Goal: Task Accomplishment & Management: Complete application form

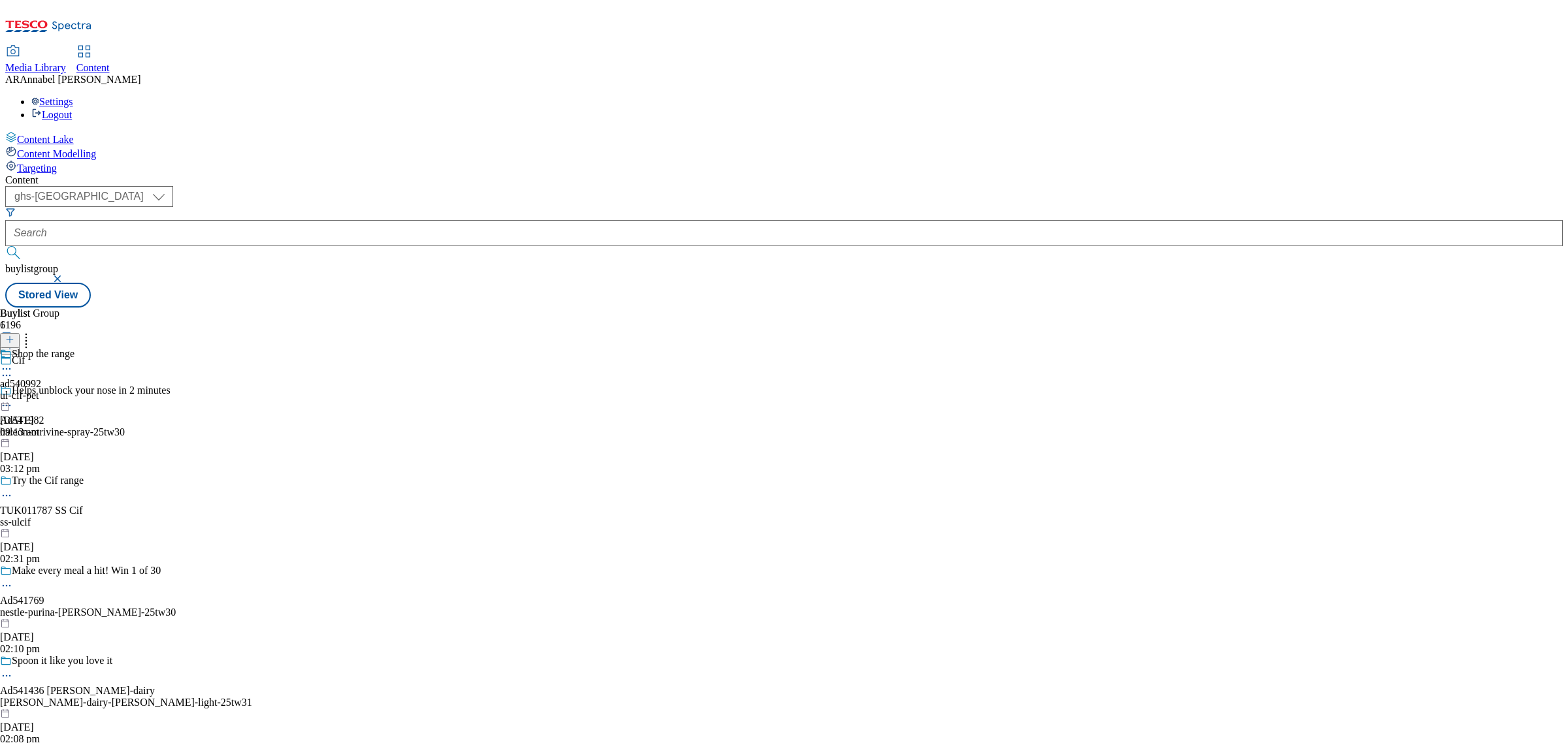
select select "ghs-uk"
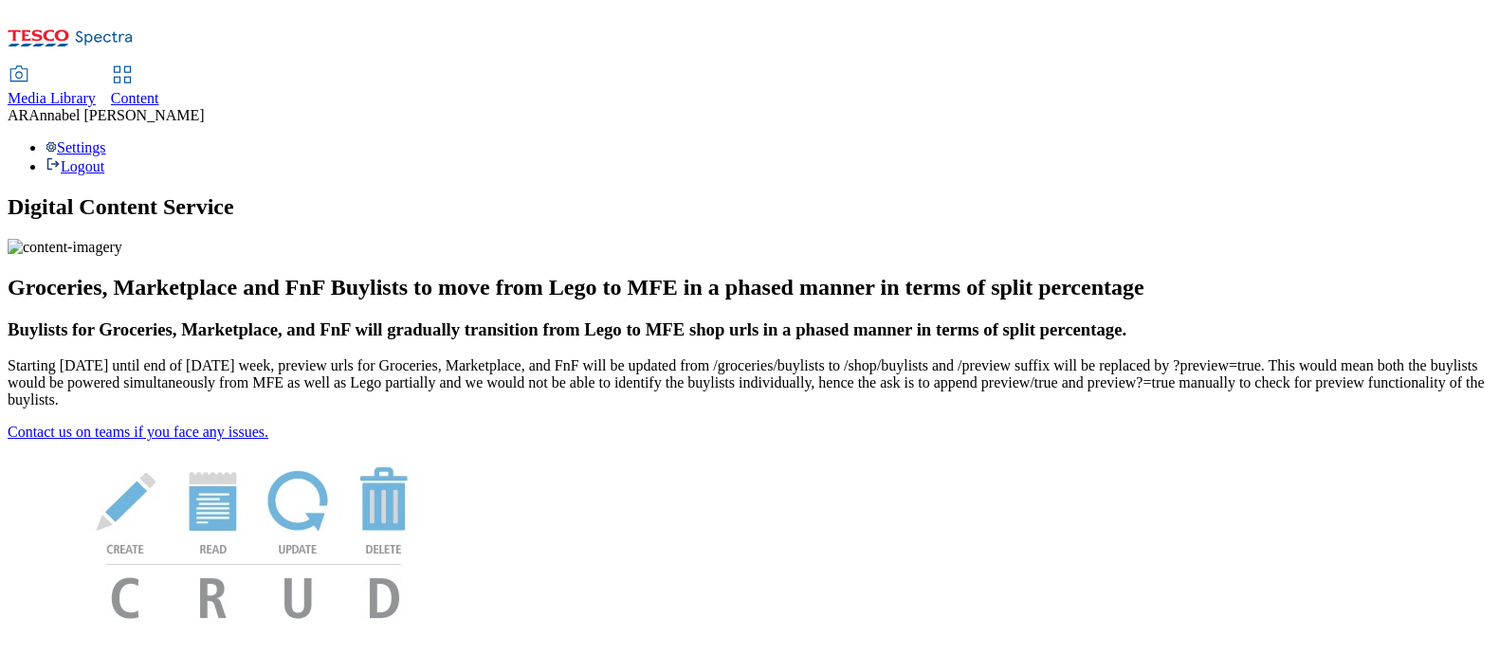
click at [159, 90] on span "Content" at bounding box center [135, 98] width 48 height 16
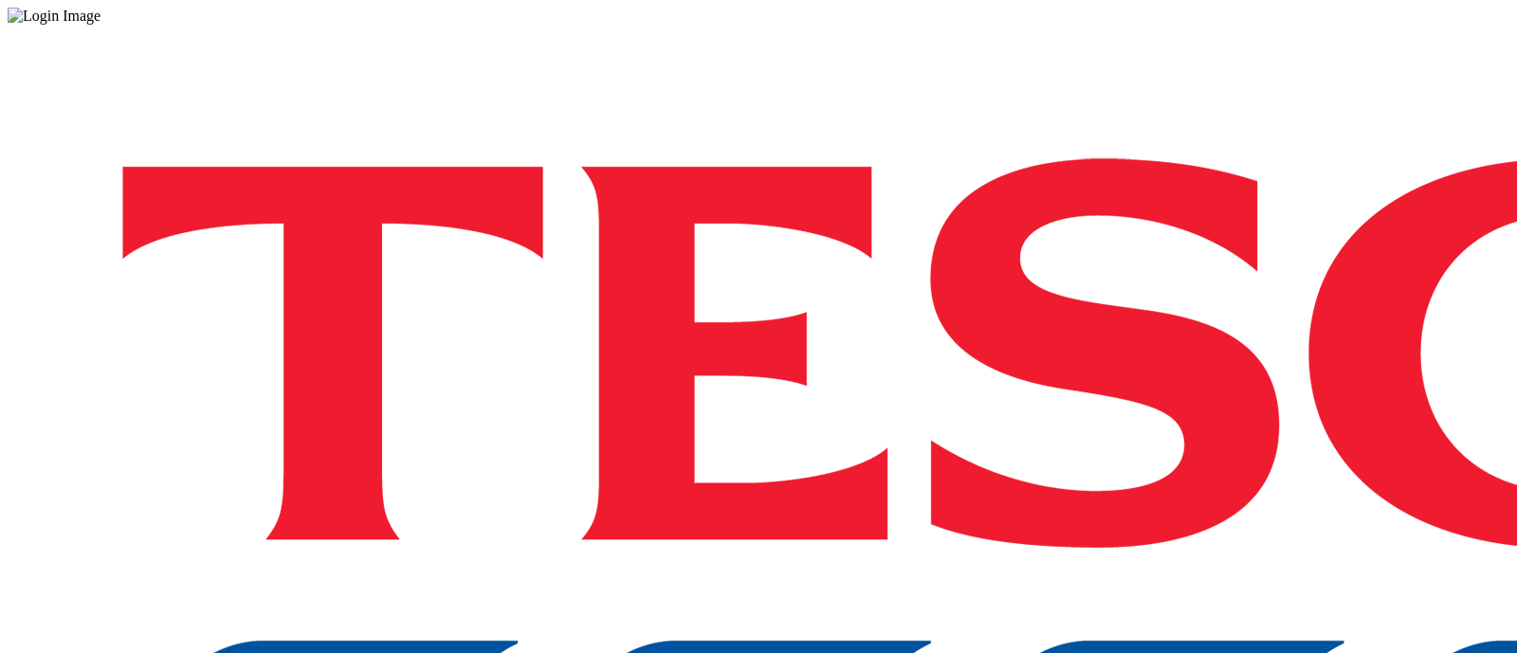
drag, startPoint x: 1127, startPoint y: 394, endPoint x: 1138, endPoint y: 348, distance: 47.8
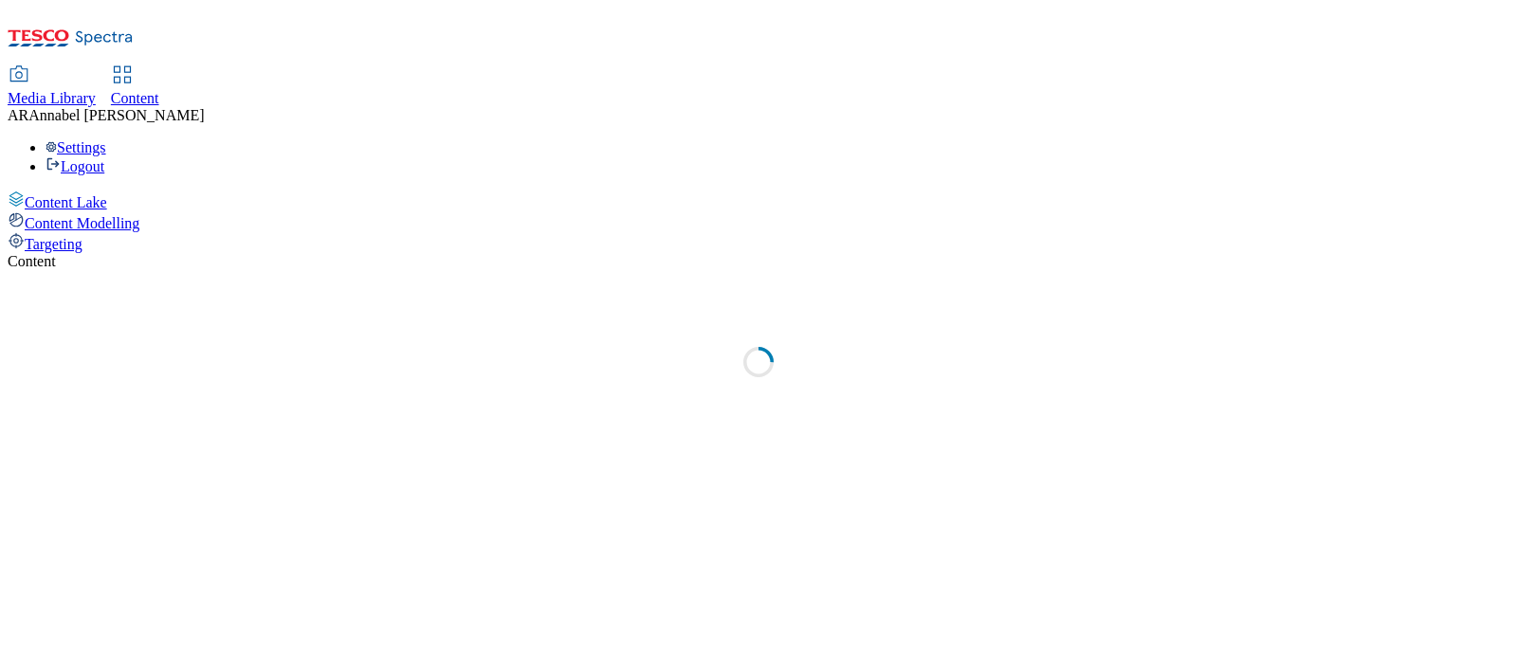
select select "ghs-[GEOGRAPHIC_DATA]"
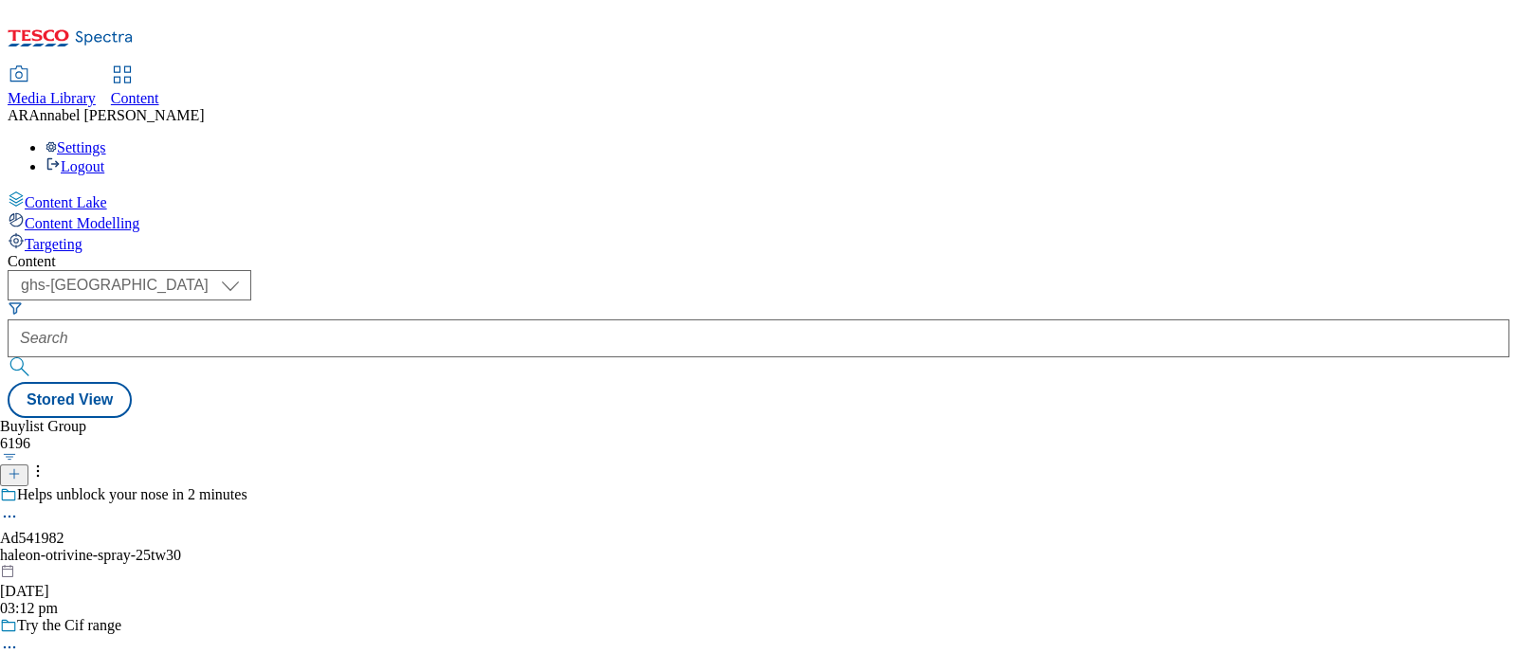
click at [21, 467] on icon at bounding box center [14, 473] width 13 height 13
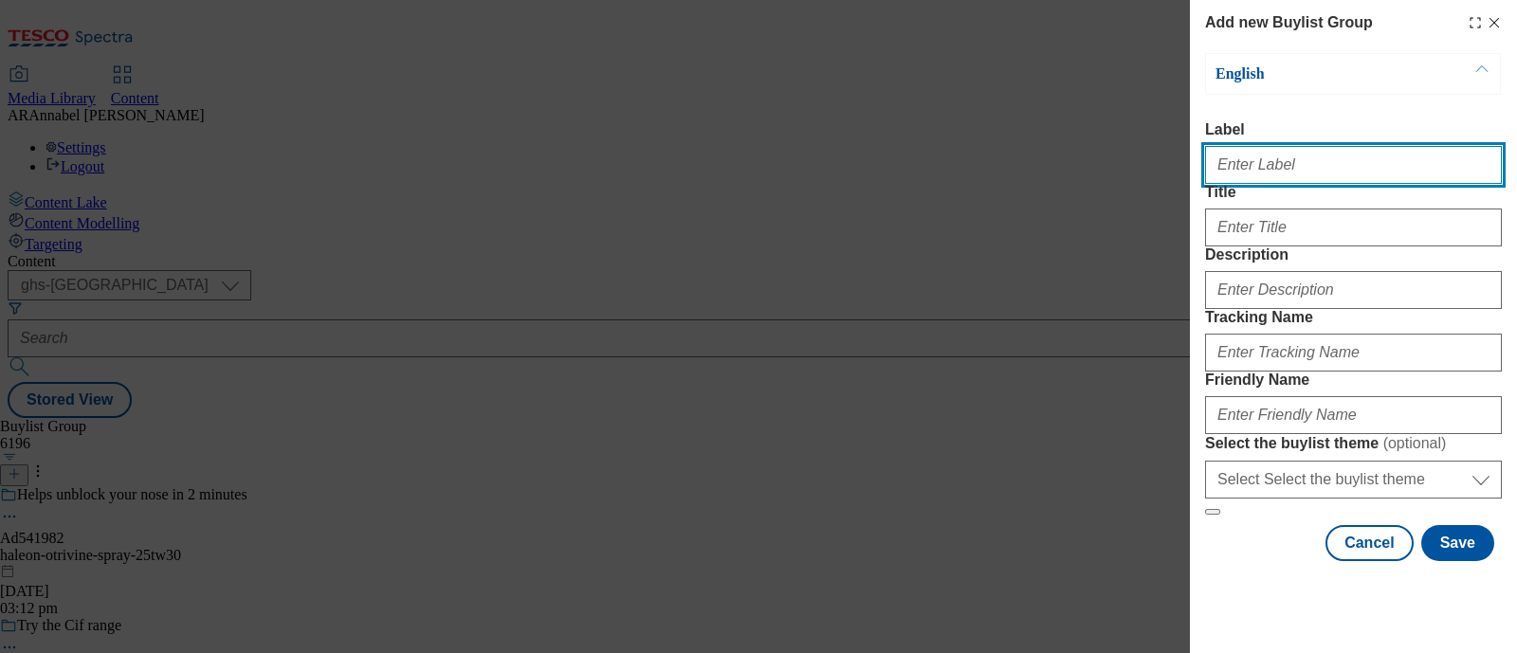
click at [1315, 175] on input "Label" at bounding box center [1353, 165] width 297 height 38
paste input "542110"
type input "ad542110"
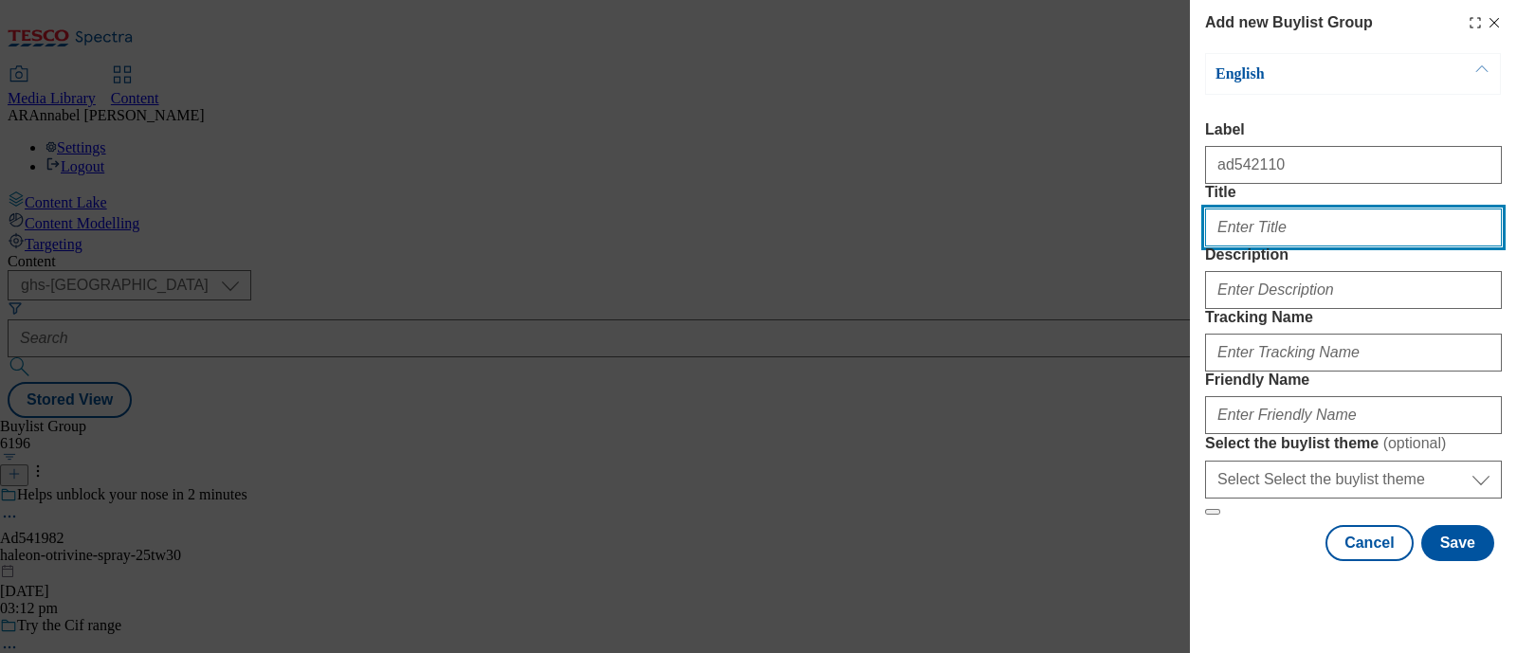
click at [1257, 247] on input "Title" at bounding box center [1353, 228] width 297 height 38
type input "Comfort"
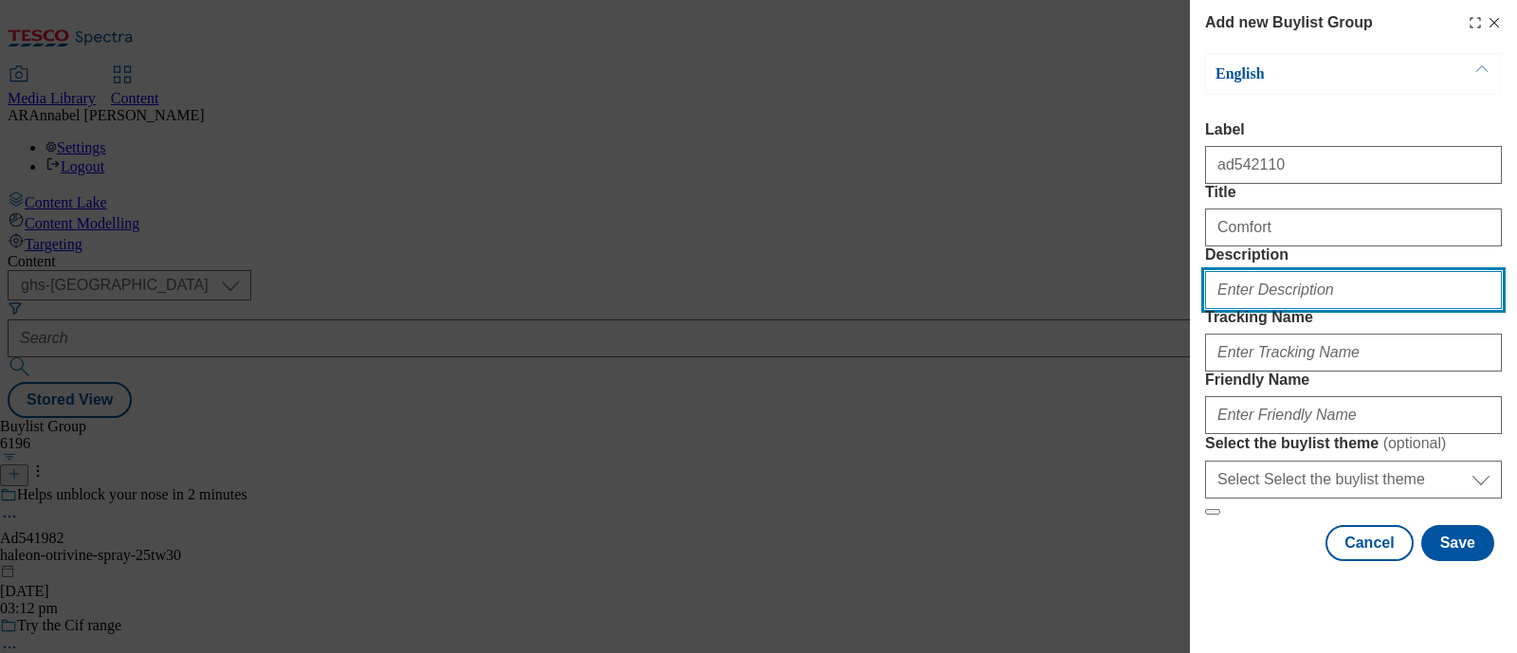
click at [1265, 309] on input "Description" at bounding box center [1353, 290] width 297 height 38
drag, startPoint x: 1230, startPoint y: 360, endPoint x: 1237, endPoint y: 368, distance: 10.7
click at [1232, 309] on input "UL-Comfort" at bounding box center [1353, 290] width 297 height 38
type input "UL_Comfort"
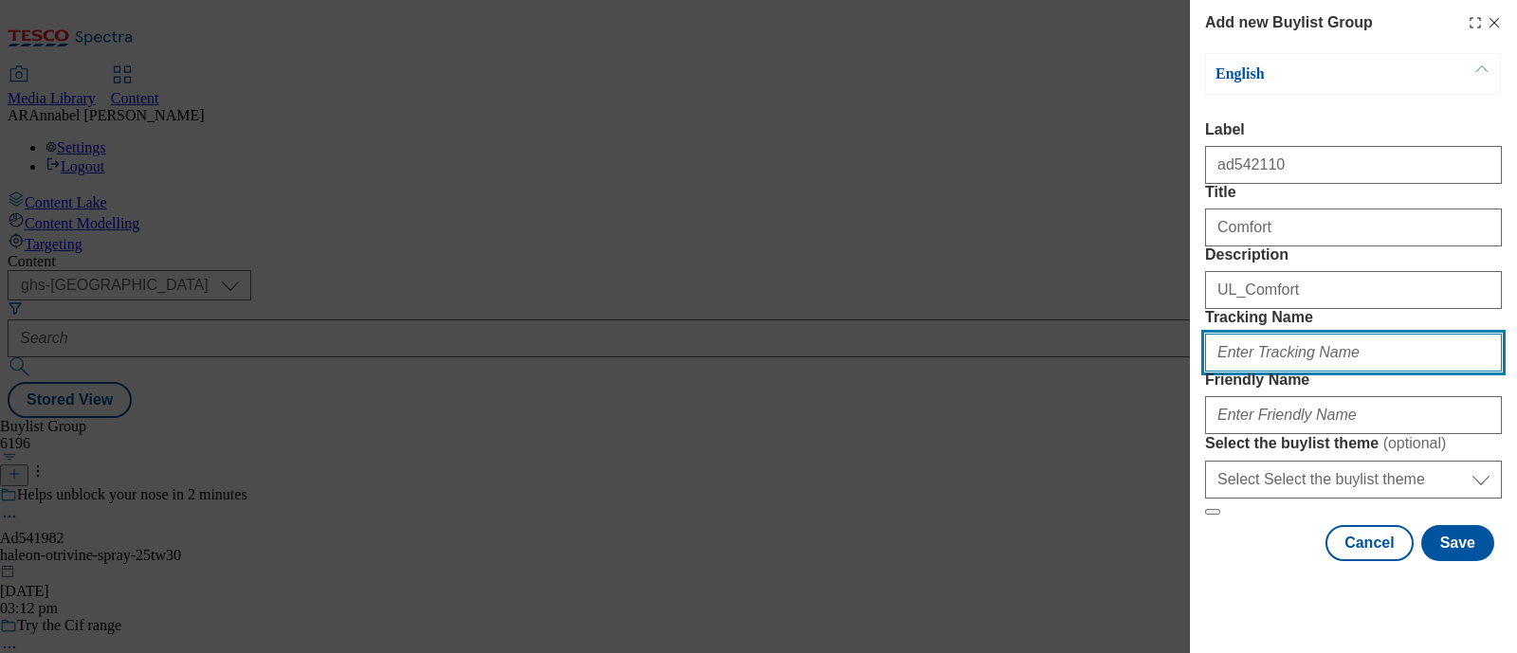
click at [1287, 372] on input "Tracking Name" at bounding box center [1353, 353] width 297 height 38
type input "A"
paste input "542110"
type input "DH_ad542110"
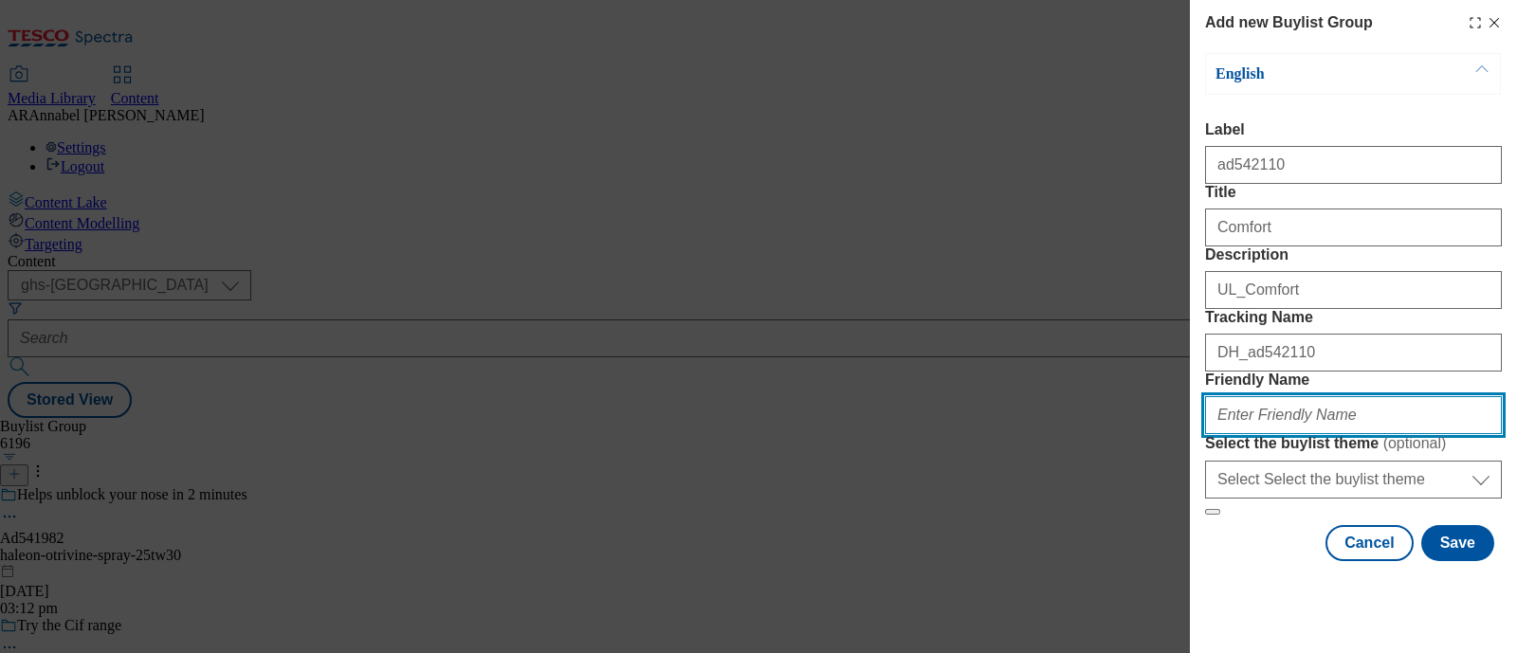
click at [1281, 428] on input "Friendly Name" at bounding box center [1353, 415] width 297 height 38
type input "ul-comfort-heaven-scent"
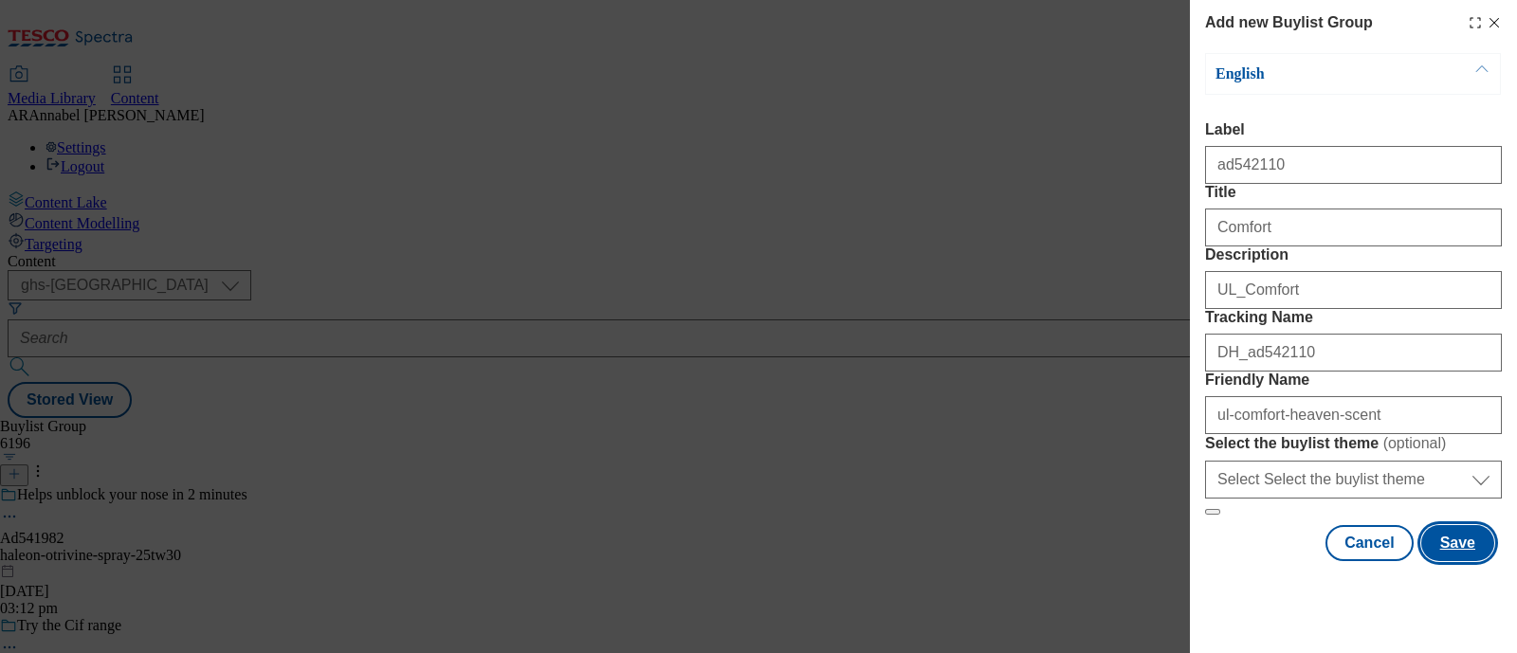
click at [1446, 561] on button "Save" at bounding box center [1457, 543] width 73 height 36
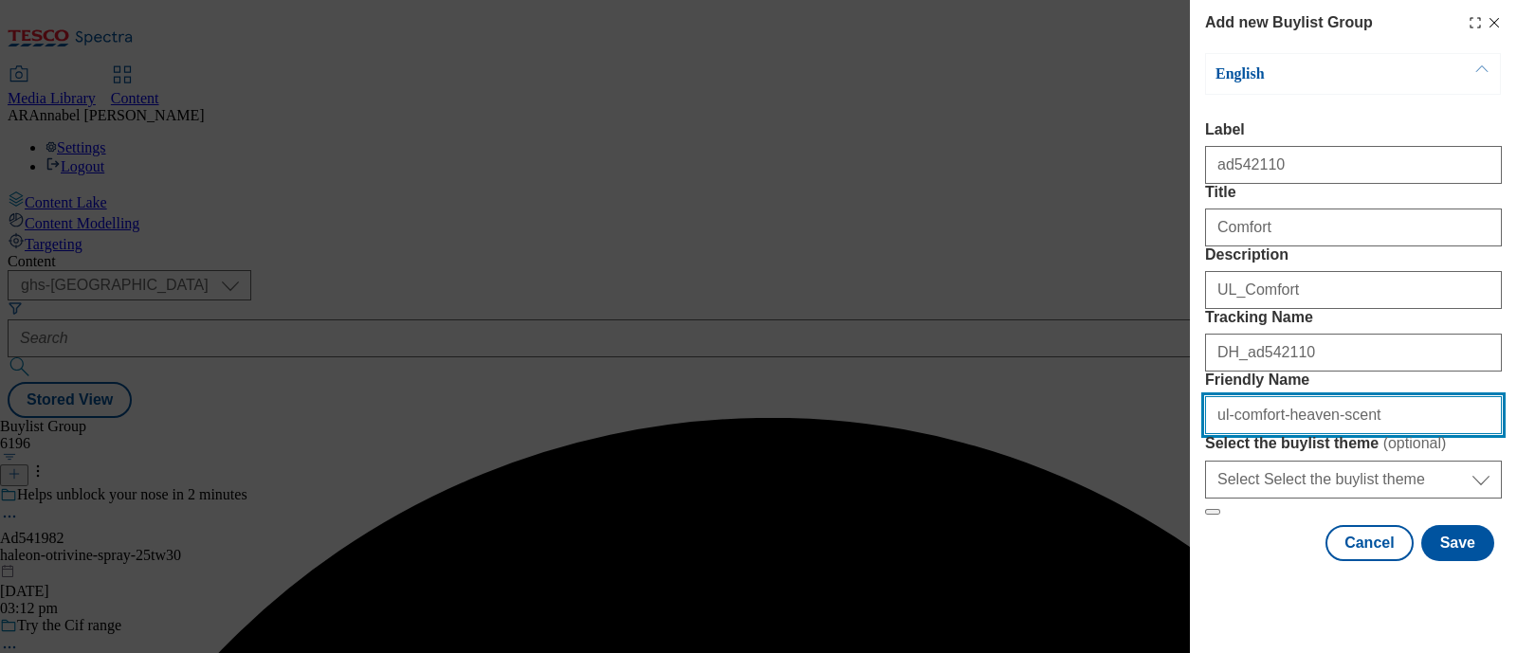
click at [1373, 434] on input "ul-comfort-heaven-scent" at bounding box center [1353, 415] width 297 height 38
drag, startPoint x: 1323, startPoint y: 552, endPoint x: 1280, endPoint y: 551, distance: 42.7
click at [1280, 434] on input "ul-comfort-heaven-scent" at bounding box center [1353, 415] width 297 height 38
paste input "542110"
type input "ul-comfort-ad542110"
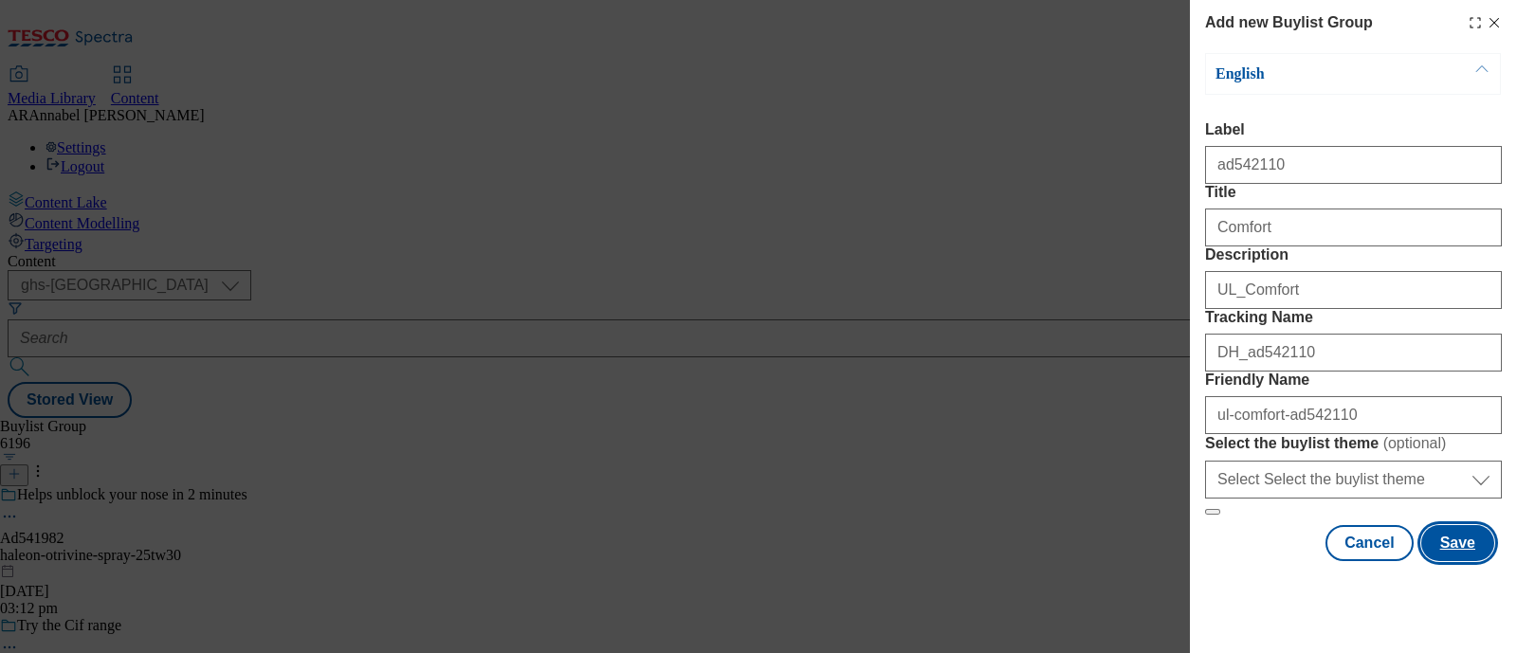
click at [1446, 561] on button "Save" at bounding box center [1457, 543] width 73 height 36
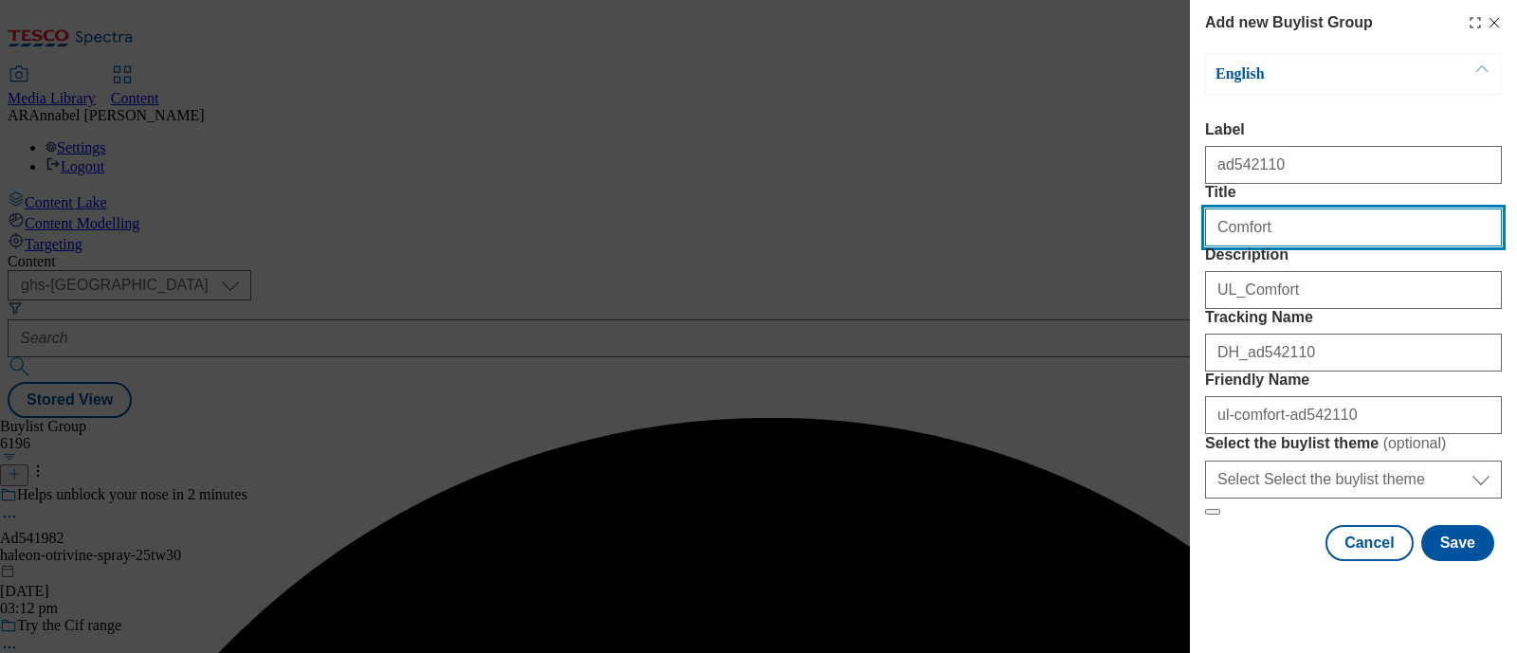
click at [1302, 247] on input "Title" at bounding box center [1353, 228] width 297 height 38
type input "Comfort"
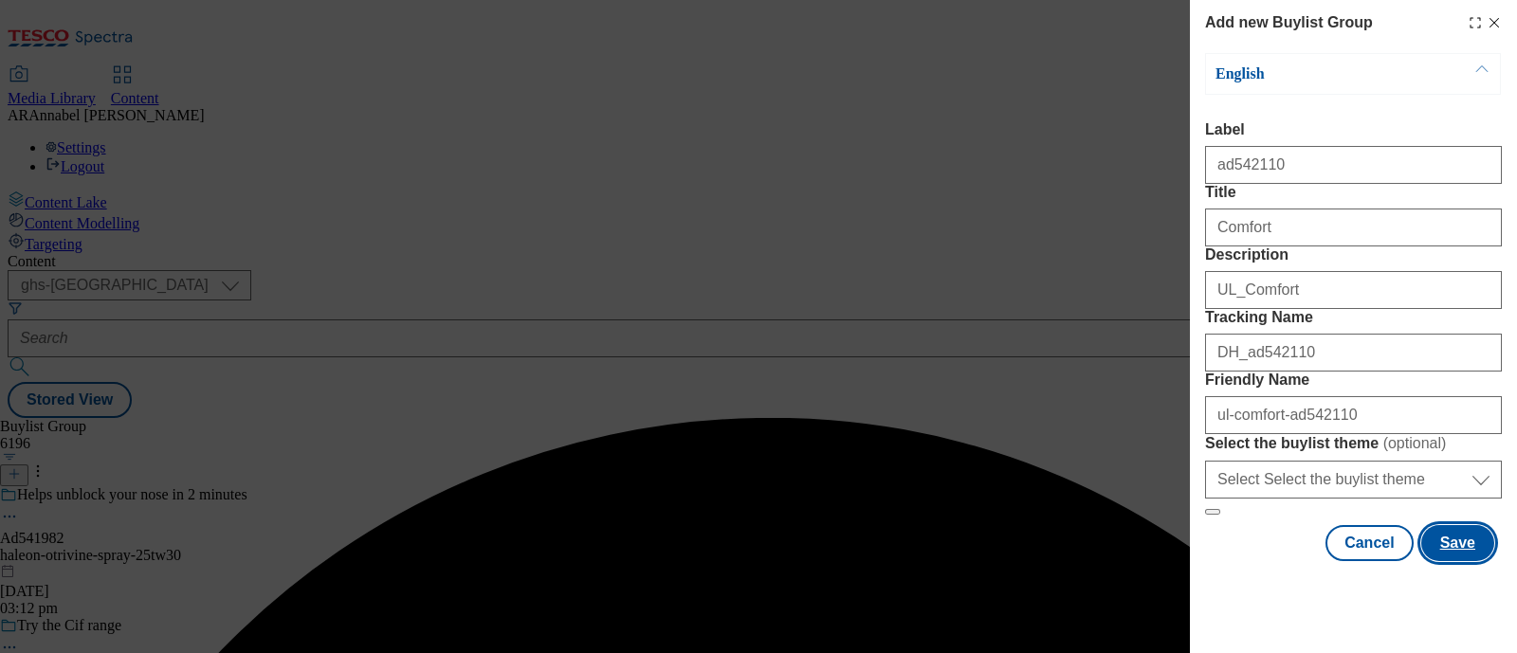
click at [1432, 561] on button "Save" at bounding box center [1457, 543] width 73 height 36
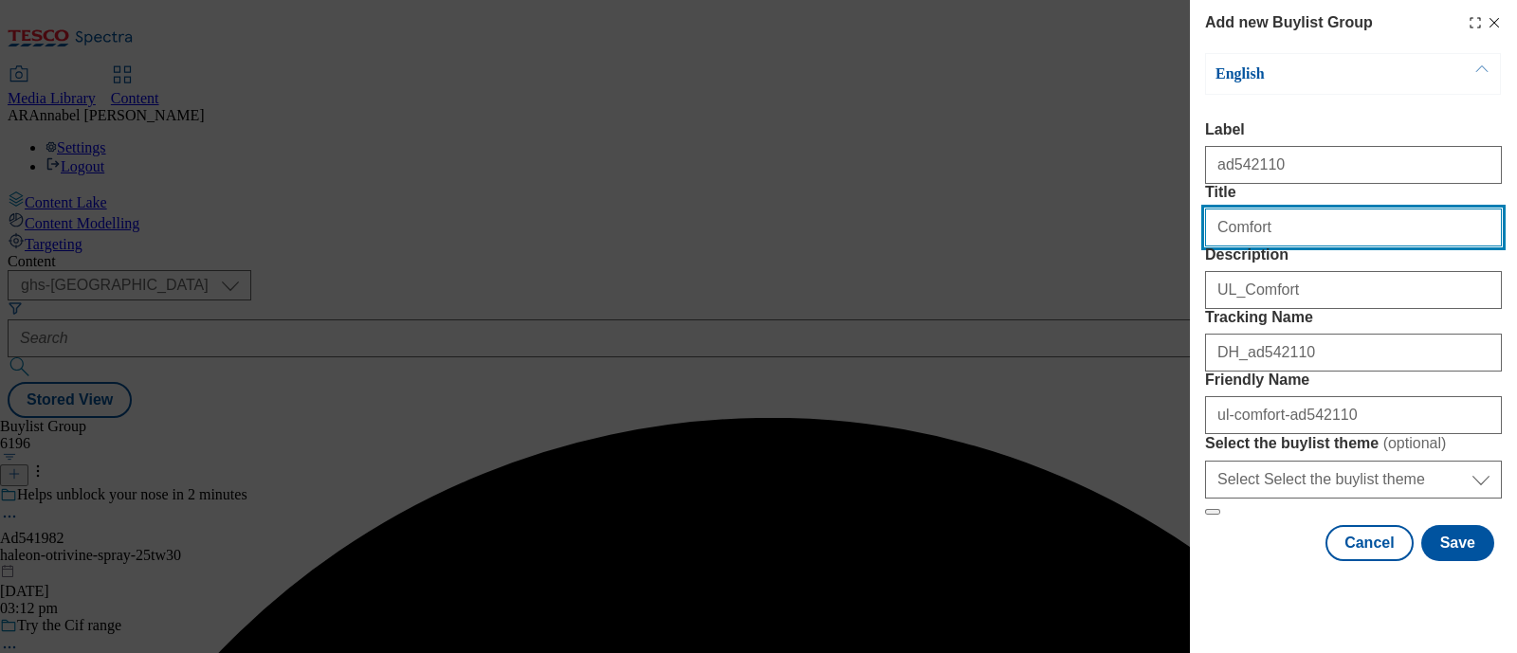
click at [1325, 247] on input "Title" at bounding box center [1353, 228] width 297 height 38
type input "Comfort"
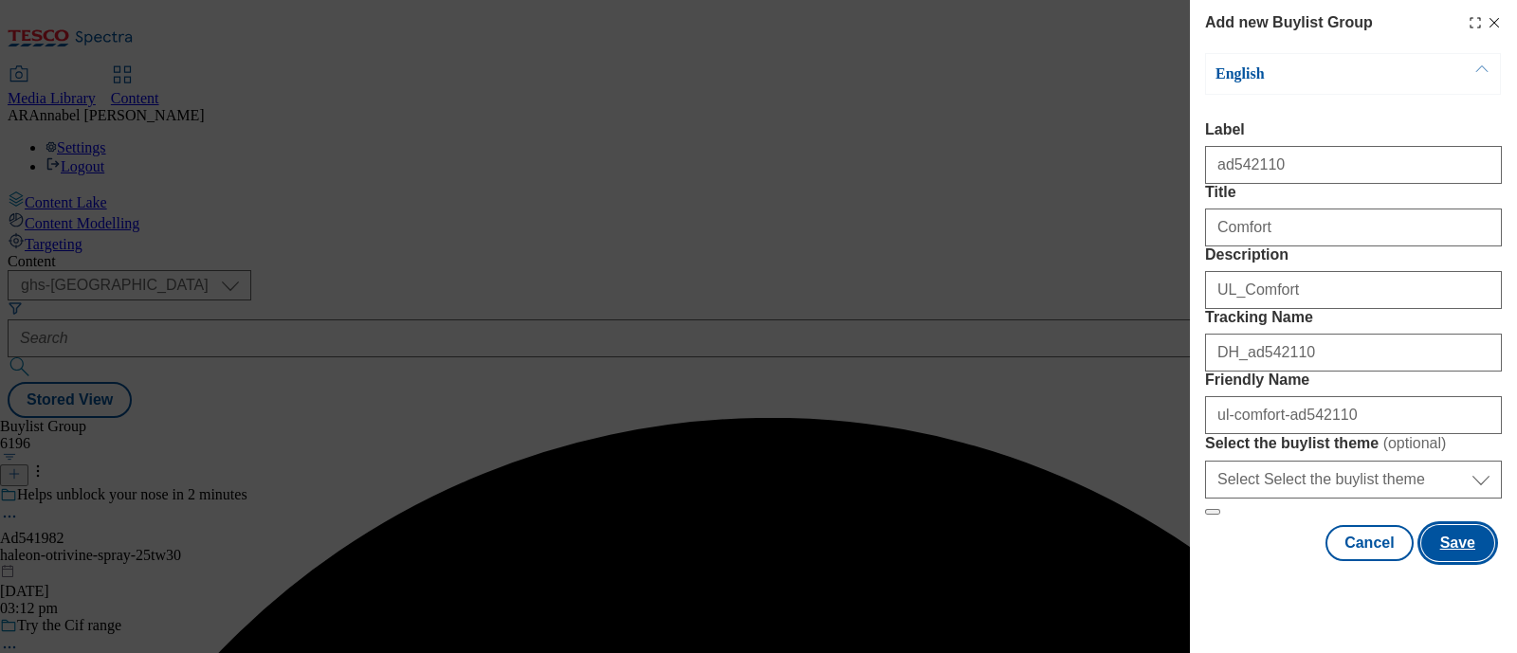
click at [1449, 561] on button "Save" at bounding box center [1457, 543] width 73 height 36
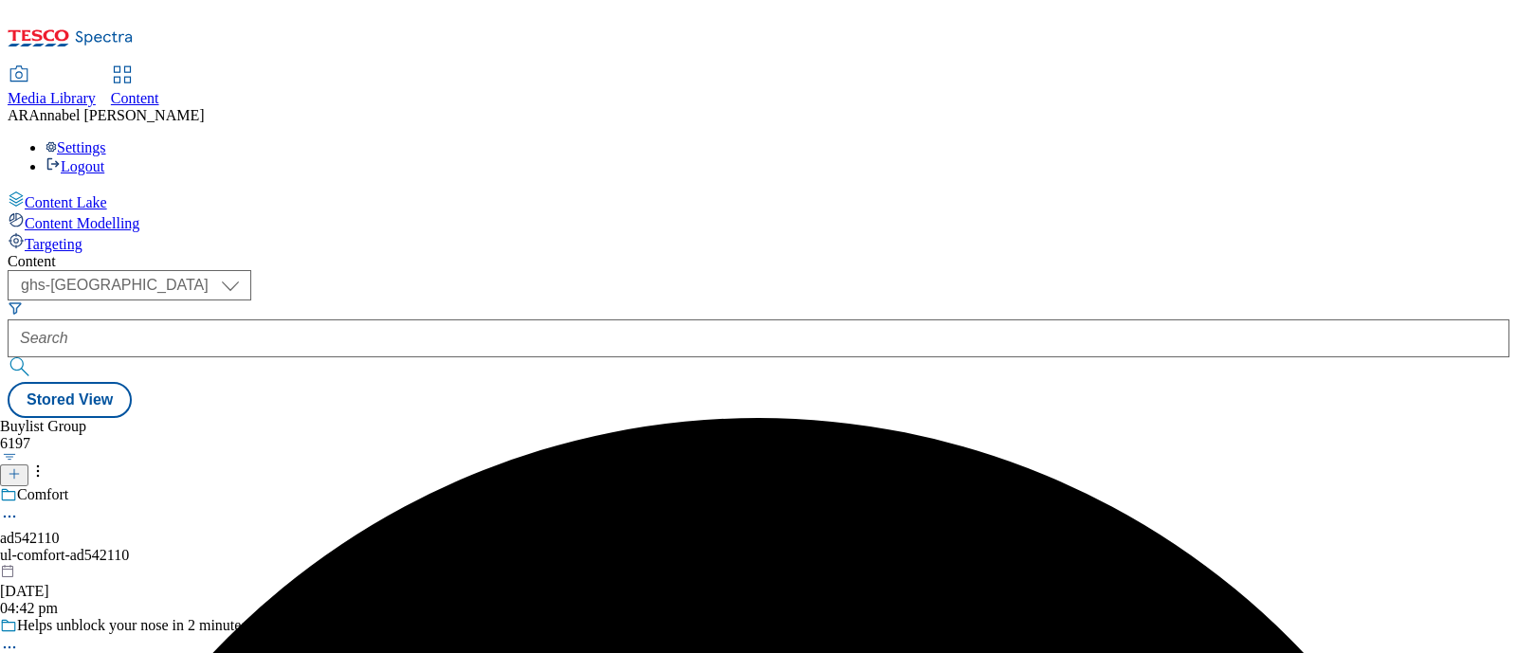
click at [366, 547] on div "ul-comfort-ad542110" at bounding box center [183, 555] width 366 height 17
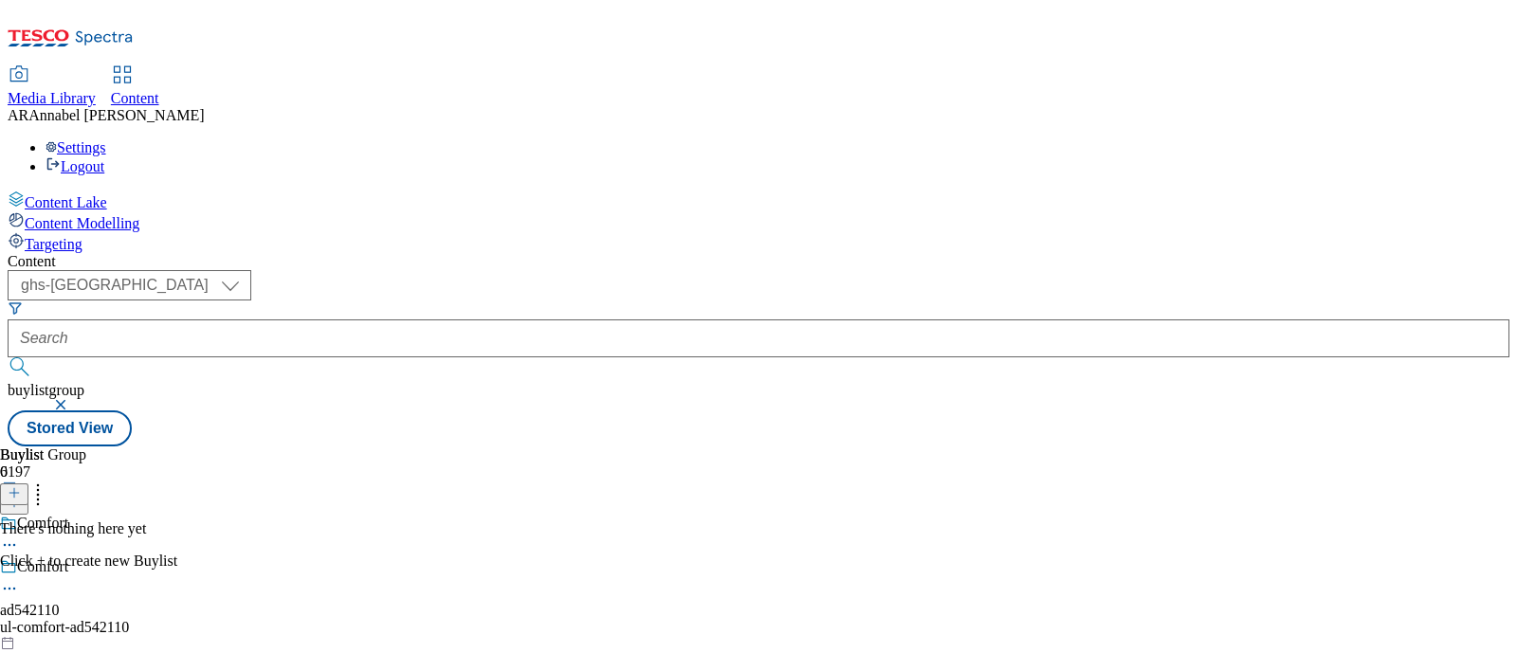
click at [19, 579] on icon at bounding box center [9, 588] width 19 height 19
click at [88, 617] on button "Edit" at bounding box center [63, 628] width 50 height 22
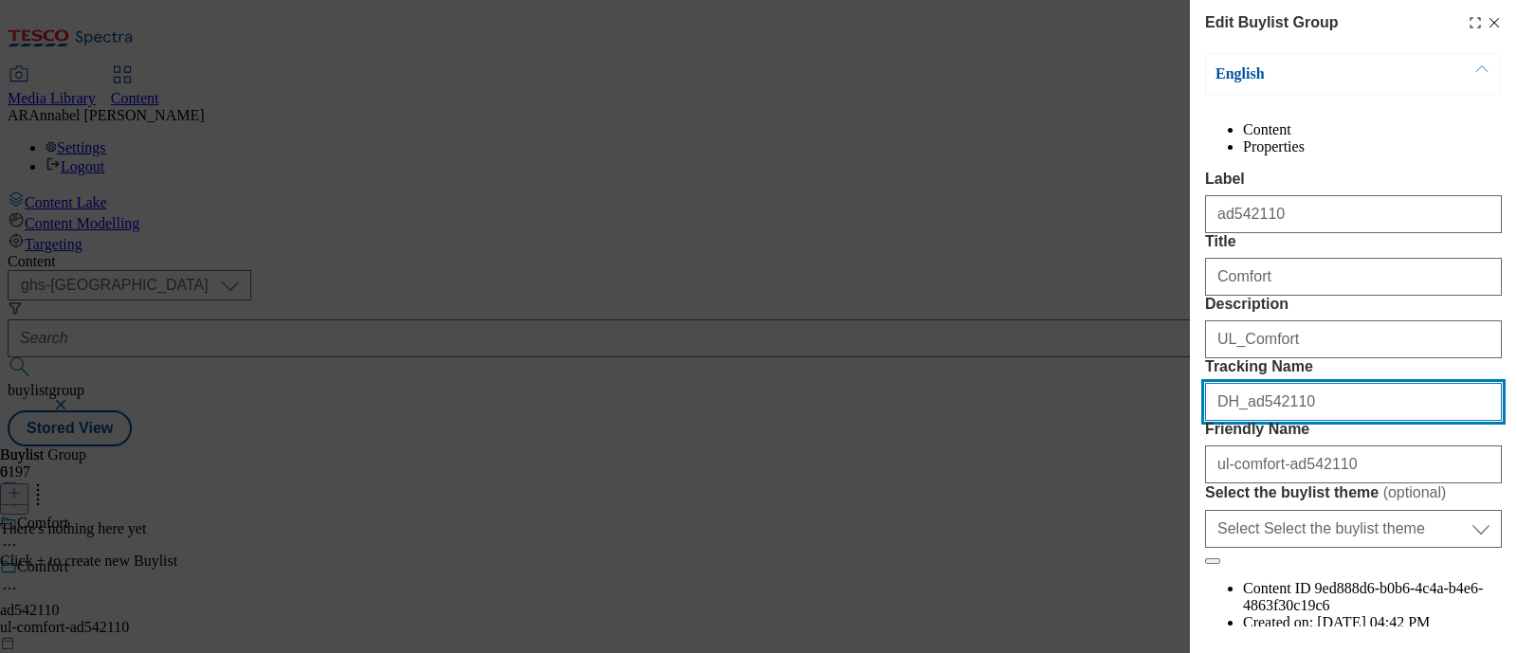
drag, startPoint x: 1274, startPoint y: 541, endPoint x: 1377, endPoint y: 492, distance: 114.1
click at [1275, 421] on input "DH_ad542110" at bounding box center [1353, 402] width 297 height 38
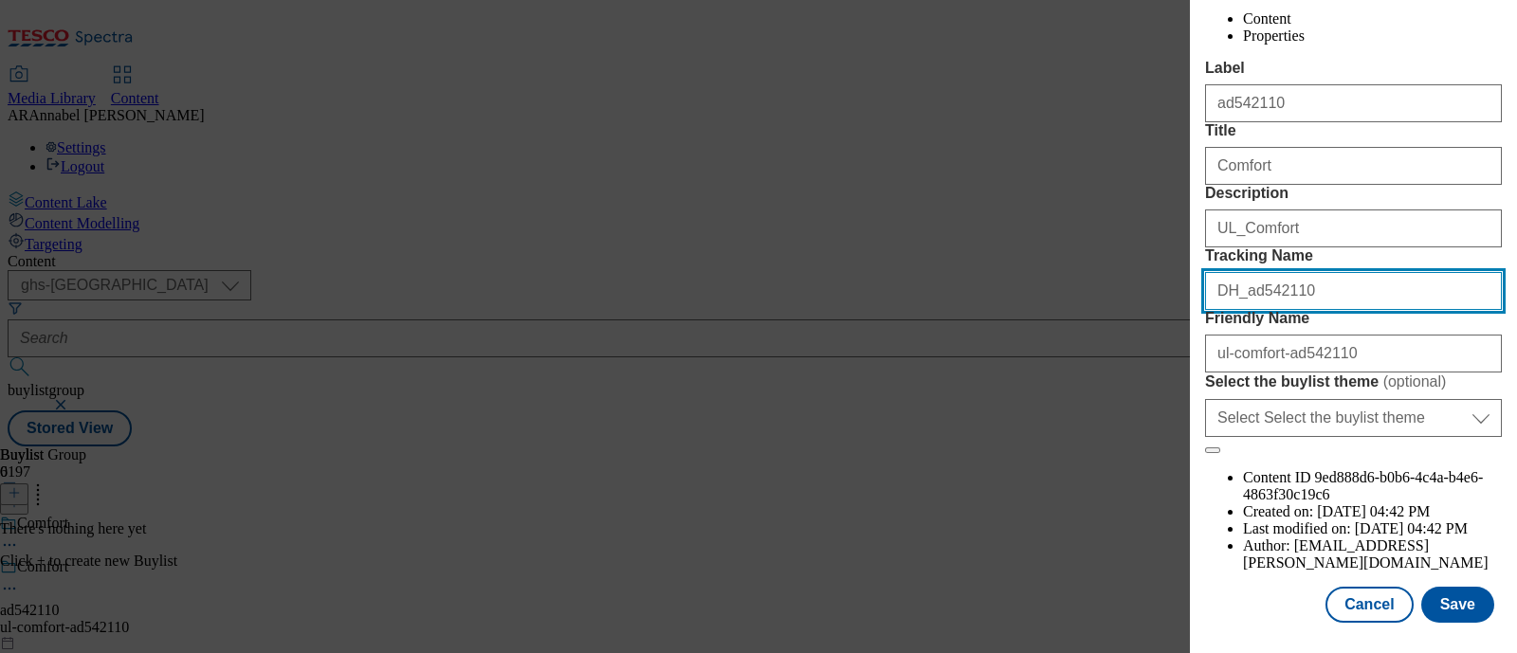
scroll to position [215, 0]
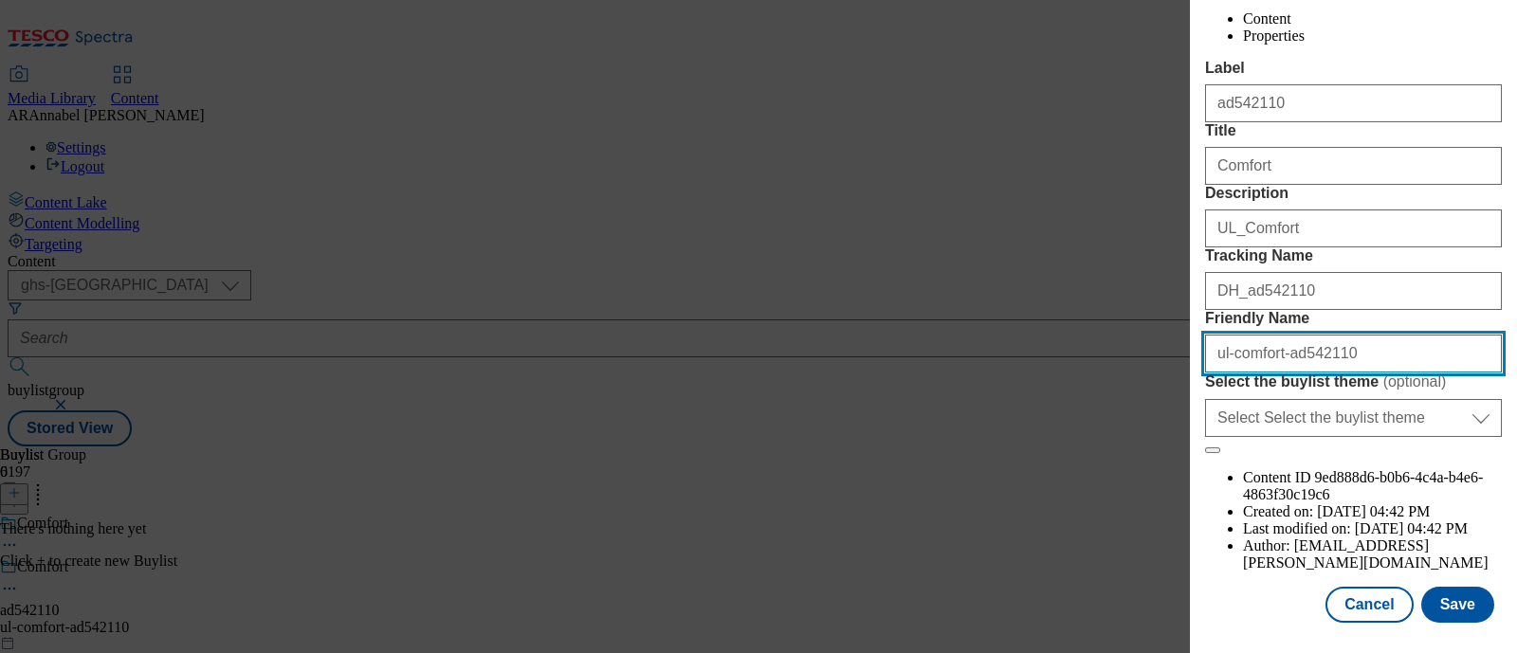
drag, startPoint x: 1351, startPoint y: 419, endPoint x: 1280, endPoint y: 423, distance: 71.2
click at [1280, 373] on input "ul-comfort-ad542110" at bounding box center [1353, 354] width 297 height 38
type input "ul-comfort-25tw30"
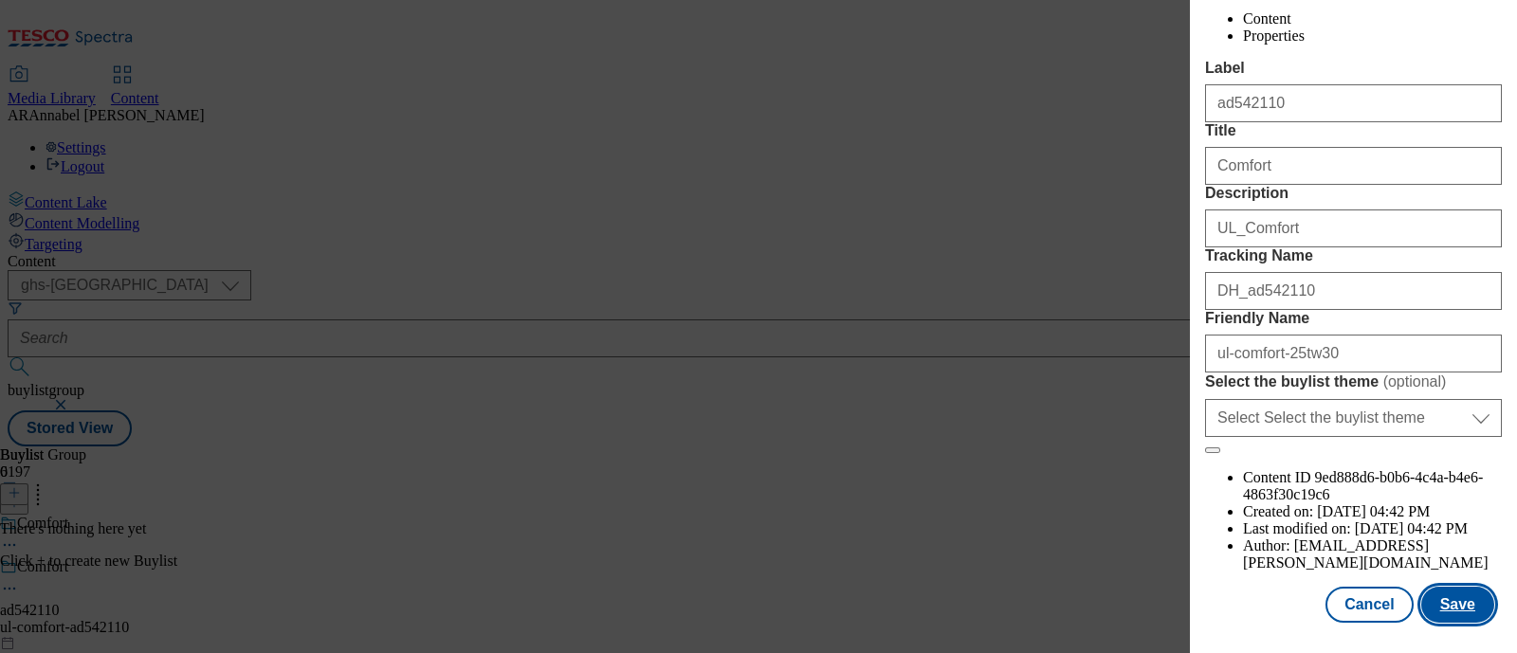
click at [1451, 587] on button "Save" at bounding box center [1457, 605] width 73 height 36
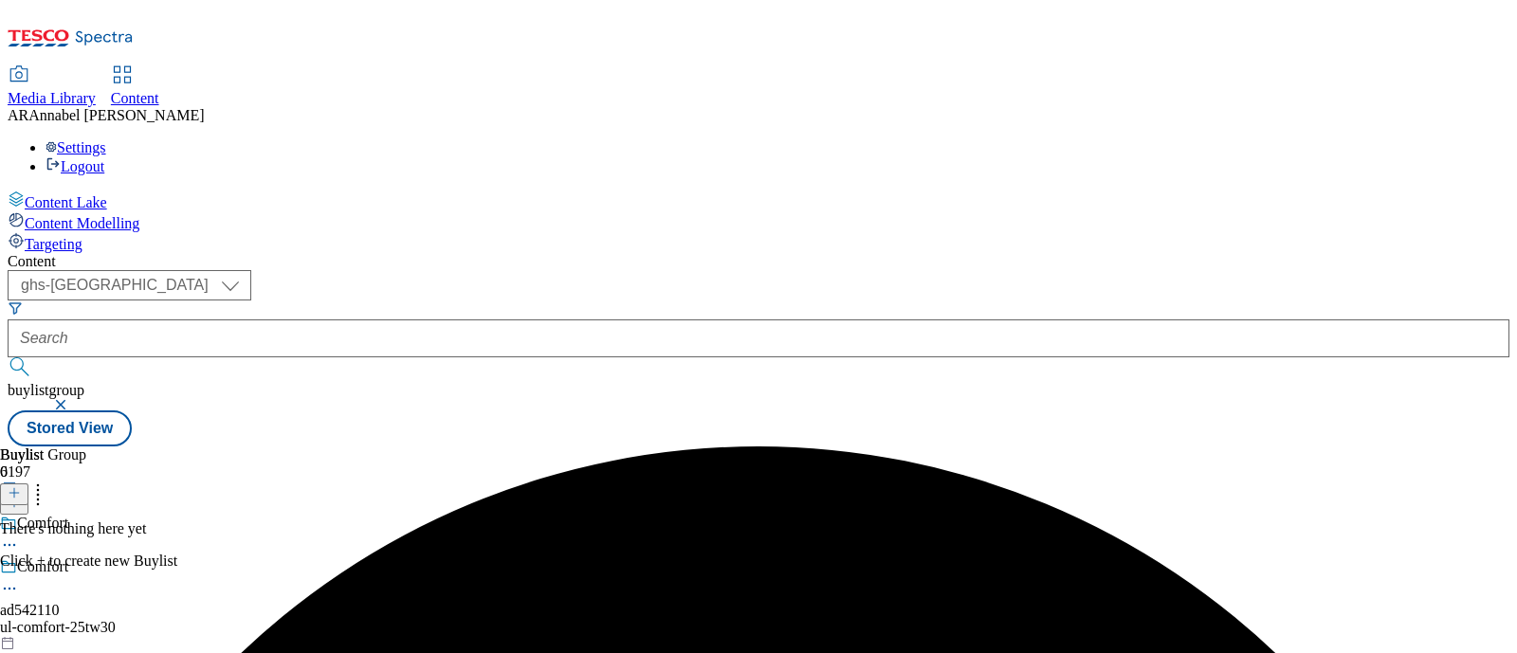
click at [21, 486] on icon at bounding box center [14, 492] width 13 height 13
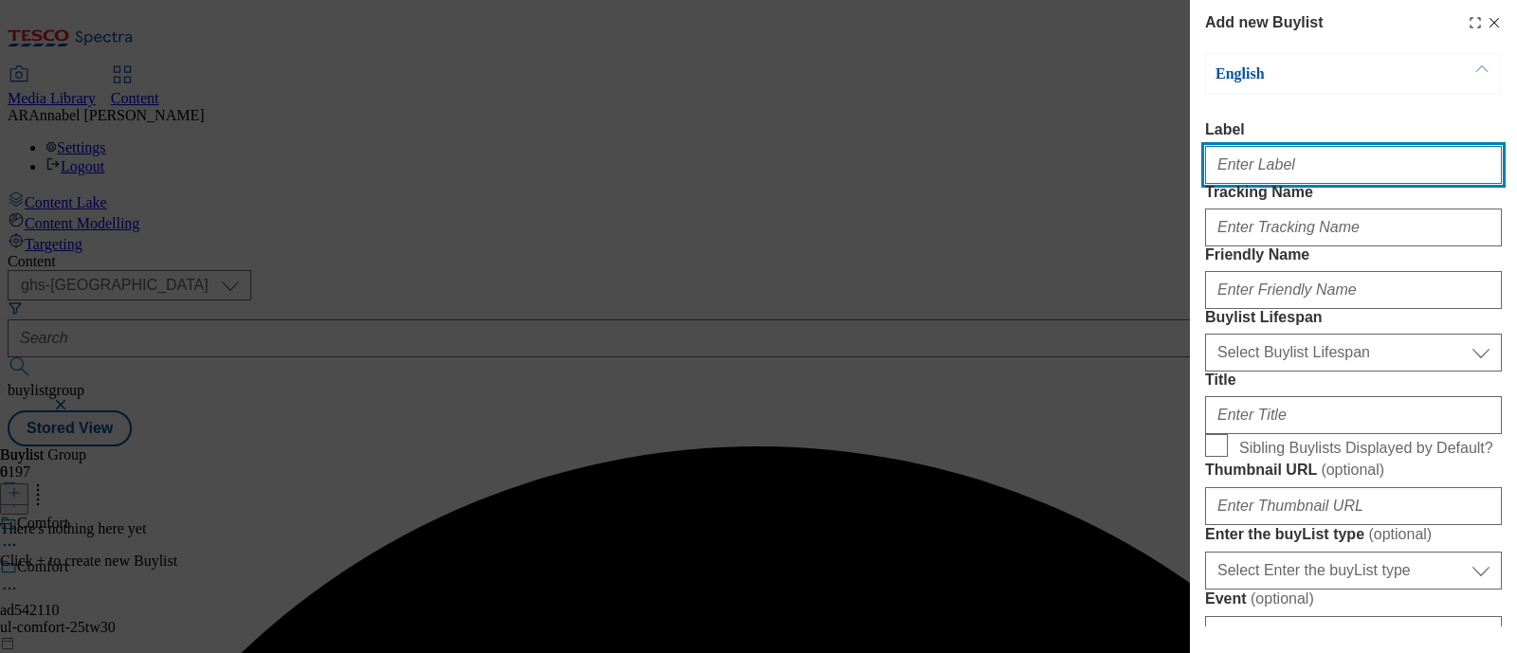
click at [1318, 169] on input "Label" at bounding box center [1353, 165] width 297 height 38
paste input "542110"
type input "ad542110"
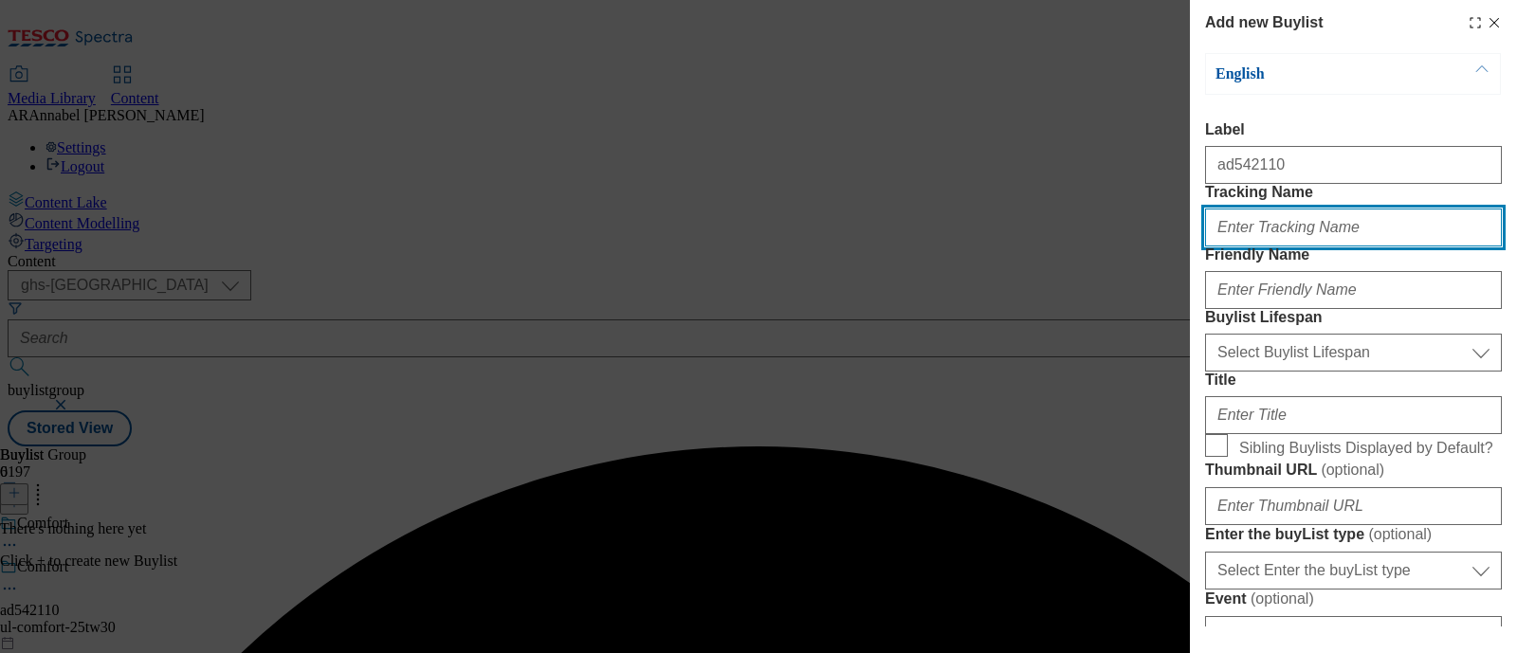
click at [1279, 247] on input "Tracking Name" at bounding box center [1353, 228] width 297 height 38
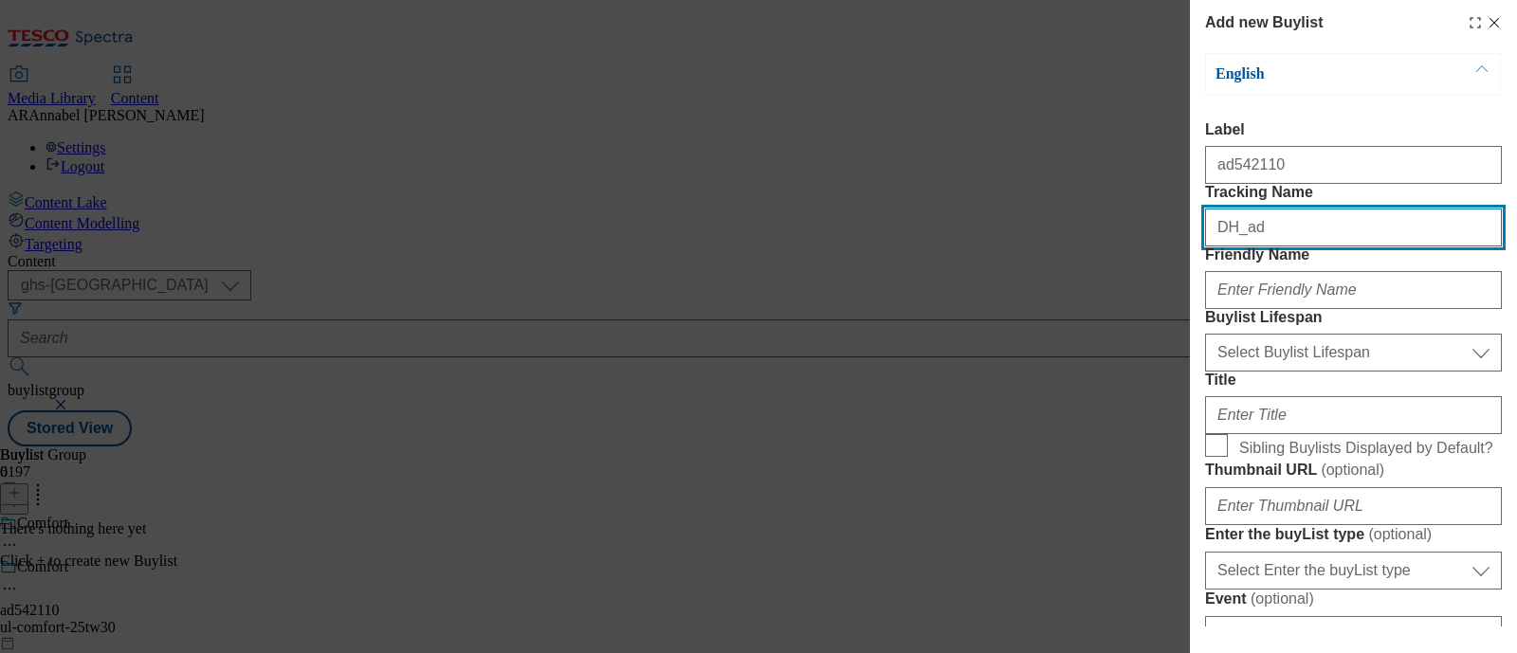
paste input "542110"
type input "DH_ad542110"
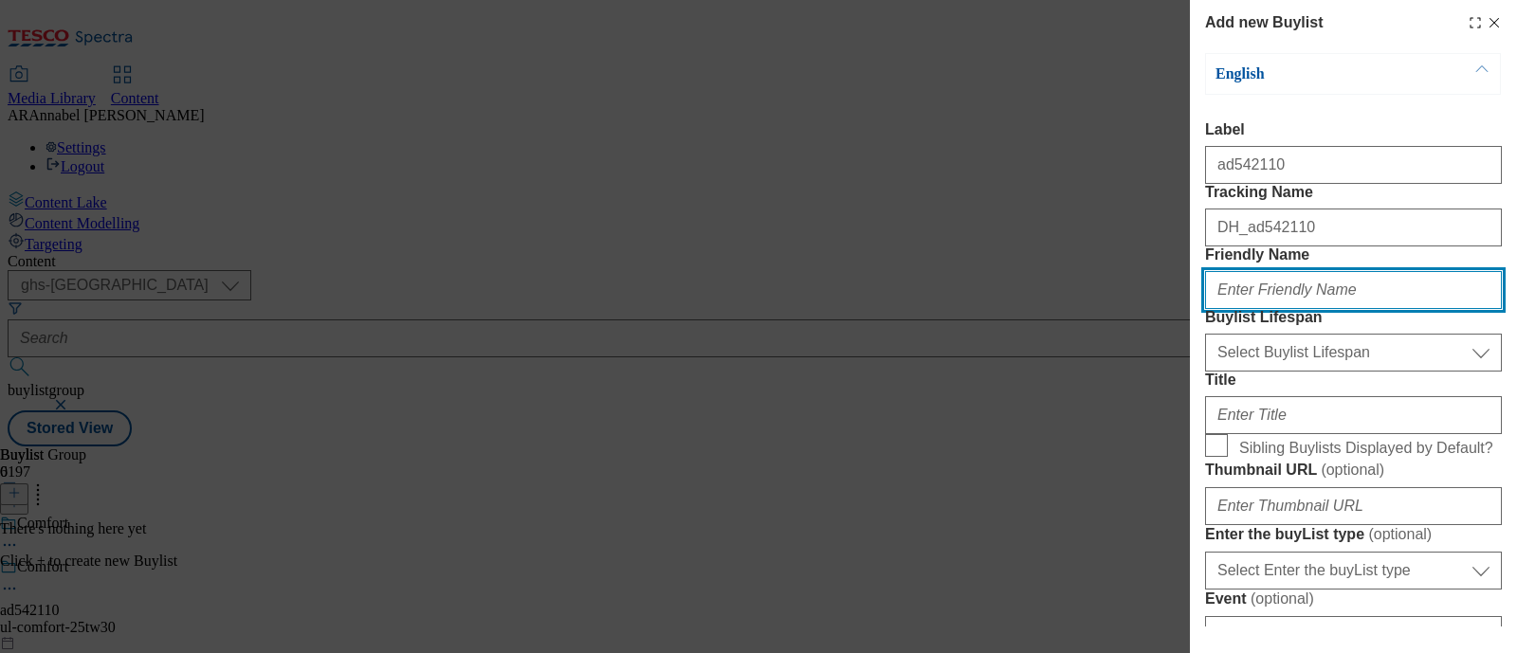
click at [1272, 309] on input "Friendly Name" at bounding box center [1353, 290] width 297 height 38
type input "ul-comfort-25tw30"
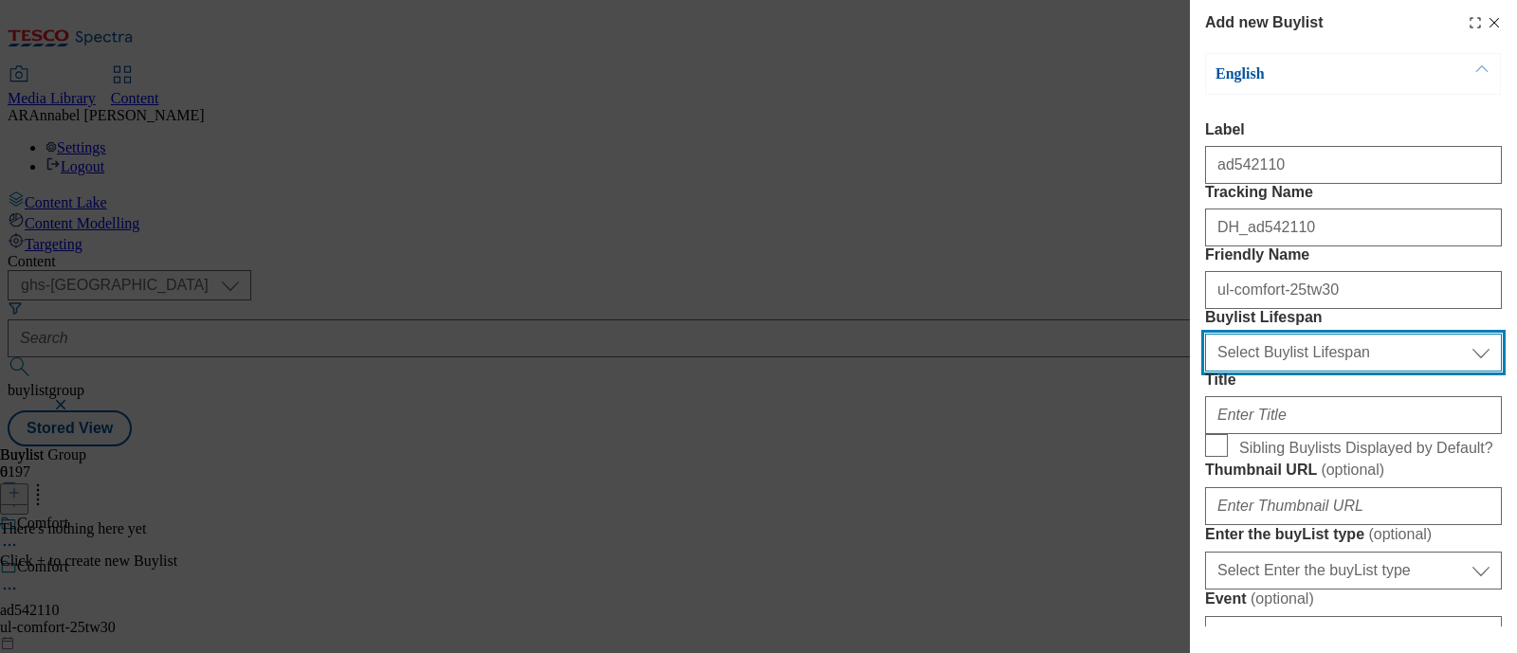
drag, startPoint x: 1280, startPoint y: 473, endPoint x: 1286, endPoint y: 465, distance: 10.3
click at [1280, 372] on select "Select Buylist Lifespan evergreen seasonal tactical" at bounding box center [1353, 353] width 297 height 38
select select "tactical"
click at [1205, 372] on select "Select Buylist Lifespan evergreen seasonal tactical" at bounding box center [1353, 353] width 297 height 38
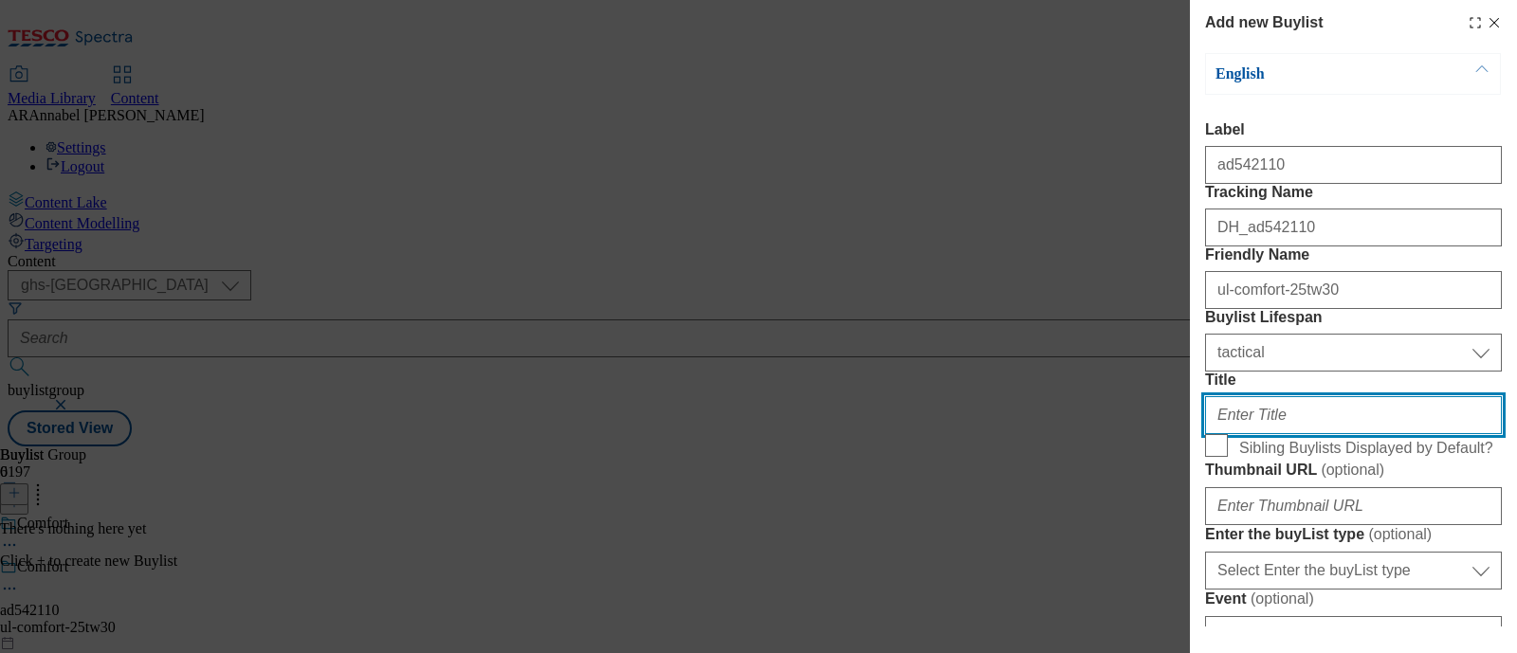
click at [1272, 434] on input "Title" at bounding box center [1353, 415] width 297 height 38
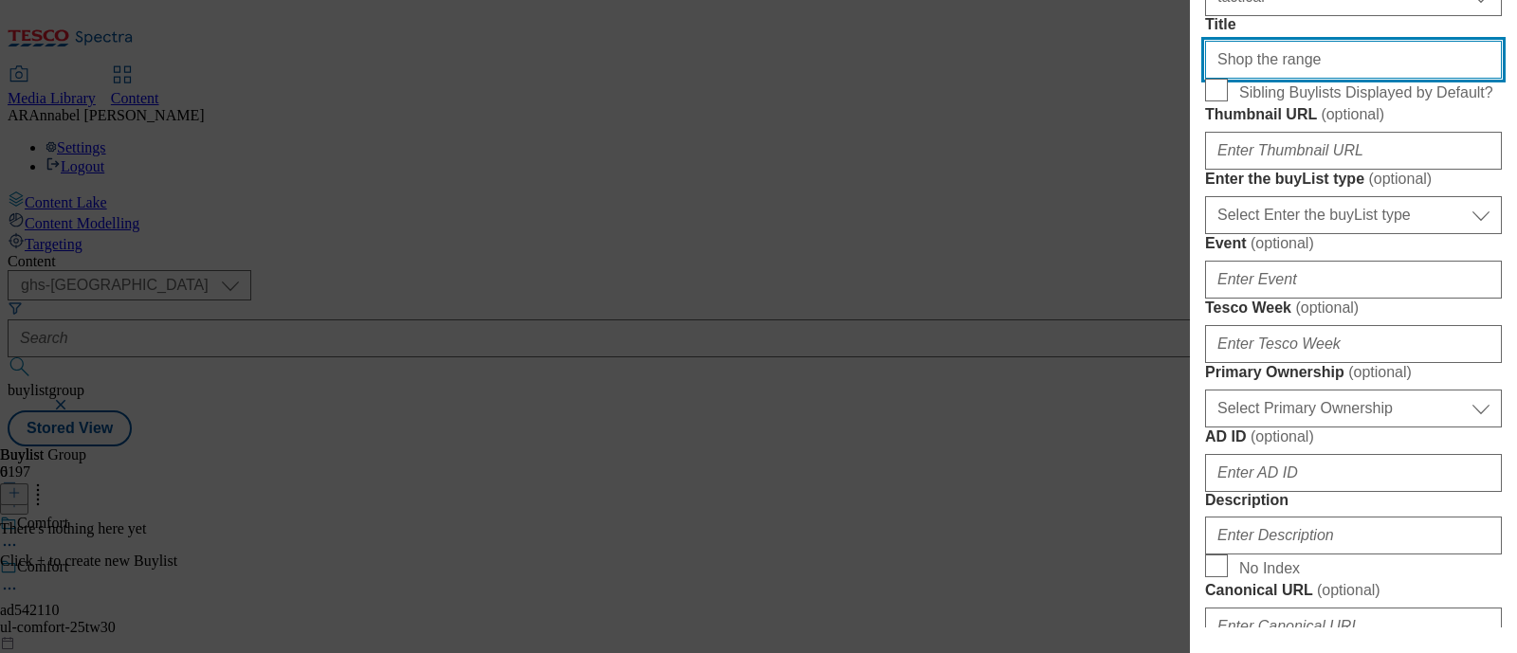
scroll to position [829, 0]
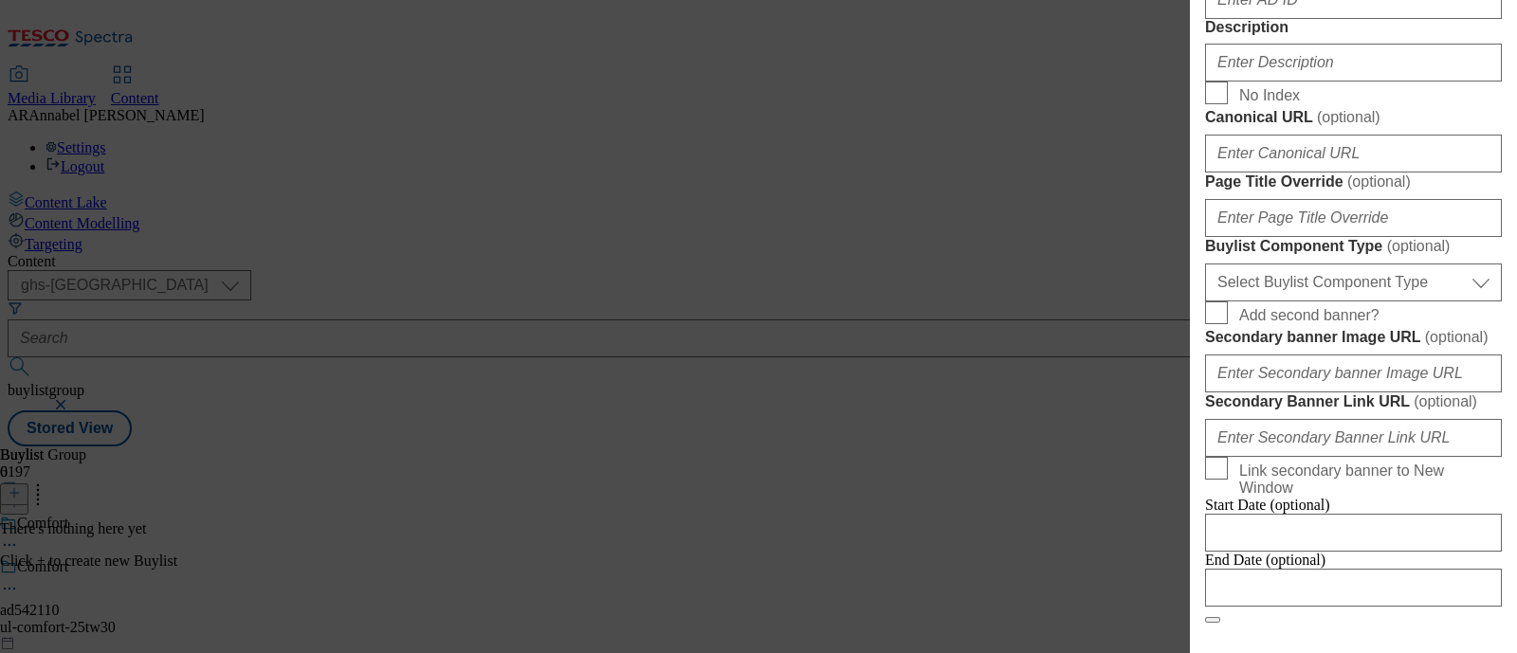
type input "Shop the range"
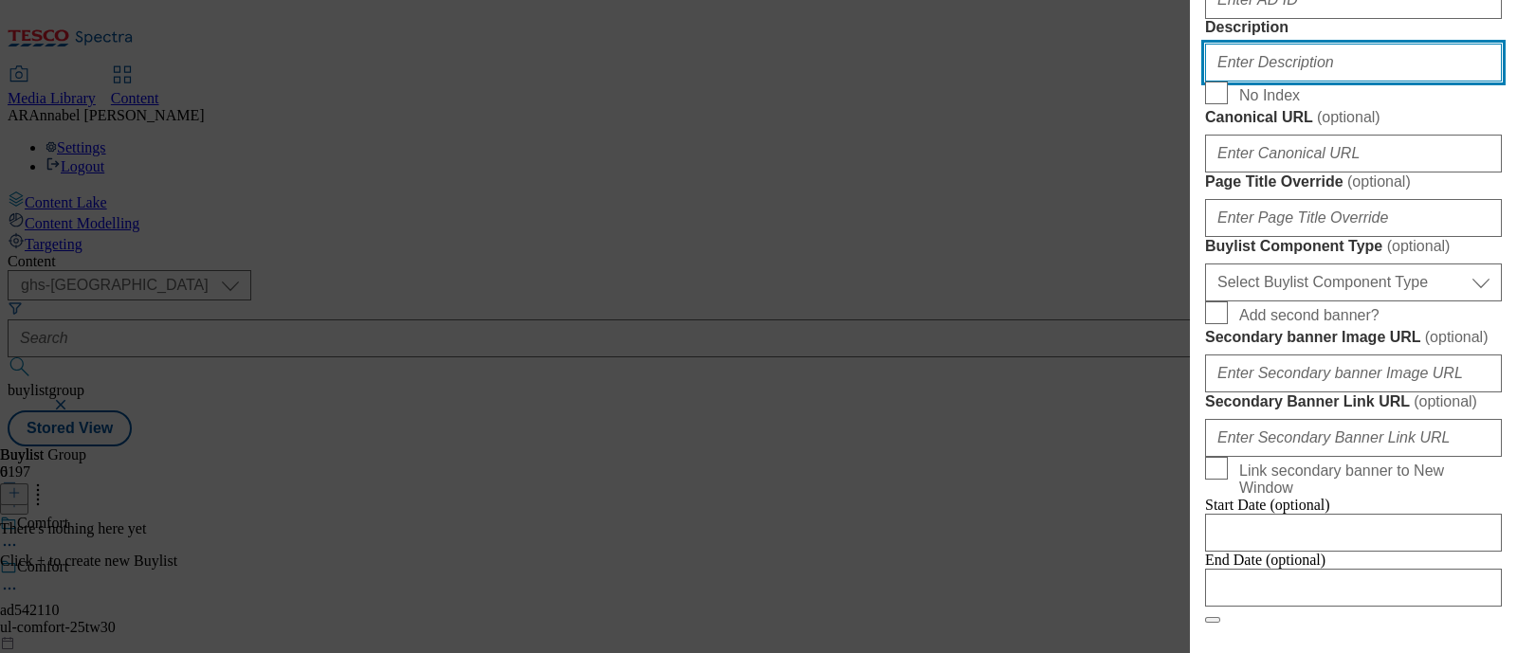
click at [1280, 82] on input "Description" at bounding box center [1353, 63] width 297 height 38
type input "UL_Comfort"
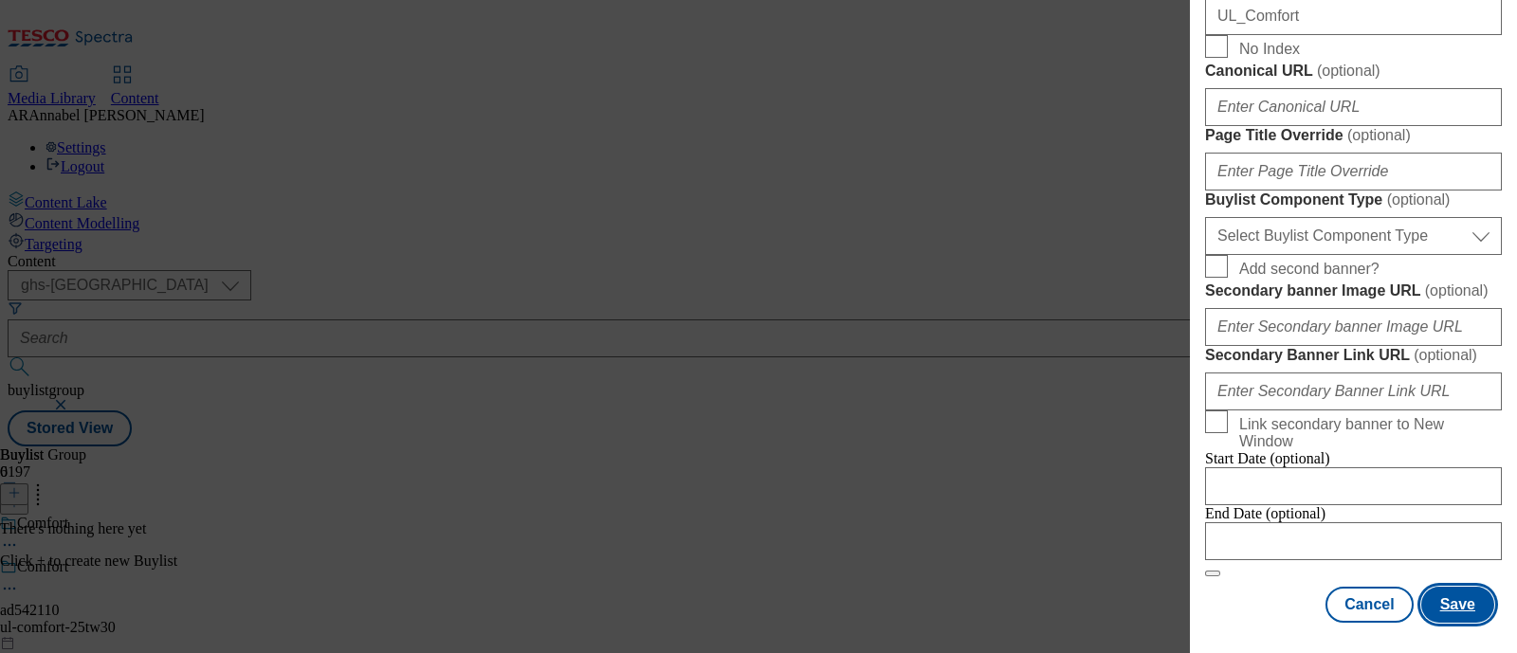
click at [1435, 587] on button "Save" at bounding box center [1457, 605] width 73 height 36
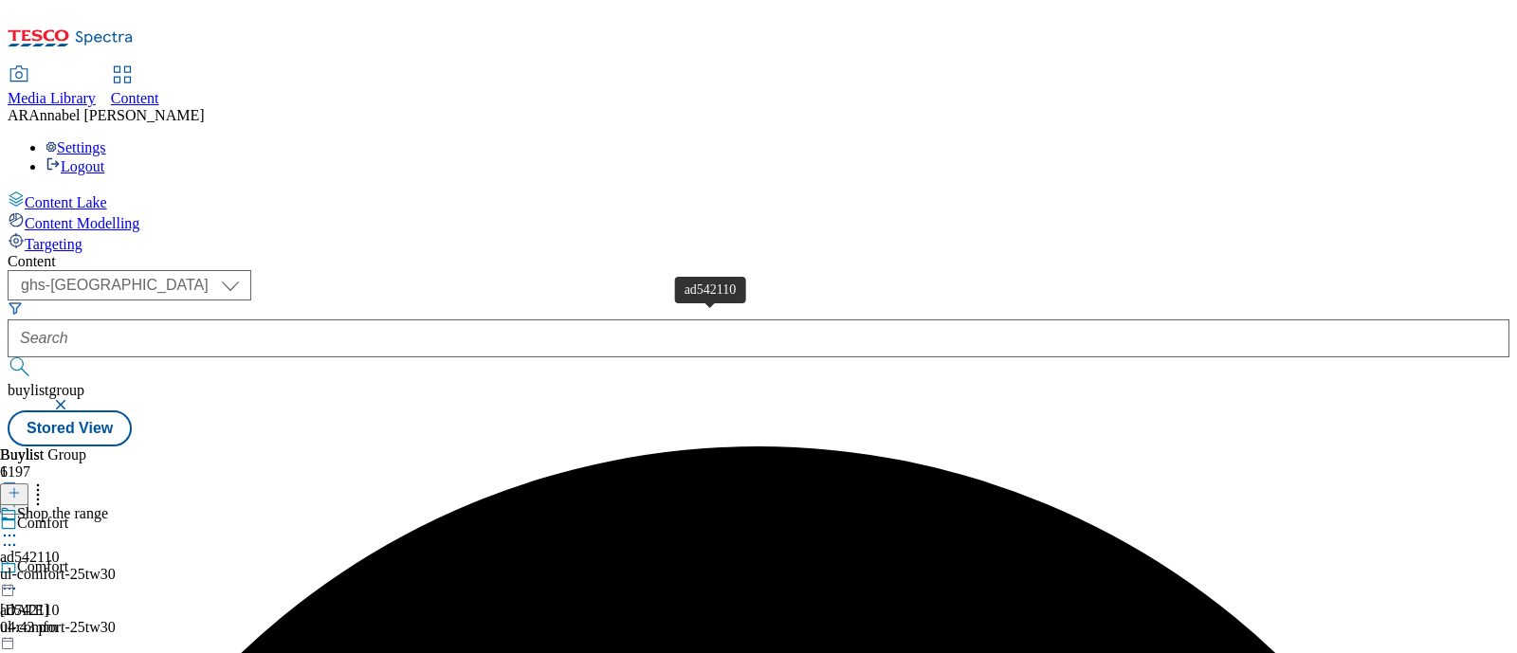
click at [60, 549] on div "ad542110" at bounding box center [30, 557] width 60 height 17
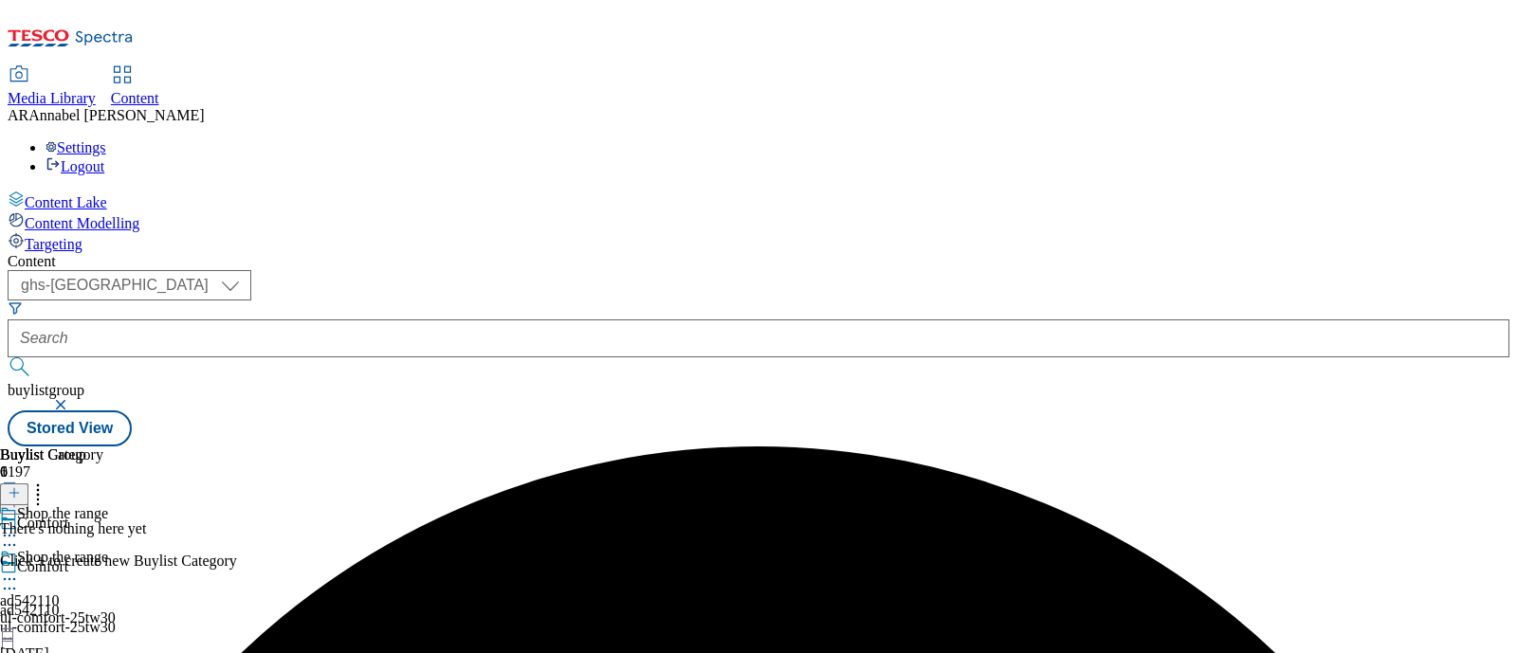
click at [21, 486] on icon at bounding box center [14, 492] width 13 height 13
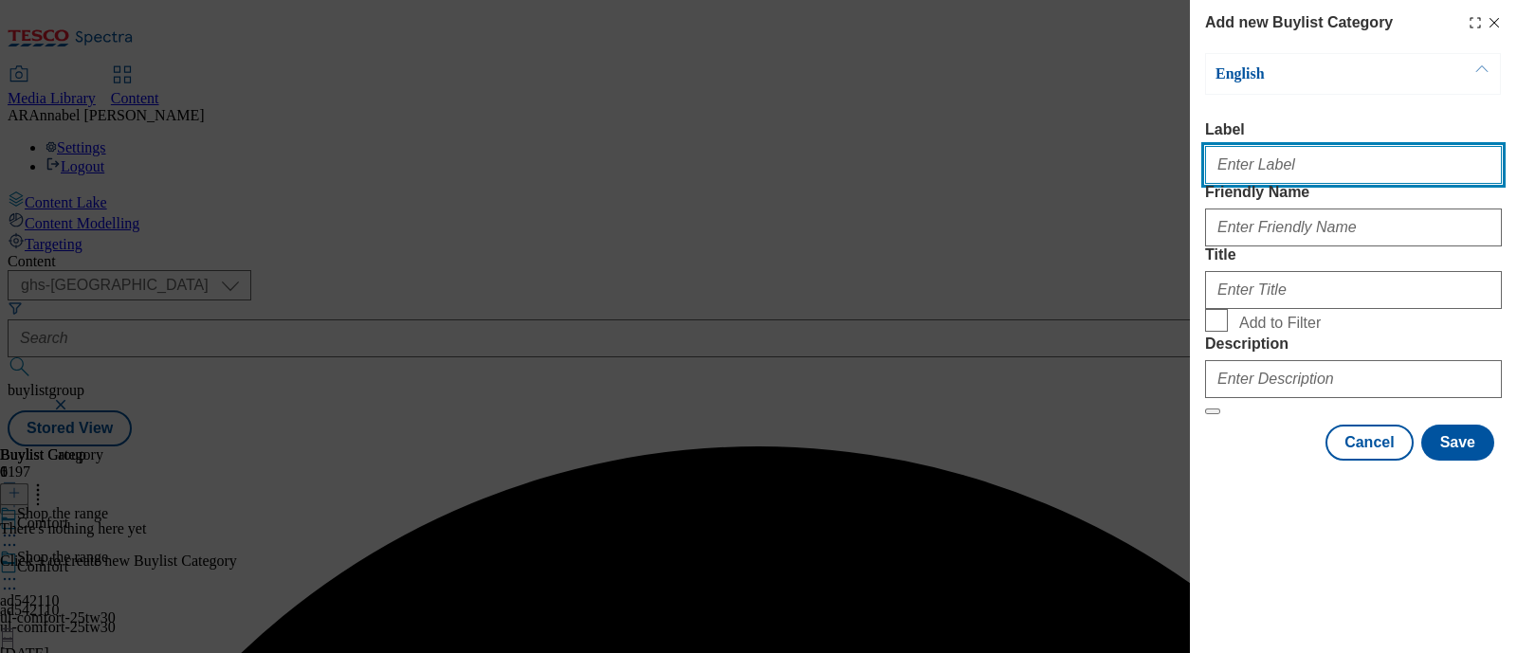
click at [1260, 167] on input "Label" at bounding box center [1353, 165] width 297 height 38
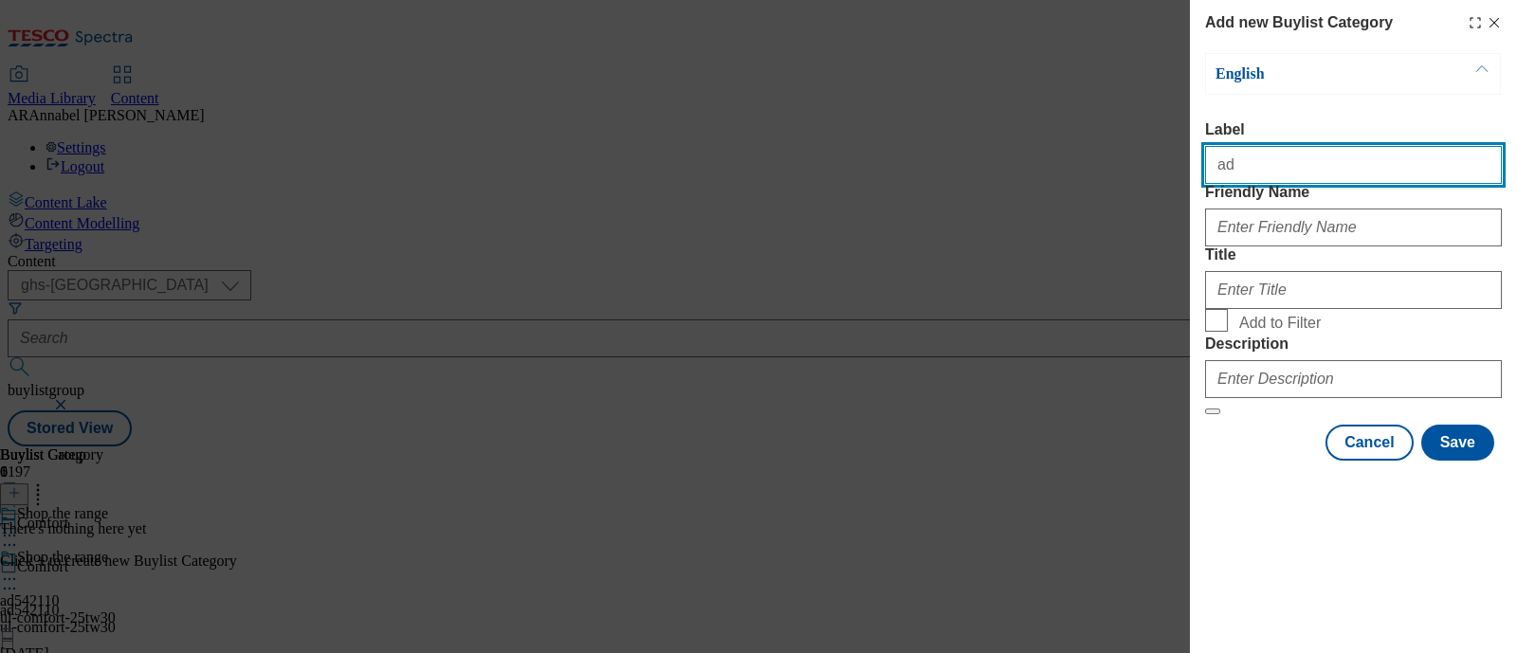
paste input "542110"
type input "ad542110"
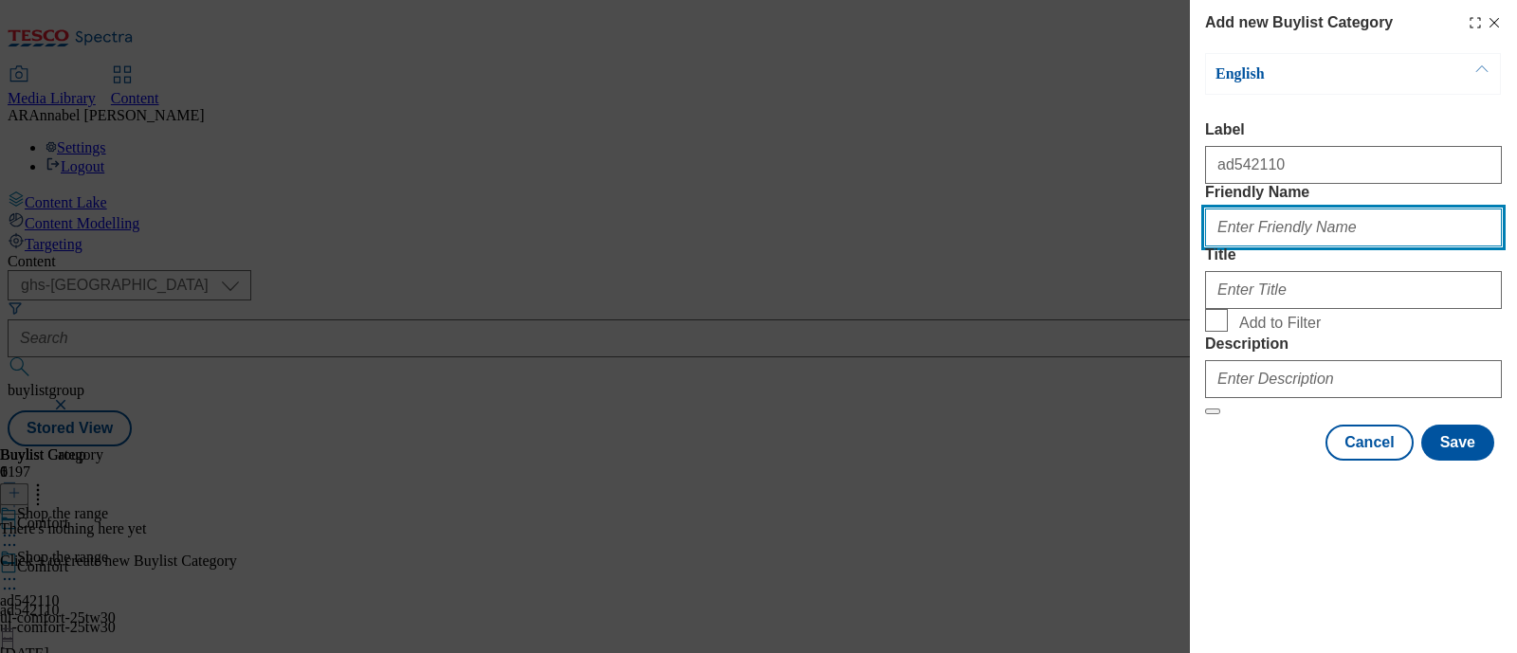
click at [1256, 247] on input "Friendly Name" at bounding box center [1353, 228] width 297 height 38
type input "ul-comfort-25tw30"
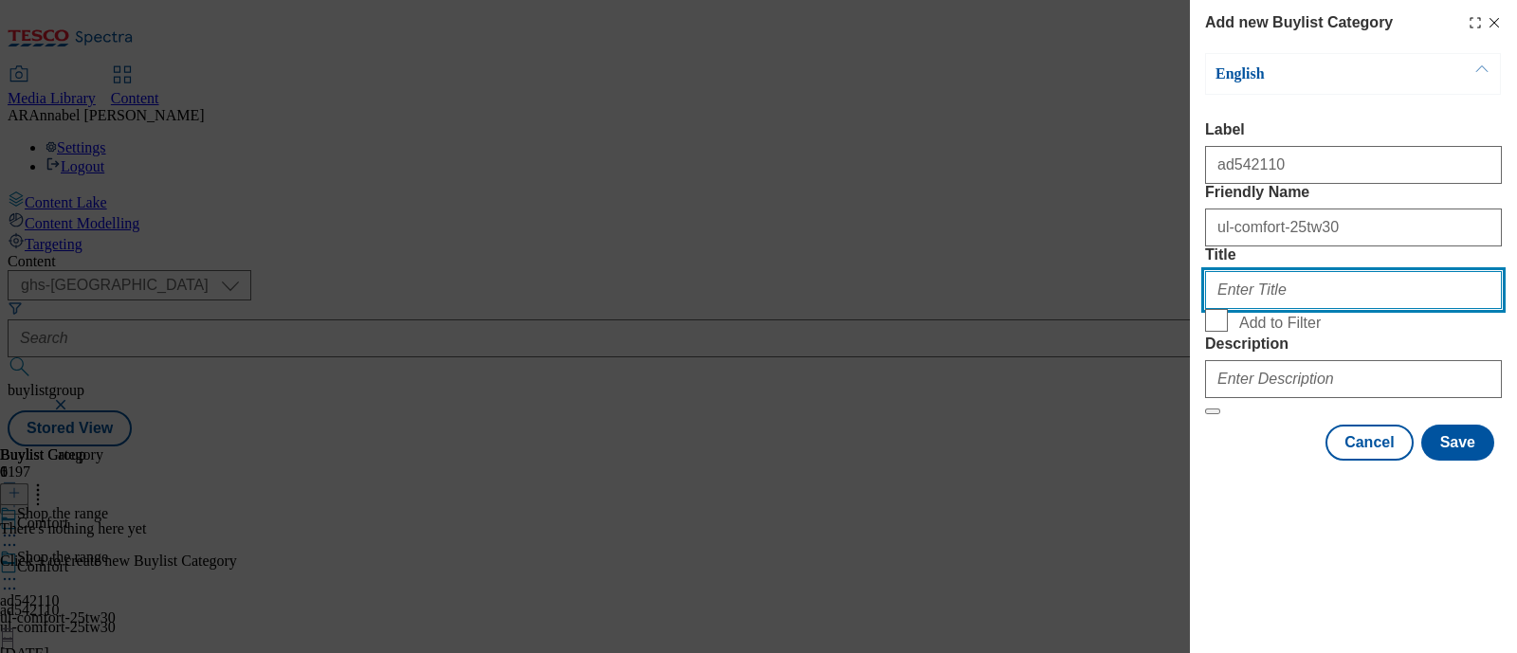
click at [1266, 309] on input "Title" at bounding box center [1353, 290] width 297 height 38
type input "Shop the range"
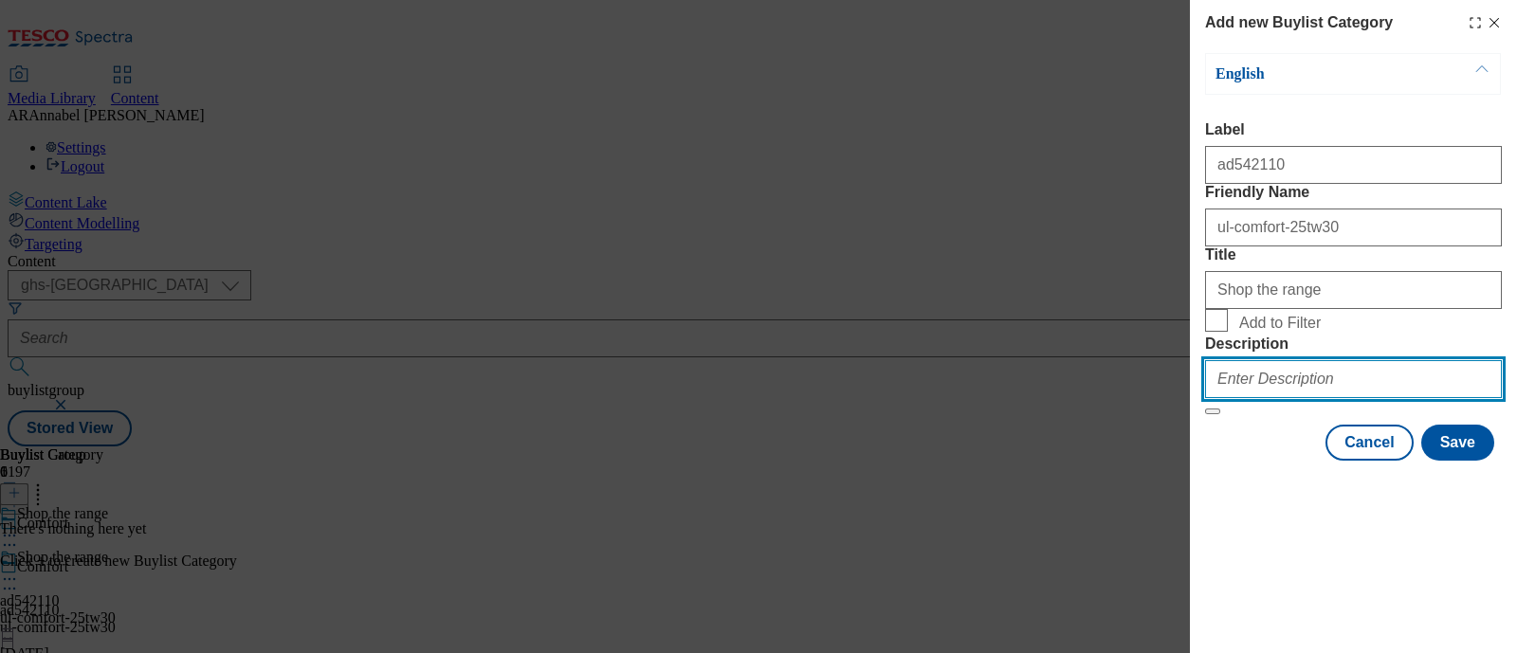
click at [1305, 398] on input "Description" at bounding box center [1353, 379] width 297 height 38
type input "UL_Comfort"
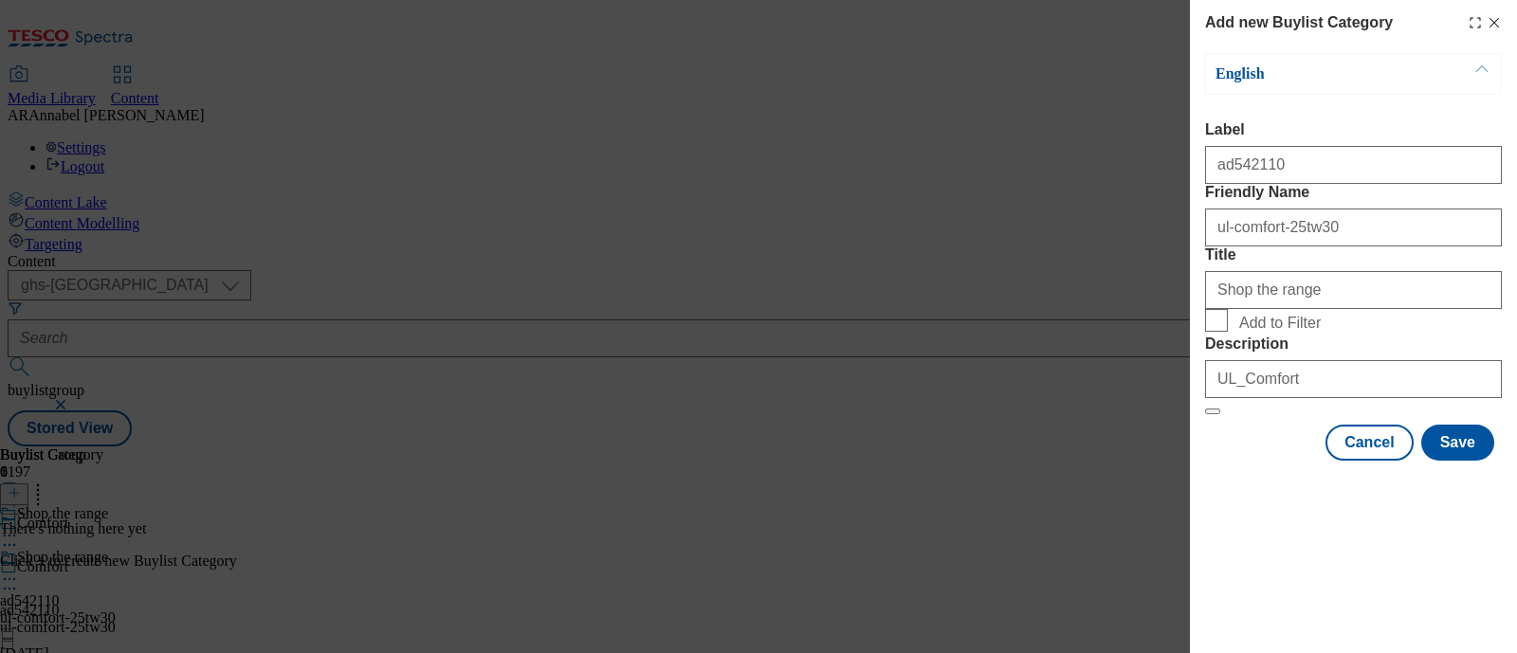
click at [1457, 465] on div "Add new Buylist Category English Label ad542110 Friendly Name ul-comfort-25tw30…" at bounding box center [1353, 232] width 327 height 465
click at [1465, 461] on button "Save" at bounding box center [1457, 443] width 73 height 36
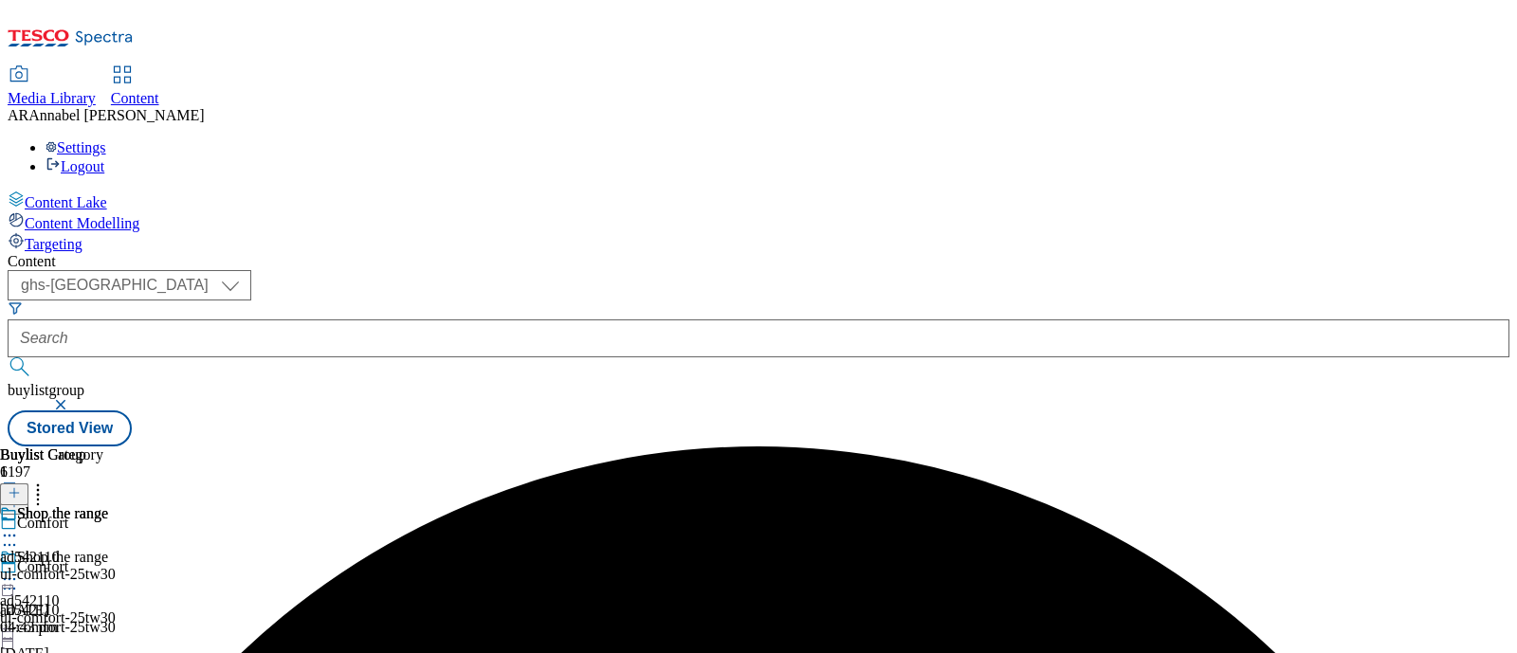
click at [116, 566] on div "ul-comfort-25tw30" at bounding box center [58, 574] width 116 height 17
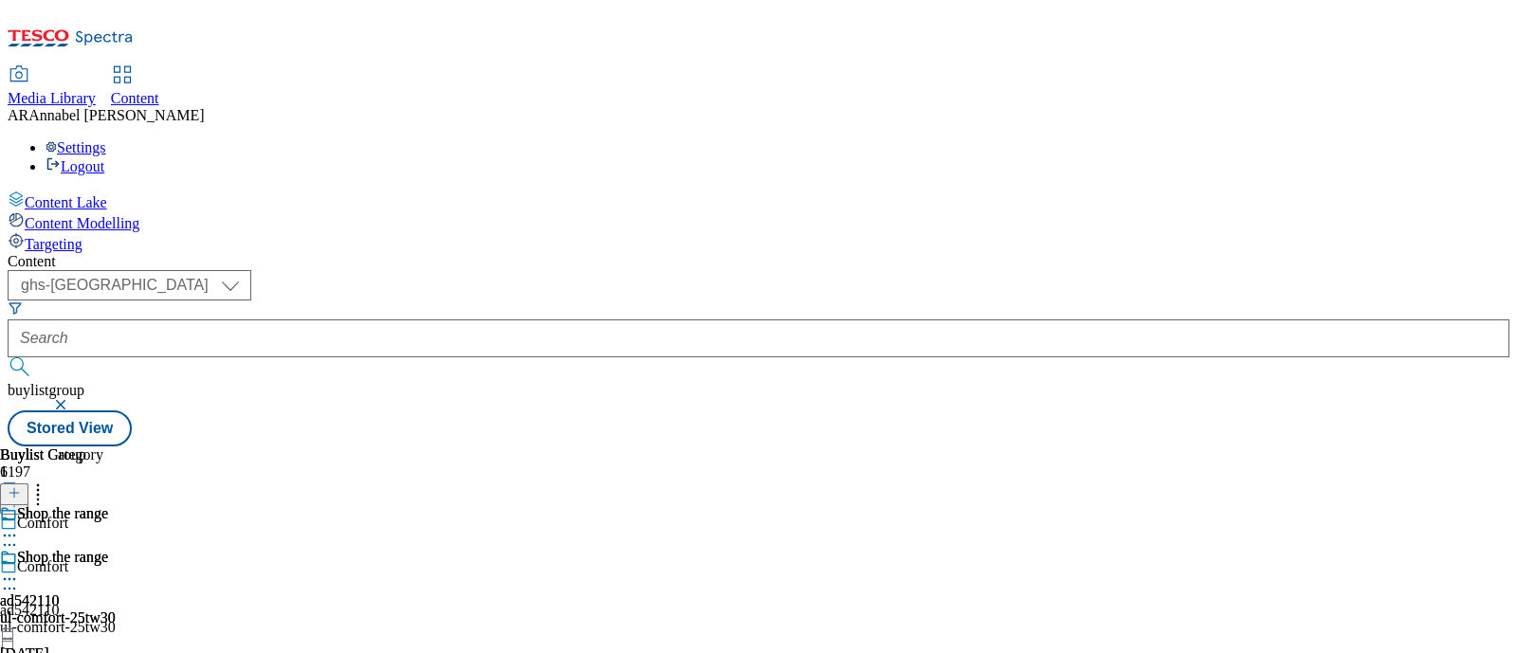
click at [116, 610] on div "ul-comfort-25tw30" at bounding box center [58, 618] width 116 height 17
click at [116, 594] on div "Shop the range ad542110 ul-comfort-25tw30 9 Sept 2025 04:43 pm" at bounding box center [58, 614] width 116 height 131
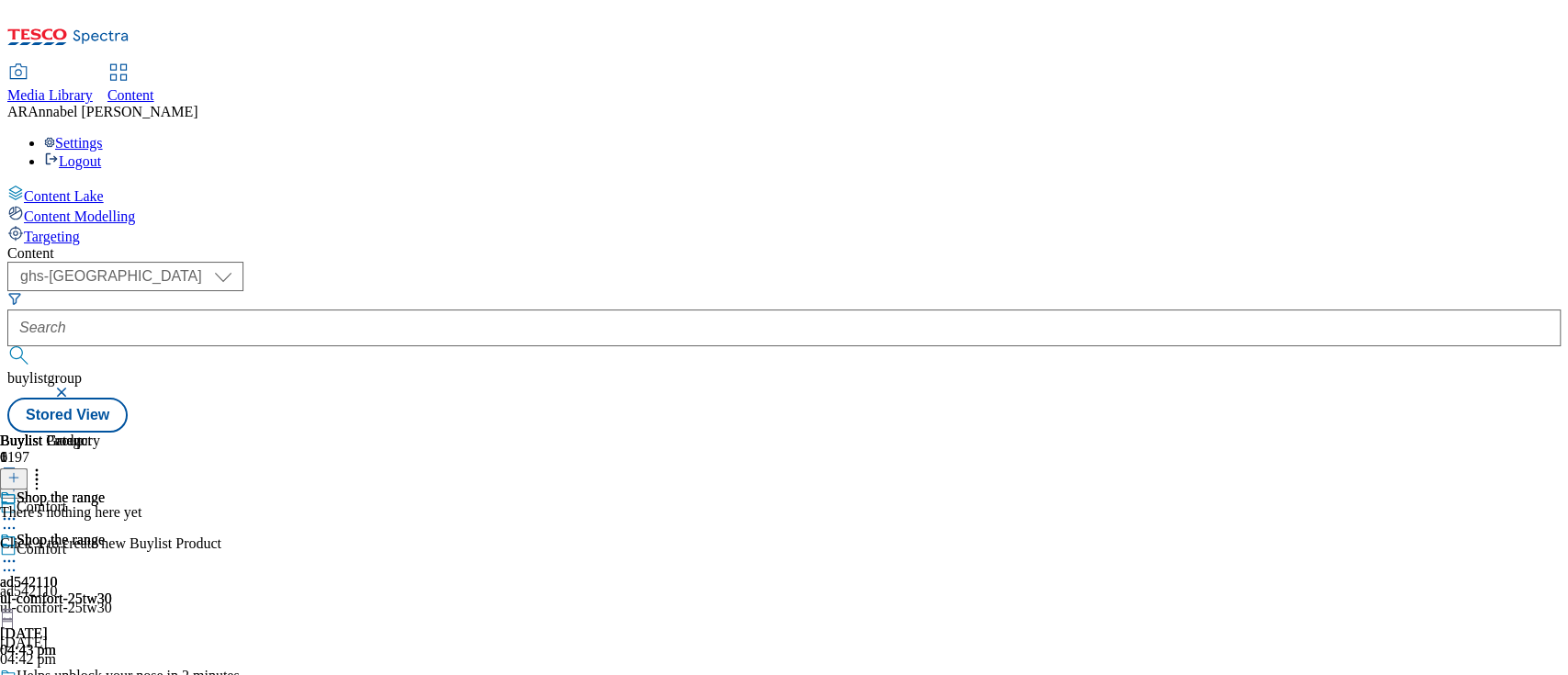
drag, startPoint x: 1468, startPoint y: 7, endPoint x: 1122, endPoint y: 489, distance: 593.3
click at [112, 532] on div "Shop the range ad542110 ul-comfort-25tw30 9 Sept 2025 04:43 pm" at bounding box center [56, 595] width 112 height 127
click at [1468, 245] on div "Content ( optional ) ghs-roi ghs-uk ghs-uk buylistgroup Stored View Buylist Gro…" at bounding box center [784, 338] width 1553 height 187
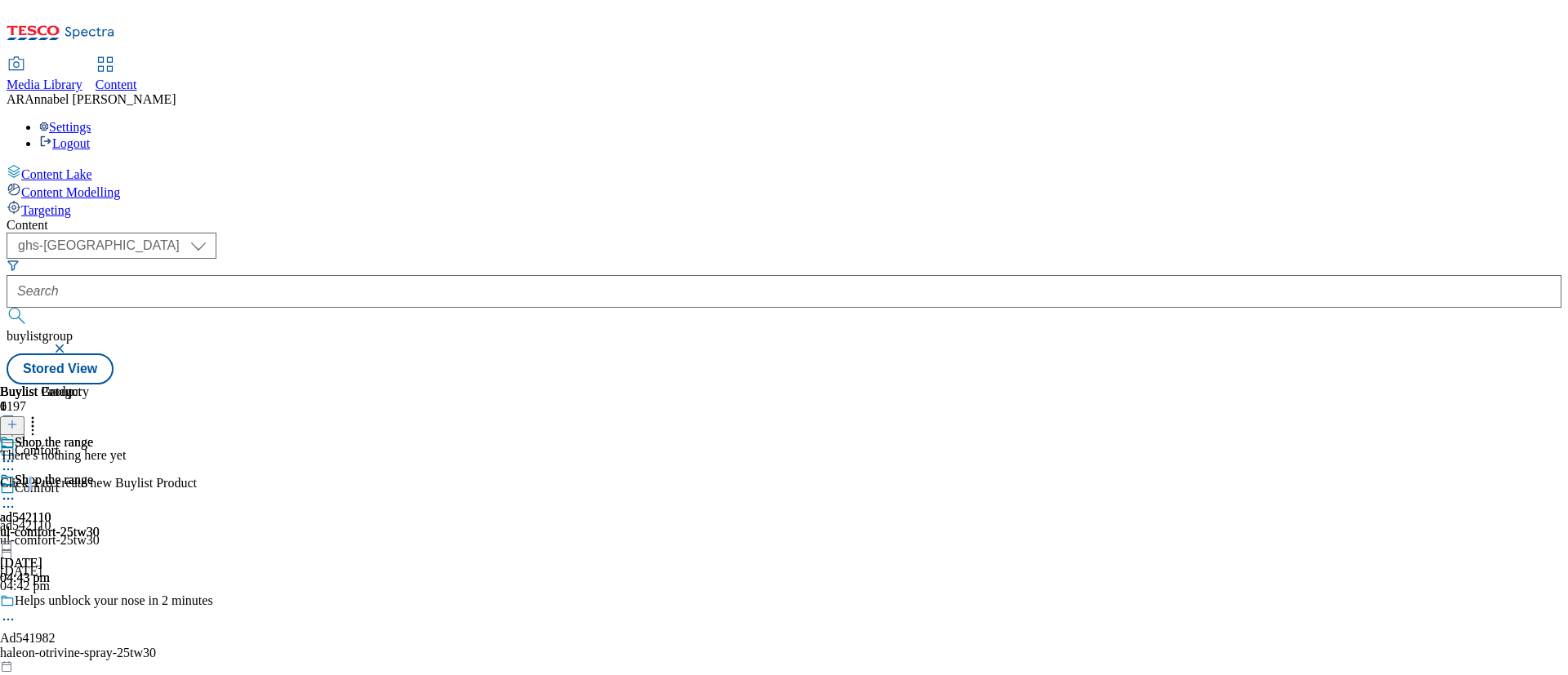
drag, startPoint x: 1340, startPoint y: 1, endPoint x: 1292, endPoint y: 342, distance: 344.4
click at [197, 485] on div "There's nothing here yet Click + to create new Buylist Product" at bounding box center [98, 469] width 197 height 42
click at [18, 418] on icon at bounding box center [12, 424] width 11 height 11
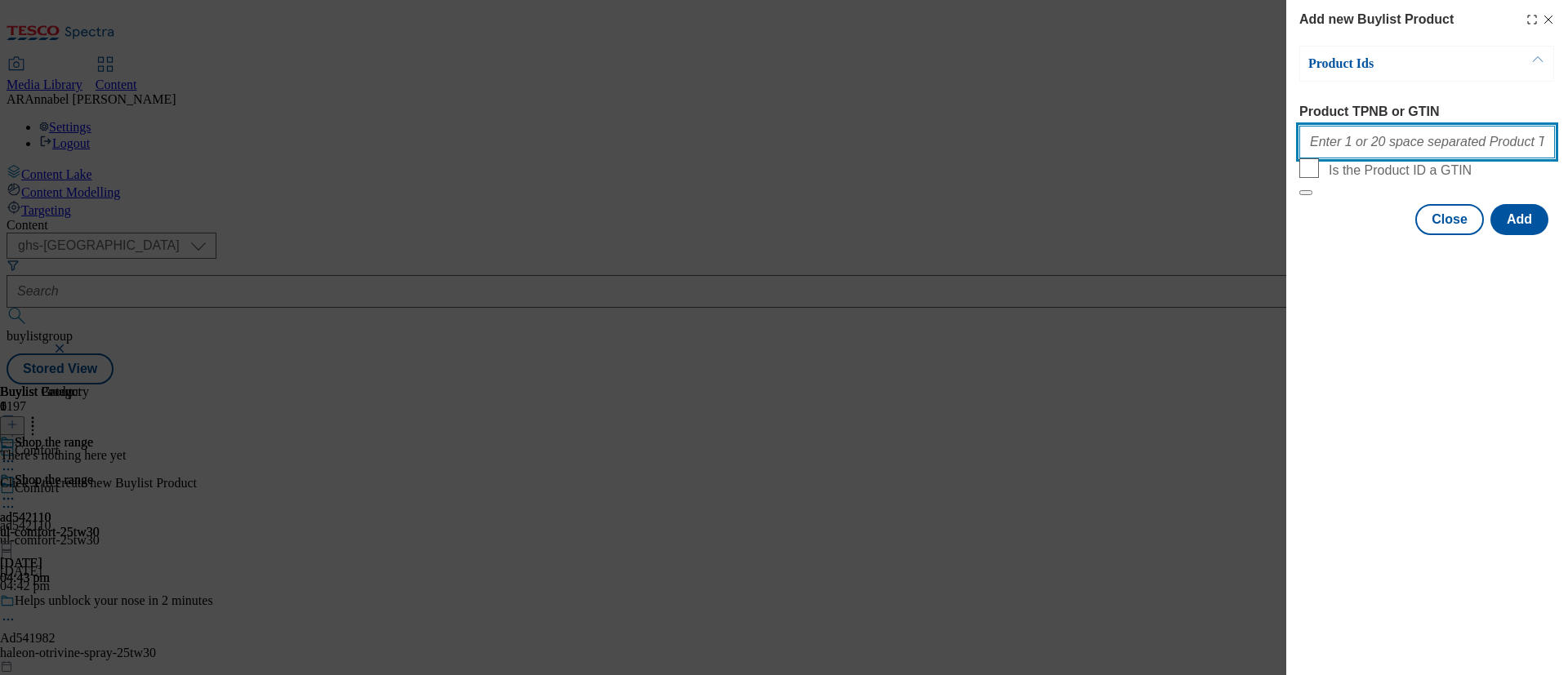
click at [1305, 155] on input "Product TPNB or GTIN" at bounding box center [1427, 142] width 256 height 33
paste input ""96300651 96310161 94043975 96180549 94039740 96483272""
click at [1305, 235] on button "Add" at bounding box center [1519, 220] width 58 height 31
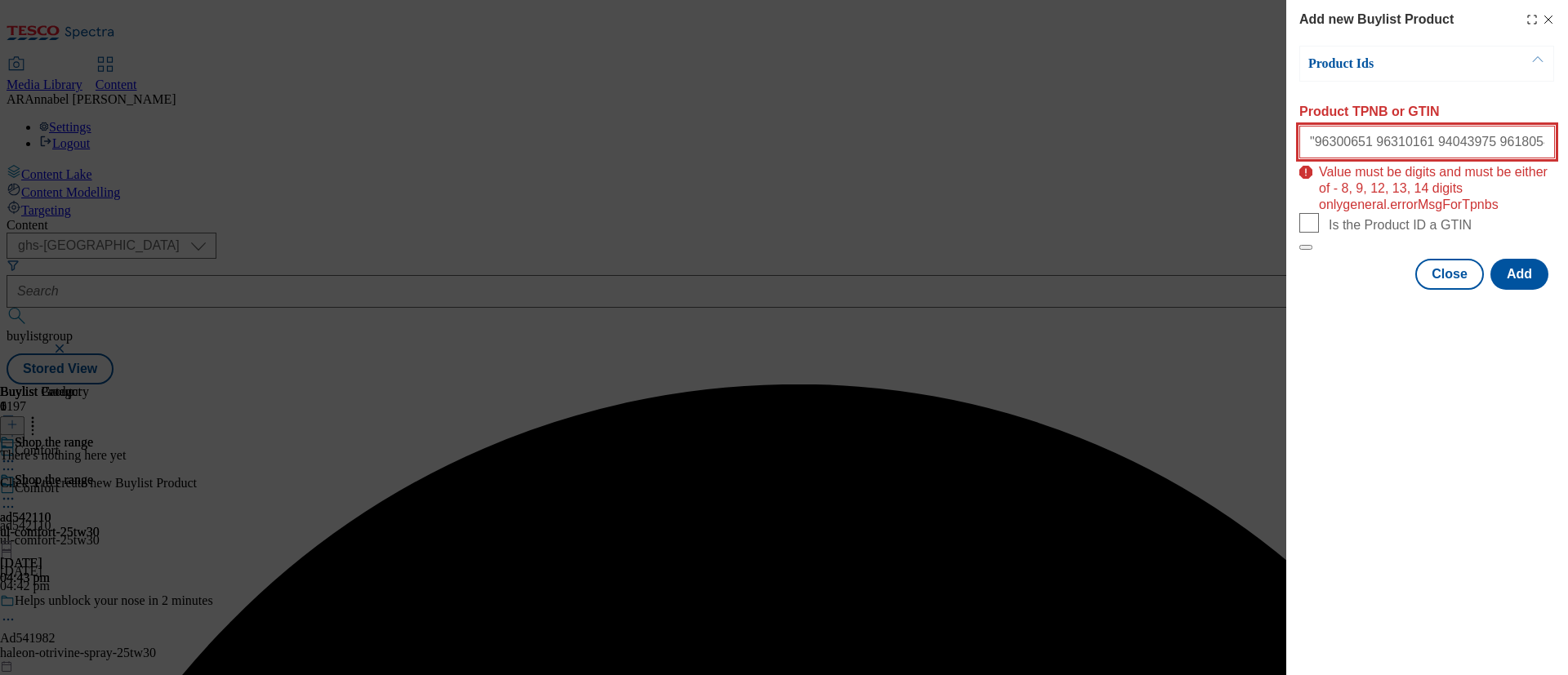
click at [1305, 152] on input ""96300651 96310161 94043975 96180549 94039740 96483272"" at bounding box center [1427, 142] width 256 height 33
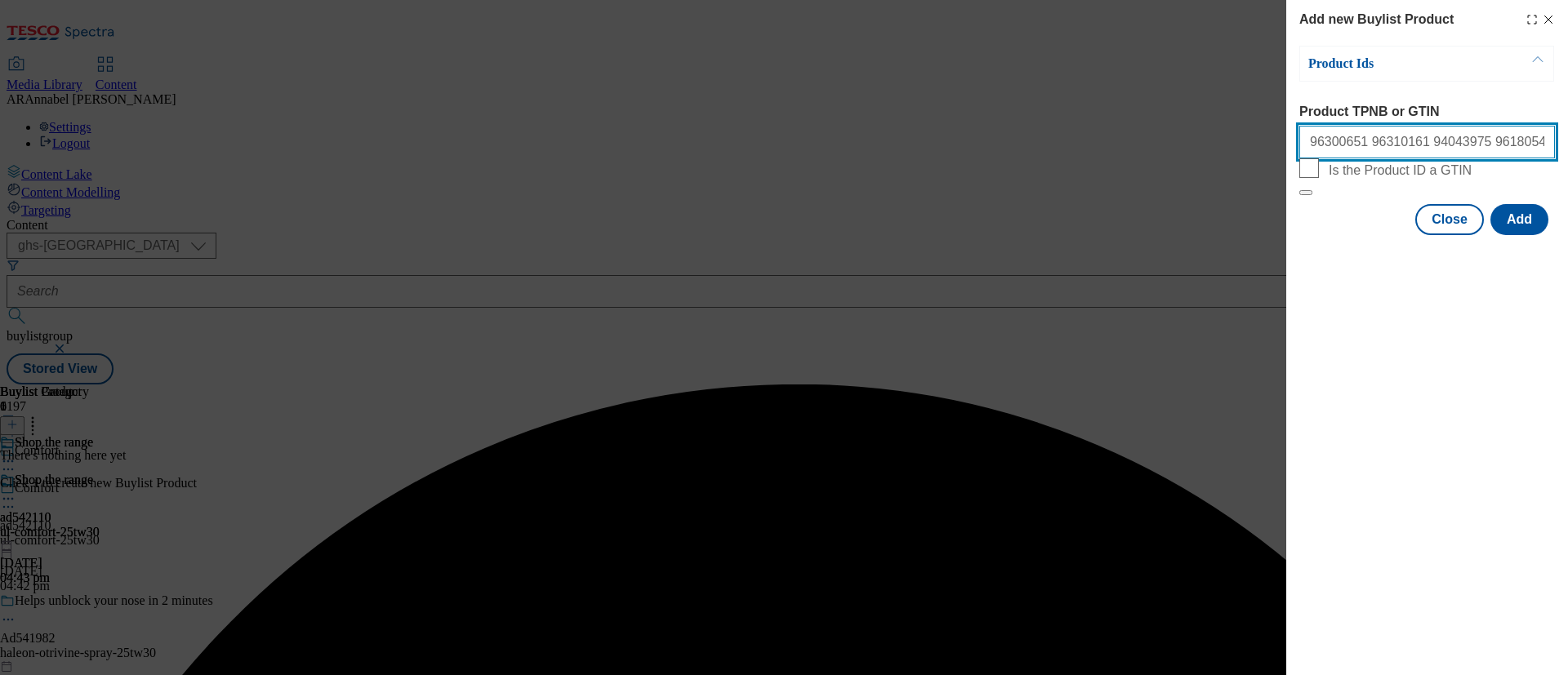
click at [1305, 151] on input "96300651 96310161 94043975 96180549 94039740 96483272"" at bounding box center [1427, 142] width 256 height 33
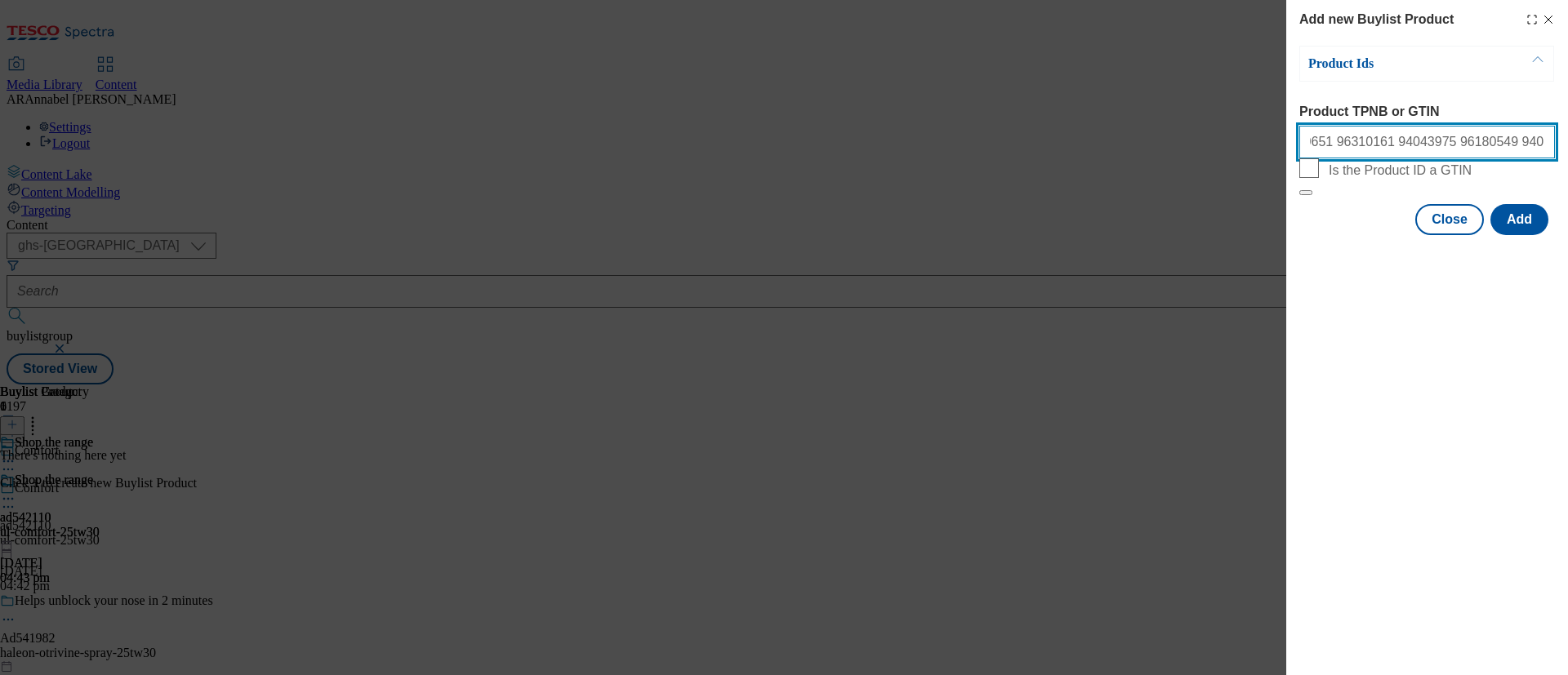
scroll to position [0, 30]
type input "96300651 96310161 94043975 96180549 94039740 96483272"
click at [1305, 235] on button "Add" at bounding box center [1519, 220] width 58 height 31
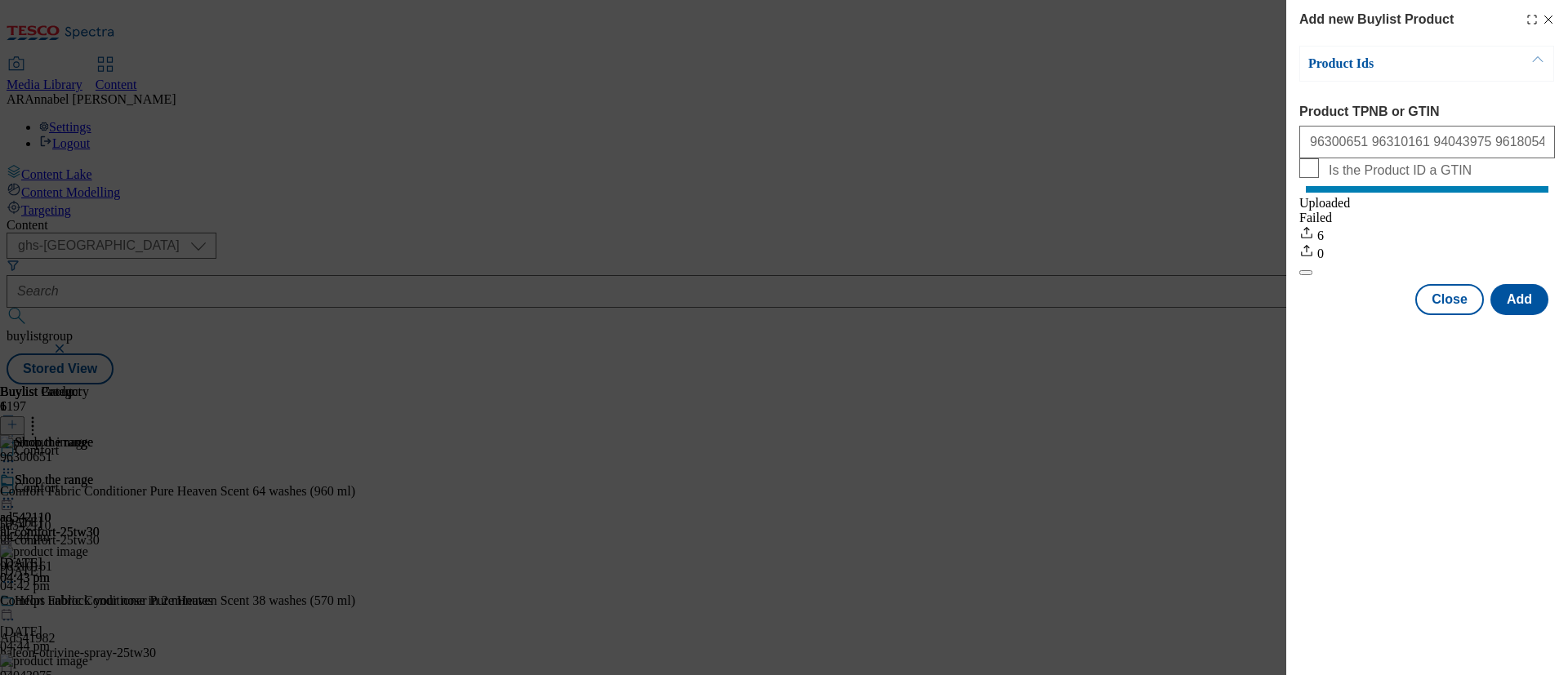
click at [1305, 19] on icon "Modal" at bounding box center [1547, 19] width 13 height 13
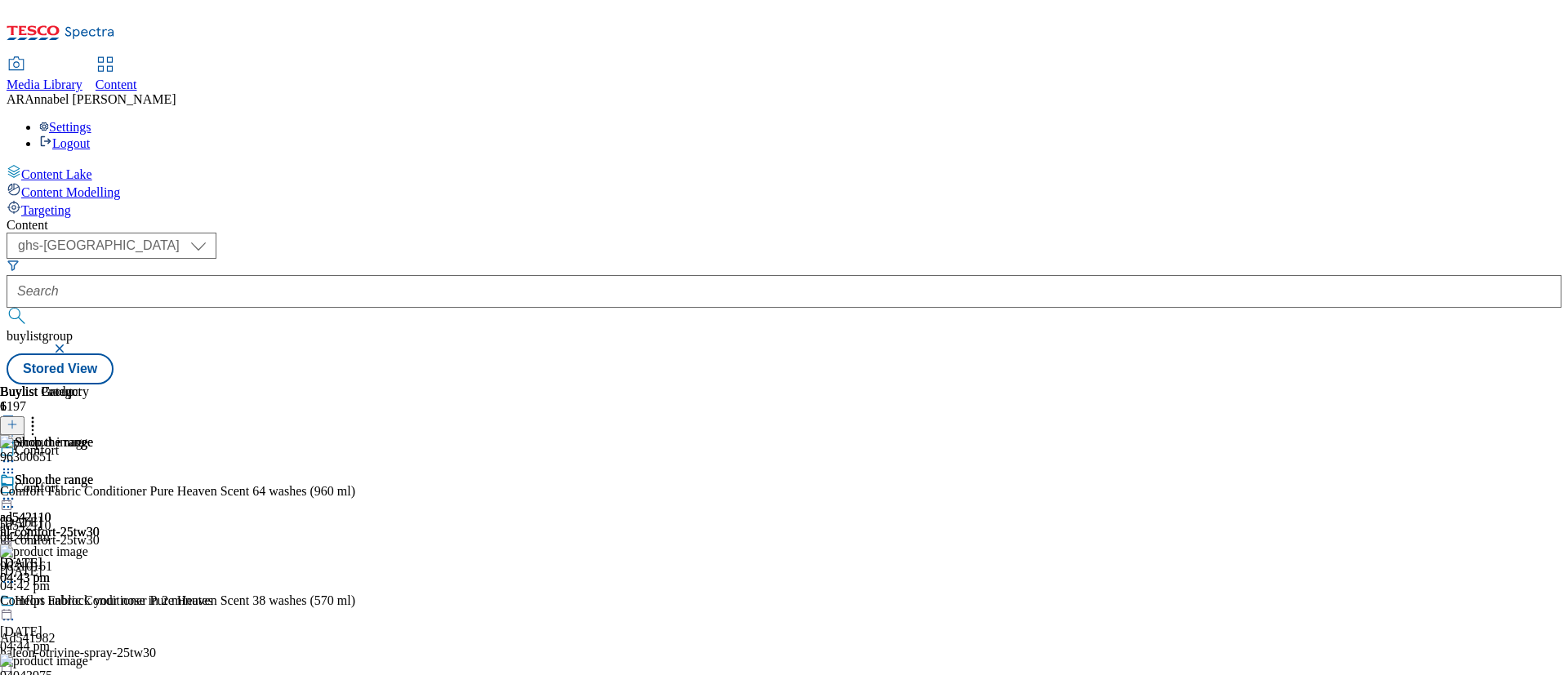
click at [40, 414] on icon at bounding box center [32, 422] width 16 height 16
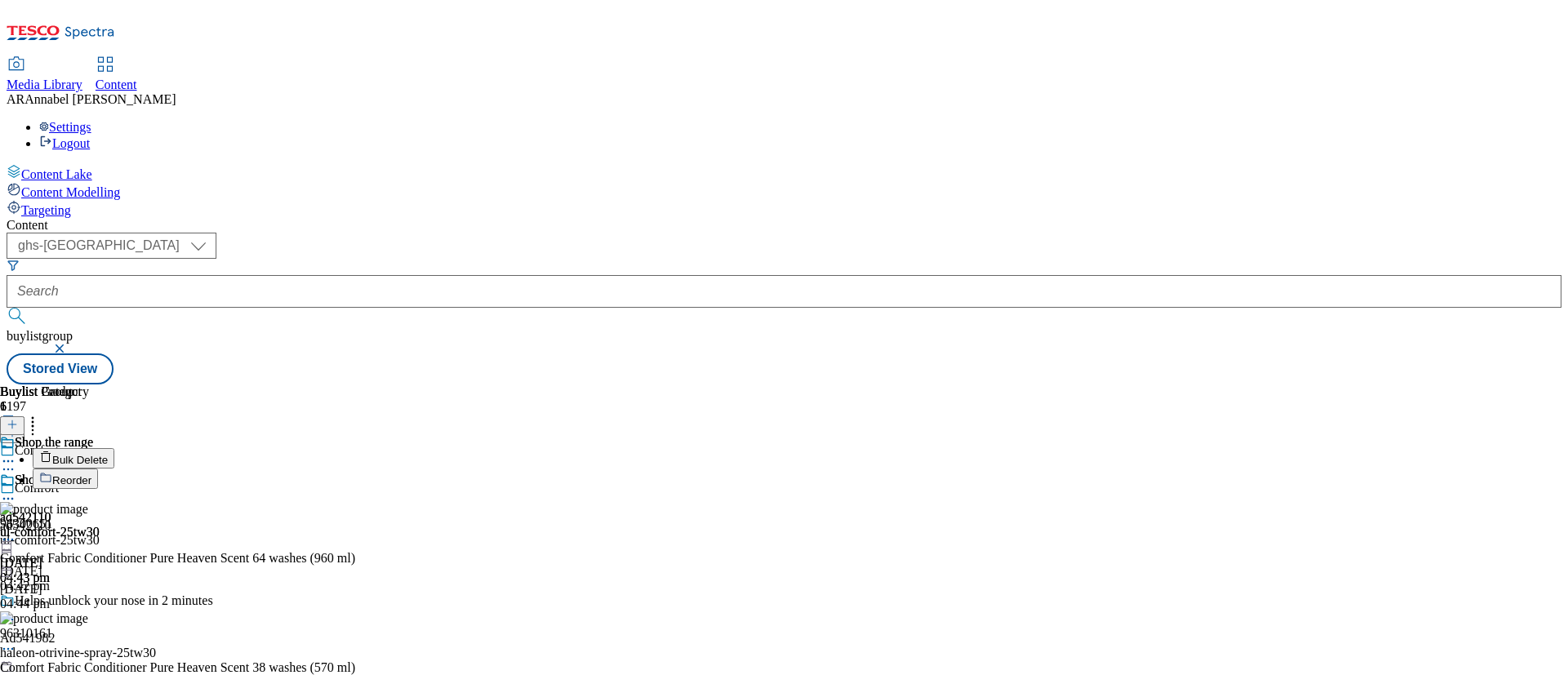
click at [91, 474] on span "Reorder" at bounding box center [72, 480] width 40 height 12
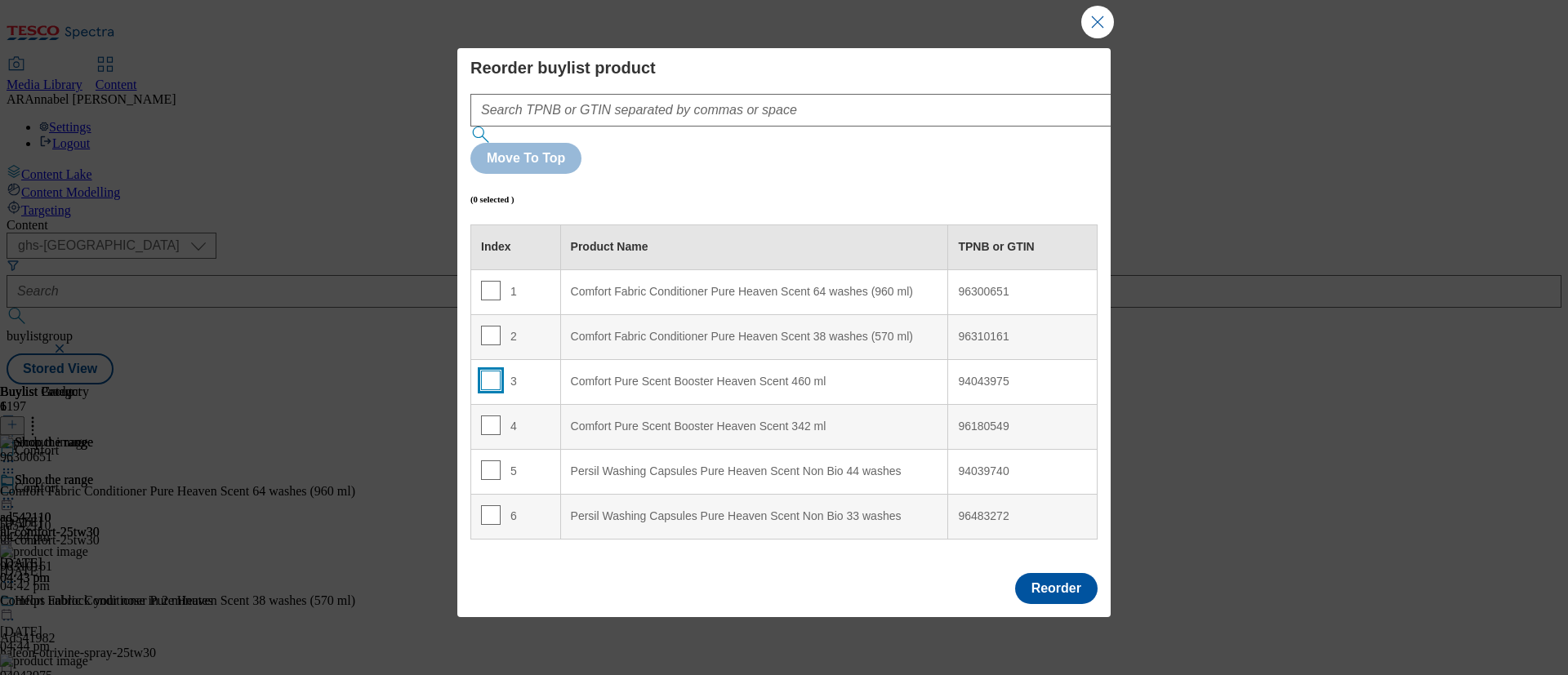
click at [492, 371] on input "Modal" at bounding box center [491, 381] width 20 height 20
checkbox input "true"
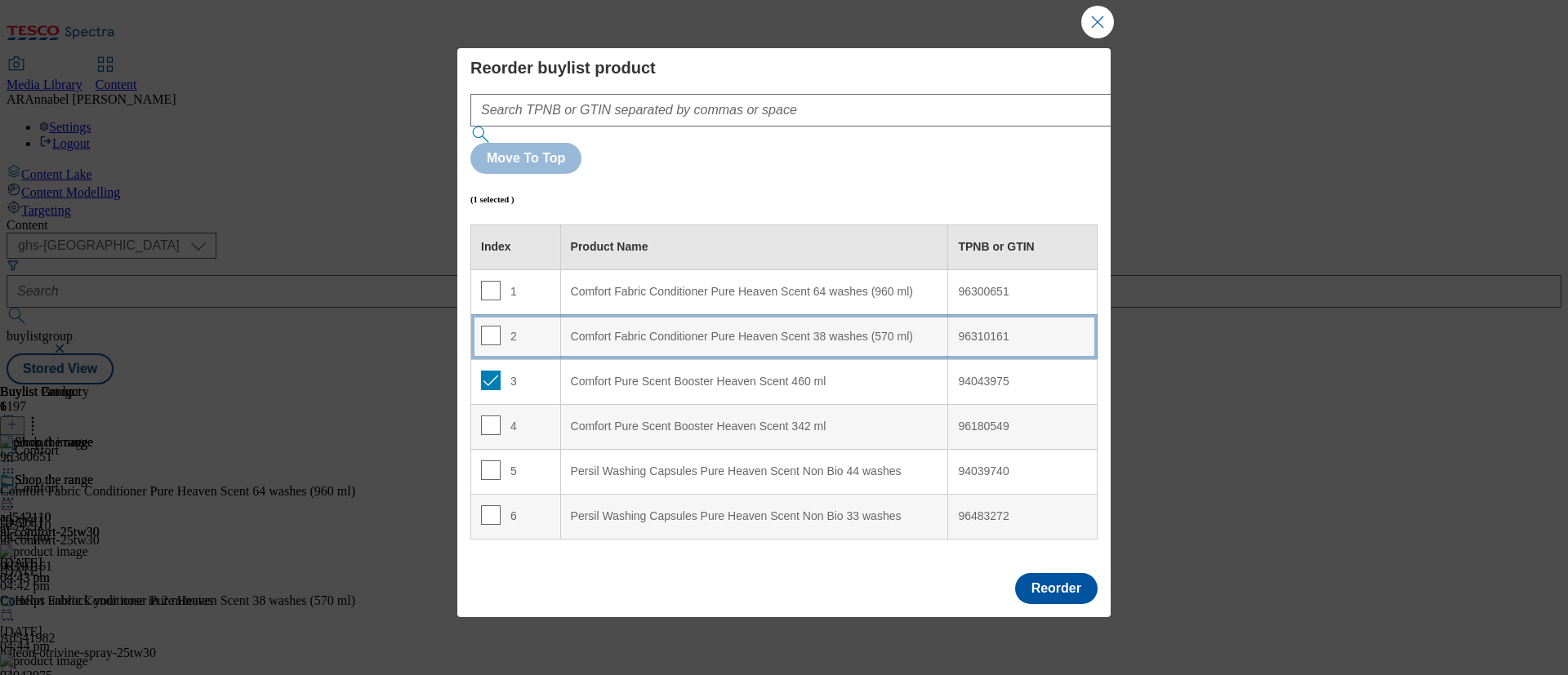
click at [723, 330] on div "Comfort Fabric Conditioner Pure Heaven Scent 38 washes (570 ml)" at bounding box center [754, 337] width 368 height 15
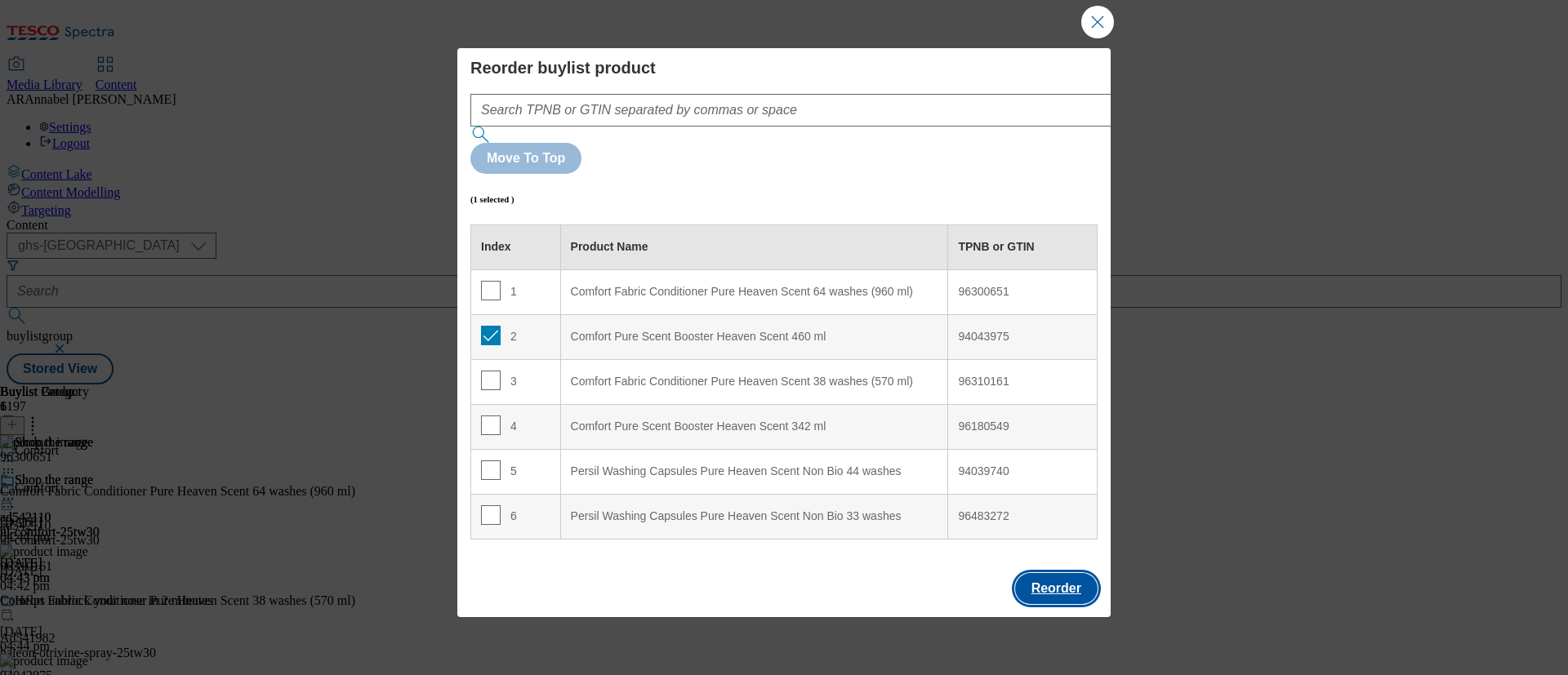
click at [1050, 561] on button "Reorder" at bounding box center [1057, 589] width 83 height 31
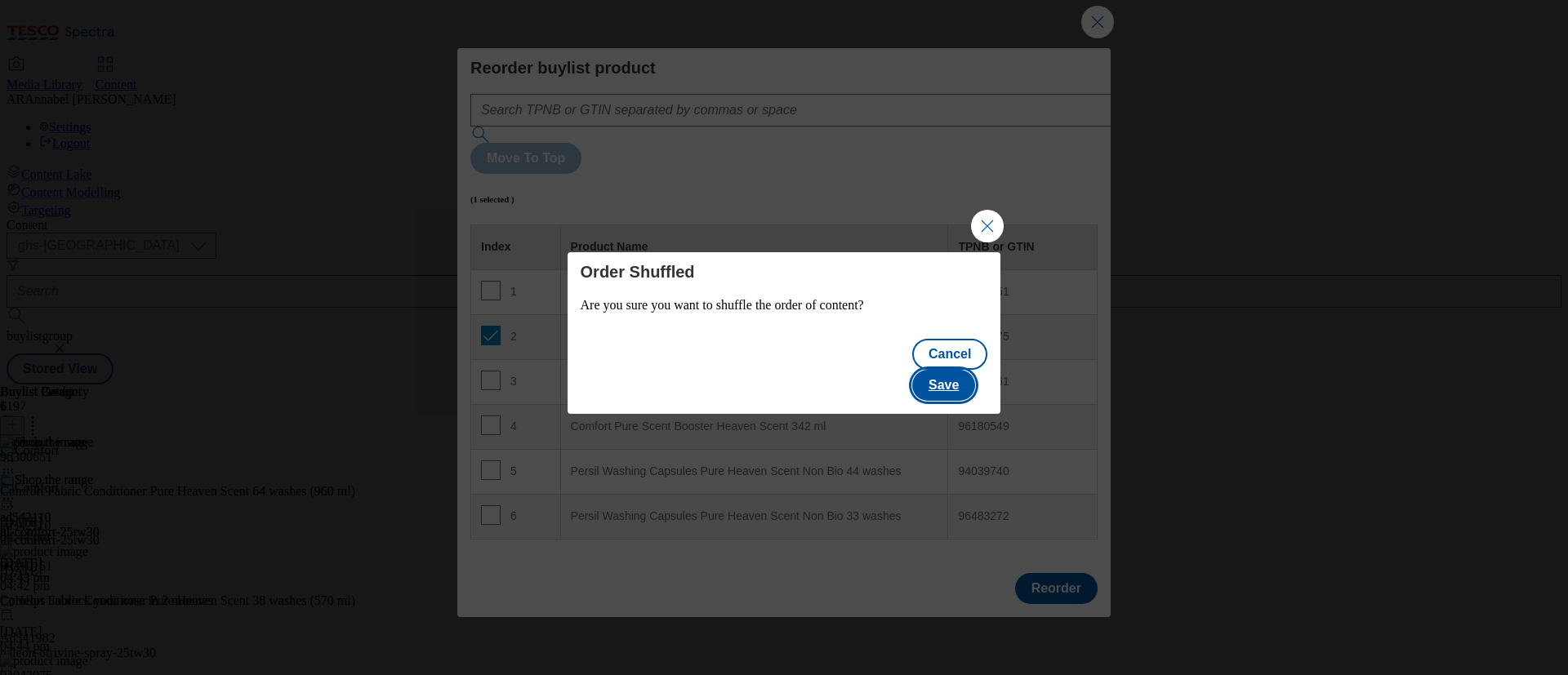
click at [969, 370] on button "Save" at bounding box center [943, 386] width 63 height 31
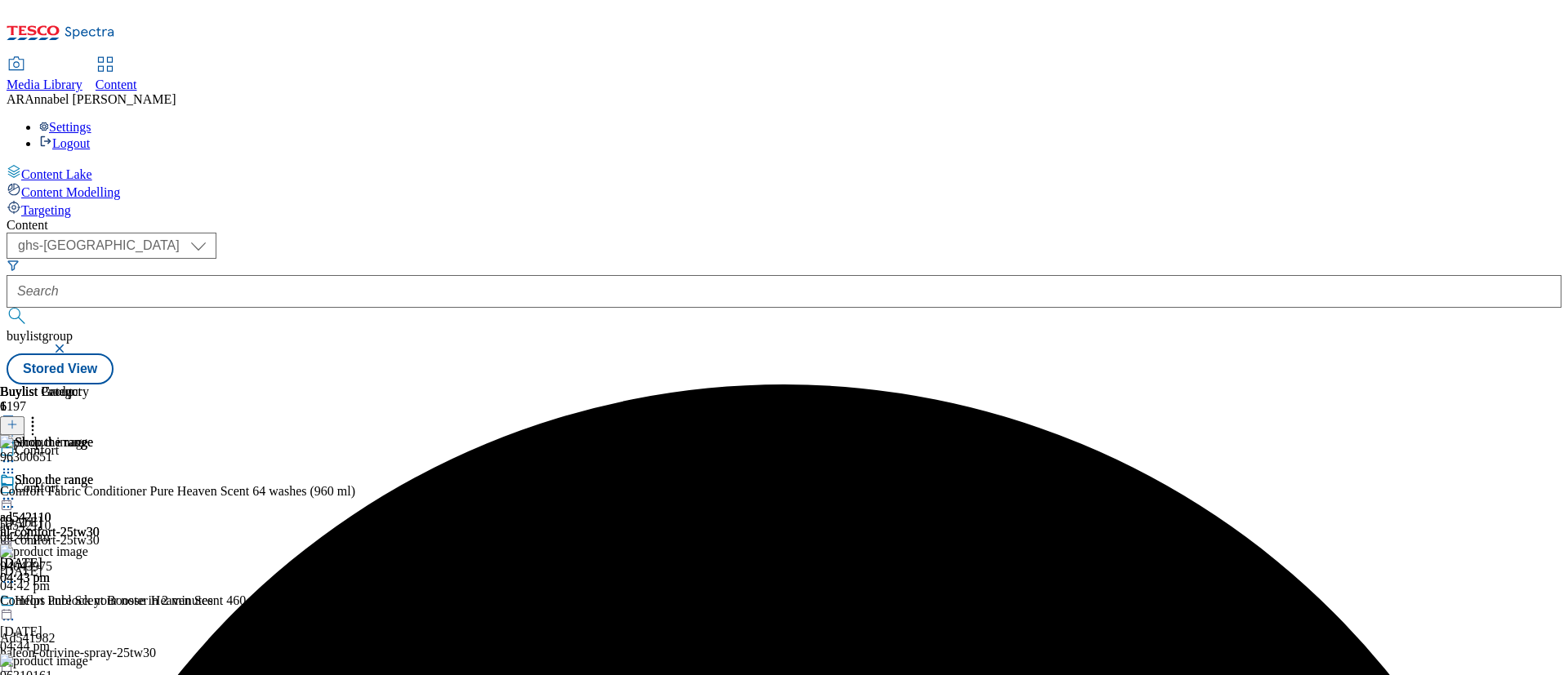
click at [16, 491] on icon at bounding box center [8, 499] width 16 height 16
click at [89, 561] on span "Preview" at bounding box center [70, 609] width 39 height 12
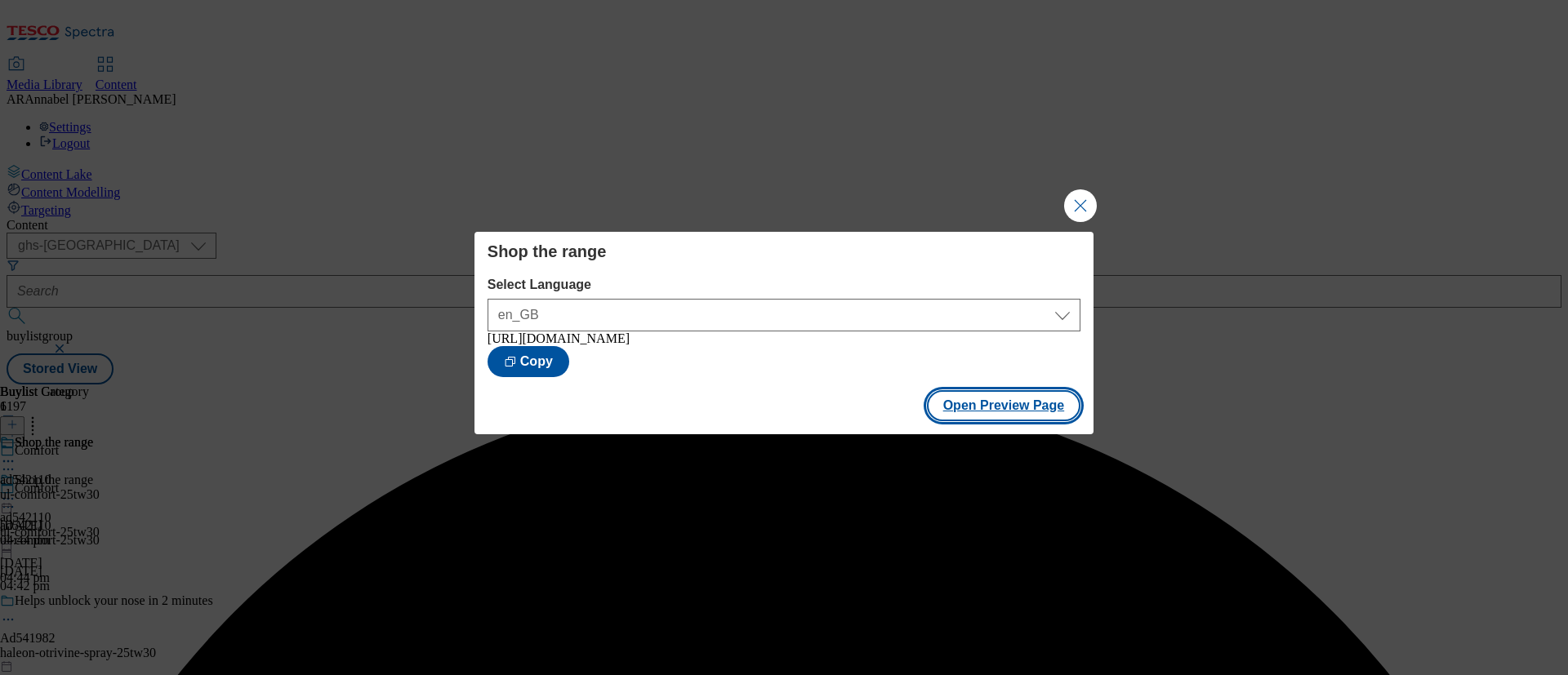
click at [1008, 413] on button "Open Preview Page" at bounding box center [1003, 406] width 154 height 31
click at [1081, 194] on button "Close Modal" at bounding box center [1081, 206] width 33 height 33
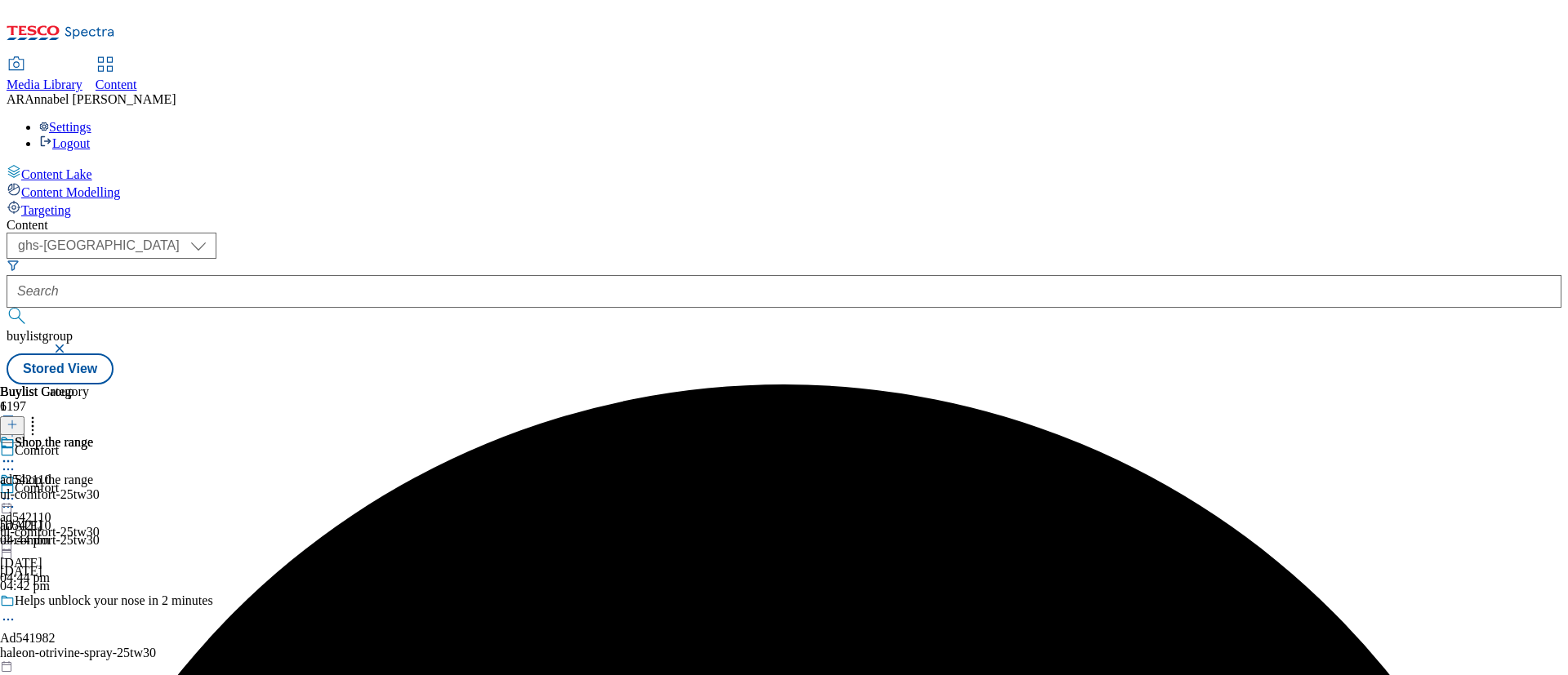
click at [16, 491] on icon at bounding box center [8, 499] width 16 height 16
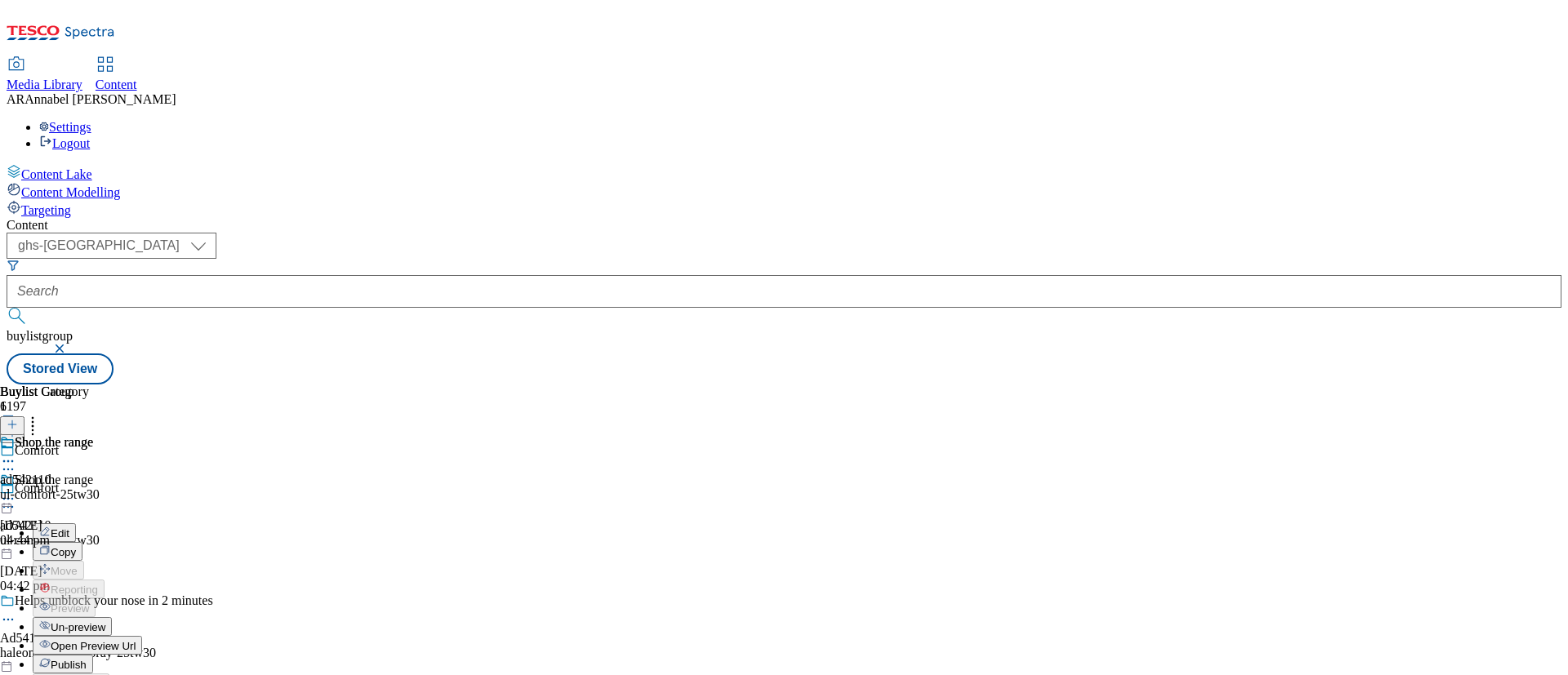
click at [87, 561] on span "Publish" at bounding box center [69, 665] width 36 height 12
click at [18, 427] on icon at bounding box center [12, 432] width 11 height 11
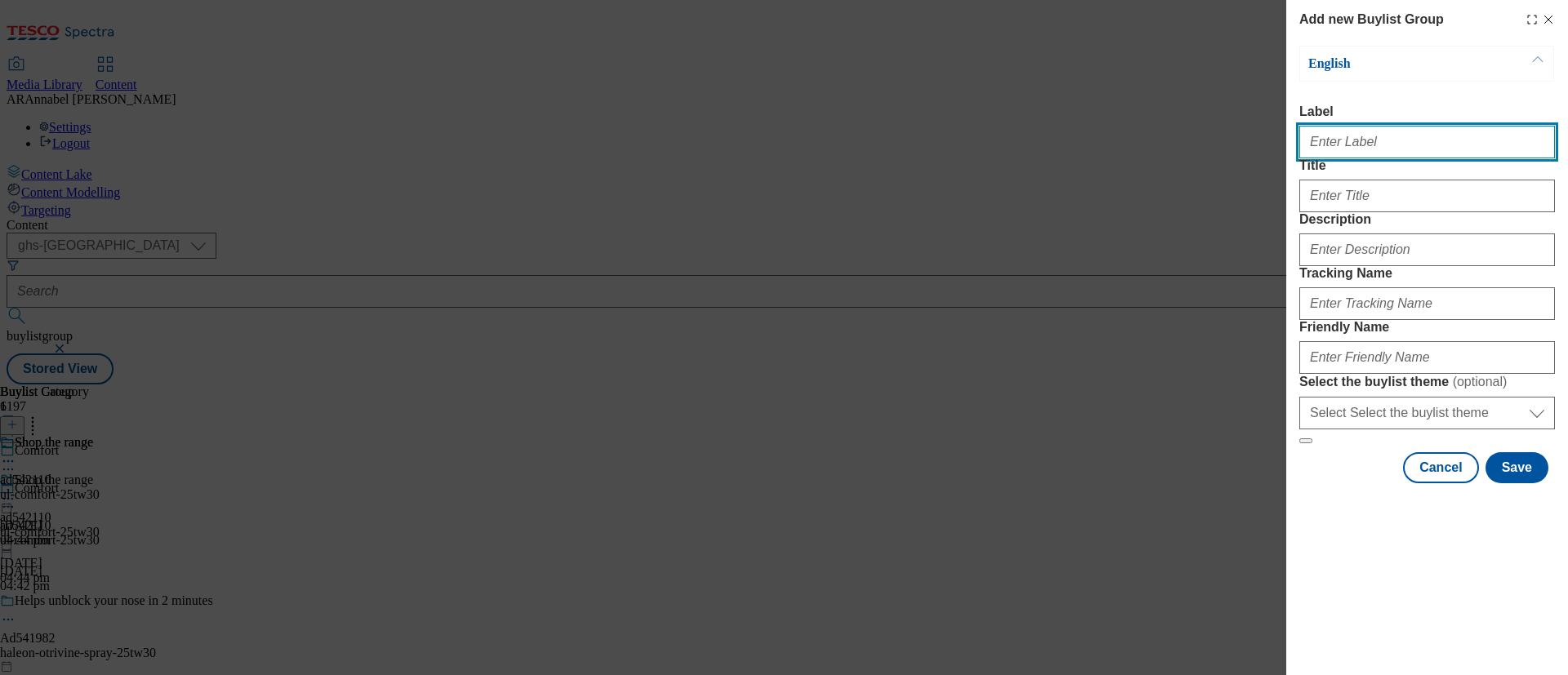
click at [1305, 144] on input "Label" at bounding box center [1427, 142] width 256 height 33
paste input "542113"
type input "ad542113"
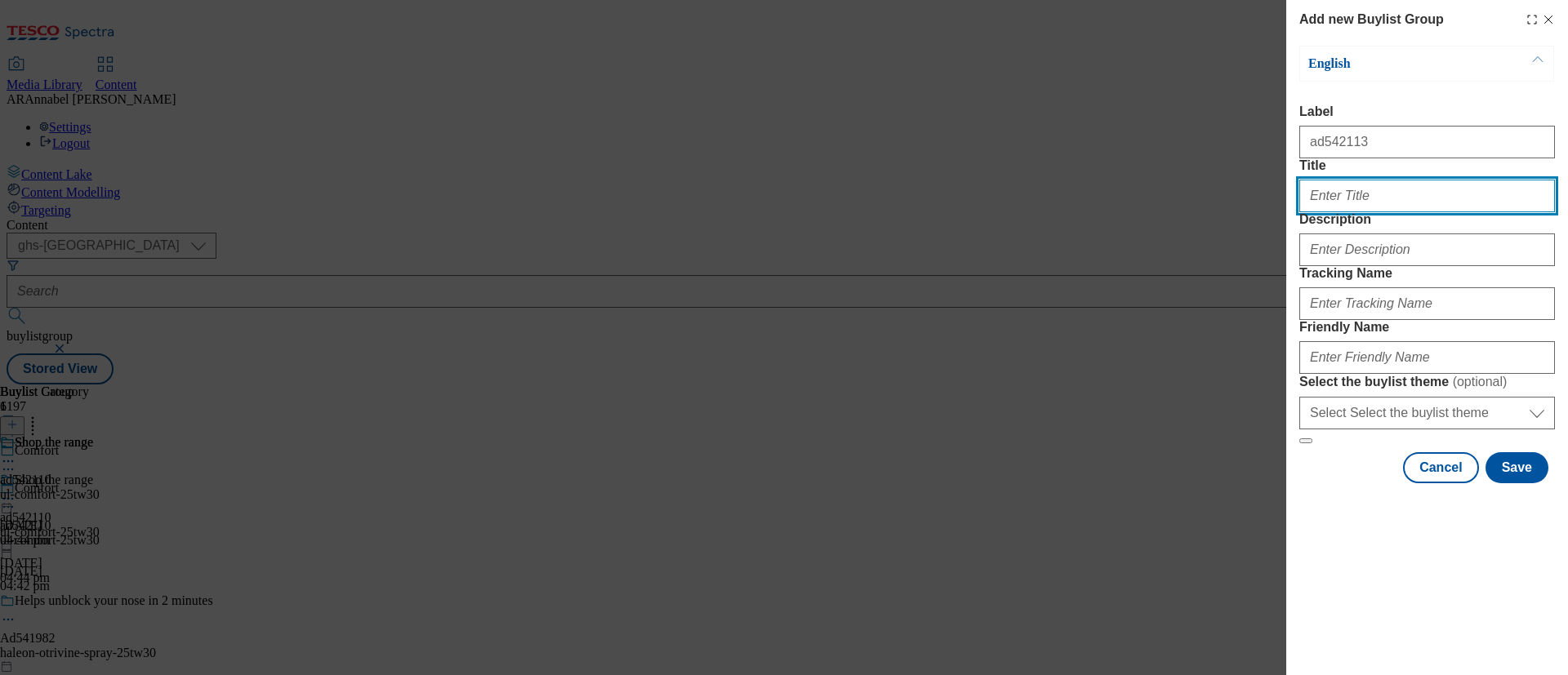
click at [1305, 213] on input "Title" at bounding box center [1427, 196] width 256 height 33
type input "Simple"
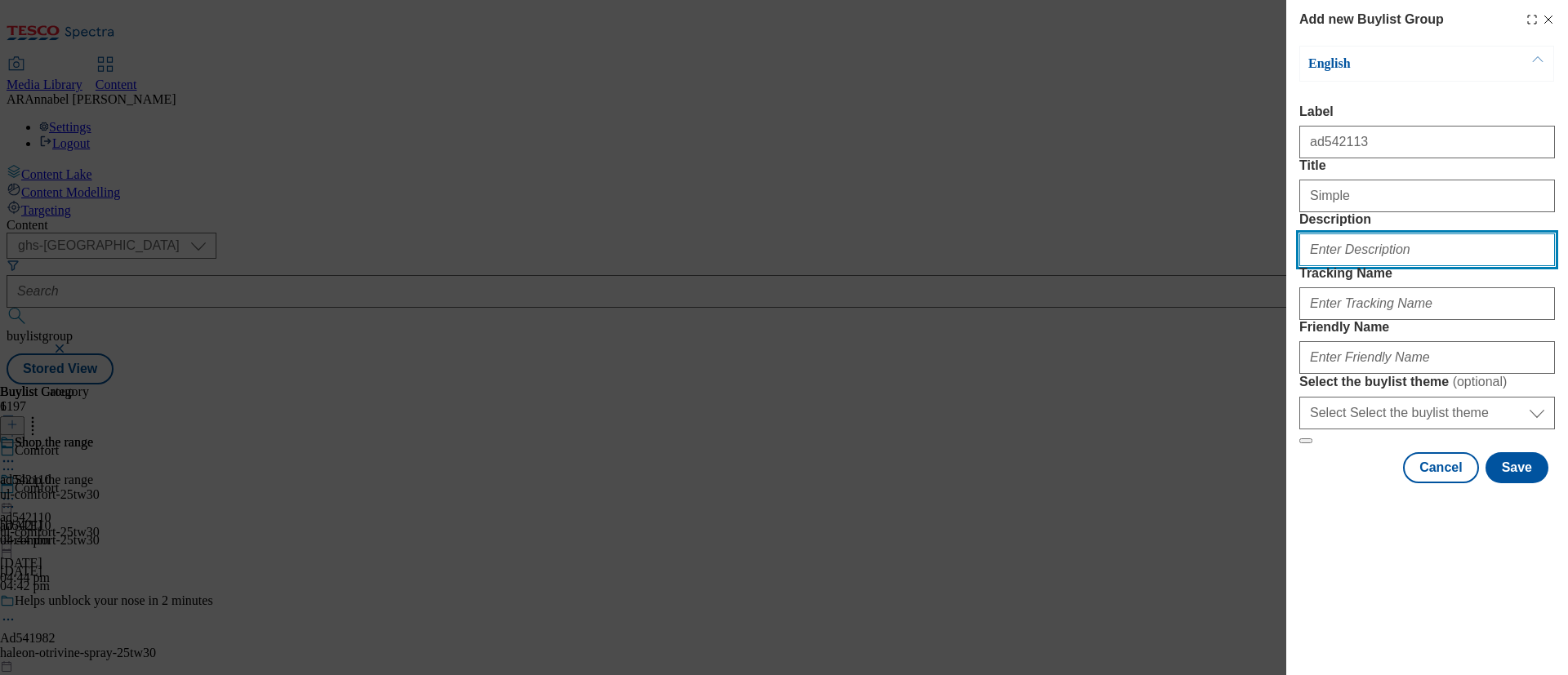
click at [1305, 266] on input "Description" at bounding box center [1427, 250] width 256 height 33
type input "UL_Simple"
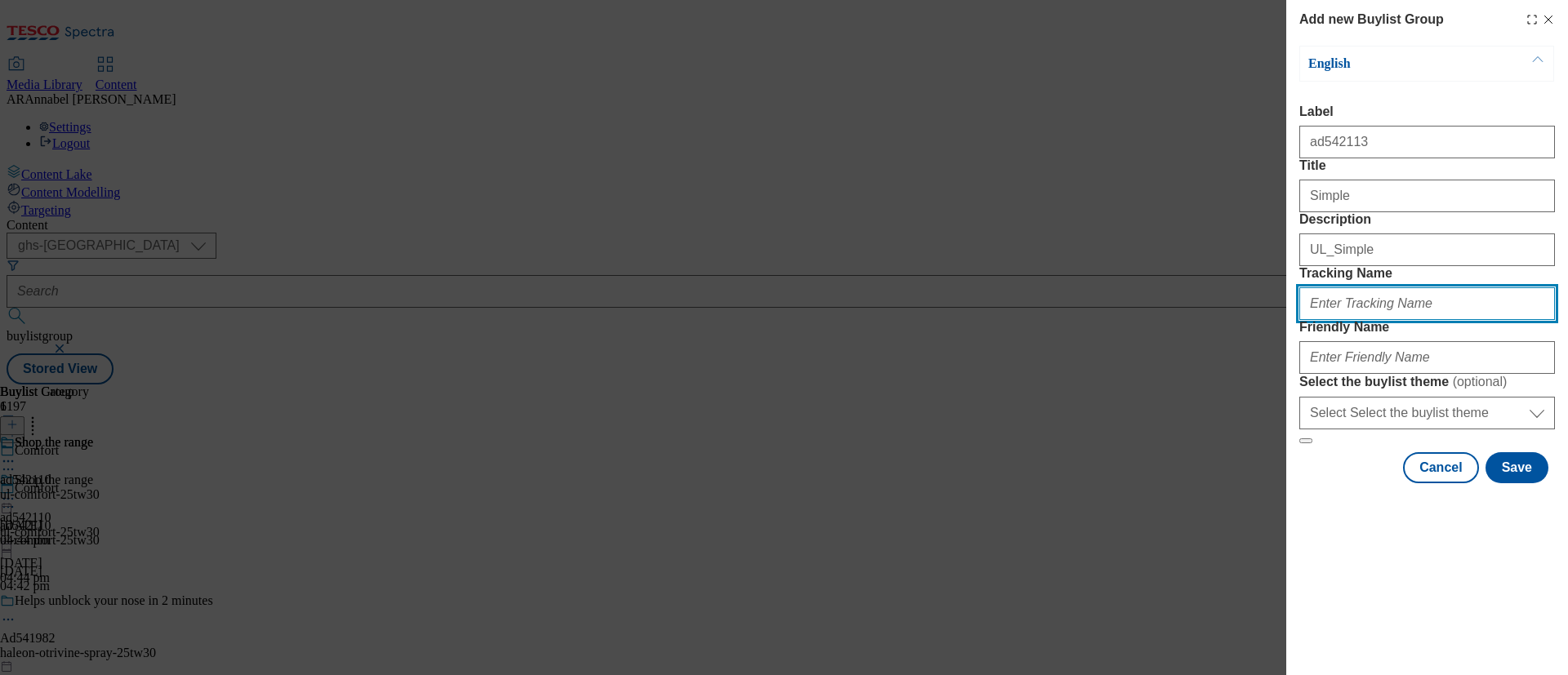
click at [1305, 320] on input "Tracking Name" at bounding box center [1427, 304] width 256 height 33
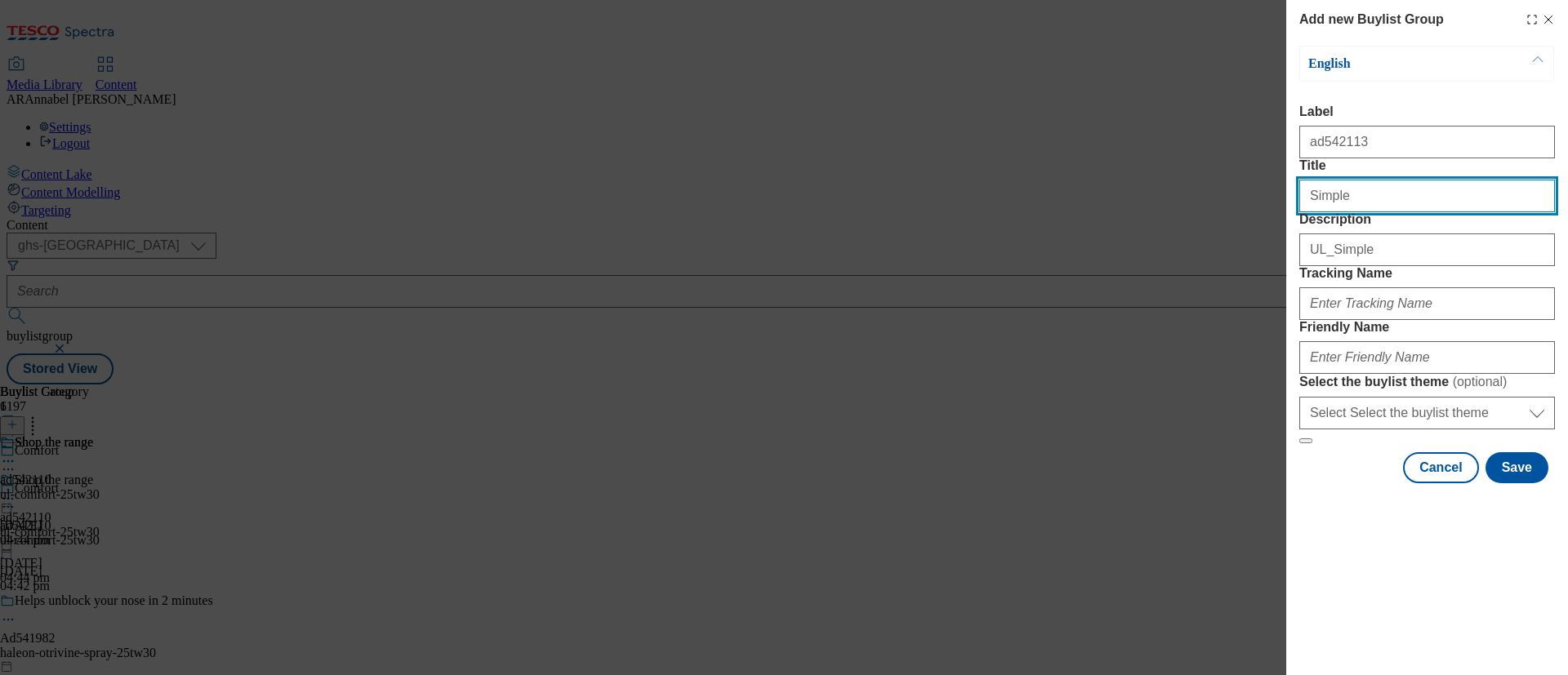
click at [1305, 213] on input "Simple" at bounding box center [1427, 196] width 256 height 33
type input "Simple"
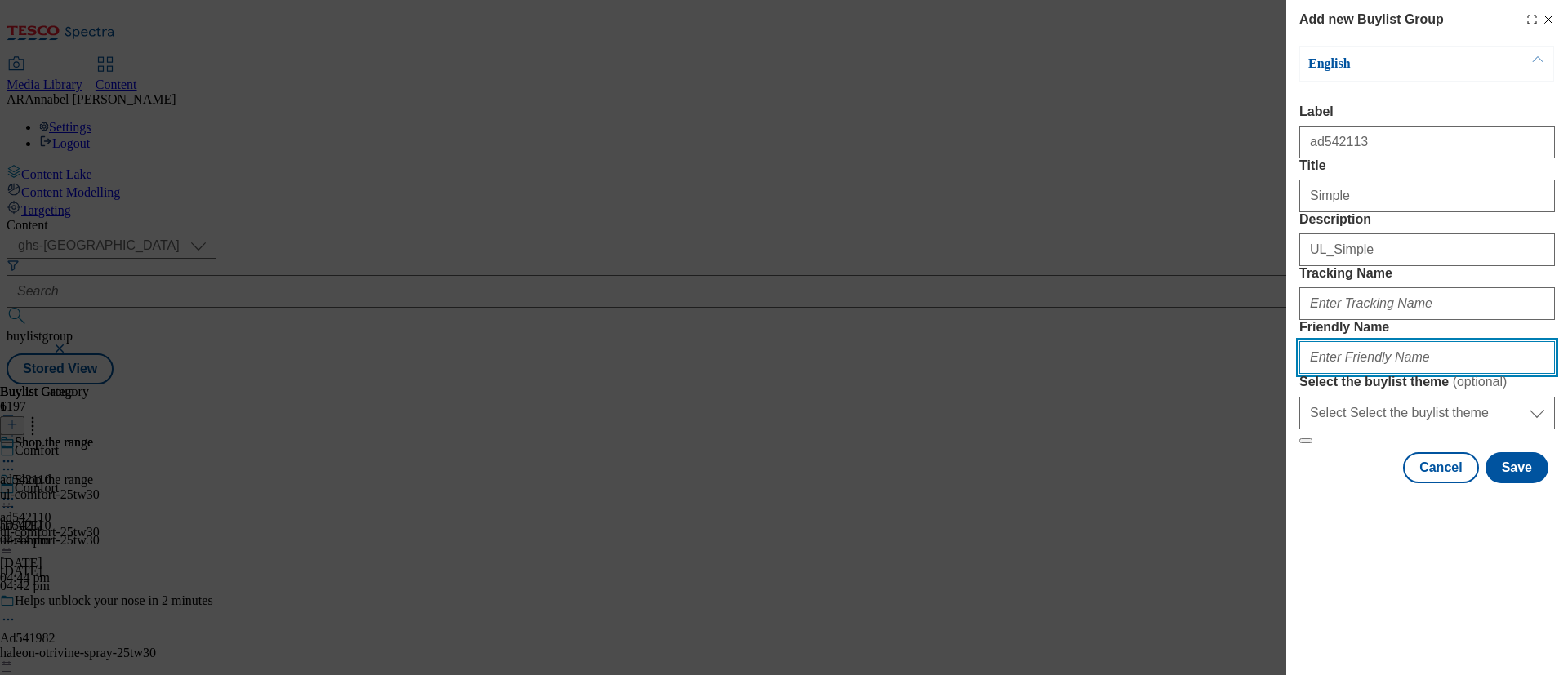
click at [1305, 374] on input "Friendly Name" at bounding box center [1427, 357] width 256 height 33
type input "ul-simple-25tw30"
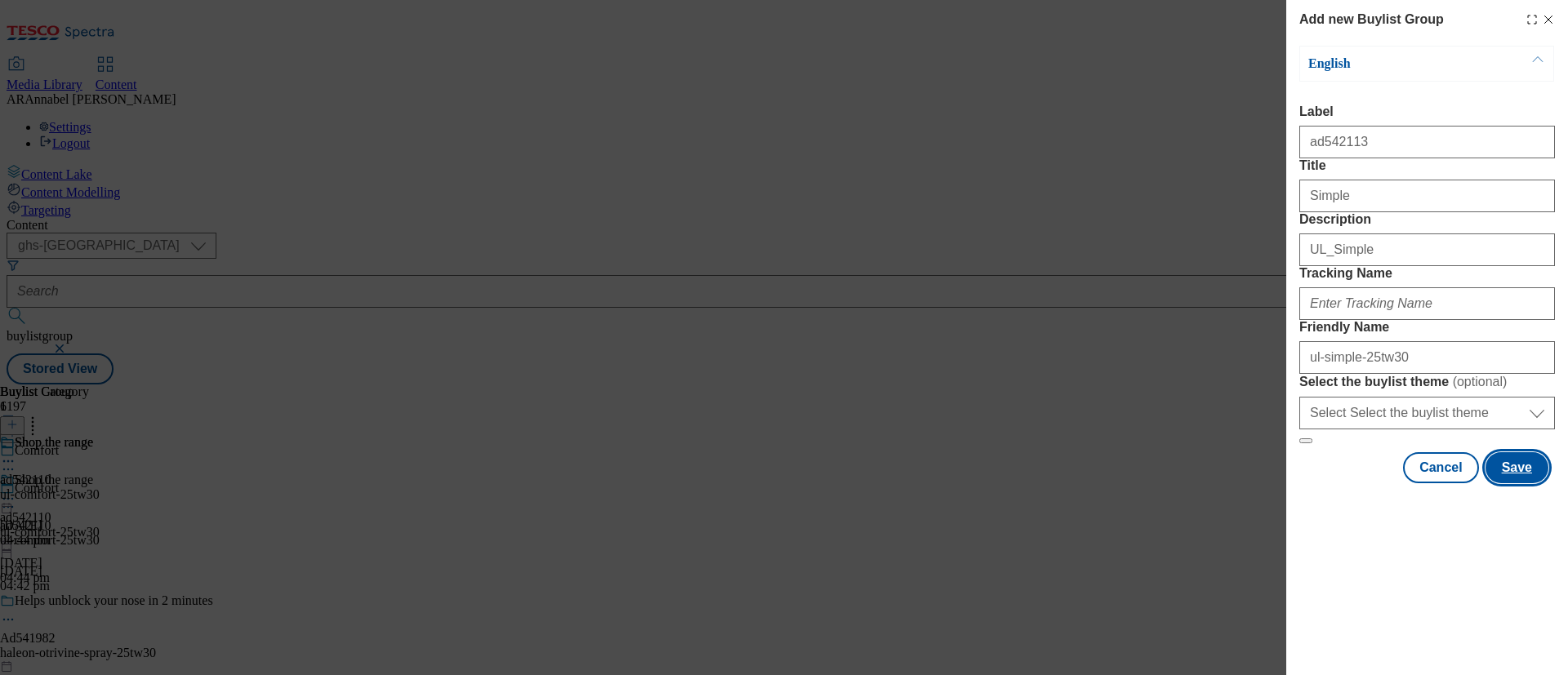
click at [1305, 483] on button "Save" at bounding box center [1516, 468] width 63 height 31
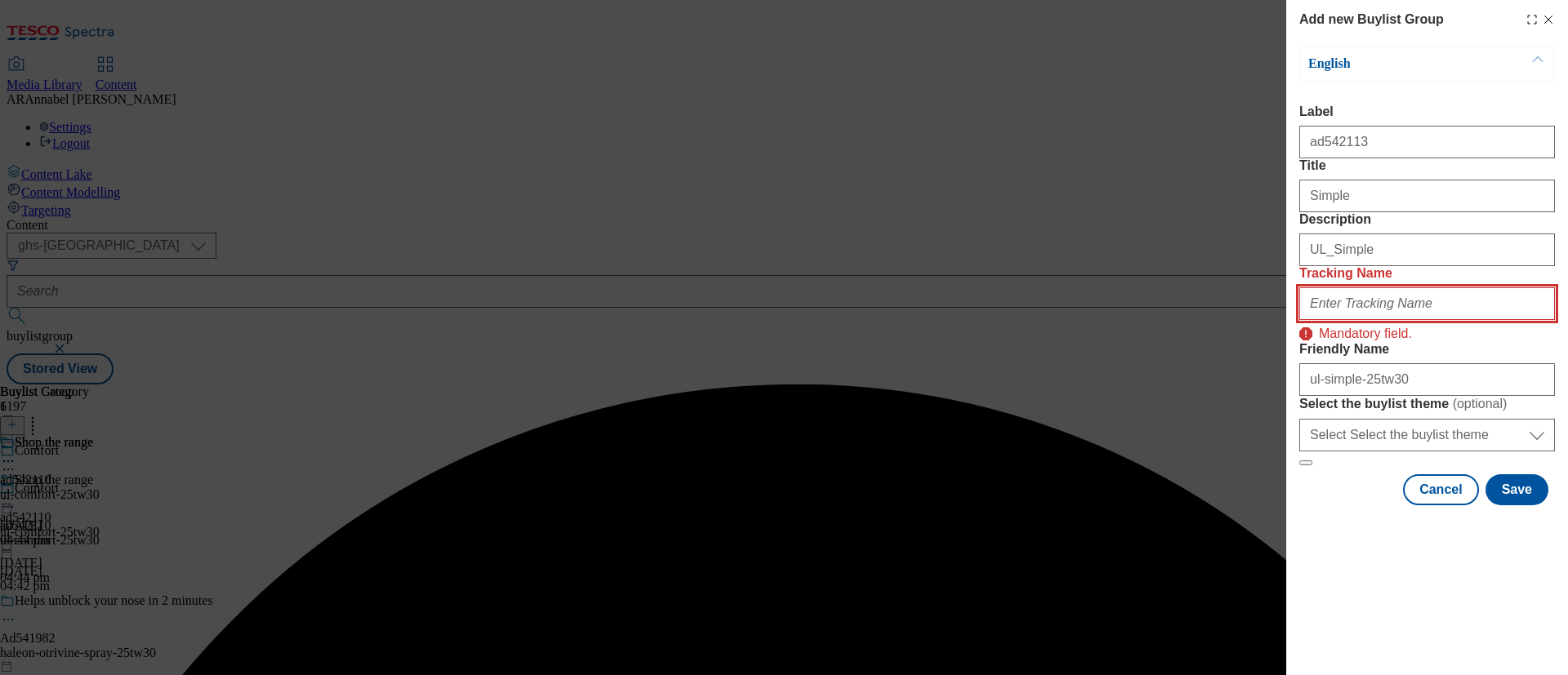
click at [1305, 320] on input "Tracking Name" at bounding box center [1427, 304] width 256 height 33
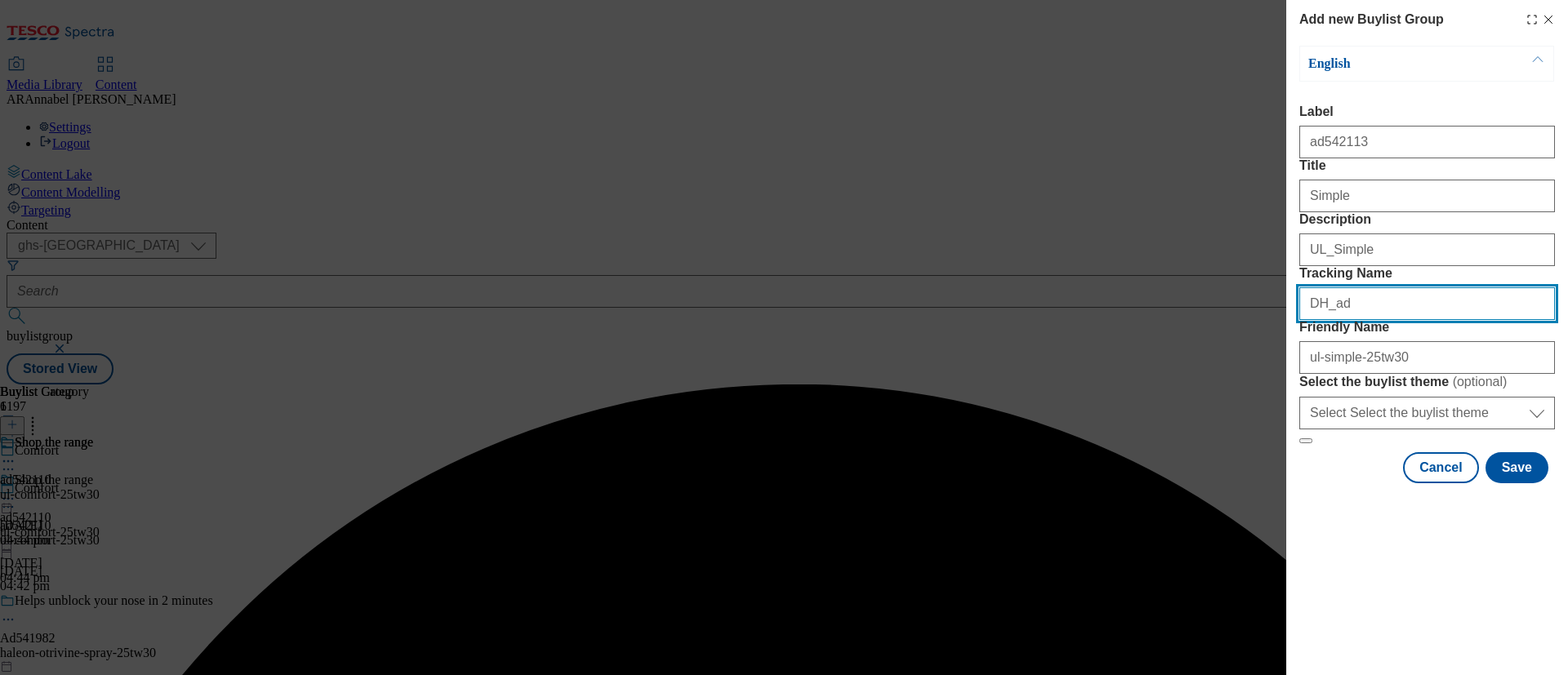
paste input "542113"
type input "DH_ad542113"
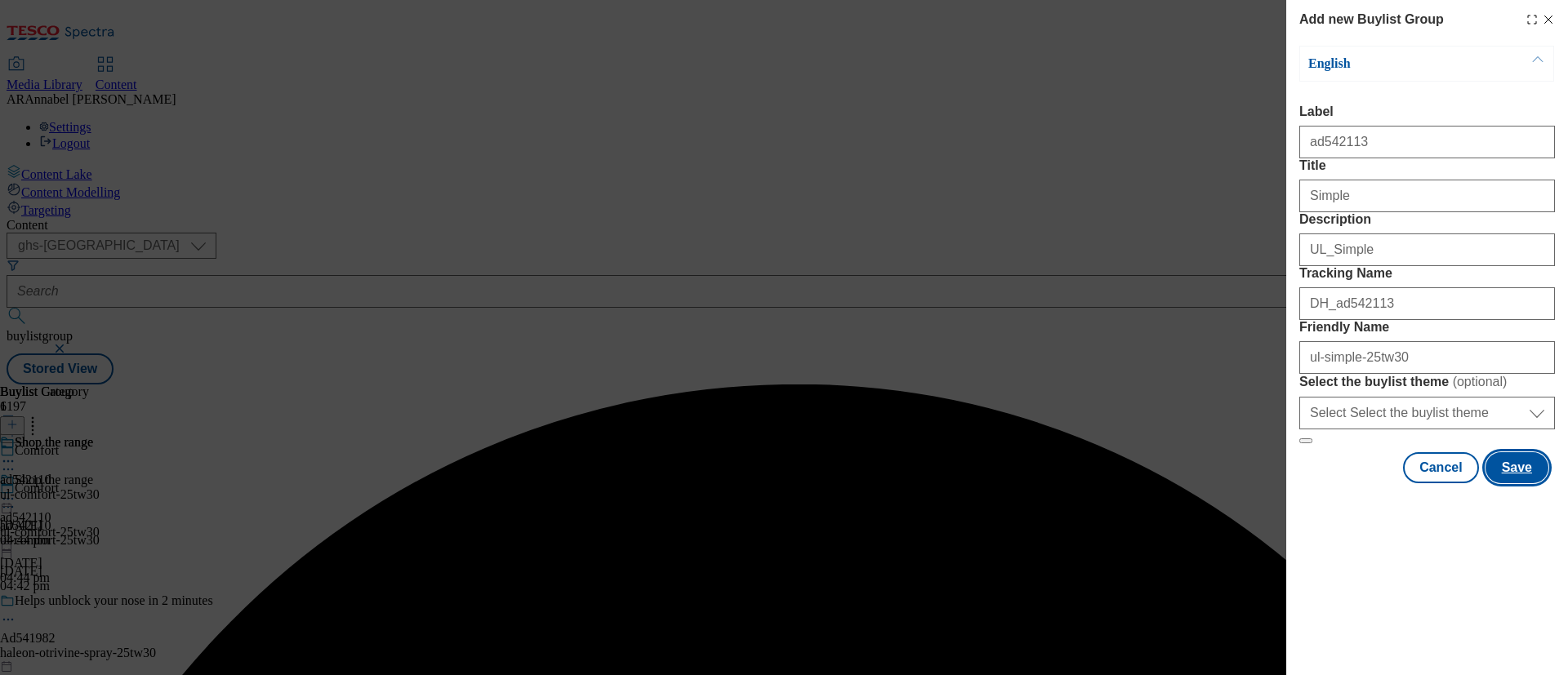
click at [1305, 483] on button "Save" at bounding box center [1516, 468] width 63 height 31
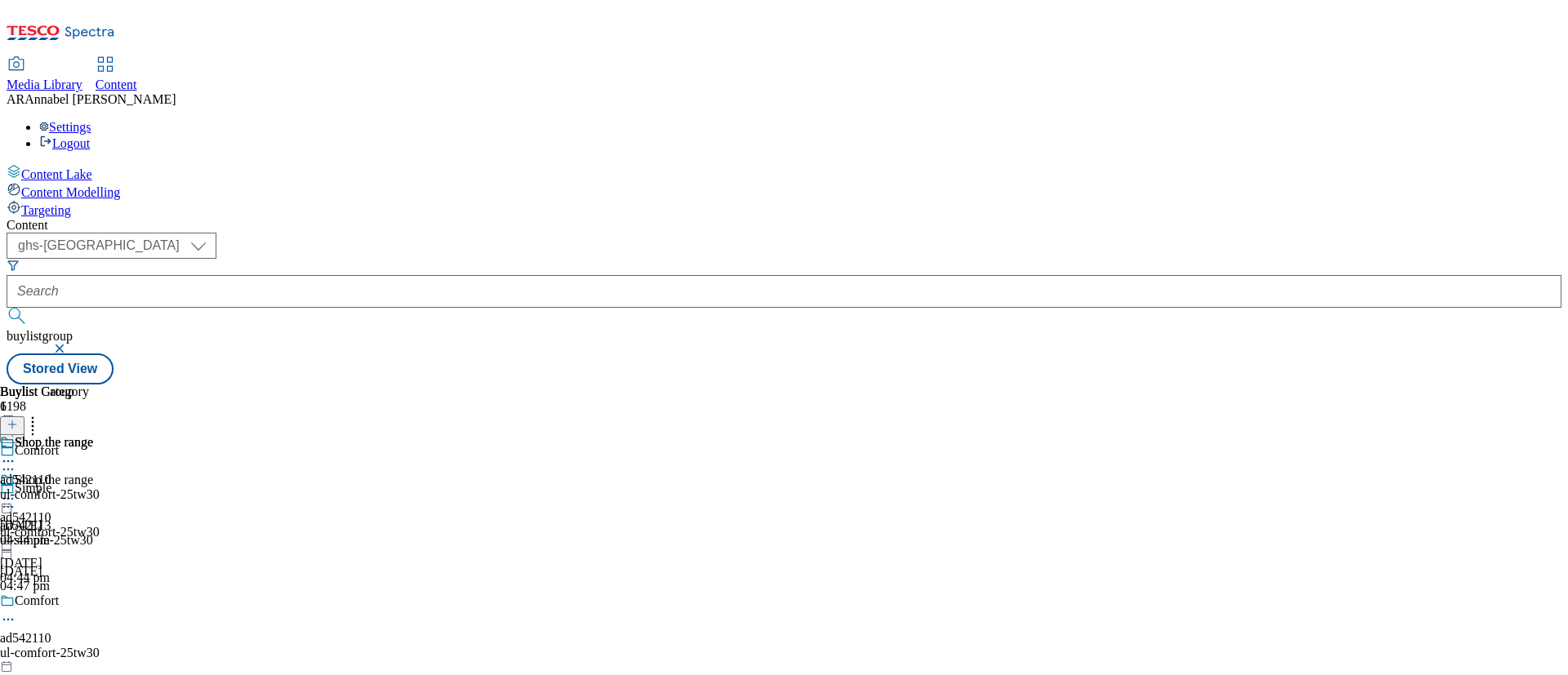
click at [315, 533] on div "ul-simple-25tw30" at bounding box center [158, 540] width 315 height 15
click at [24, 417] on button at bounding box center [12, 426] width 24 height 19
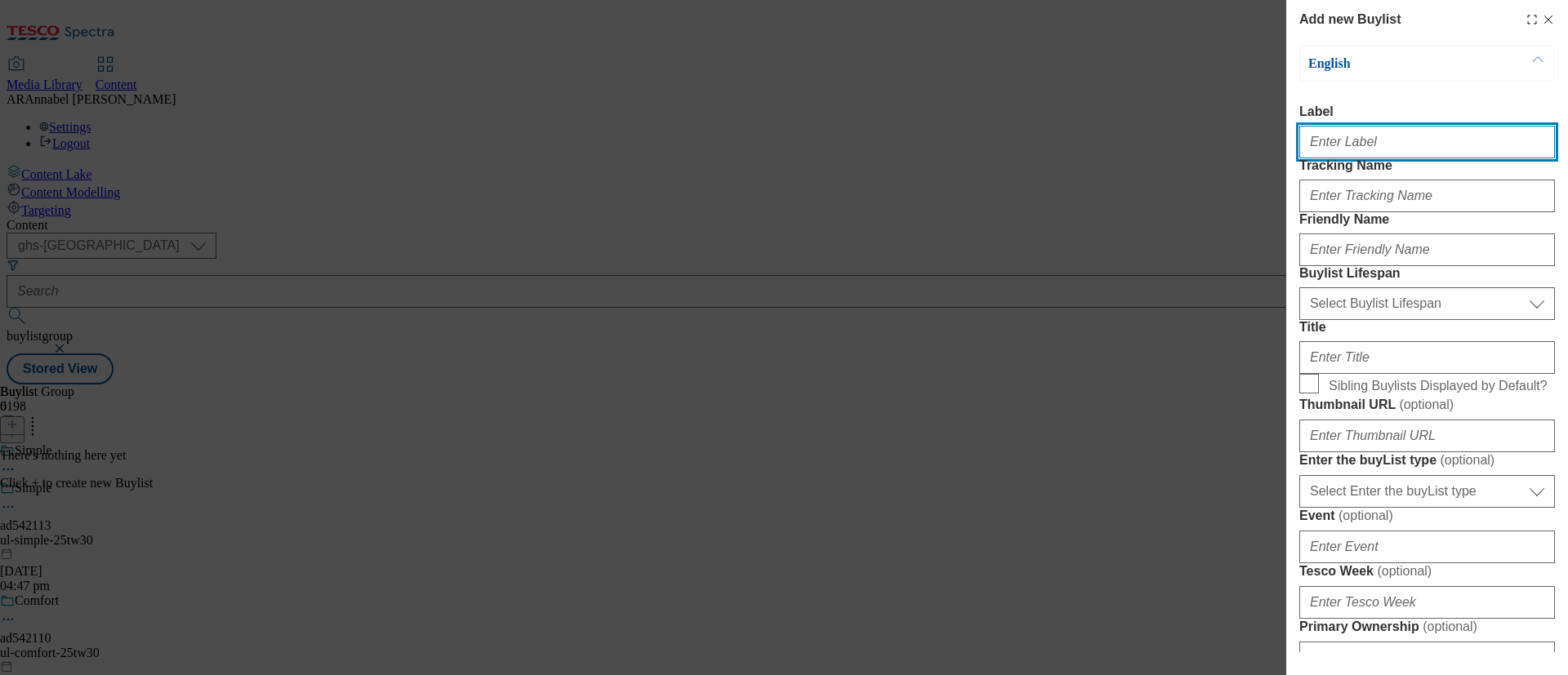
click at [1305, 153] on input "Label" at bounding box center [1427, 142] width 256 height 33
paste input "542113"
type input "ad542113"
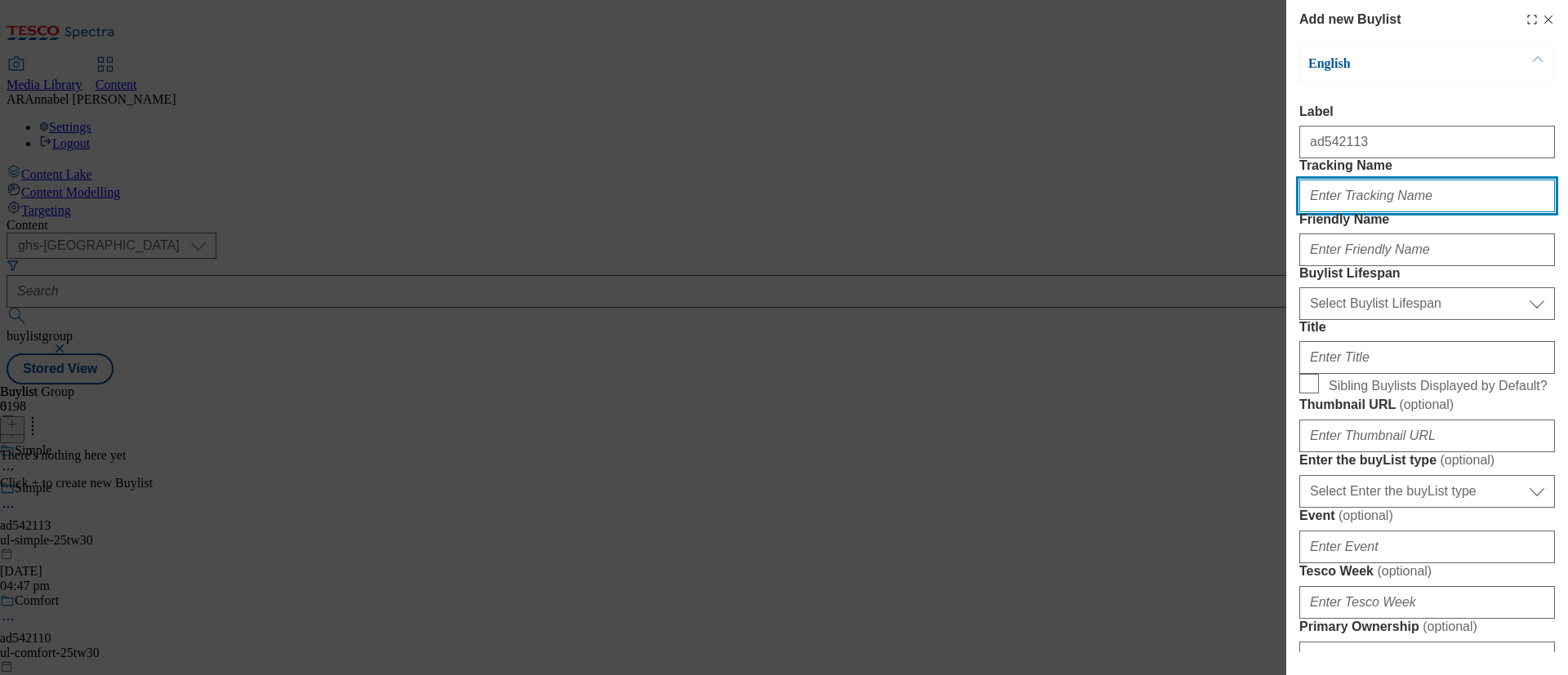
drag, startPoint x: 1340, startPoint y: 228, endPoint x: 1338, endPoint y: 204, distance: 24.1
click at [1305, 213] on input "Tracking Name" at bounding box center [1427, 196] width 256 height 33
paste input "542113"
type input "DH_ad542113"
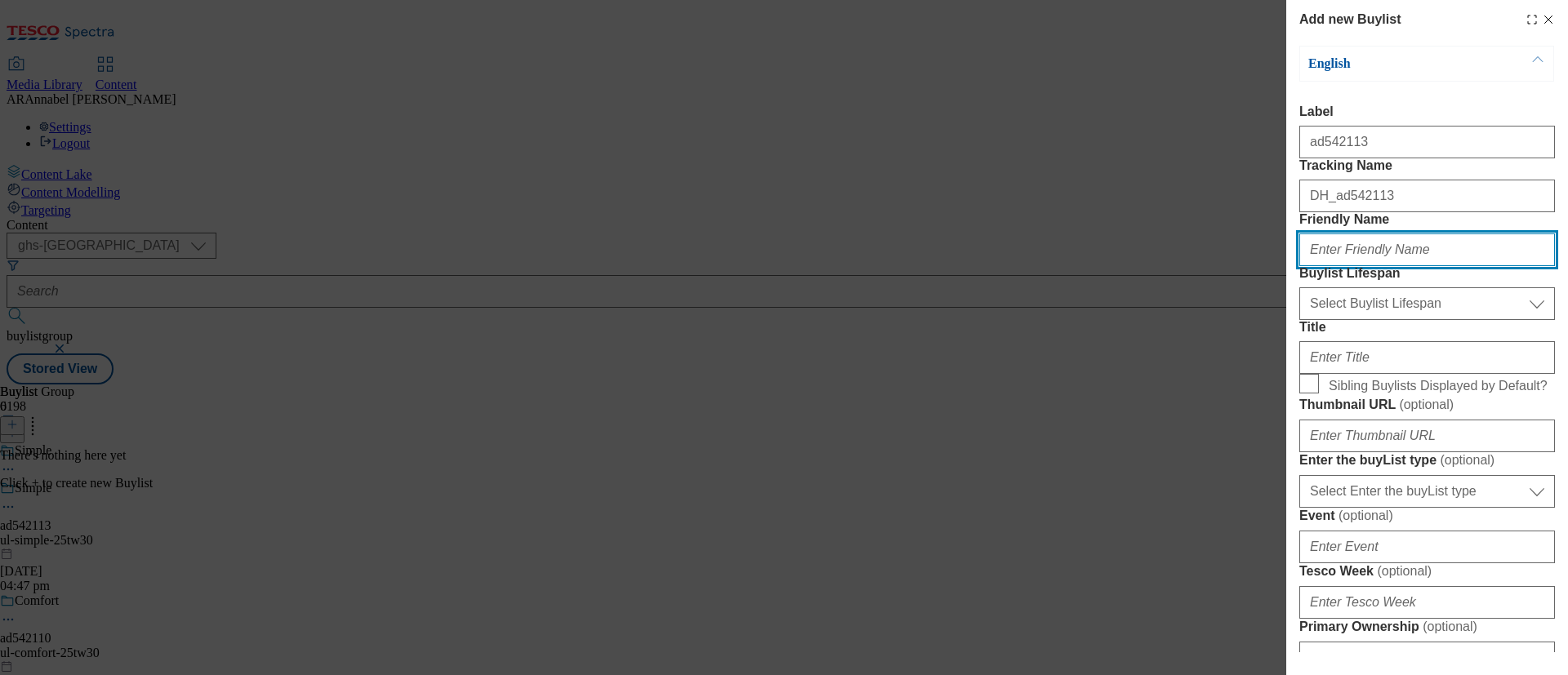
click at [1305, 266] on input "Friendly Name" at bounding box center [1427, 250] width 256 height 33
type input "ul-simple-25tw30"
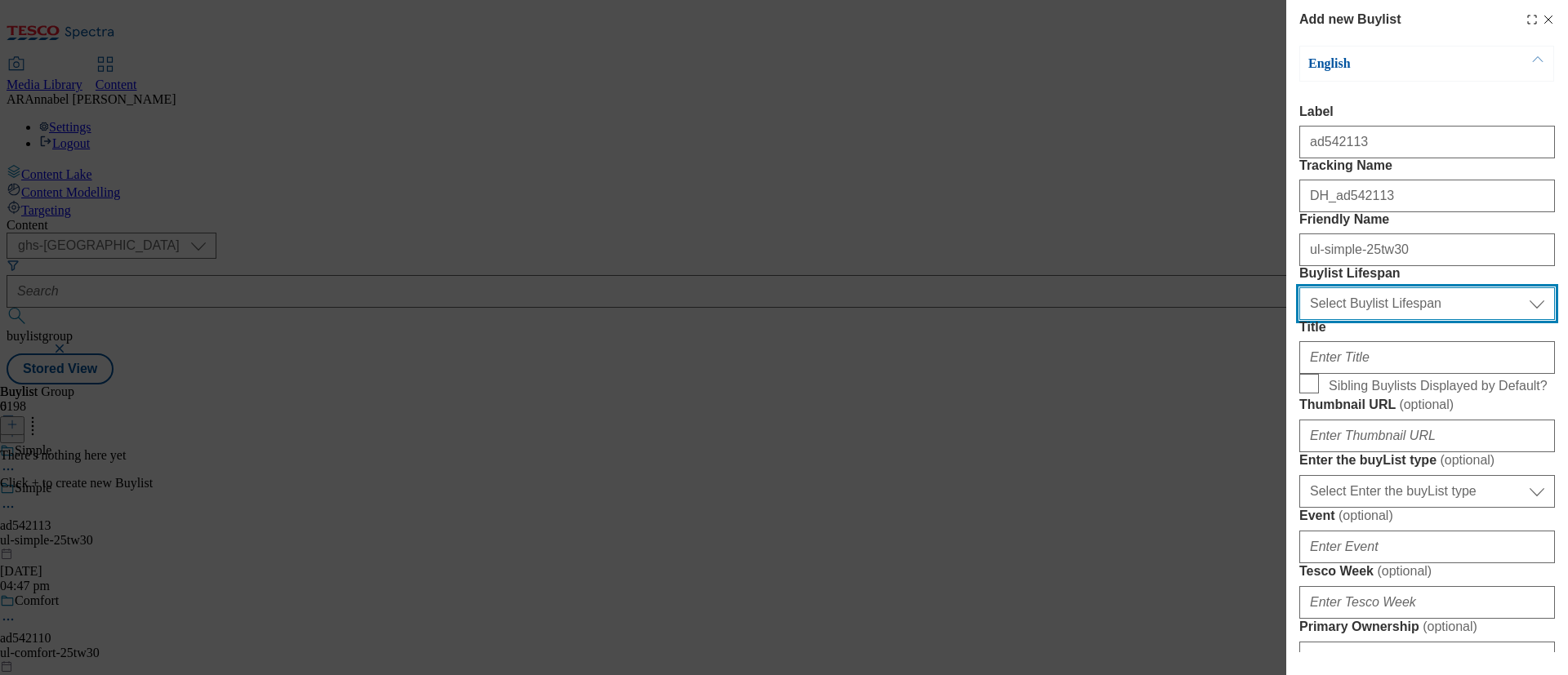
drag, startPoint x: 1383, startPoint y: 386, endPoint x: 1381, endPoint y: 396, distance: 10.2
click at [1305, 320] on select "Select Buylist Lifespan evergreen seasonal tactical" at bounding box center [1427, 304] width 256 height 33
select select "tactical"
click at [1299, 320] on select "Select Buylist Lifespan evergreen seasonal tactical" at bounding box center [1427, 304] width 256 height 33
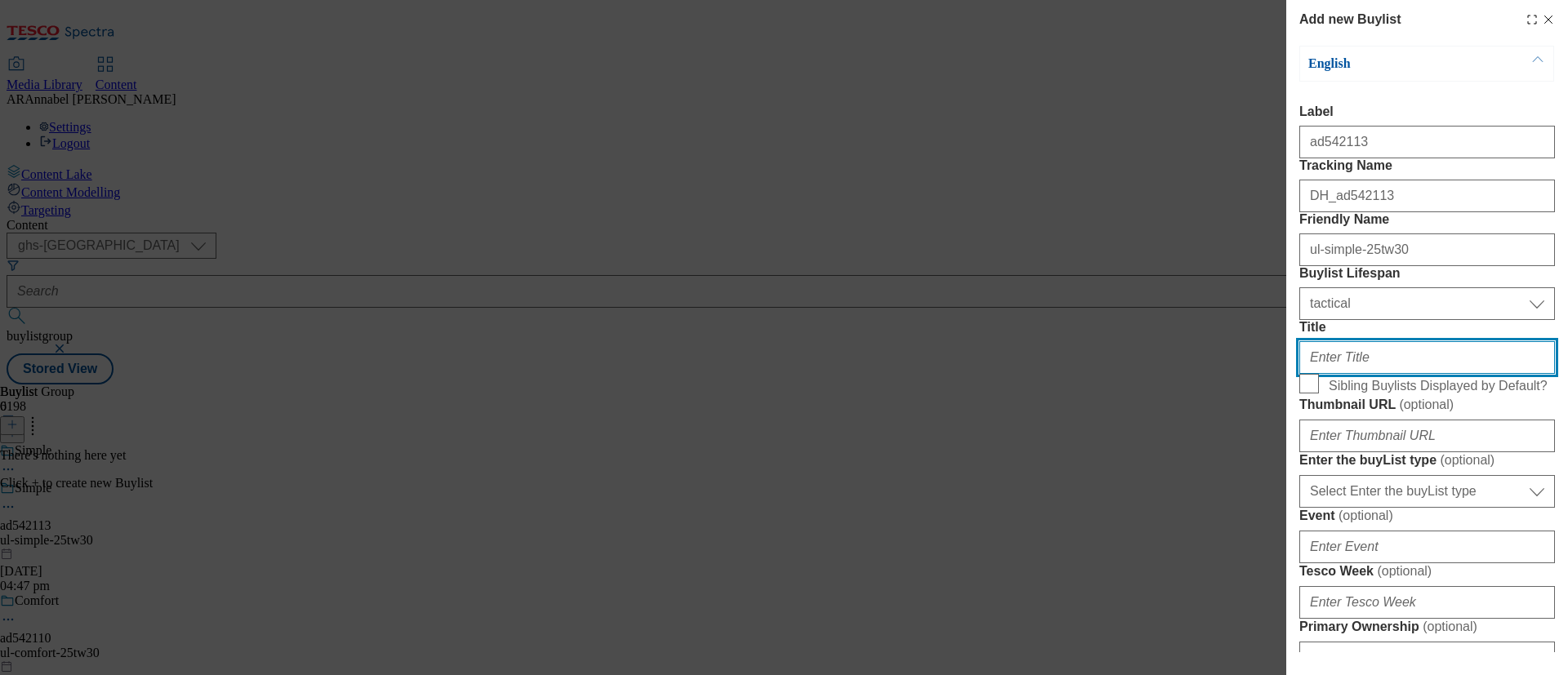
click at [1305, 374] on input "Title" at bounding box center [1427, 357] width 256 height 33
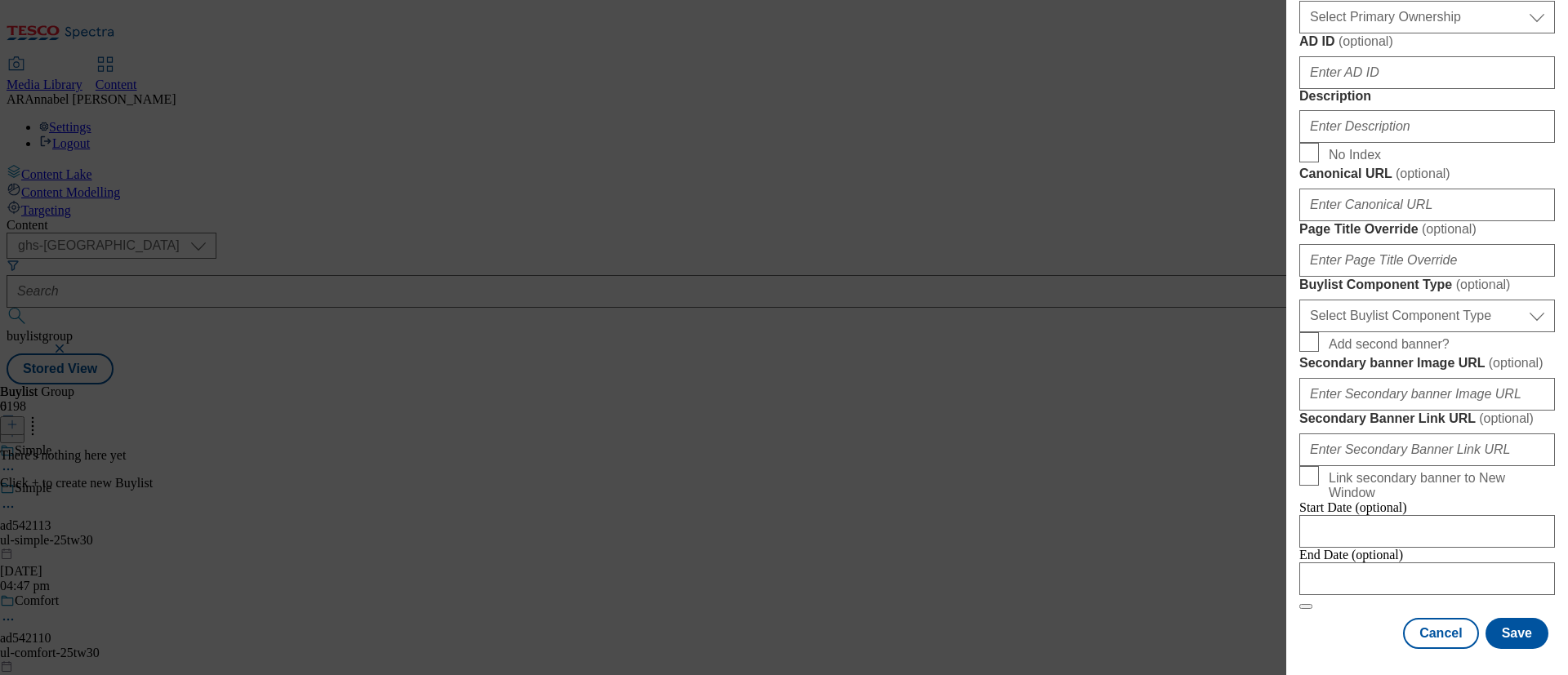
scroll to position [980, 0]
type input "Shop the range"
click at [1305, 113] on input "Description" at bounding box center [1427, 127] width 256 height 33
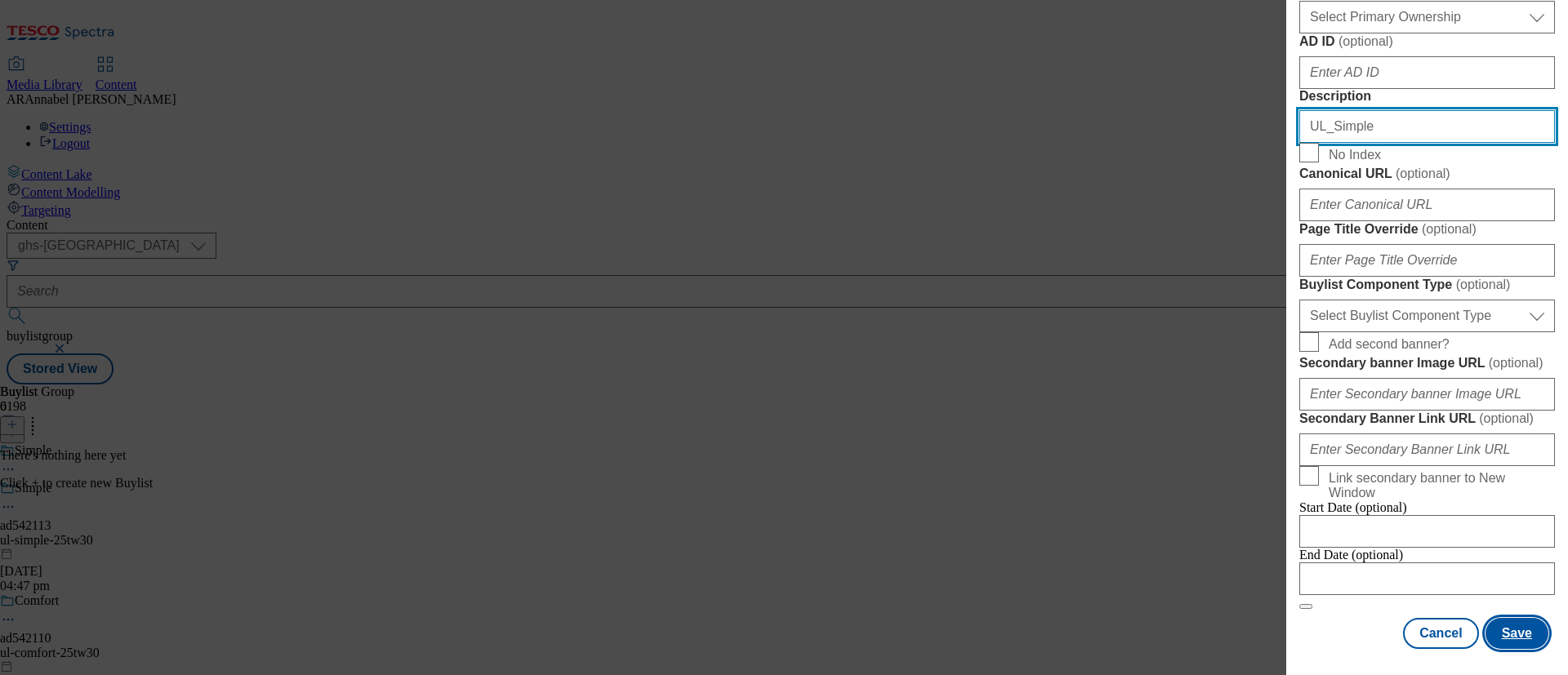
type input "UL_Simple"
click at [1305, 561] on button "Save" at bounding box center [1516, 634] width 63 height 31
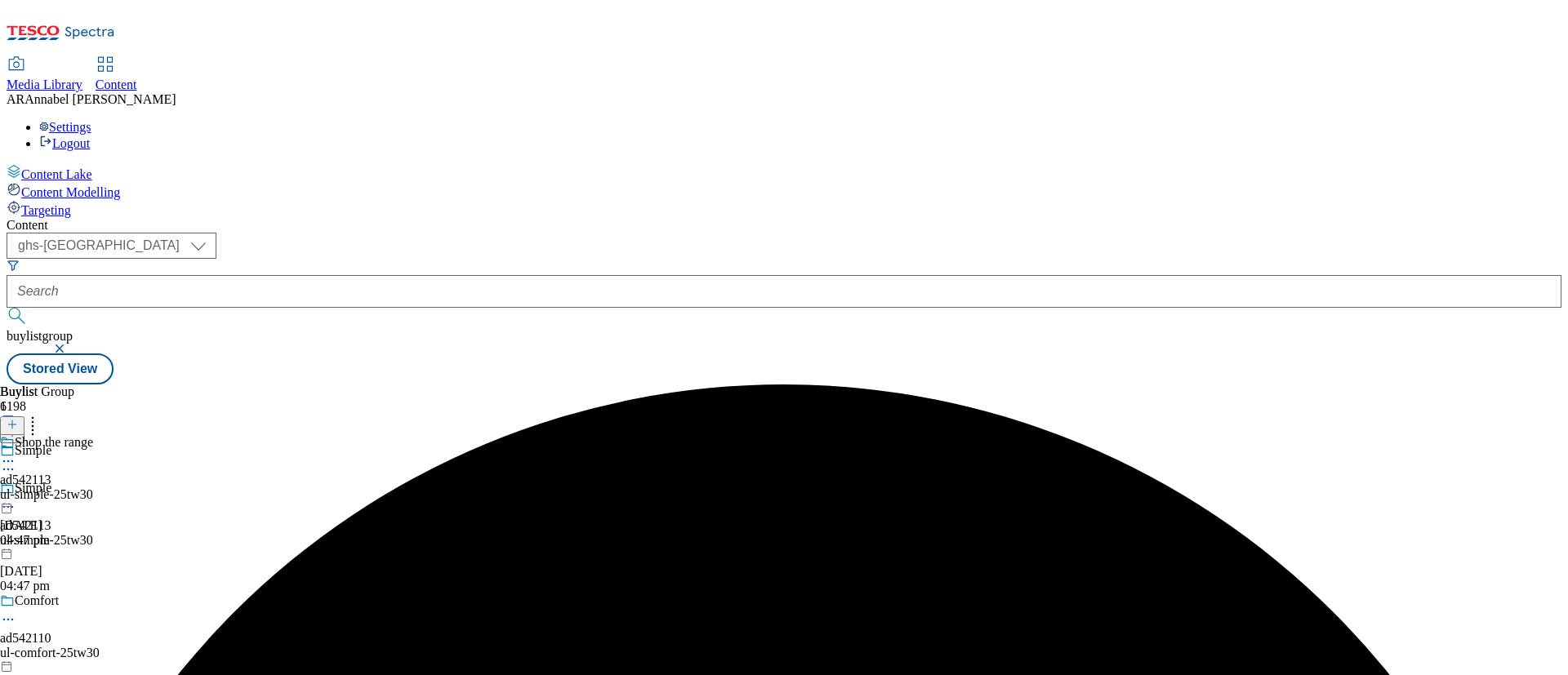
click at [93, 487] on div "ul-simple-25tw30" at bounding box center [46, 494] width 93 height 15
click at [12, 420] on line at bounding box center [12, 424] width 0 height 8
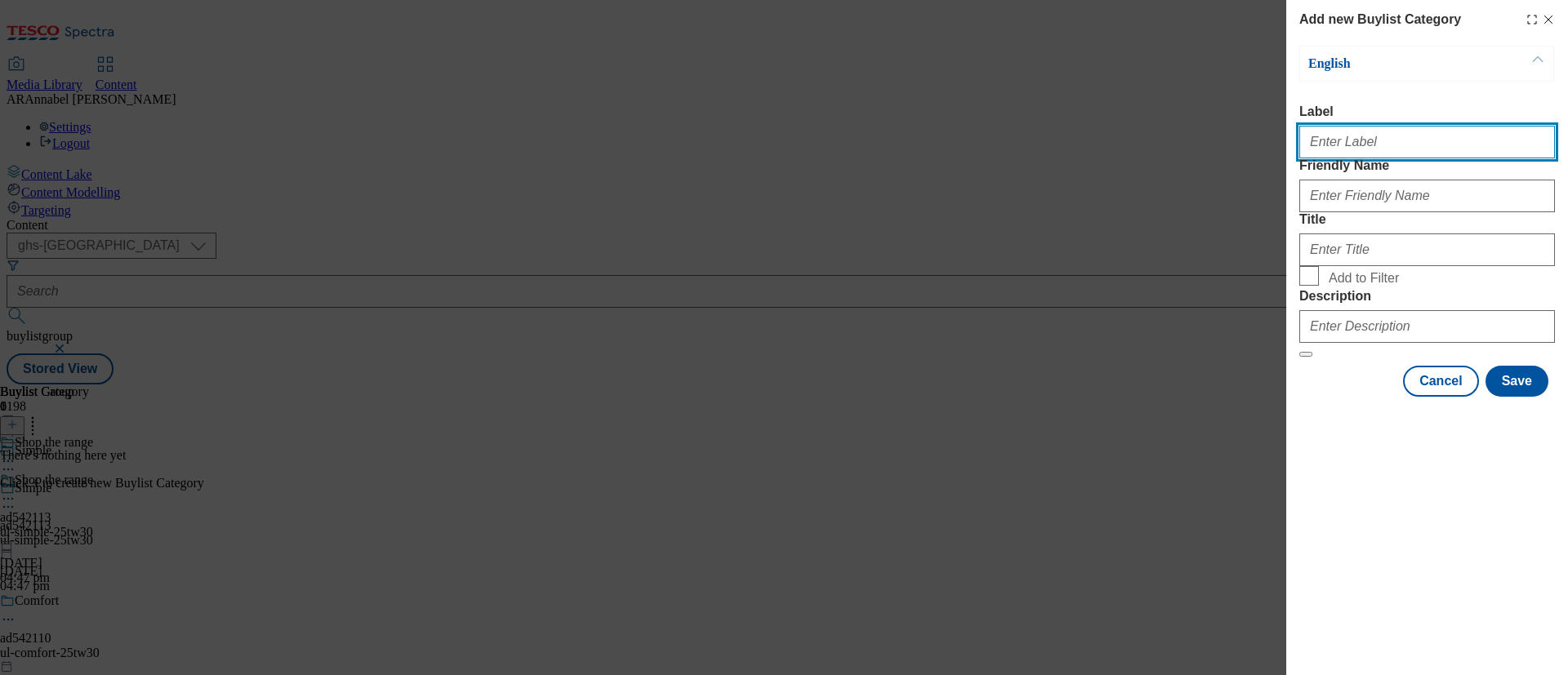
click at [1305, 139] on input "Label" at bounding box center [1427, 142] width 256 height 33
type input "ad541413"
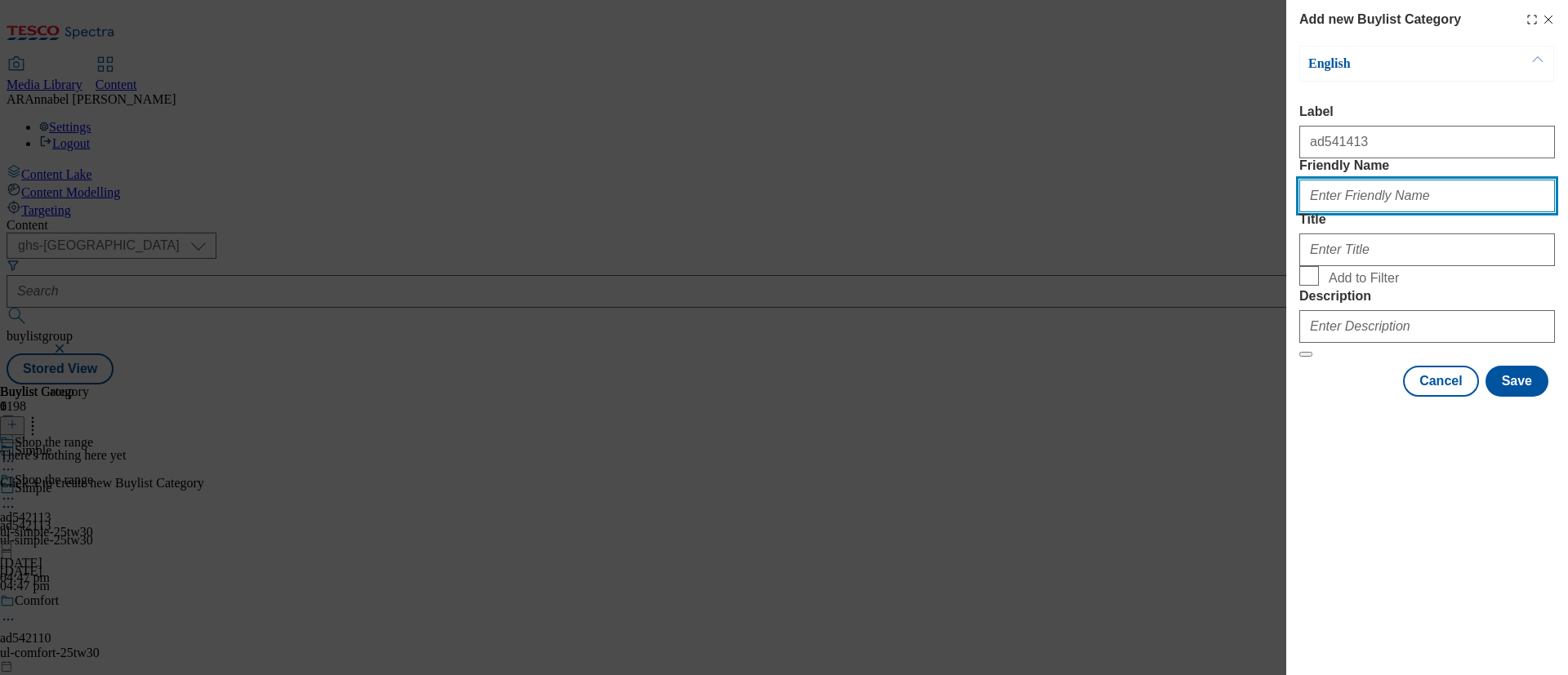
click at [1305, 213] on input "Friendly Name" at bounding box center [1427, 196] width 256 height 33
type input "ul-simple-25tw30"
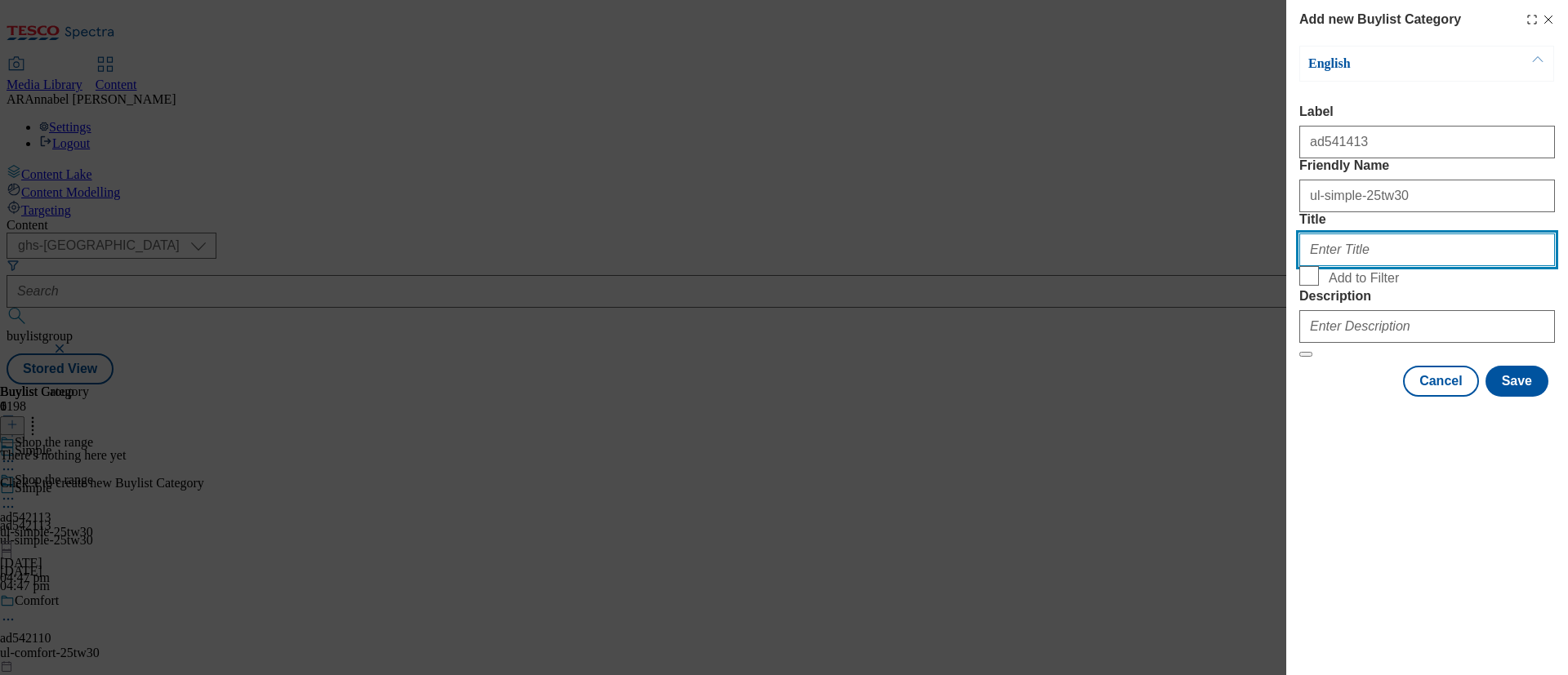
click at [1305, 266] on input "Title" at bounding box center [1427, 250] width 256 height 33
type input "Shop the range"
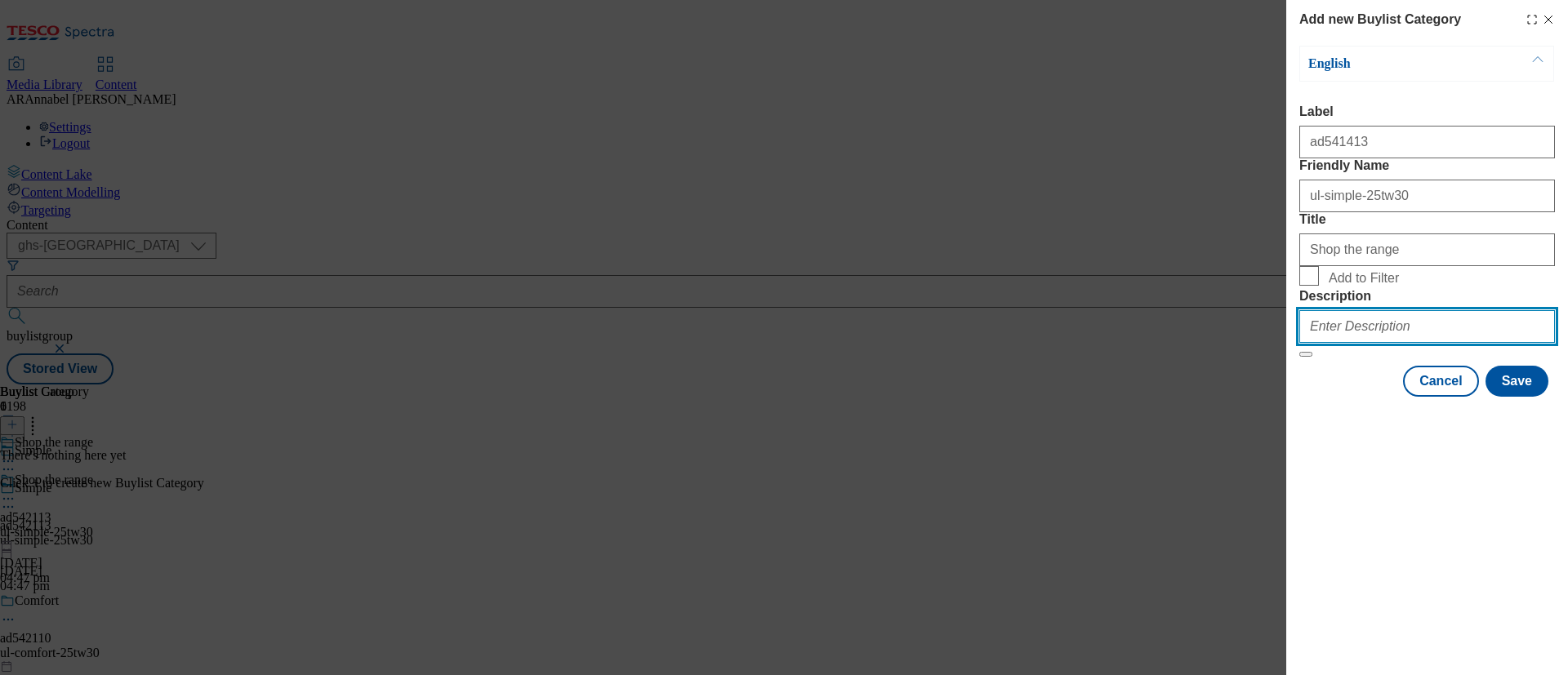
click at [1305, 343] on input "Description" at bounding box center [1427, 326] width 256 height 33
type input "UL_Simple"
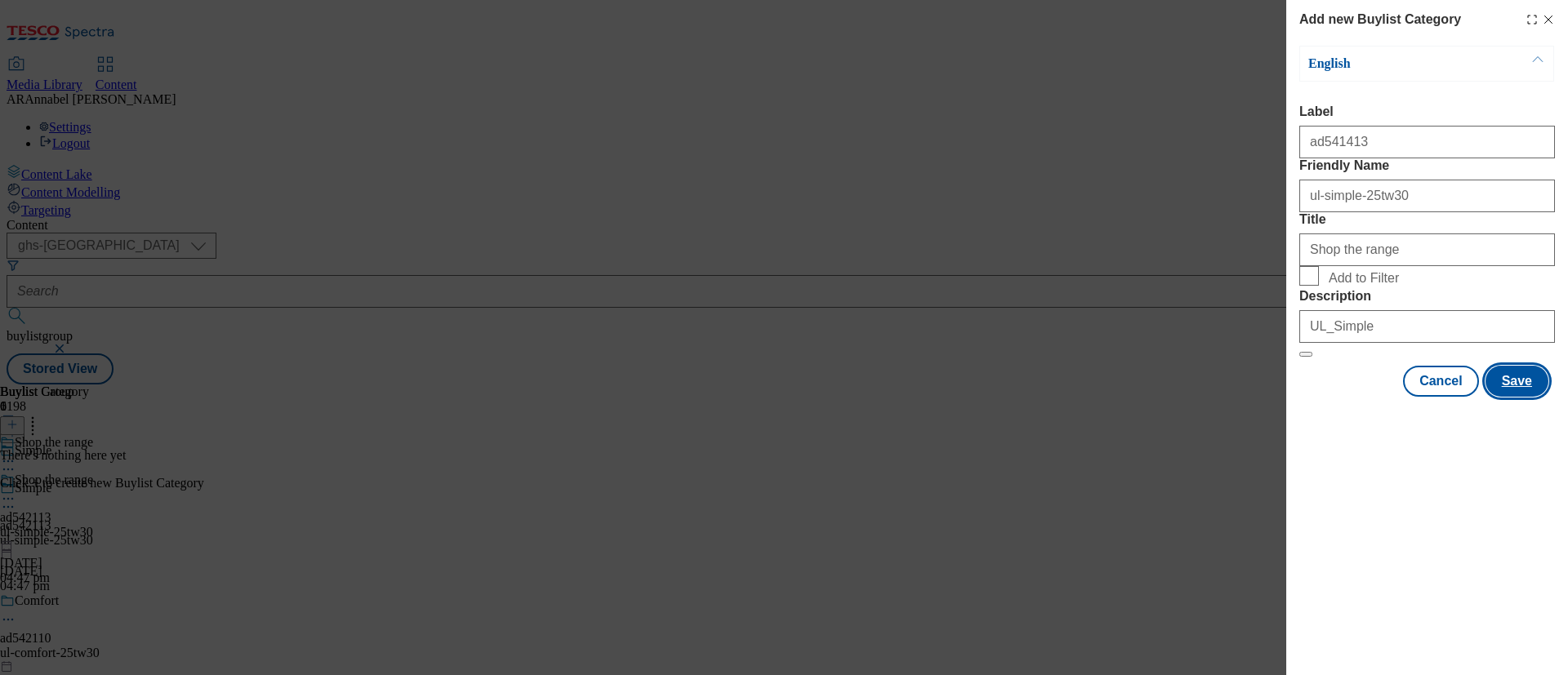
click at [1305, 397] on button "Save" at bounding box center [1516, 381] width 63 height 31
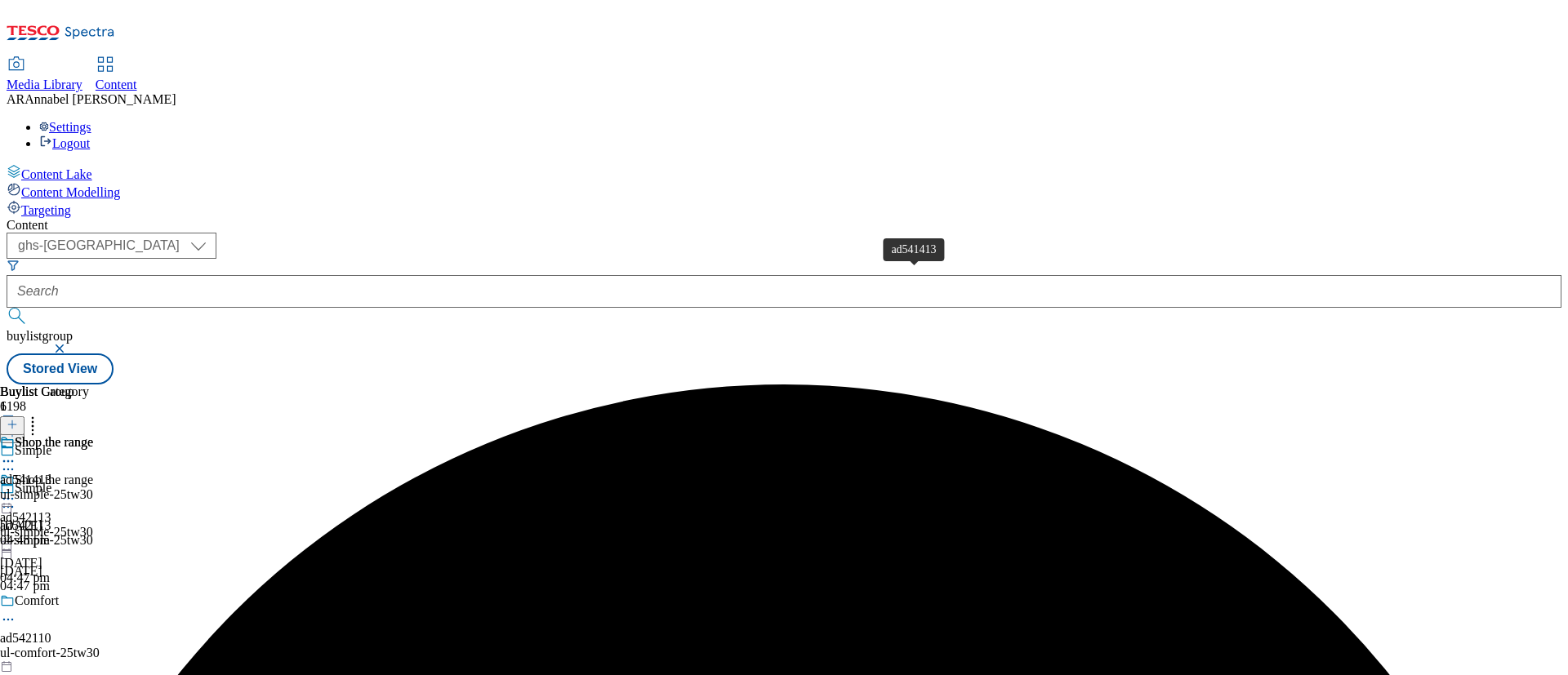
click at [52, 473] on span "ad541413" at bounding box center [26, 480] width 52 height 15
click at [12, 420] on line at bounding box center [12, 424] width 0 height 8
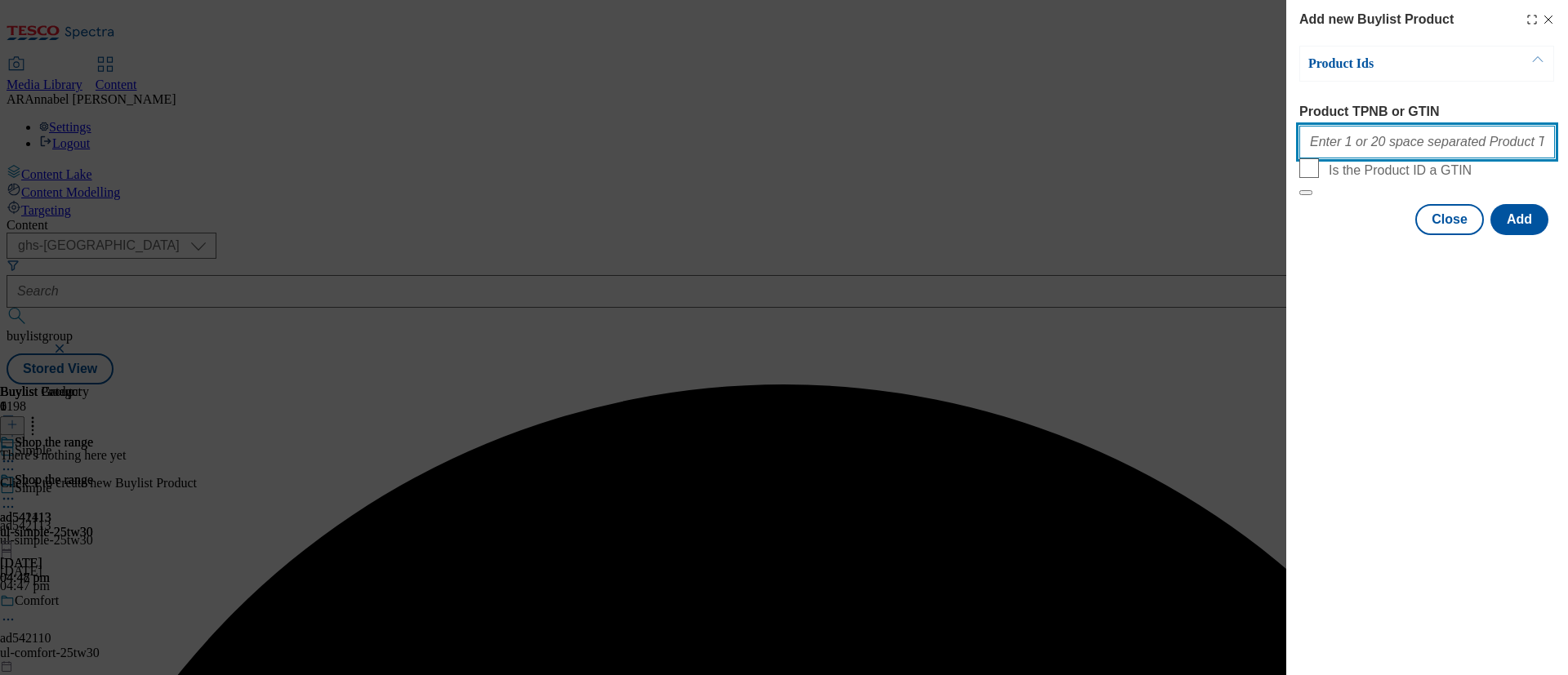
click at [1305, 147] on input "Product TPNB or GTIN" at bounding box center [1427, 142] width 256 height 33
paste input ""• 96393545 • 96707441 • 96772811 • 96709630 • 96491423 • 96184326 • 96817322 •…"
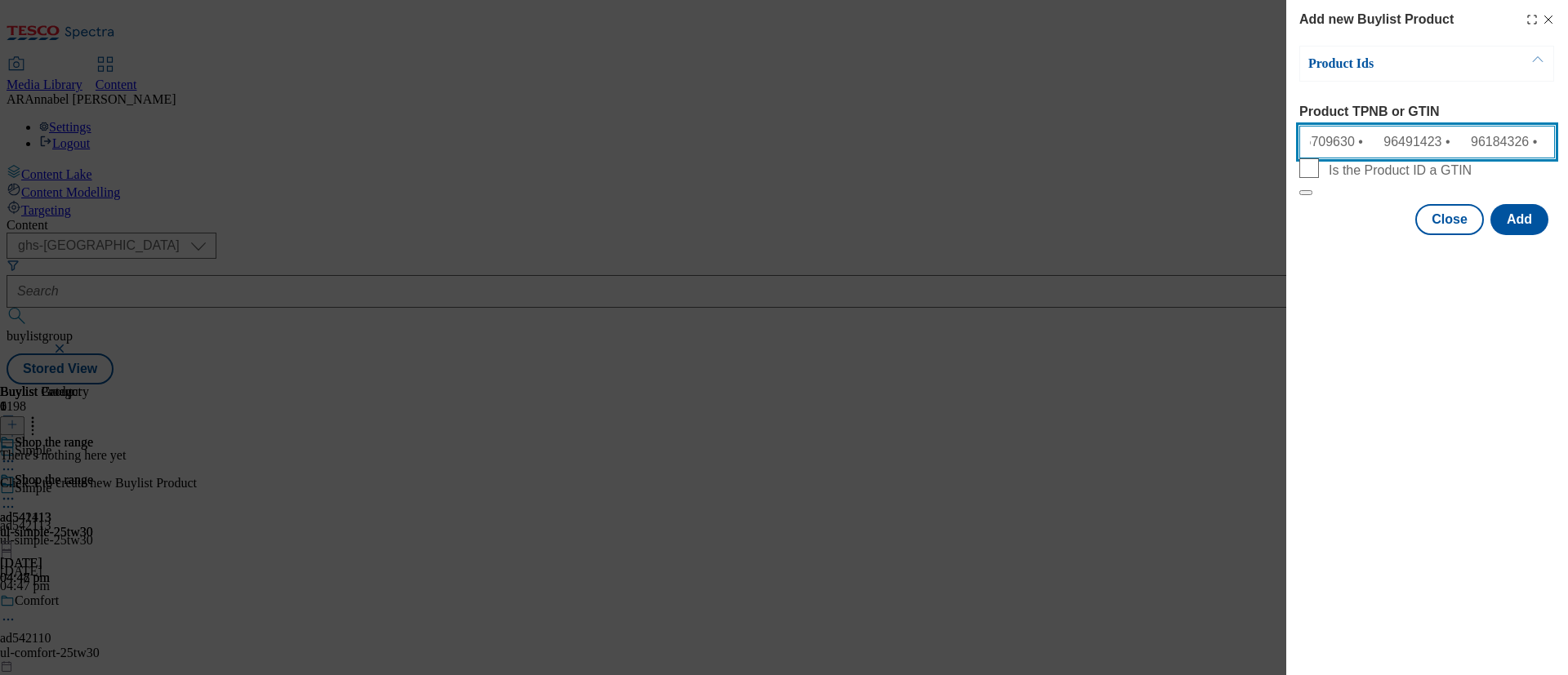
click at [1305, 139] on input ""• 96393545 • 96707441 • 96772811 • 96709630 • 96491423 • 96184326 • 96817322 •…" at bounding box center [1427, 142] width 256 height 33
click at [1305, 145] on input ""• 96393545 • 96707441 • 96772811 • 96709630 • 96491423 • 96184326 • 96817322 •…" at bounding box center [1427, 142] width 256 height 33
click at [1305, 150] on input ""• 96393545 • 96707441 • 96772811 • 96709630 • 96491423 • 96184326 • 96817322 •…" at bounding box center [1427, 142] width 256 height 33
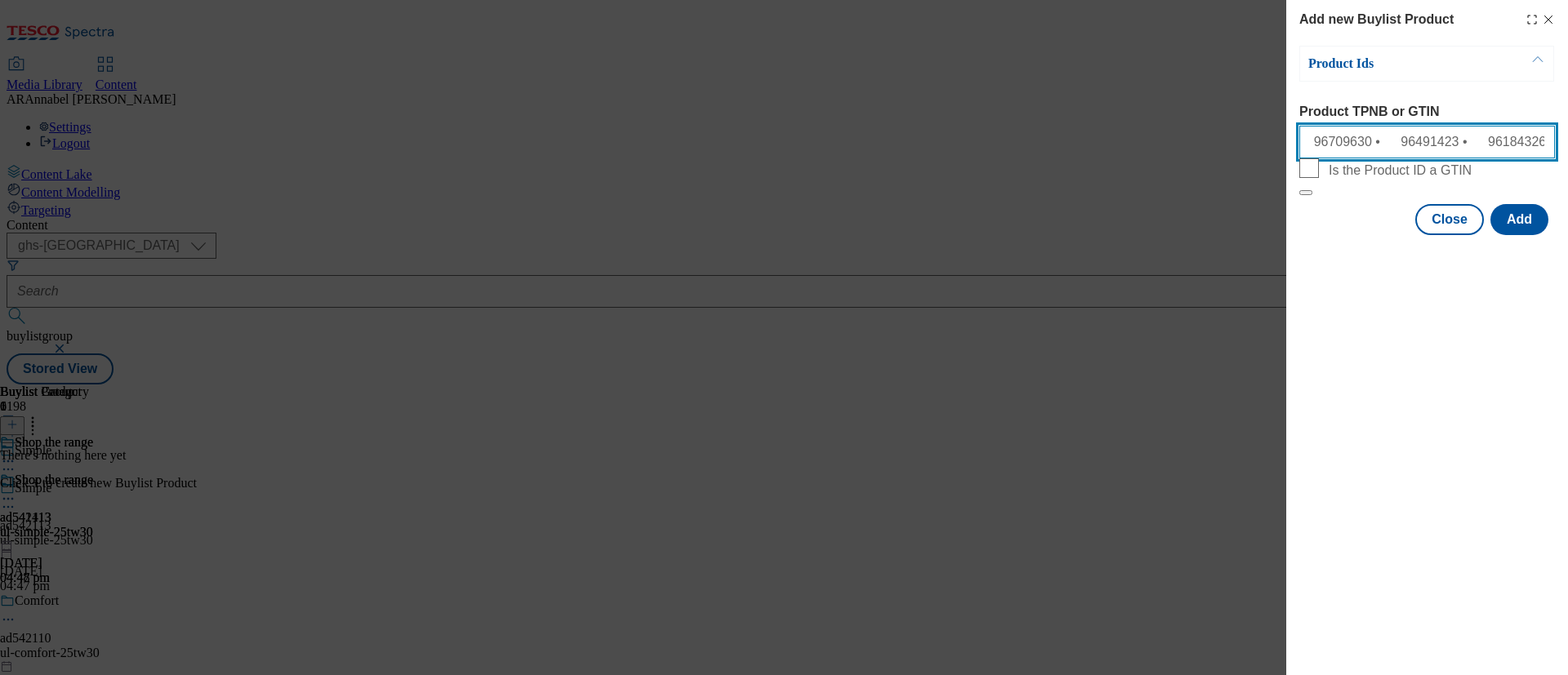
click at [1305, 150] on input ""• 96393545 • 96707441 • 96772811 • 96709630 • 96491423 • 96184326 • 96817322 •…" at bounding box center [1427, 142] width 256 height 33
click at [1305, 150] on input ""• 96393545 • 96707441 • 96772811 • 96709630 • 96491423 • 96184326 • 96817322 9…" at bounding box center [1427, 142] width 256 height 33
click at [1305, 148] on input ""• 96393545 • 96707441 • 96772811 • 96709630 • 96491423 • 96184326 96817322 964…" at bounding box center [1427, 142] width 256 height 33
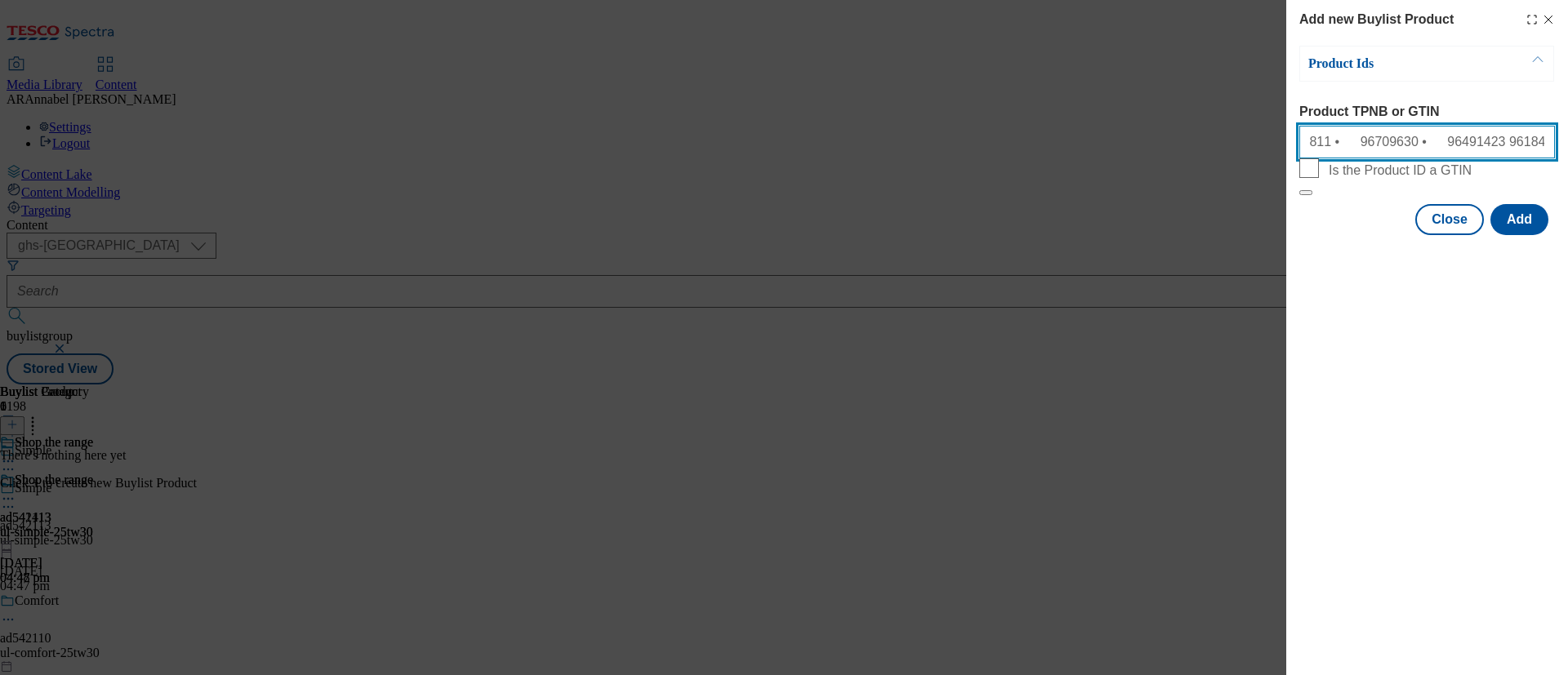
click at [1305, 150] on input ""• 96393545 • 96707441 • 96772811 • 96709630 • 96491423 96184326 96817322 96495…" at bounding box center [1427, 142] width 256 height 33
click at [1305, 150] on input ""• 96393545 • 96707441 • 96772811 • 96709630 96491423 96184326 96817322 9649536…" at bounding box center [1427, 142] width 256 height 33
click at [1305, 148] on input ""• 96393545 • 96707441 • 96772811 96709630 96491423 96184326 96817322 96495367 …" at bounding box center [1427, 142] width 256 height 33
click at [1305, 148] on input ""• 96393545 • 96707441 96772811 96709630 96491423 96184326 96817322 96495367 96…" at bounding box center [1427, 142] width 256 height 33
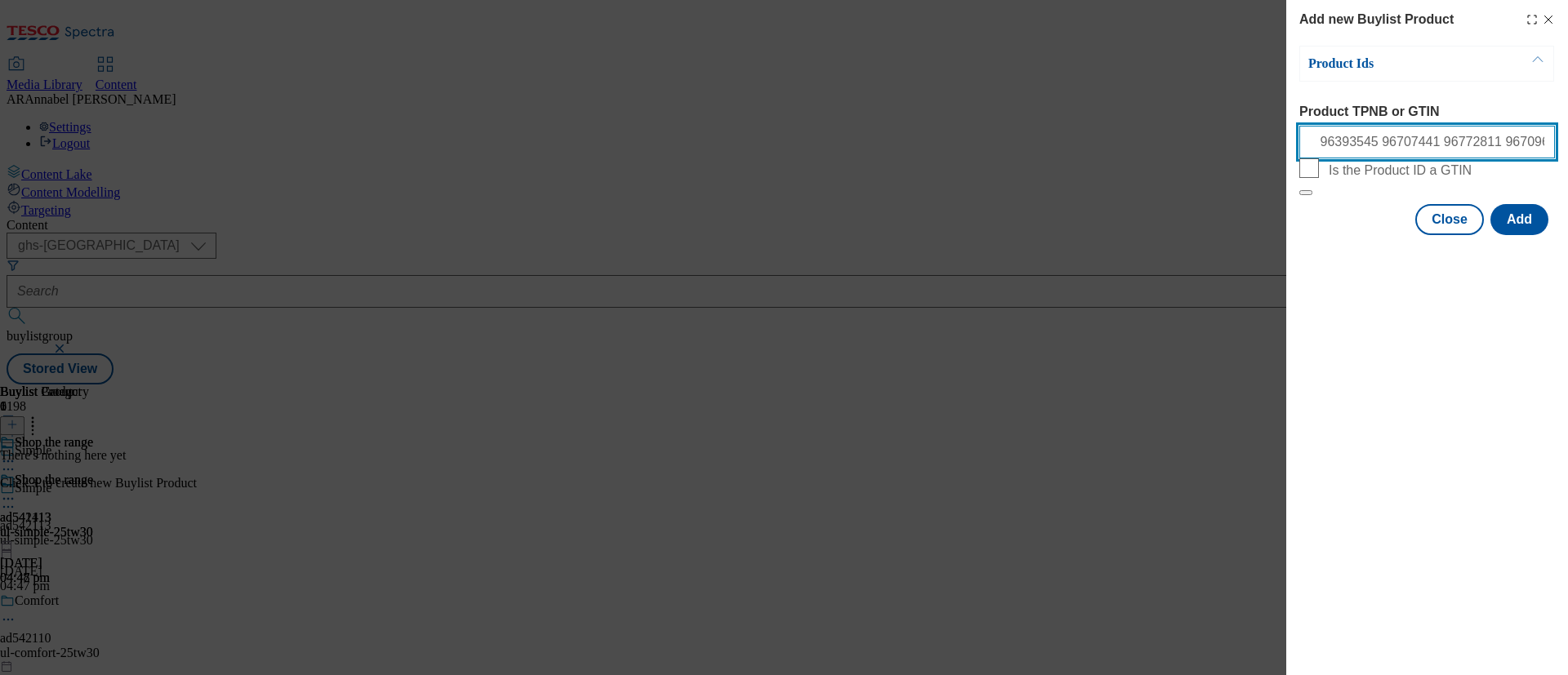
scroll to position [0, 0]
click at [1305, 146] on input ""• 96393545 96707441 96772811 96709630 96491423 96184326 96817322 96495367 9676…" at bounding box center [1427, 142] width 256 height 33
type input "96393545 96707441 96772811 96709630 96491423 96184326 96817322 96495367 96768834"
click at [1305, 235] on button "Add" at bounding box center [1519, 220] width 58 height 31
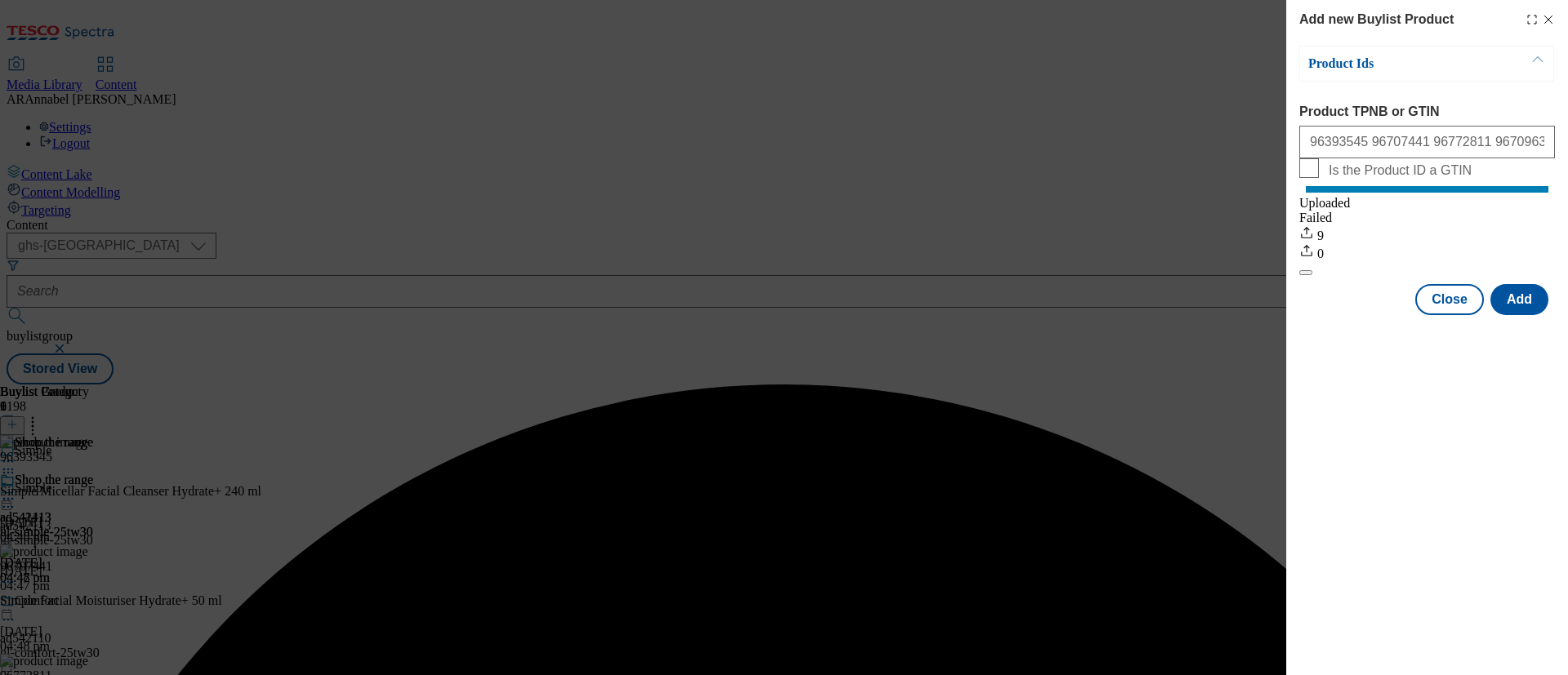
click at [1305, 21] on body "Icons icon_account icon_add icon_backward_link icon_basket icon_benefits icon_c…" at bounding box center [784, 195] width 1555 height 378
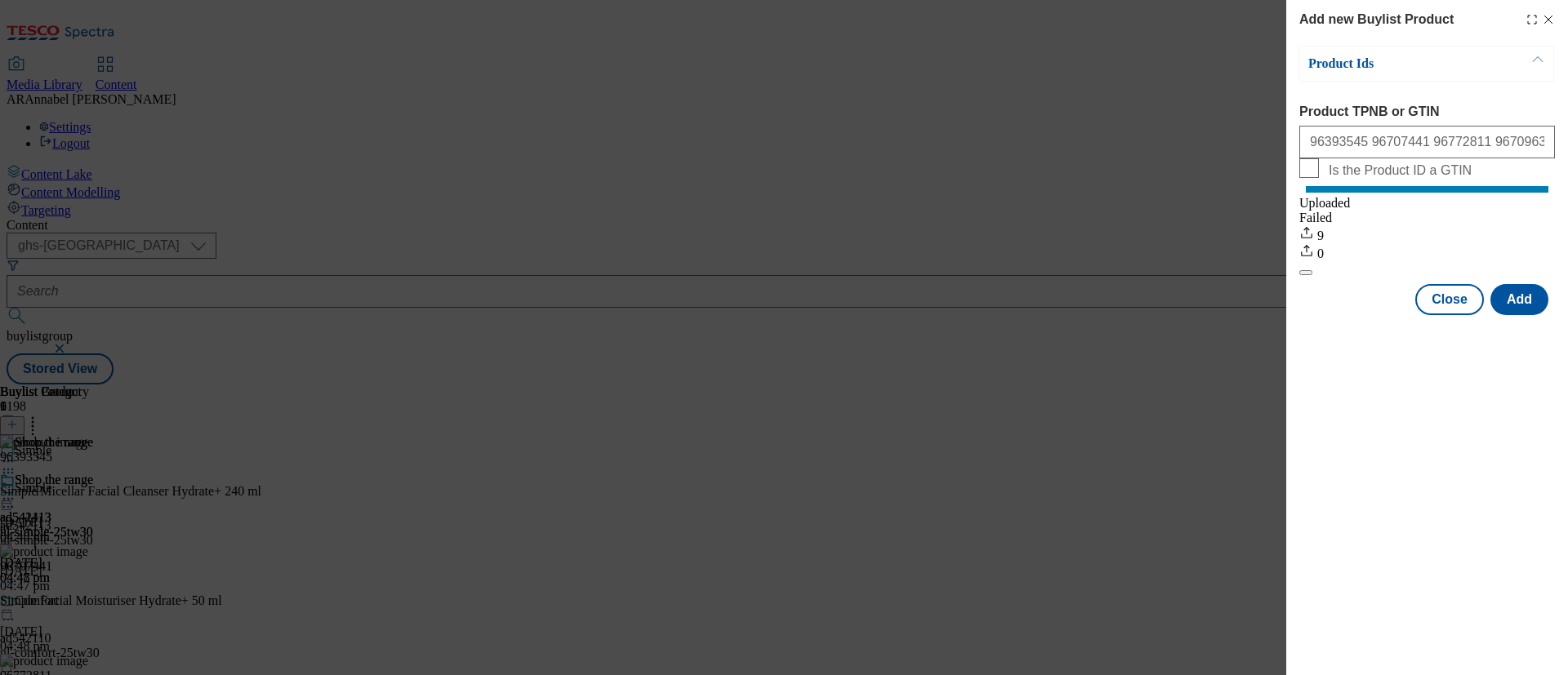
click at [1305, 18] on icon "Modal" at bounding box center [1547, 19] width 13 height 13
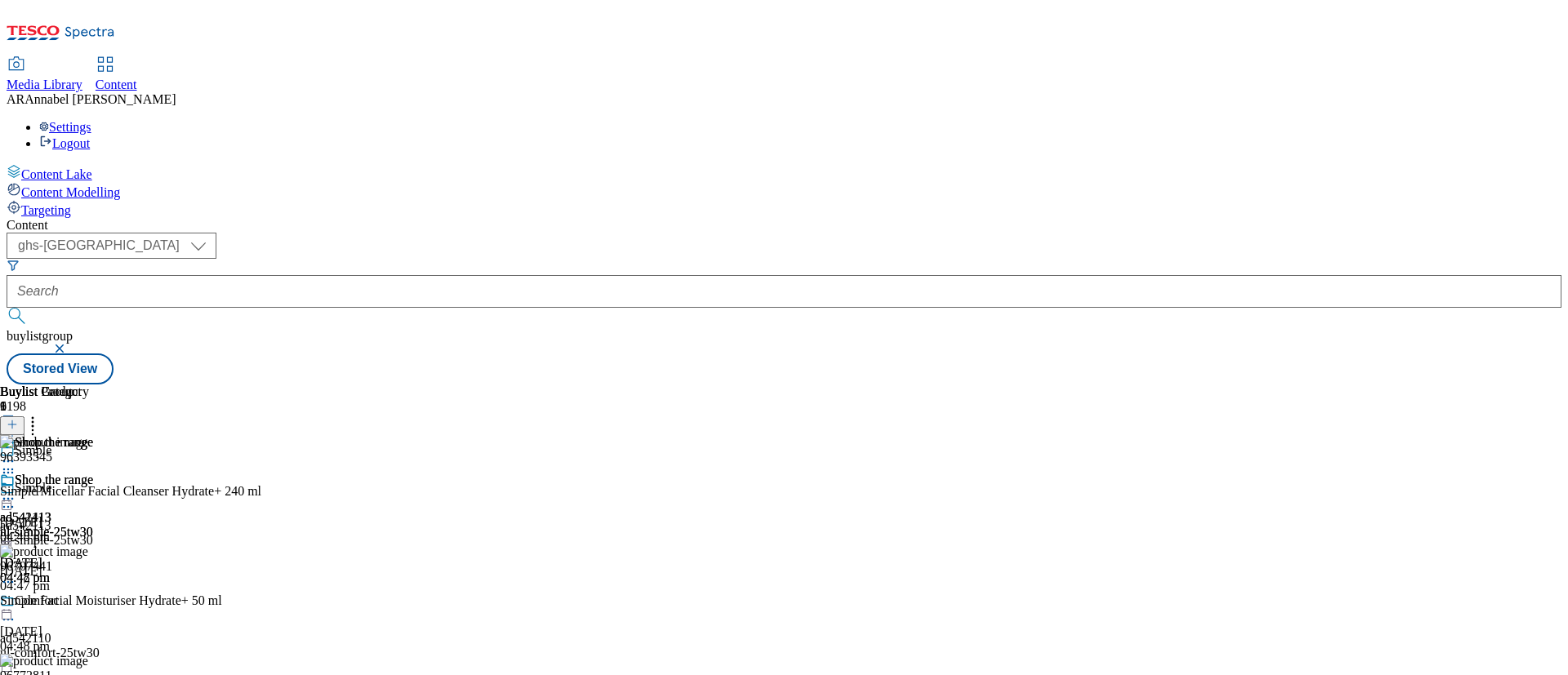
click at [40, 414] on icon at bounding box center [32, 422] width 16 height 16
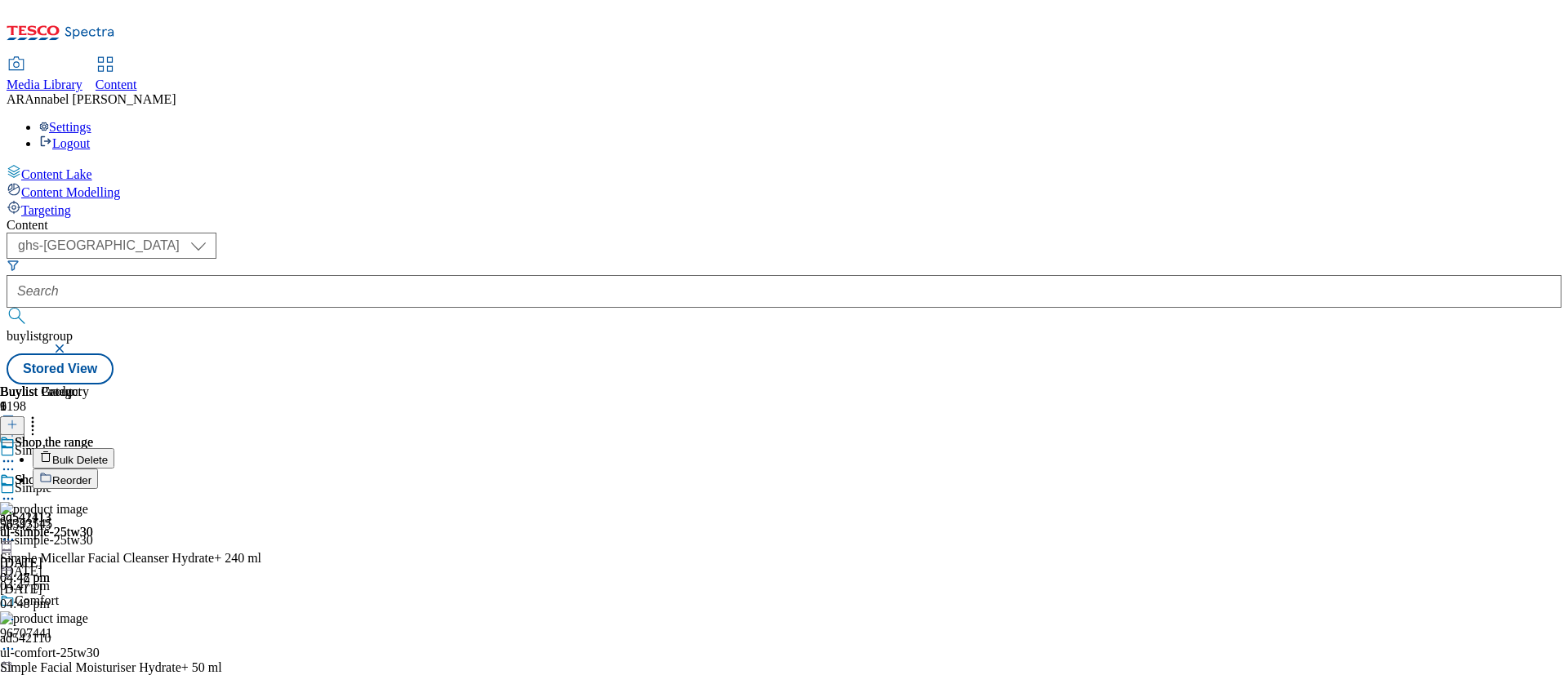
click at [91, 474] on span "Reorder" at bounding box center [72, 480] width 40 height 12
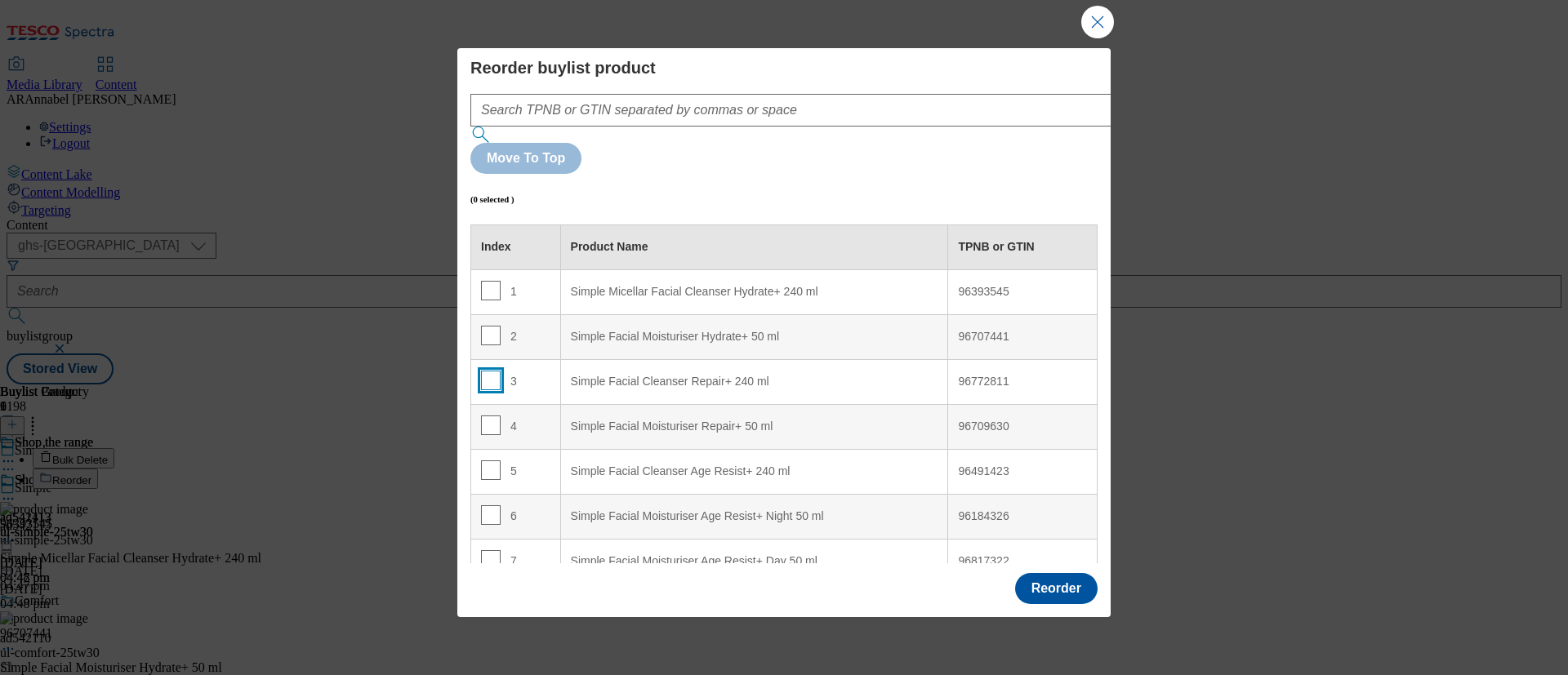
click at [493, 371] on input "Modal" at bounding box center [491, 381] width 20 height 20
checkbox input "true"
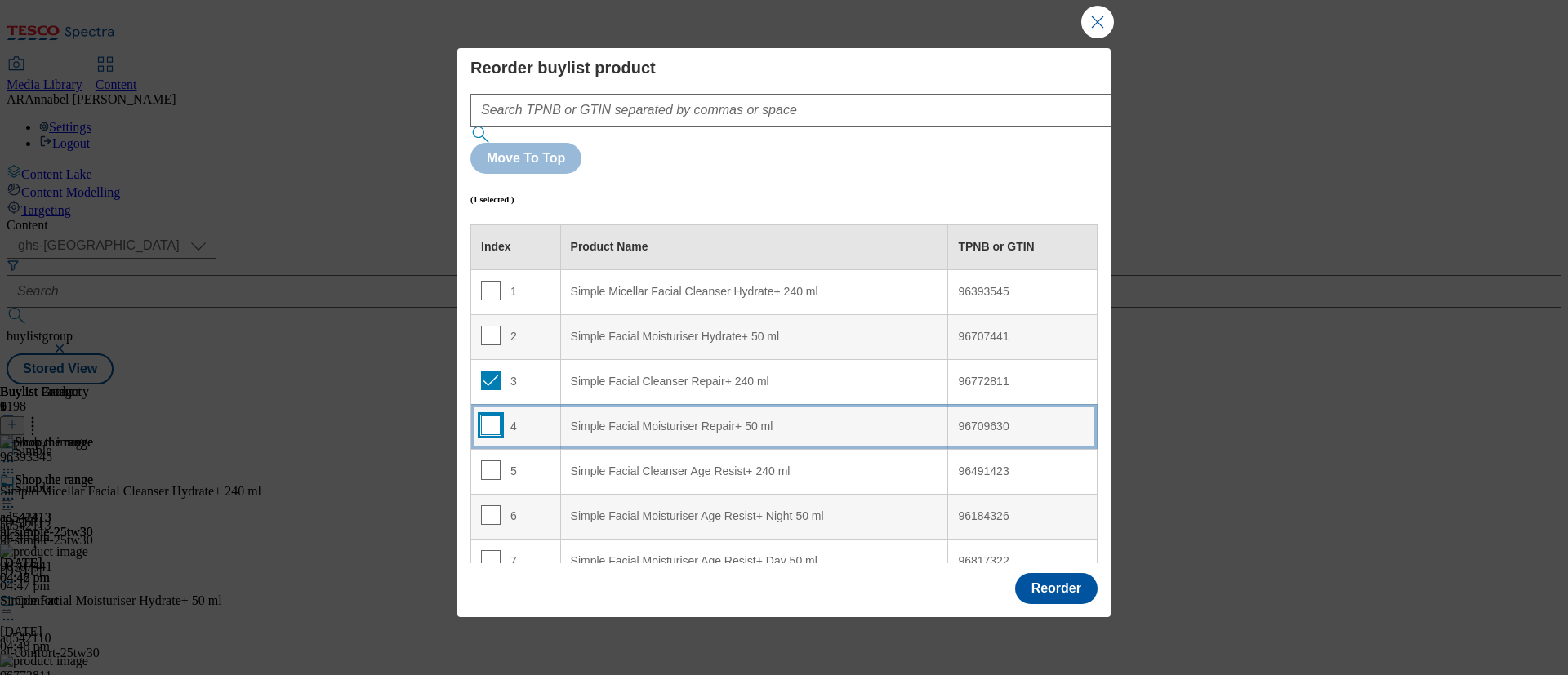
click at [492, 416] on input "Modal" at bounding box center [491, 425] width 20 height 20
checkbox input "true"
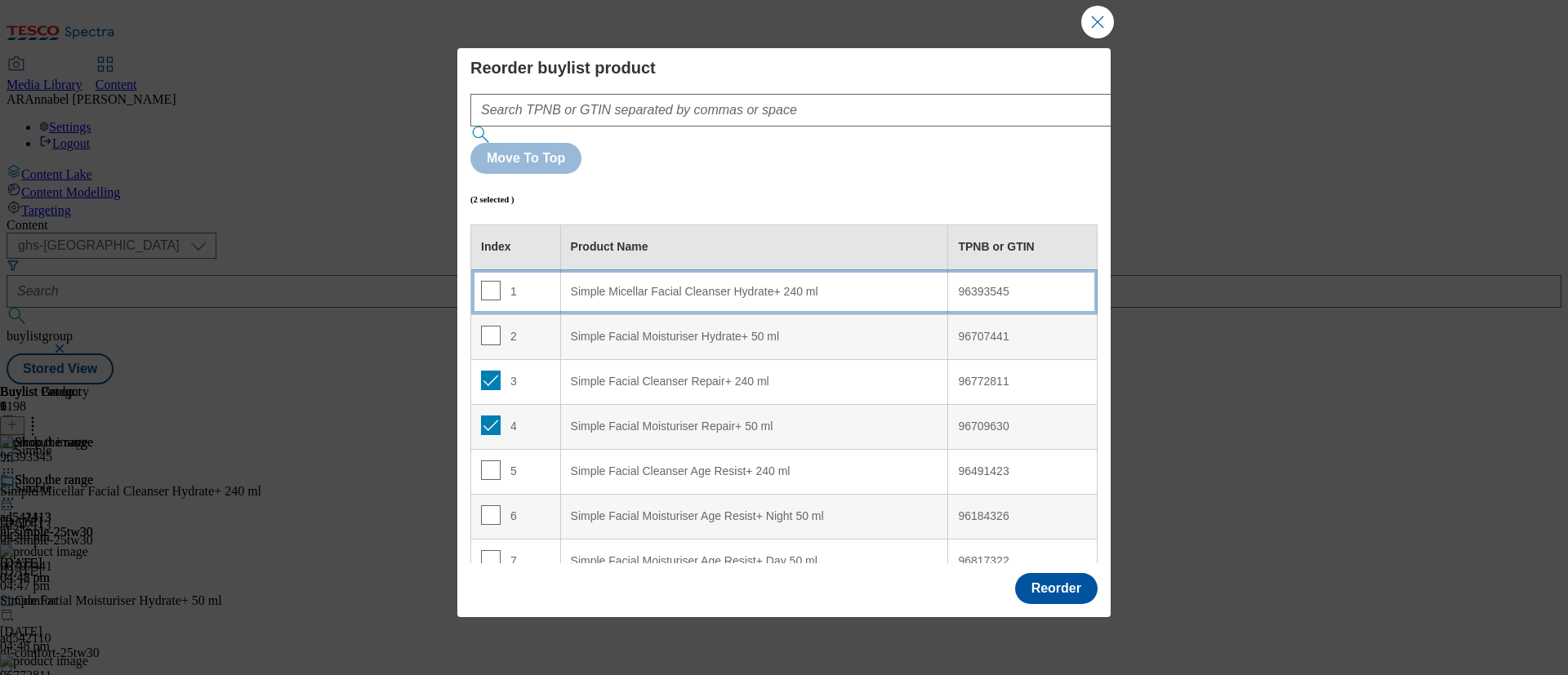
click at [716, 285] on div "Simple Micellar Facial Cleanser Hydrate+ 240 ml" at bounding box center [754, 292] width 368 height 15
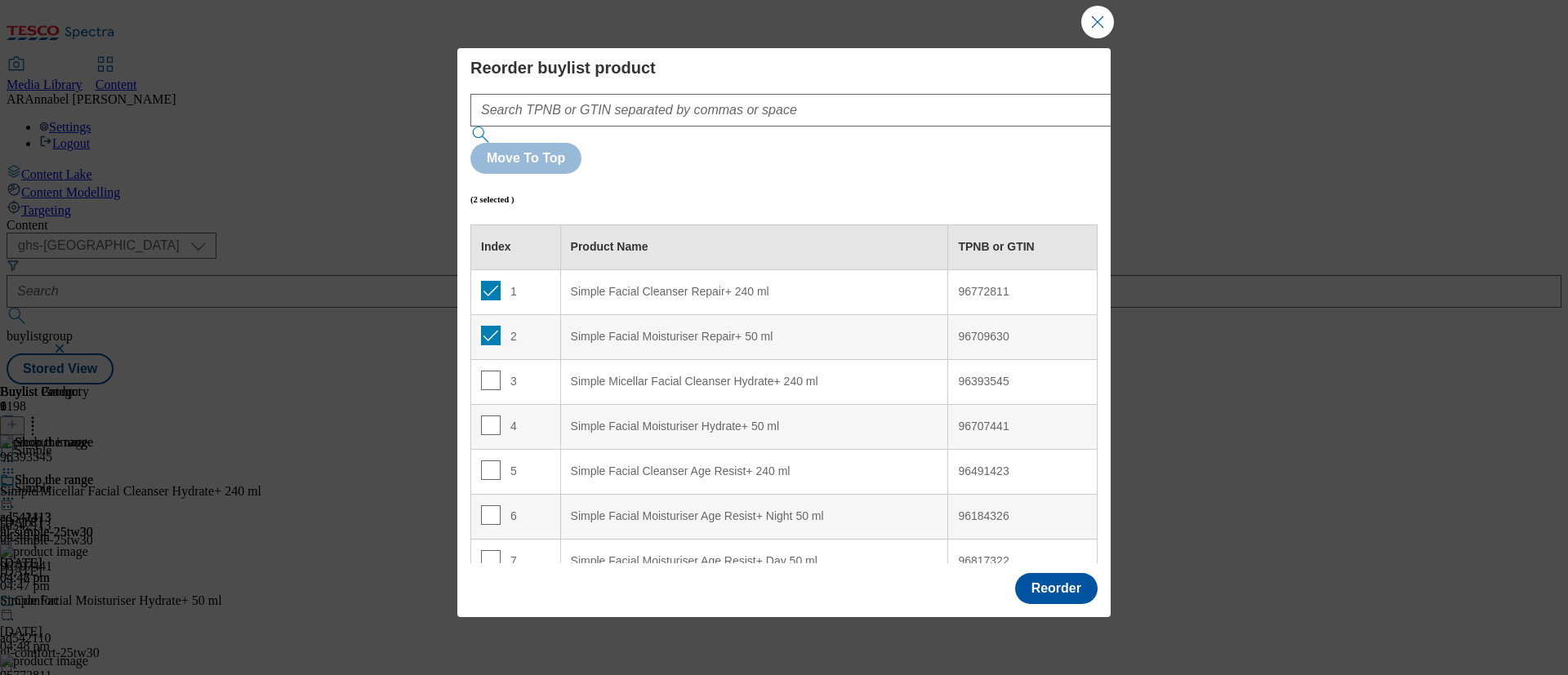
click at [1055, 561] on div "Reorder" at bounding box center [1057, 589] width 83 height 31
click at [1056, 561] on button "Reorder" at bounding box center [1057, 589] width 83 height 31
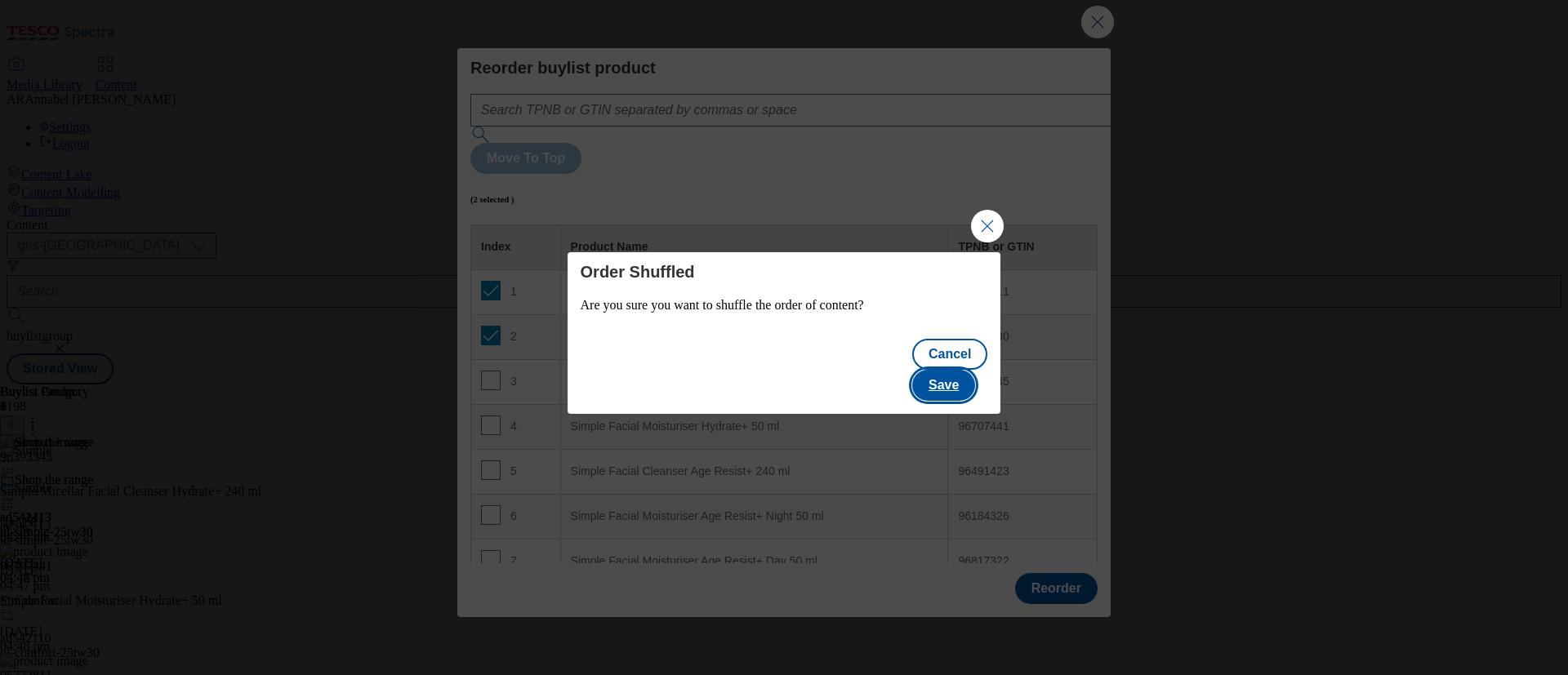
click at [968, 374] on button "Save" at bounding box center [943, 386] width 63 height 31
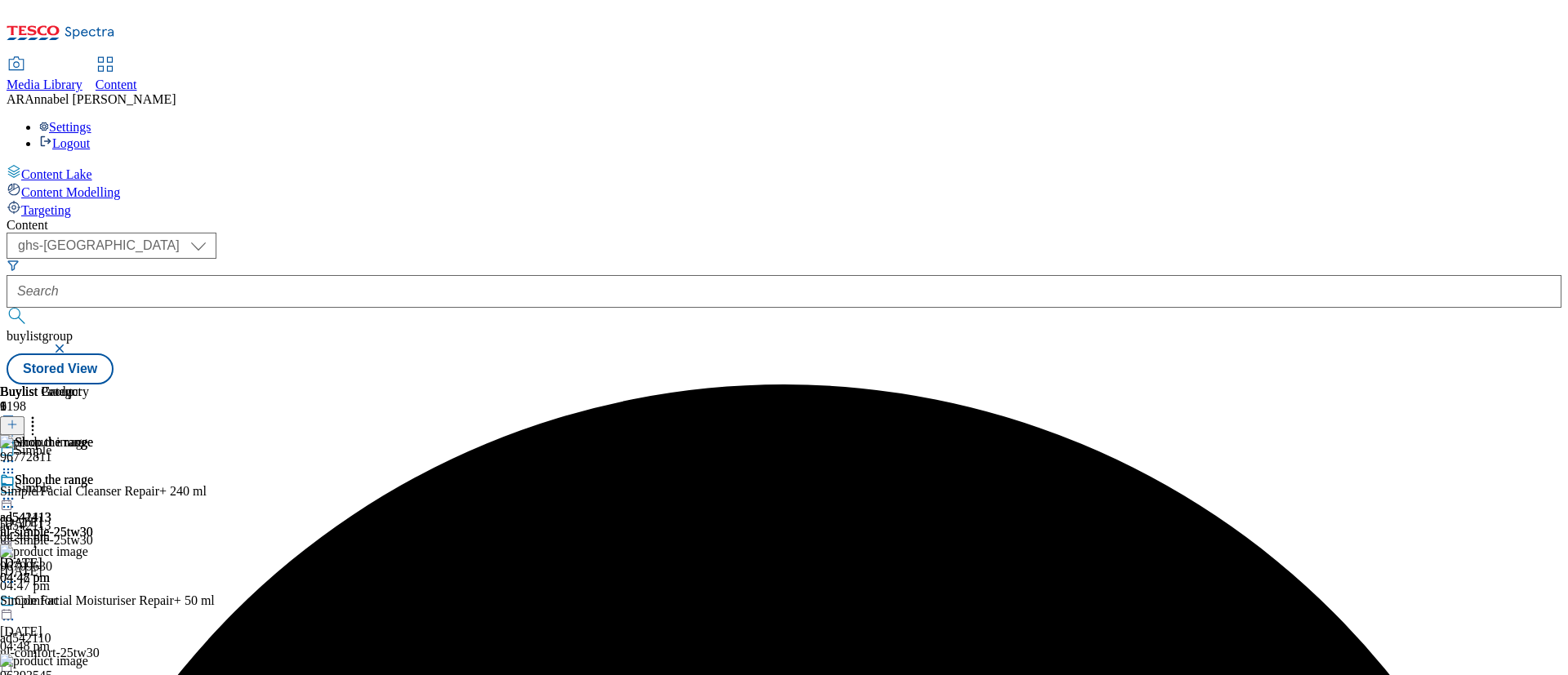
click at [16, 491] on icon at bounding box center [8, 499] width 16 height 16
click at [89, 561] on span "Preview" at bounding box center [70, 609] width 39 height 12
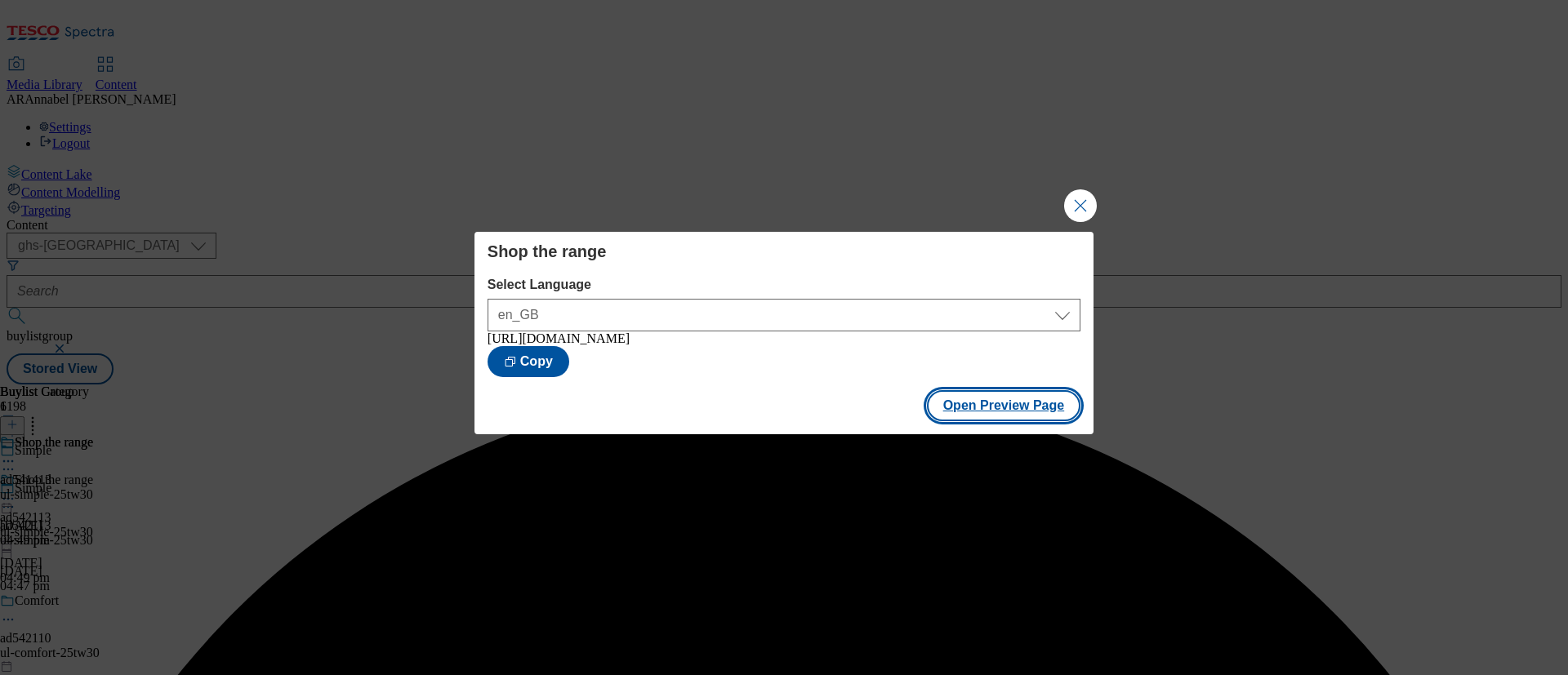
click at [997, 419] on button "Open Preview Page" at bounding box center [1003, 406] width 154 height 31
click at [1075, 209] on button "Close Modal" at bounding box center [1081, 206] width 33 height 33
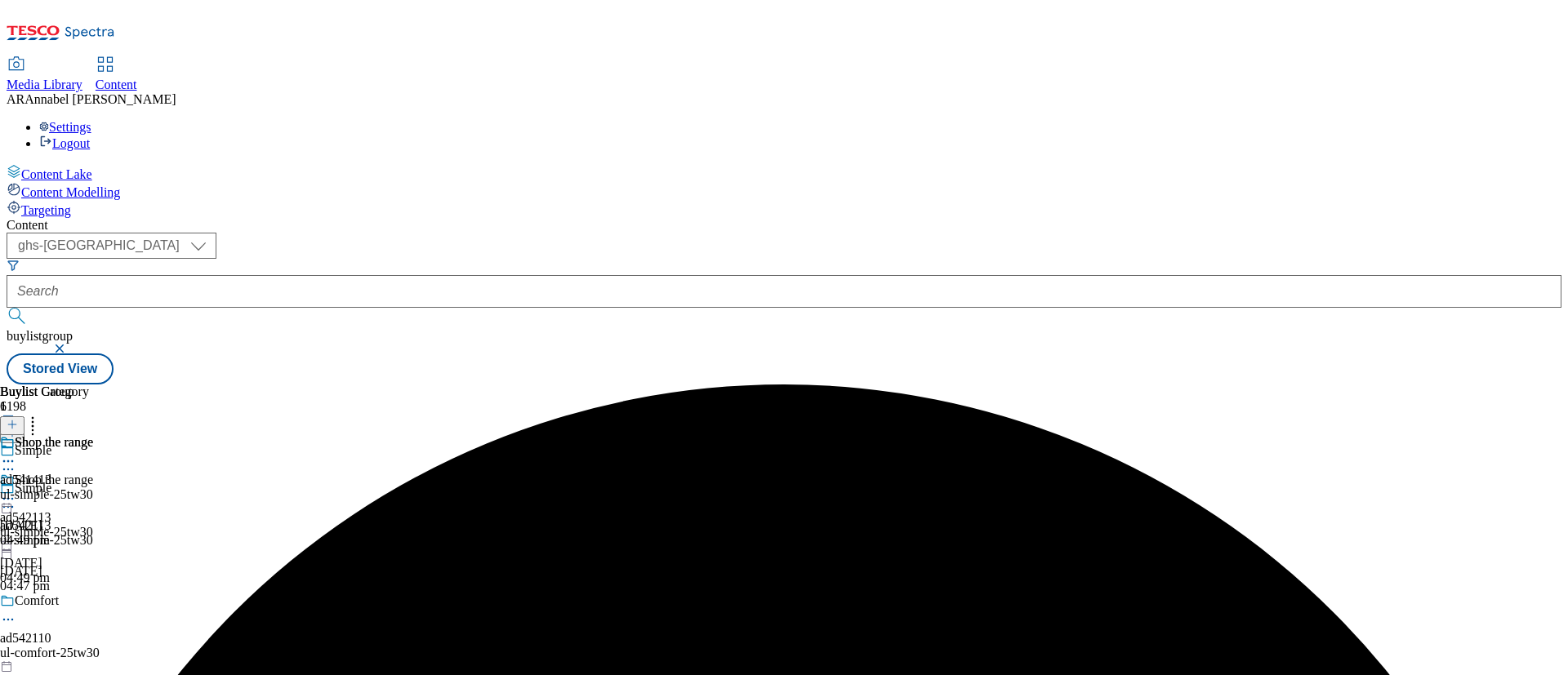
click at [16, 491] on icon at bounding box center [8, 499] width 16 height 16
click at [87, 561] on span "Publish" at bounding box center [69, 665] width 36 height 12
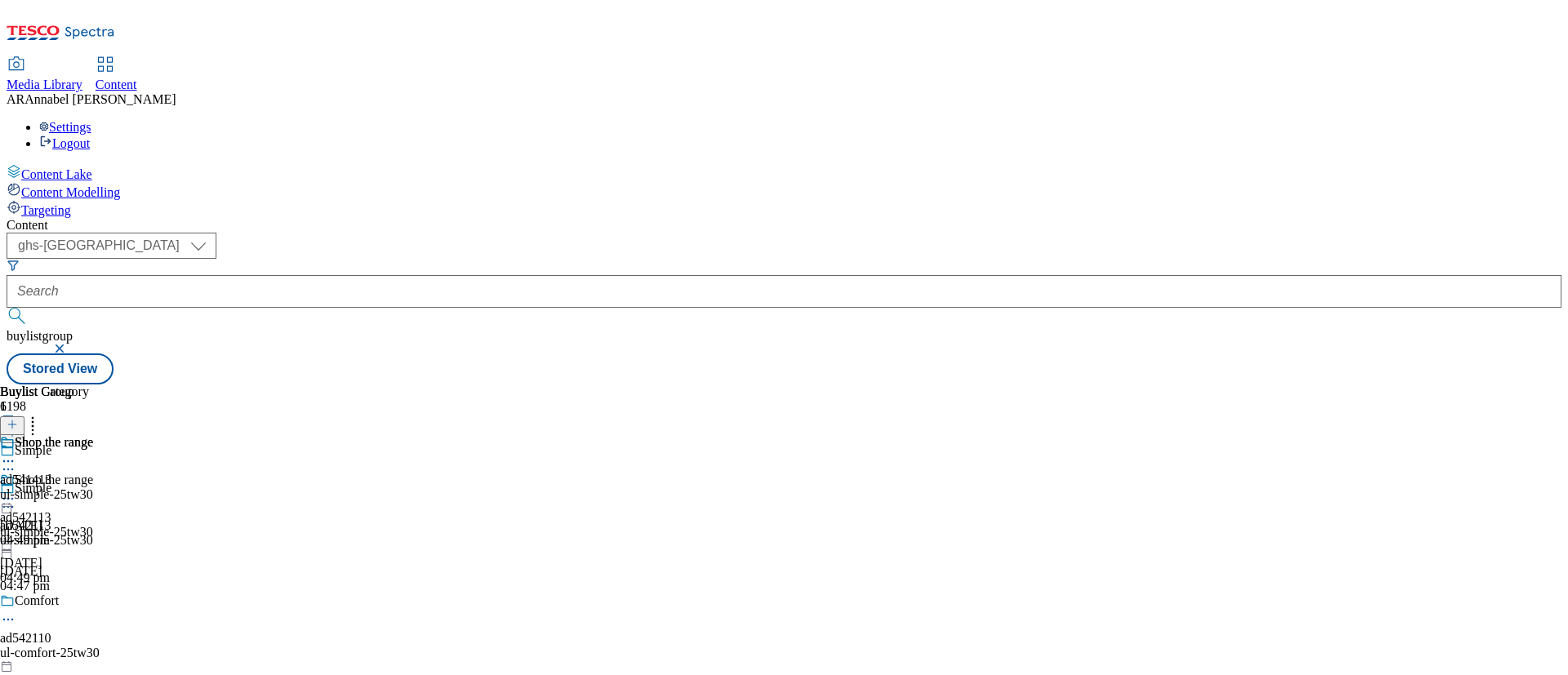
click at [18, 427] on icon at bounding box center [12, 432] width 11 height 11
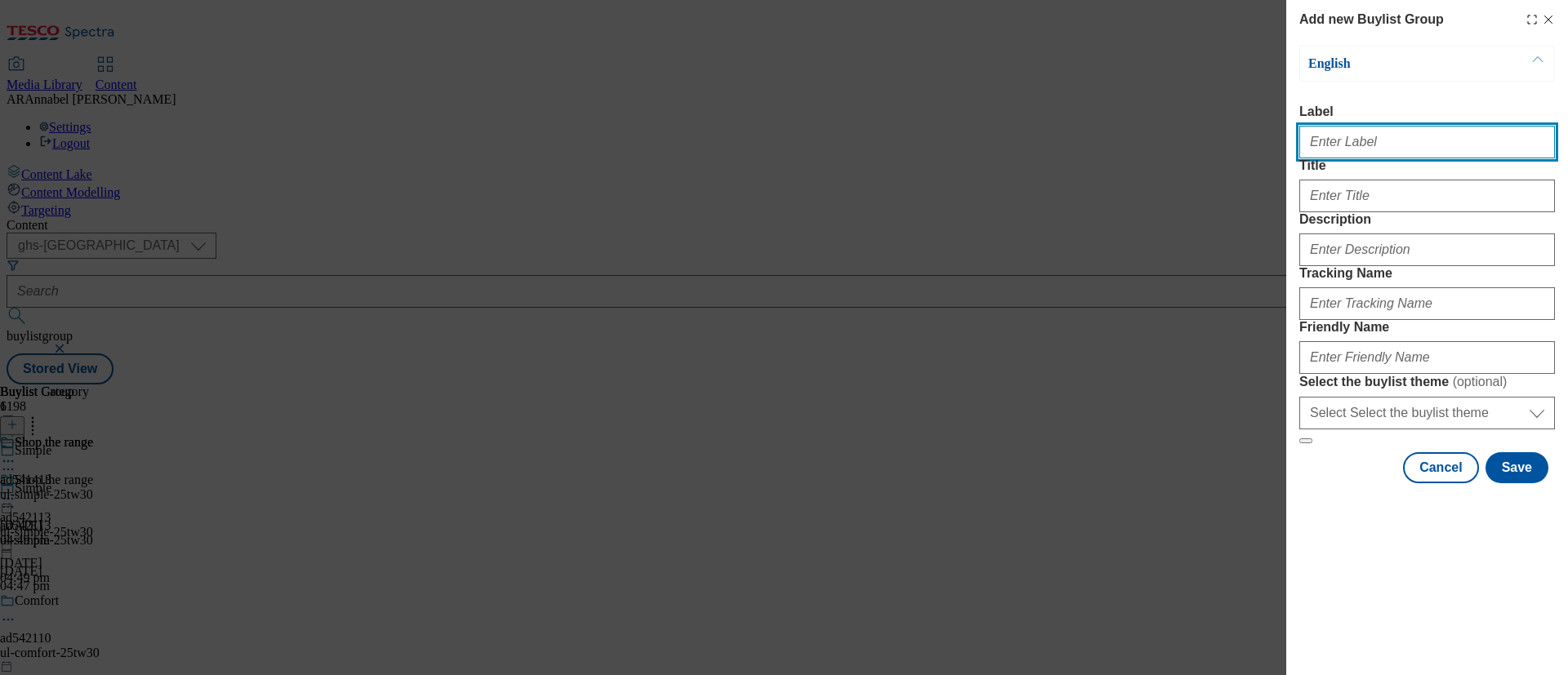
click at [1305, 138] on input "Label" at bounding box center [1427, 142] width 256 height 33
paste input "542128"
type input "ad542128"
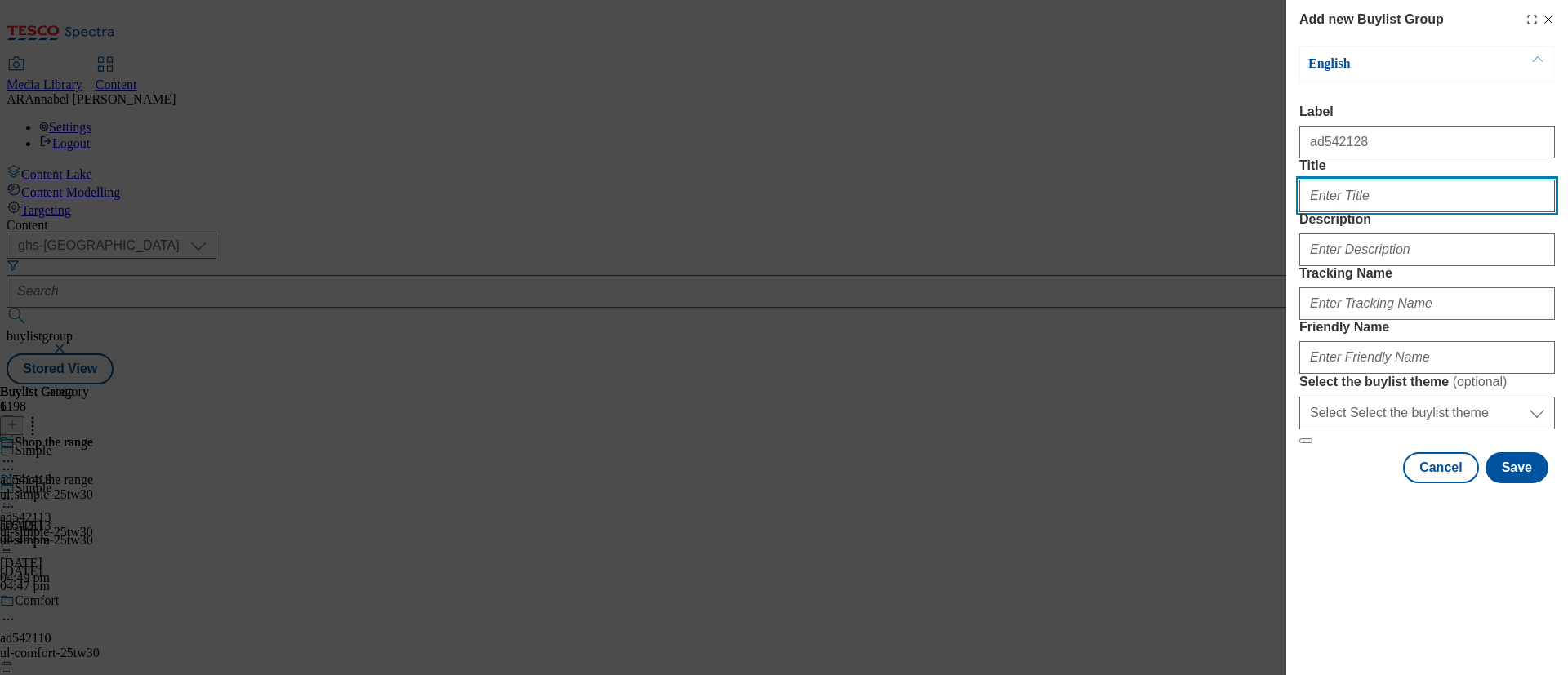
click at [1305, 213] on input "Title" at bounding box center [1427, 196] width 256 height 33
type input "Ben & Jerry's"
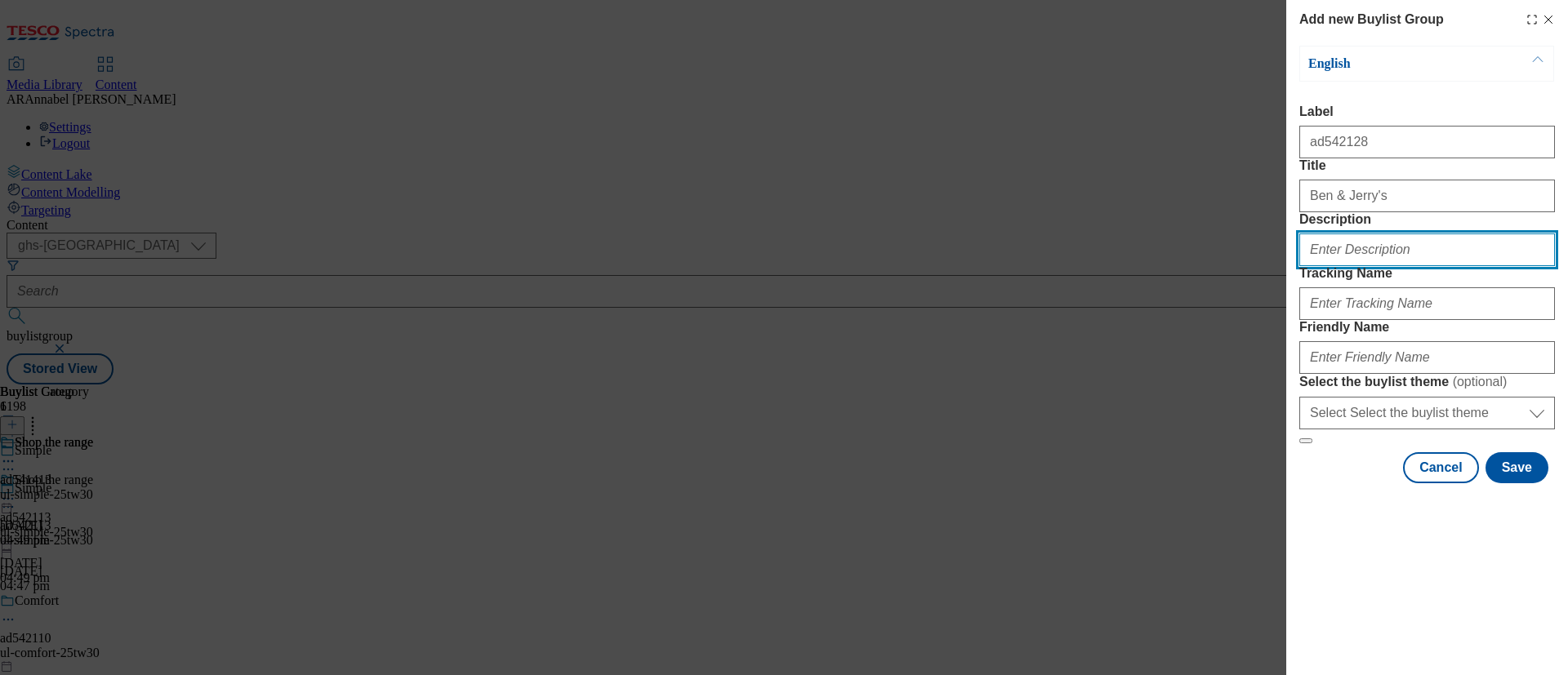
click at [1305, 266] on input "Description" at bounding box center [1427, 250] width 256 height 33
type input "UL_Ben&Jerrys"
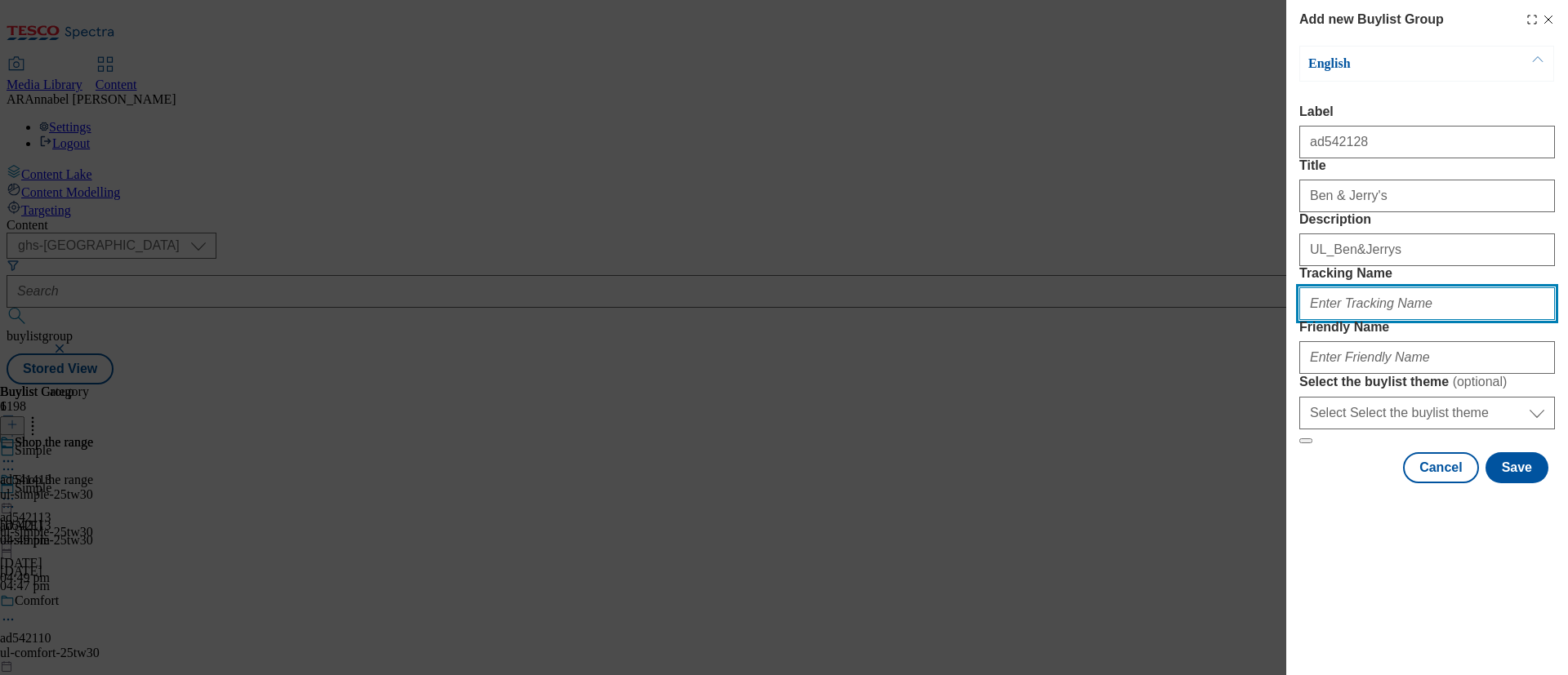
click at [1305, 320] on input "Tracking Name" at bounding box center [1427, 304] width 256 height 33
paste input "542128"
type input "DH_ad542128"
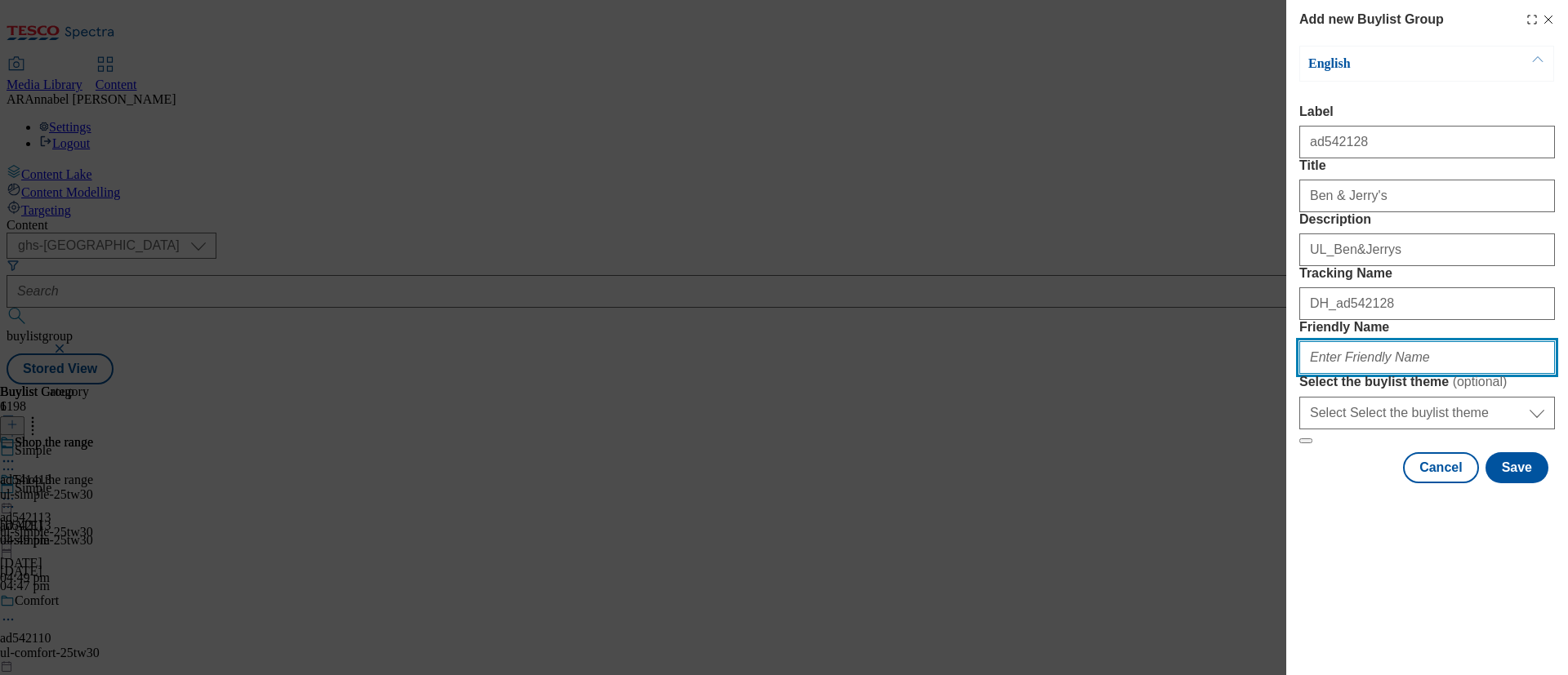
click at [1305, 374] on input "Friendly Name" at bounding box center [1427, 357] width 256 height 33
type input "ul-ben&jerry's-sundaes"
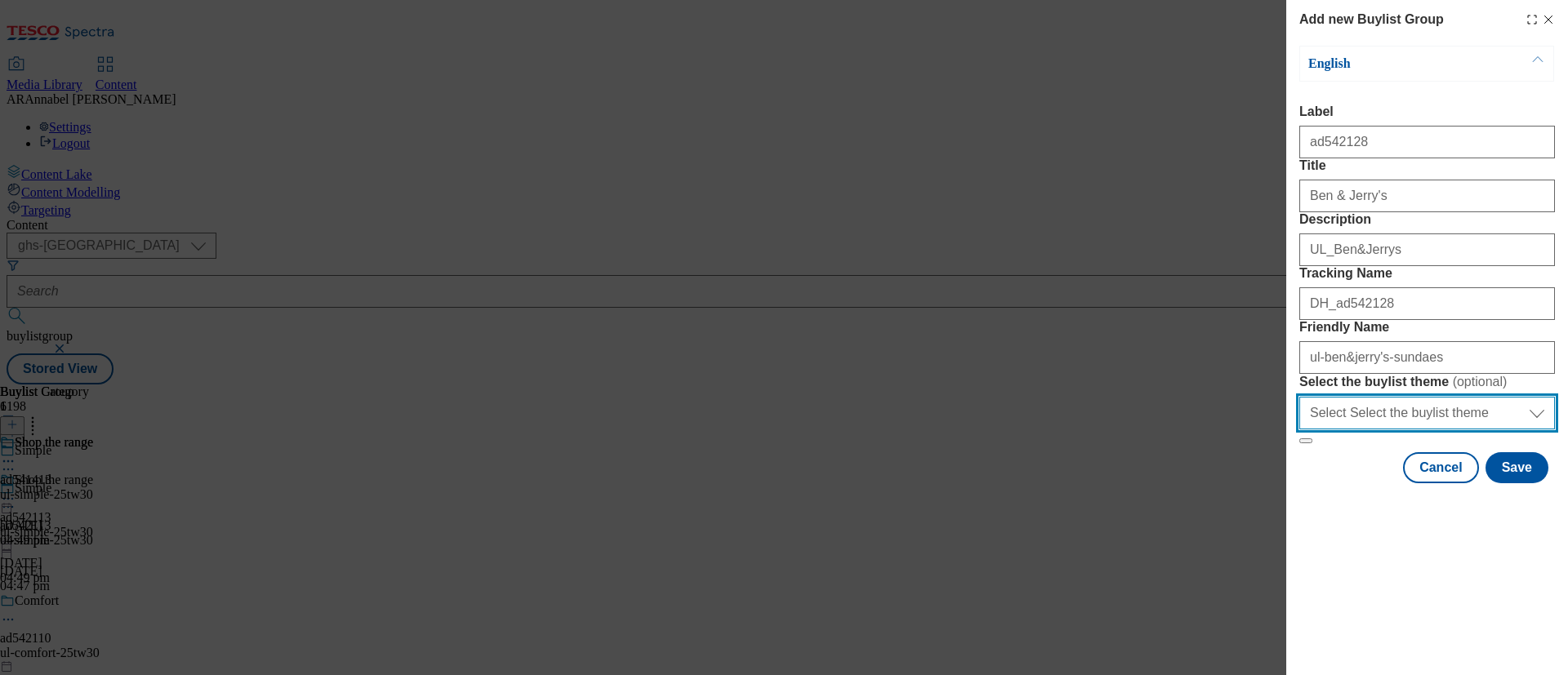
click at [1305, 430] on select "Select Select the buylist theme default fandf" at bounding box center [1427, 413] width 256 height 33
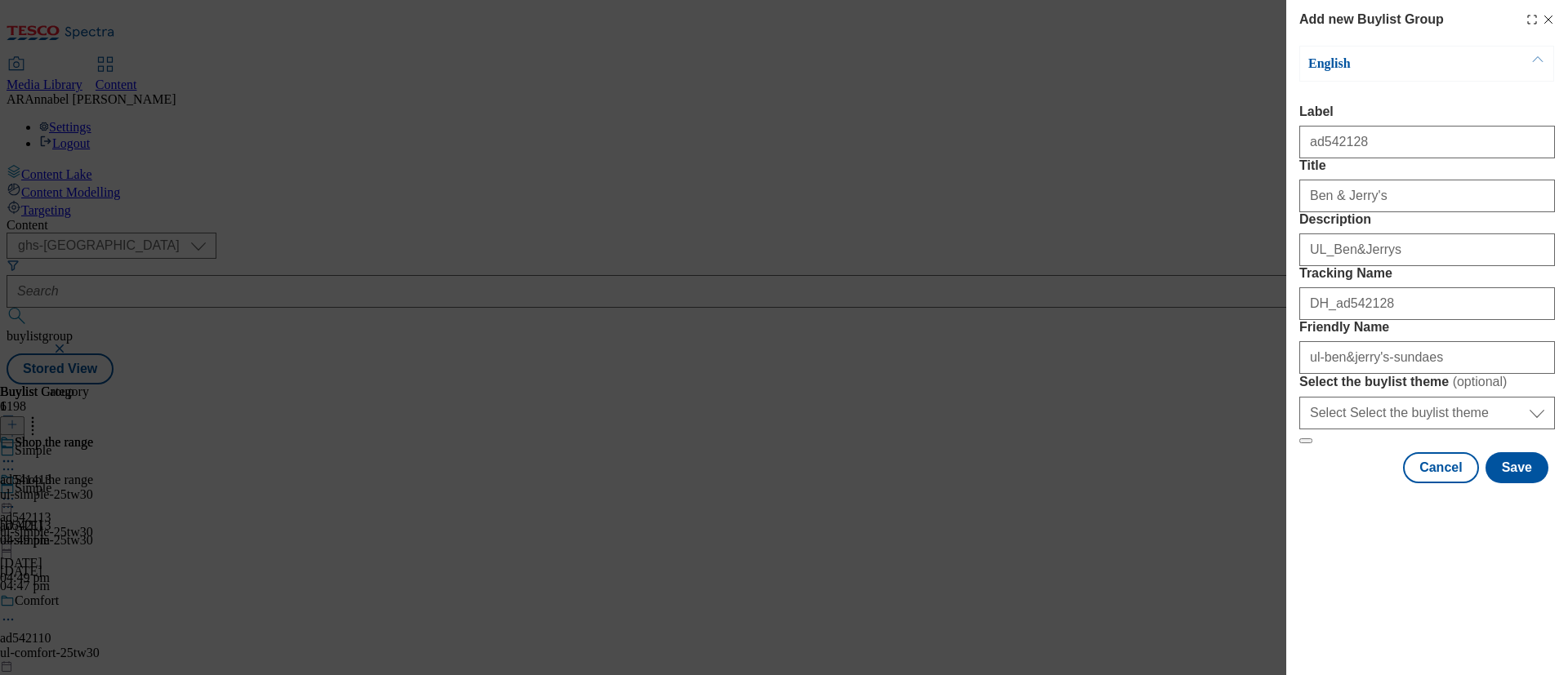
click at [1305, 444] on form "Label ad542128 Title Ben & Jerry's Description UL_Ben&Jerrys Tracking Name DH_a…" at bounding box center [1427, 274] width 256 height 339
click at [1305, 483] on button "Save" at bounding box center [1516, 468] width 63 height 31
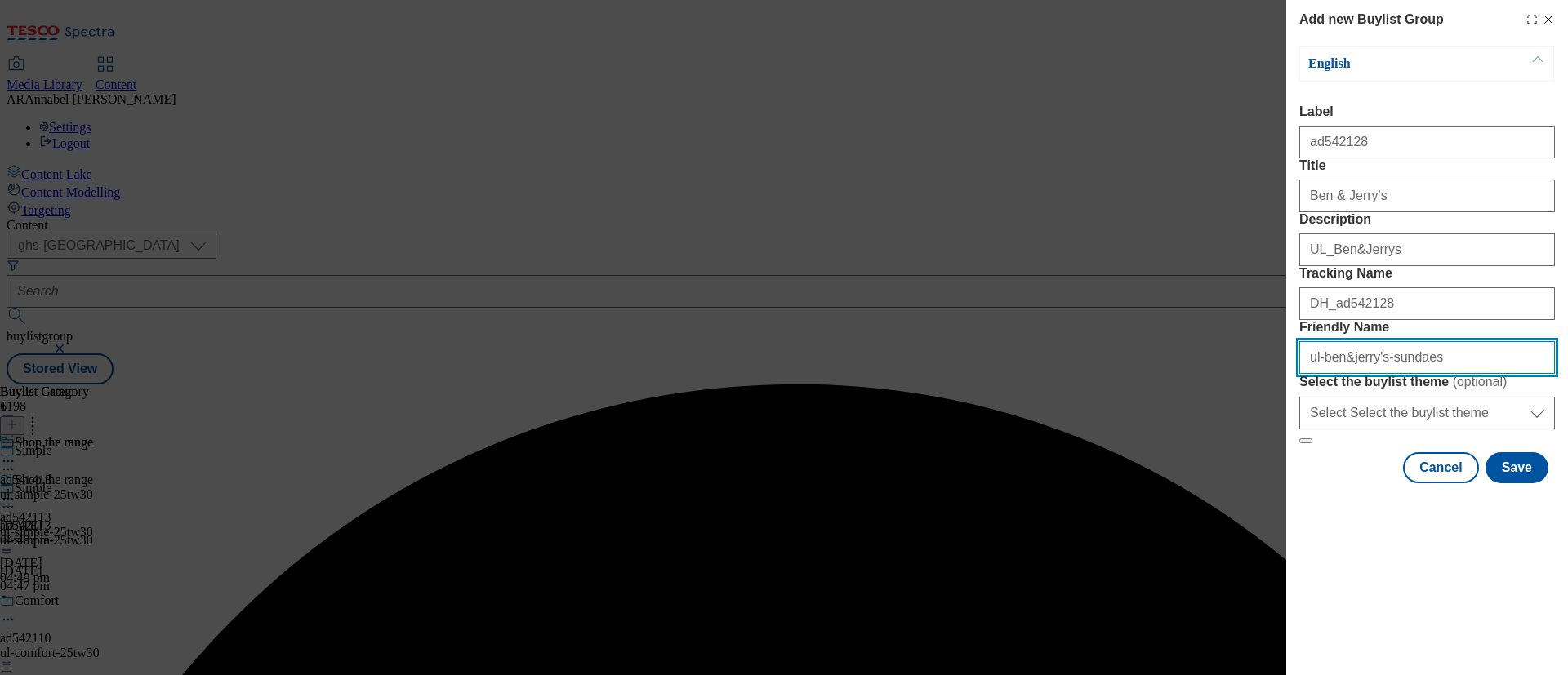
click at [1305, 374] on input "ul-ben&jerry's-sundaes" at bounding box center [1427, 357] width 256 height 33
type input "ul-ben&jerry's-sundaes-25tw30"
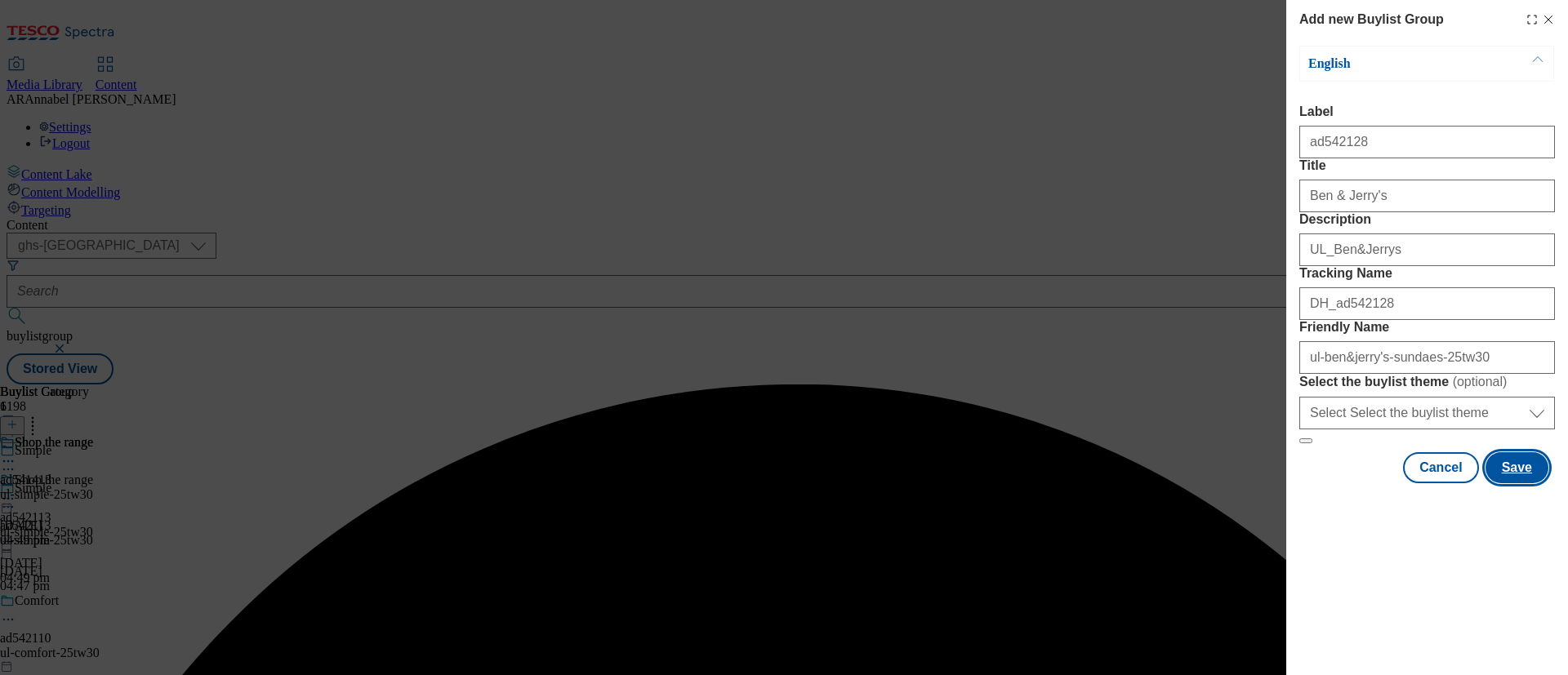
click at [1305, 483] on button "Save" at bounding box center [1516, 468] width 63 height 31
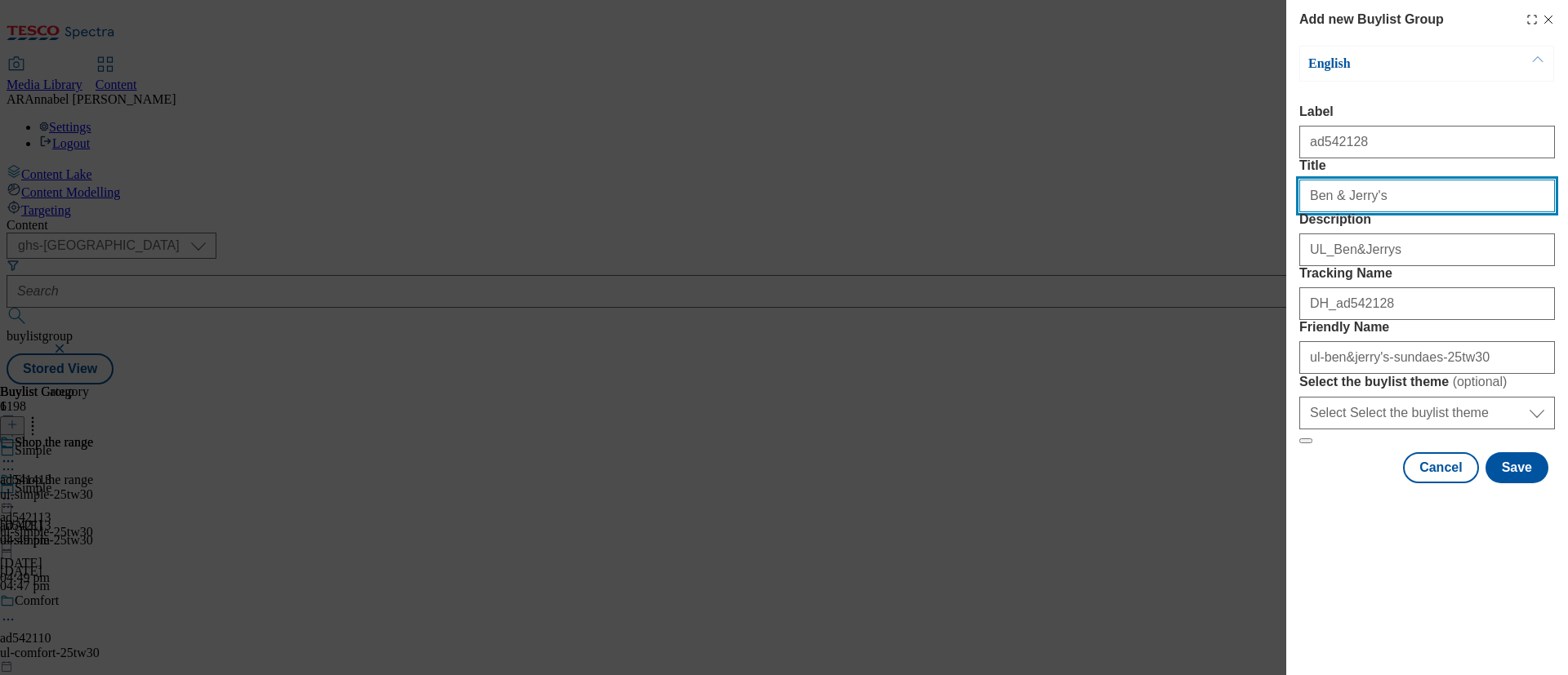
click at [1305, 213] on input "Ben & Jerry's" at bounding box center [1427, 196] width 256 height 33
type input "Ben & Jerry's"
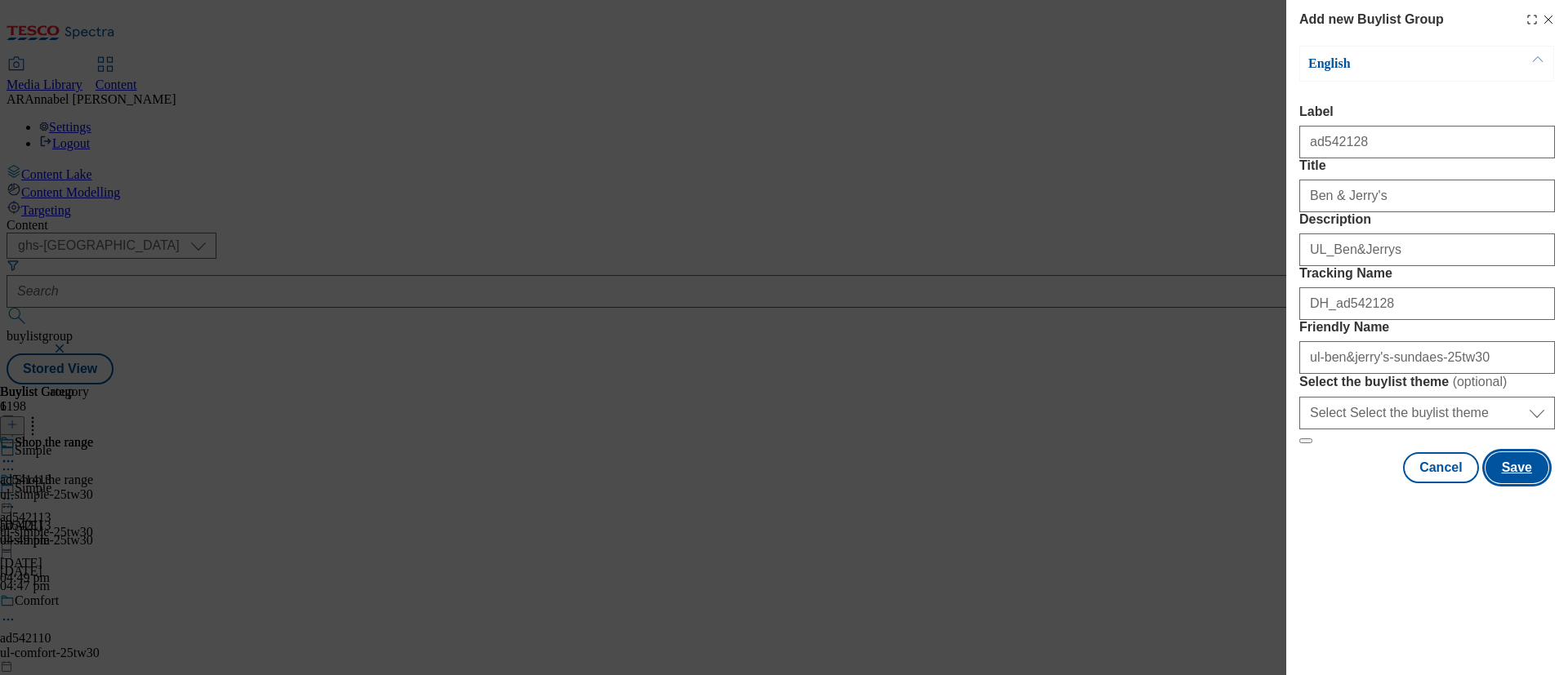
click at [1305, 483] on button "Save" at bounding box center [1516, 468] width 63 height 31
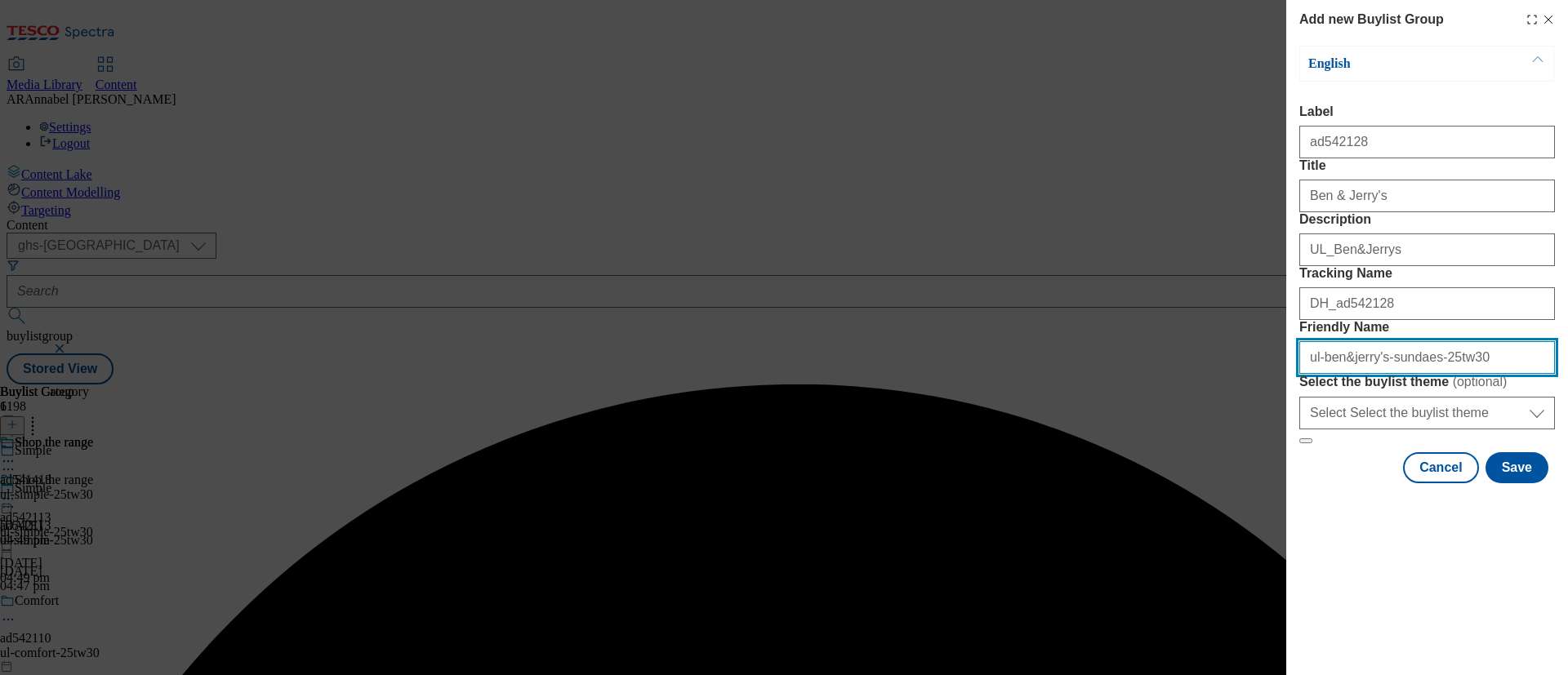
click at [1305, 374] on input "Friendly Name" at bounding box center [1427, 357] width 256 height 33
click at [1305, 374] on input "ul-ben&jerrys-sundaes-25tw30" at bounding box center [1427, 357] width 256 height 33
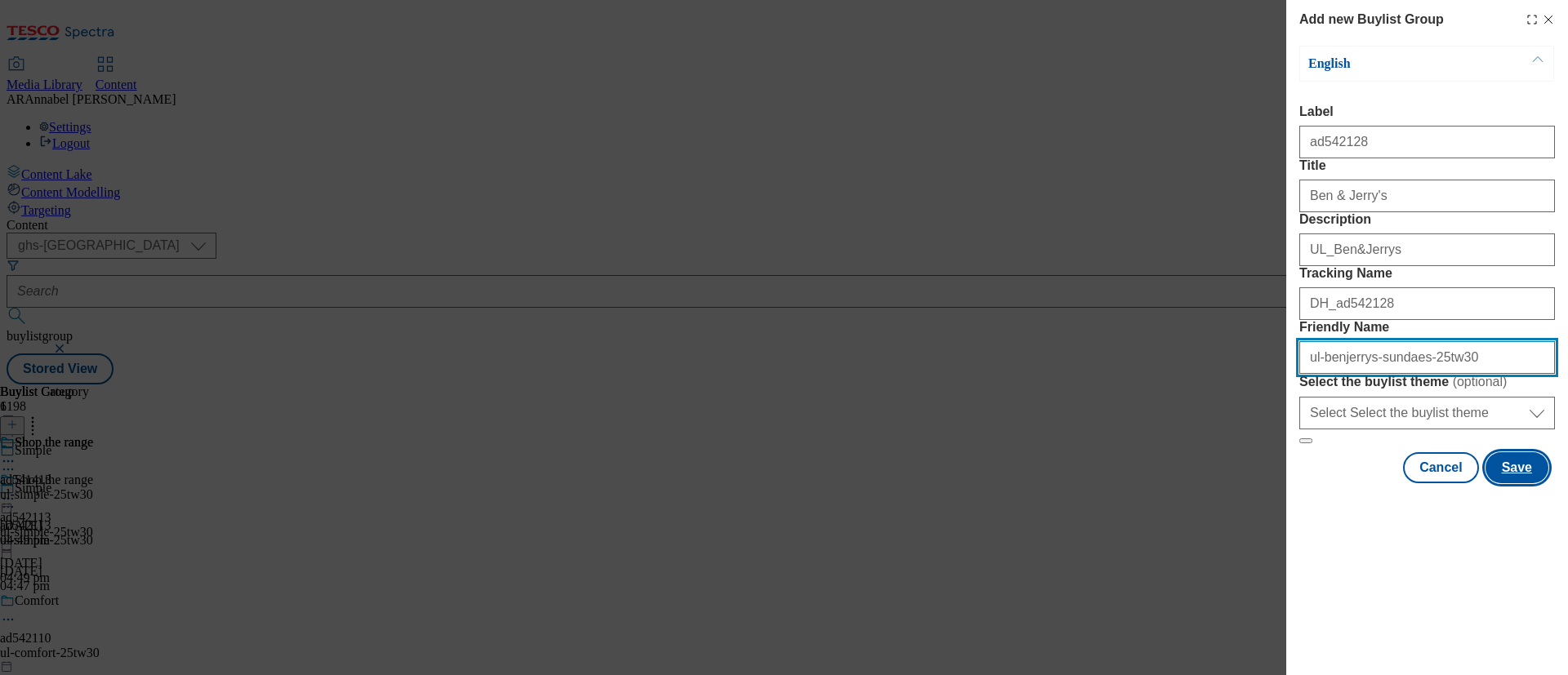
type input "ul-benjerrys-sundaes-25tw30"
click at [1305, 483] on button "Save" at bounding box center [1516, 468] width 63 height 31
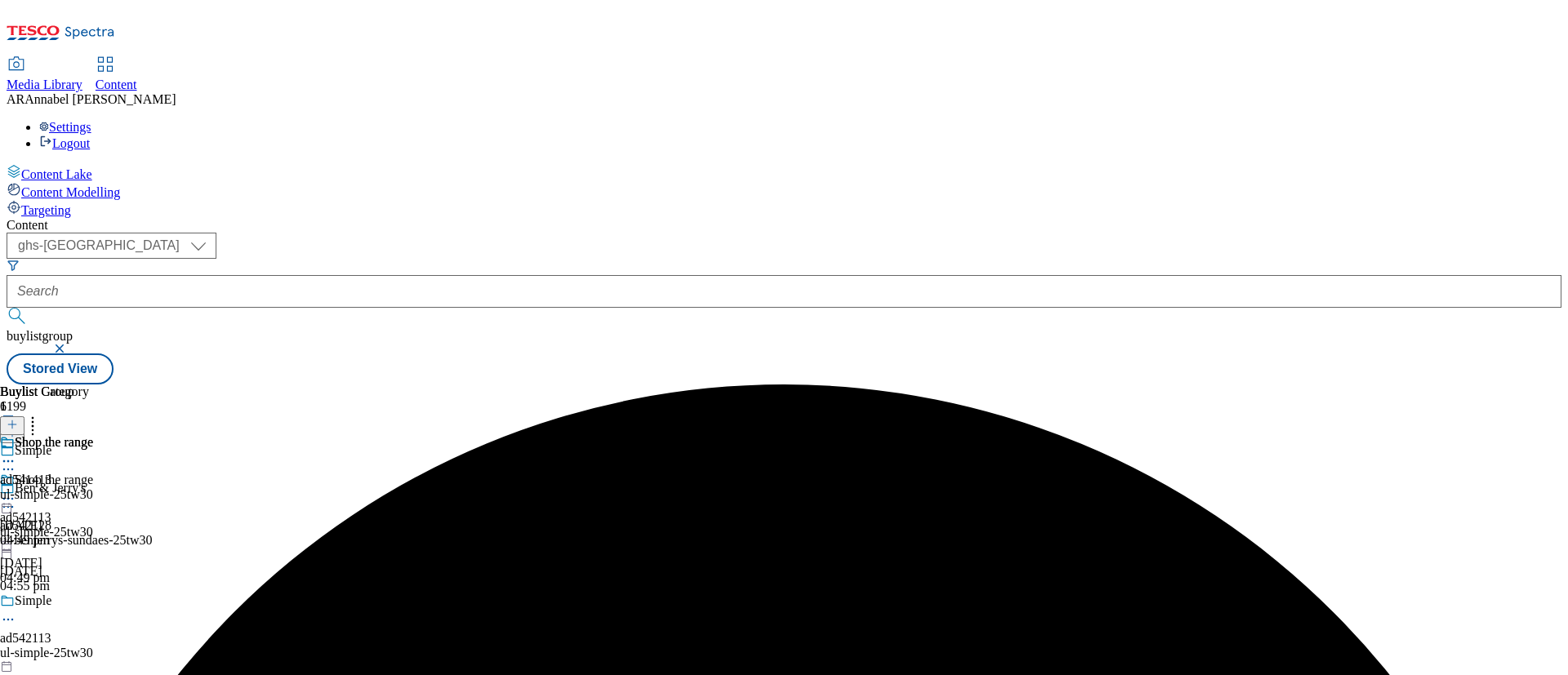
click at [315, 481] on div "Ben & Jerry's ad542128 ul-benjerrys-sundaes-25tw30 9 Sept 2025 04:55 pm" at bounding box center [158, 537] width 315 height 113
click at [24, 418] on div at bounding box center [12, 425] width 24 height 14
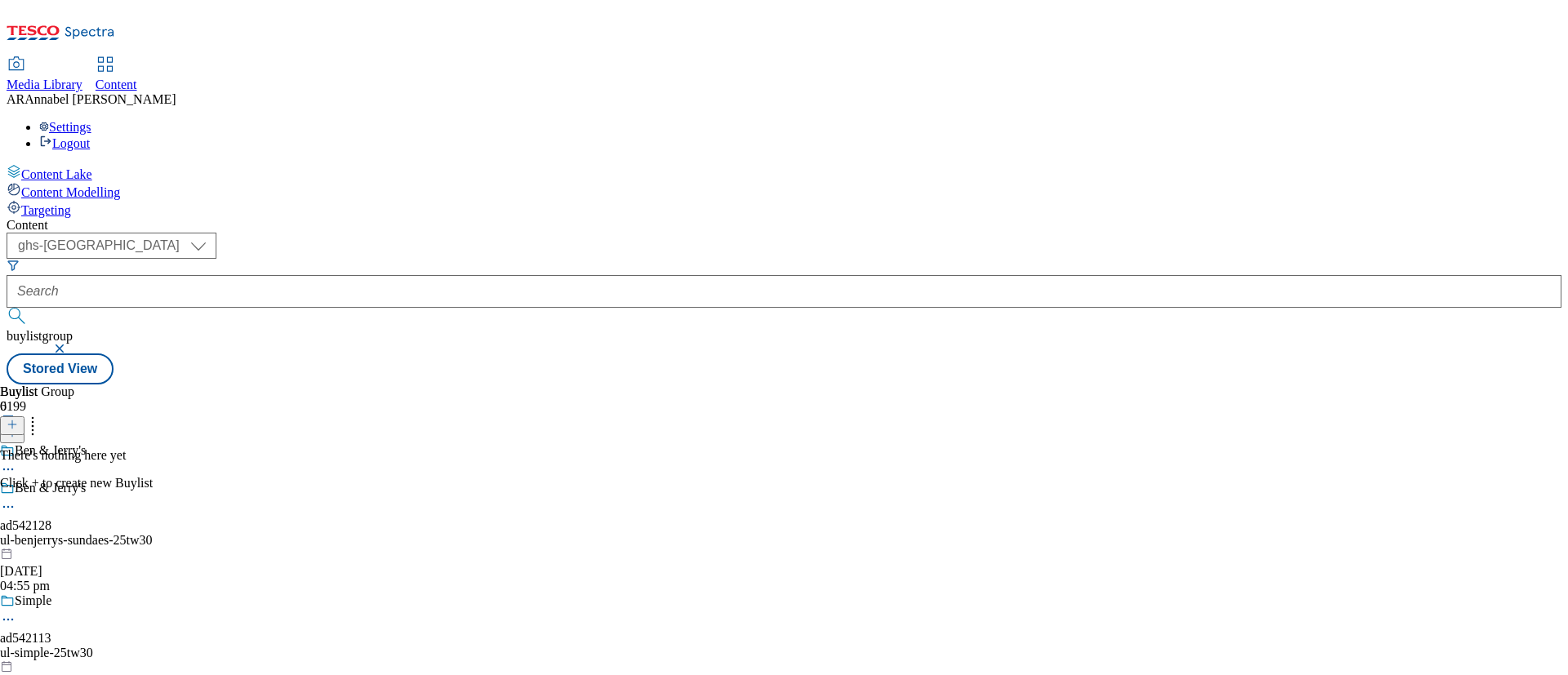
click at [18, 418] on icon at bounding box center [12, 424] width 11 height 11
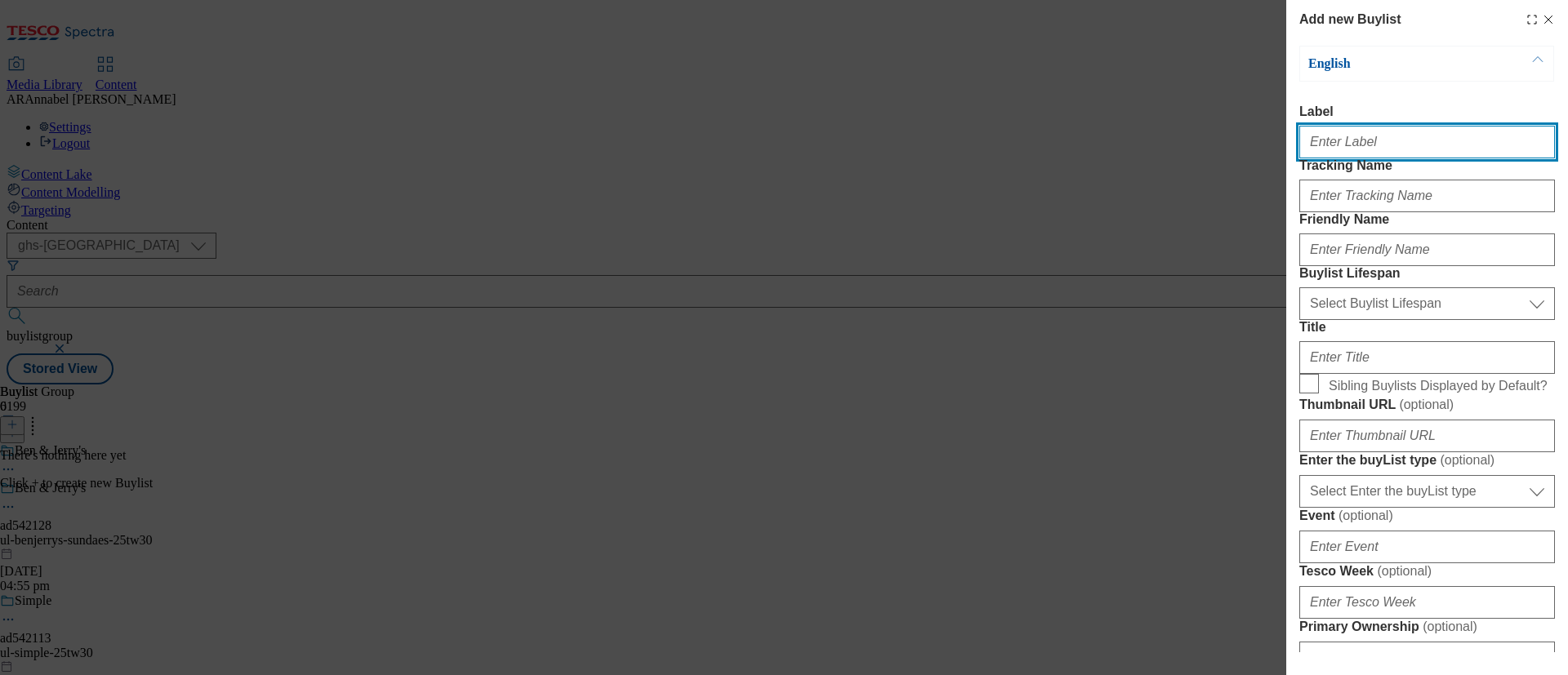
click at [1305, 153] on input "Label" at bounding box center [1427, 142] width 256 height 33
paste input "542128"
type input "ad542128"
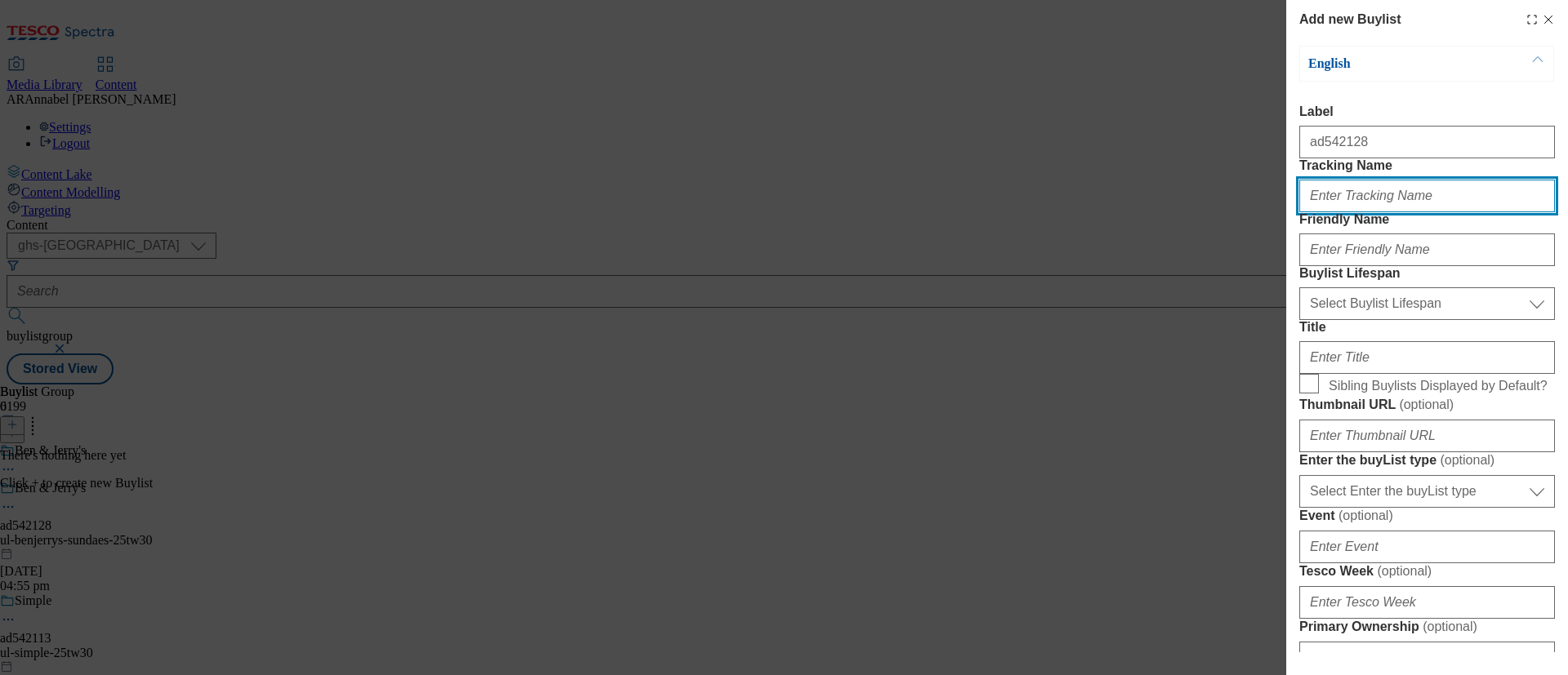
click at [1305, 213] on input "Tracking Name" at bounding box center [1427, 196] width 256 height 33
paste input "542128"
type input "DH_ad542128"
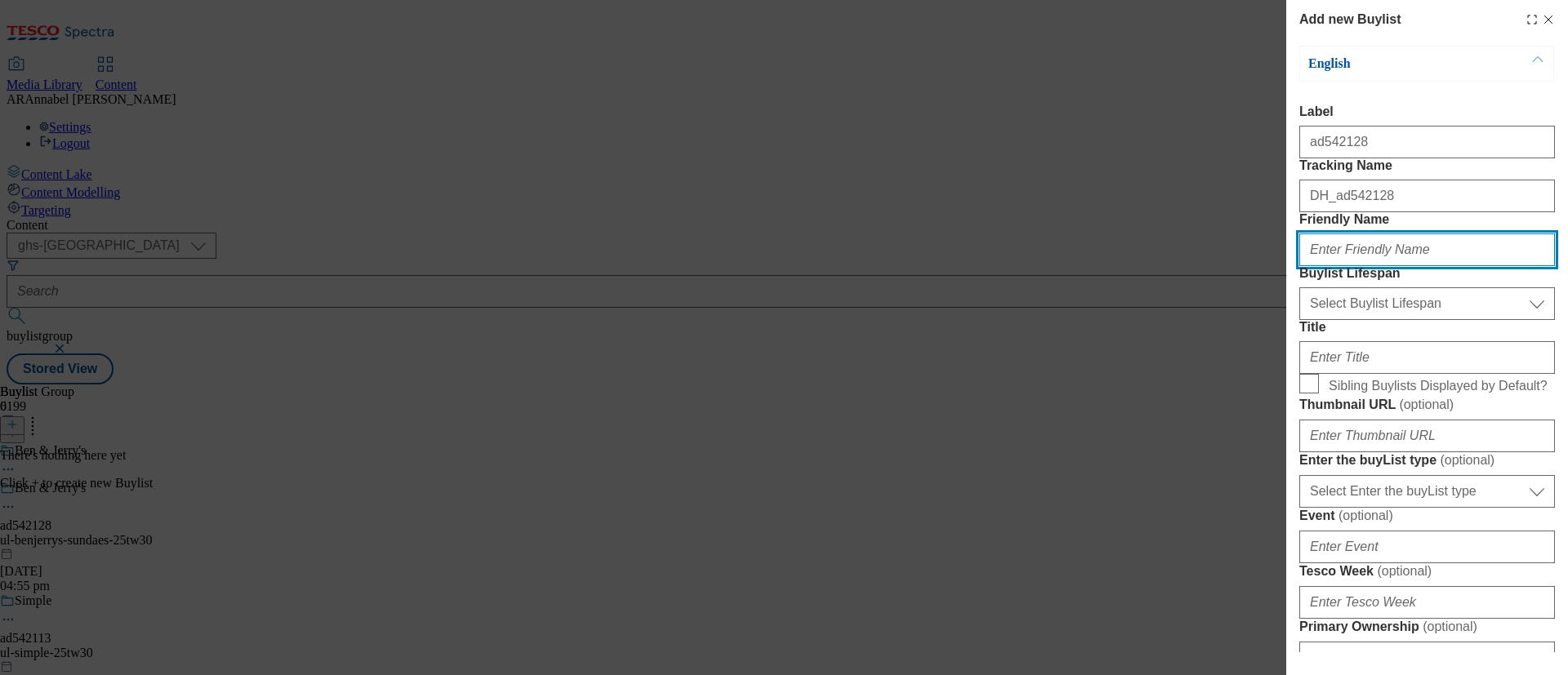
click at [1305, 266] on input "Friendly Name" at bounding box center [1427, 250] width 256 height 33
click at [1305, 266] on input "ul-ben&jerry's-sundaes-25tw30" at bounding box center [1427, 250] width 256 height 33
click at [1305, 266] on input "ul-ben&jerrys-sundaes-25tw30" at bounding box center [1427, 250] width 256 height 33
type input "ul-benjerrys-sundaes-25tw30"
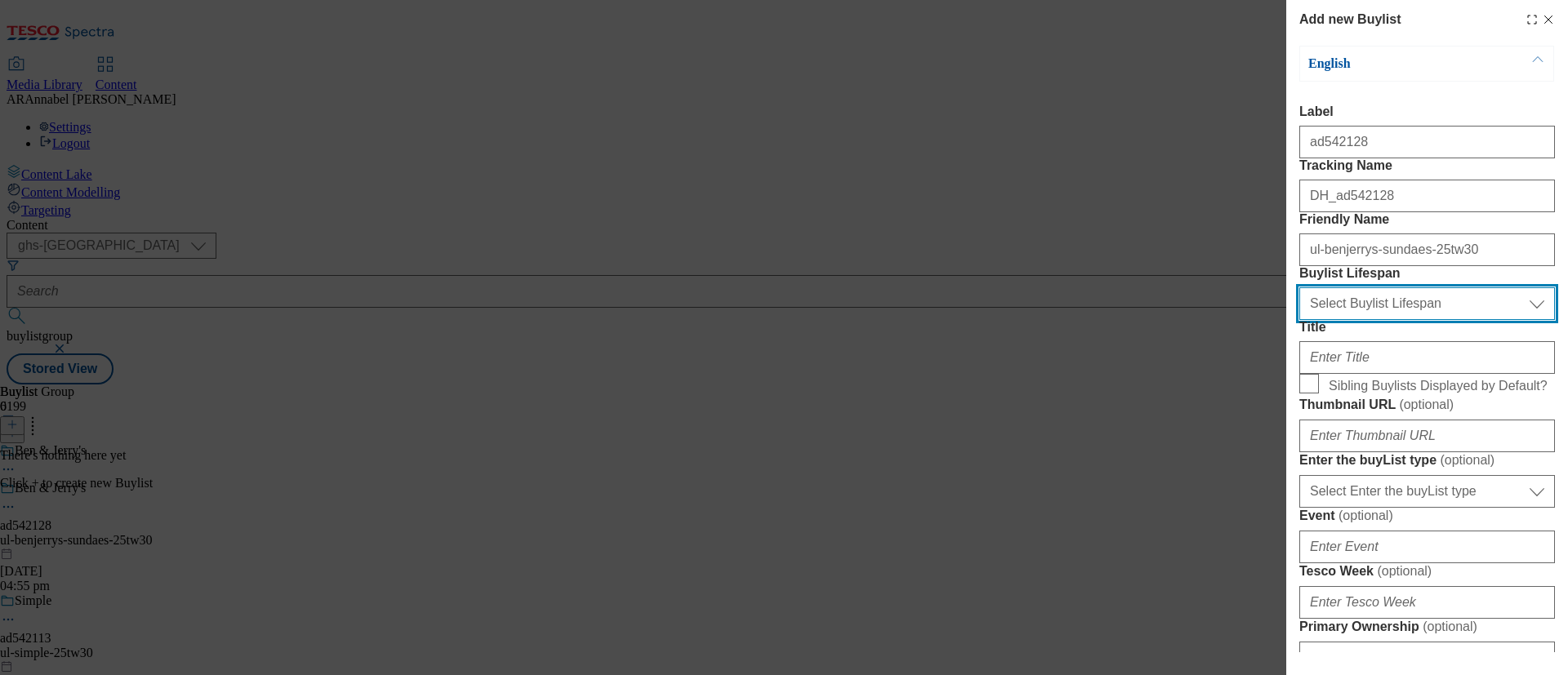
click at [1305, 320] on select "Select Buylist Lifespan evergreen seasonal tactical" at bounding box center [1427, 304] width 256 height 33
select select "tactical"
click at [1299, 320] on select "Select Buylist Lifespan evergreen seasonal tactical" at bounding box center [1427, 304] width 256 height 33
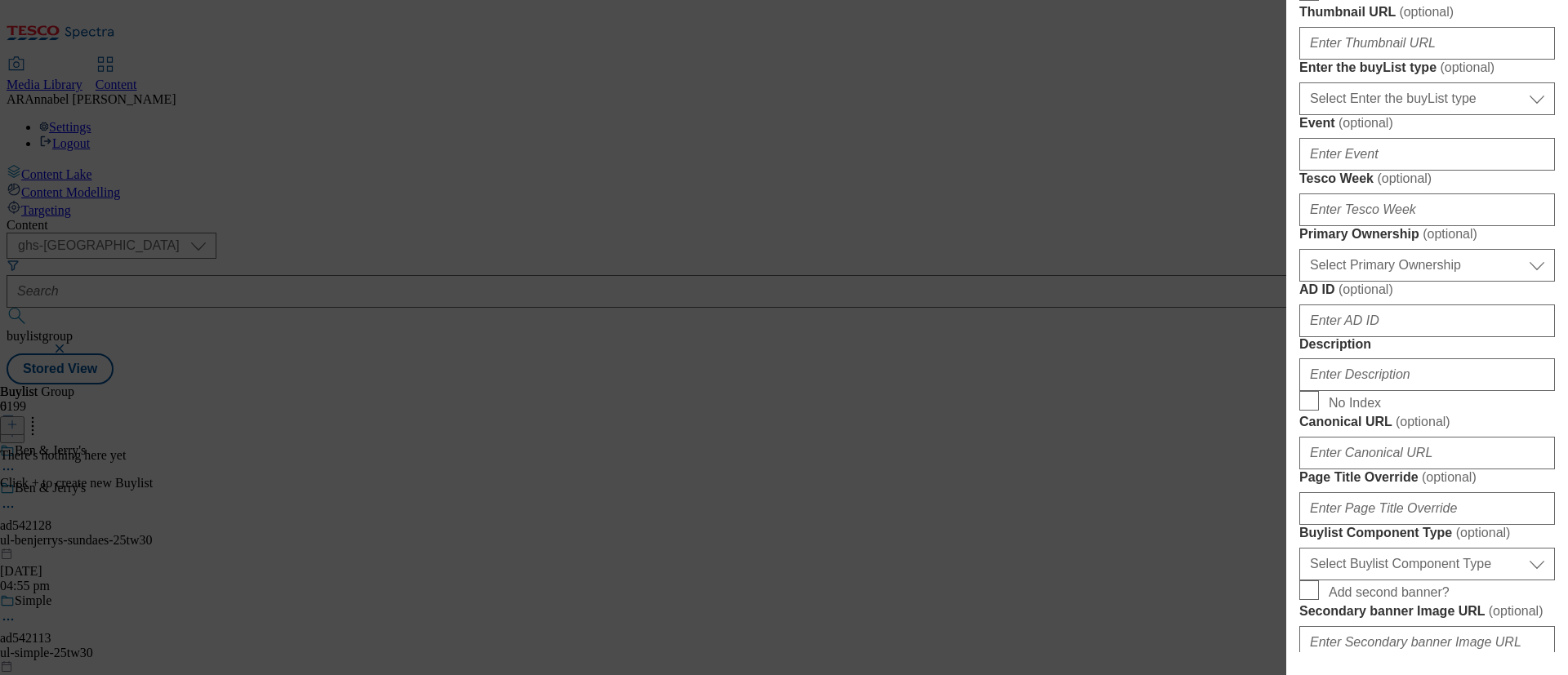
scroll to position [245, 0]
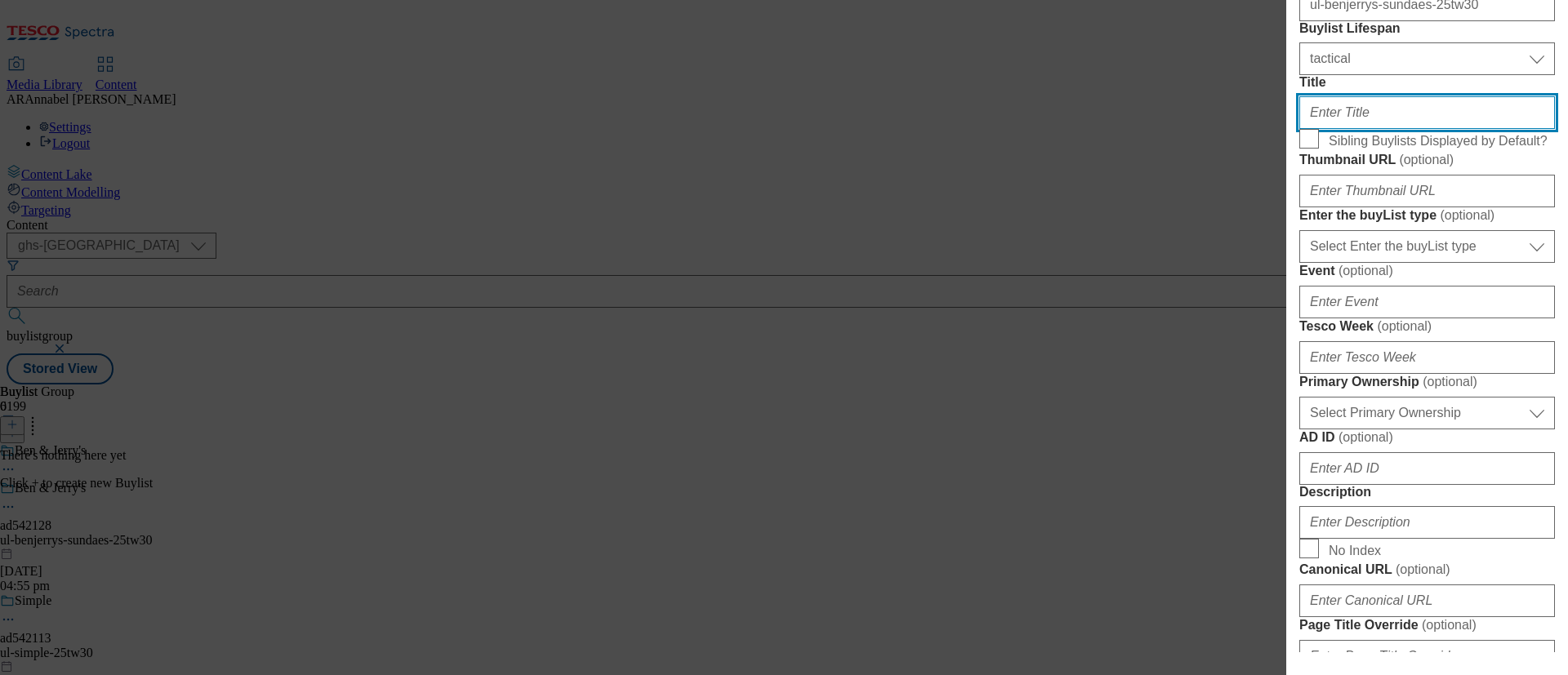
click at [1305, 129] on input "Title" at bounding box center [1427, 113] width 256 height 33
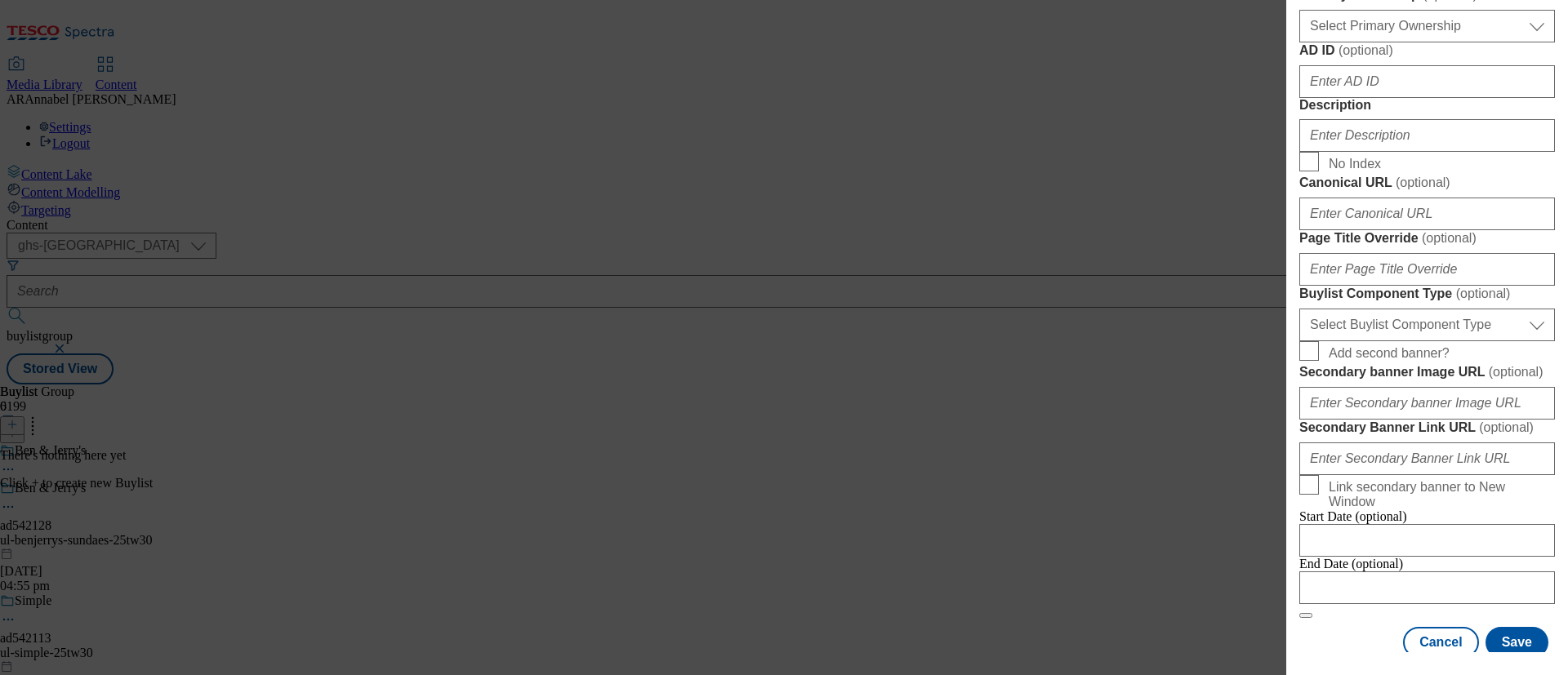
scroll to position [734, 0]
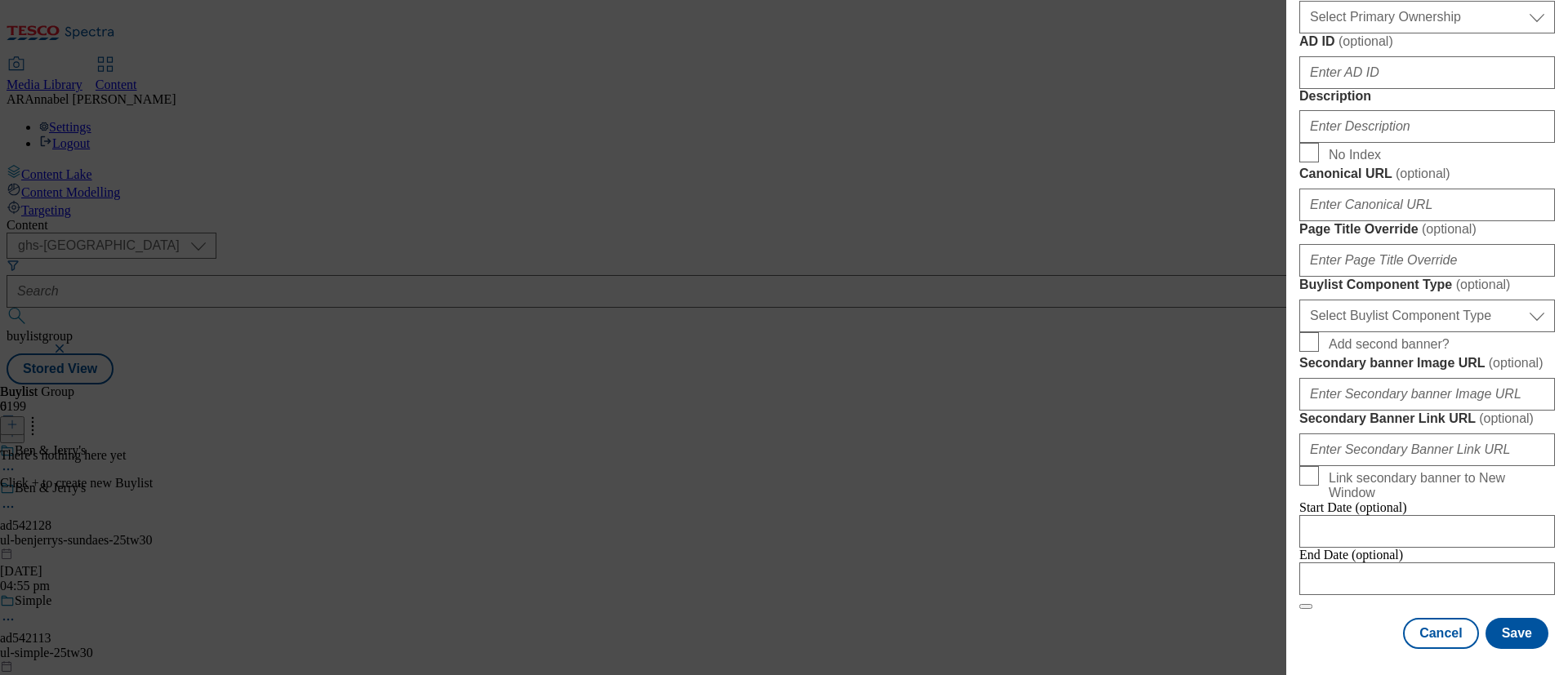
type input "Shop the range"
click at [1305, 143] on input "Description" at bounding box center [1427, 127] width 256 height 33
type input "UL_Ben&Jerrys"
click at [1305, 561] on button "Save" at bounding box center [1516, 634] width 63 height 31
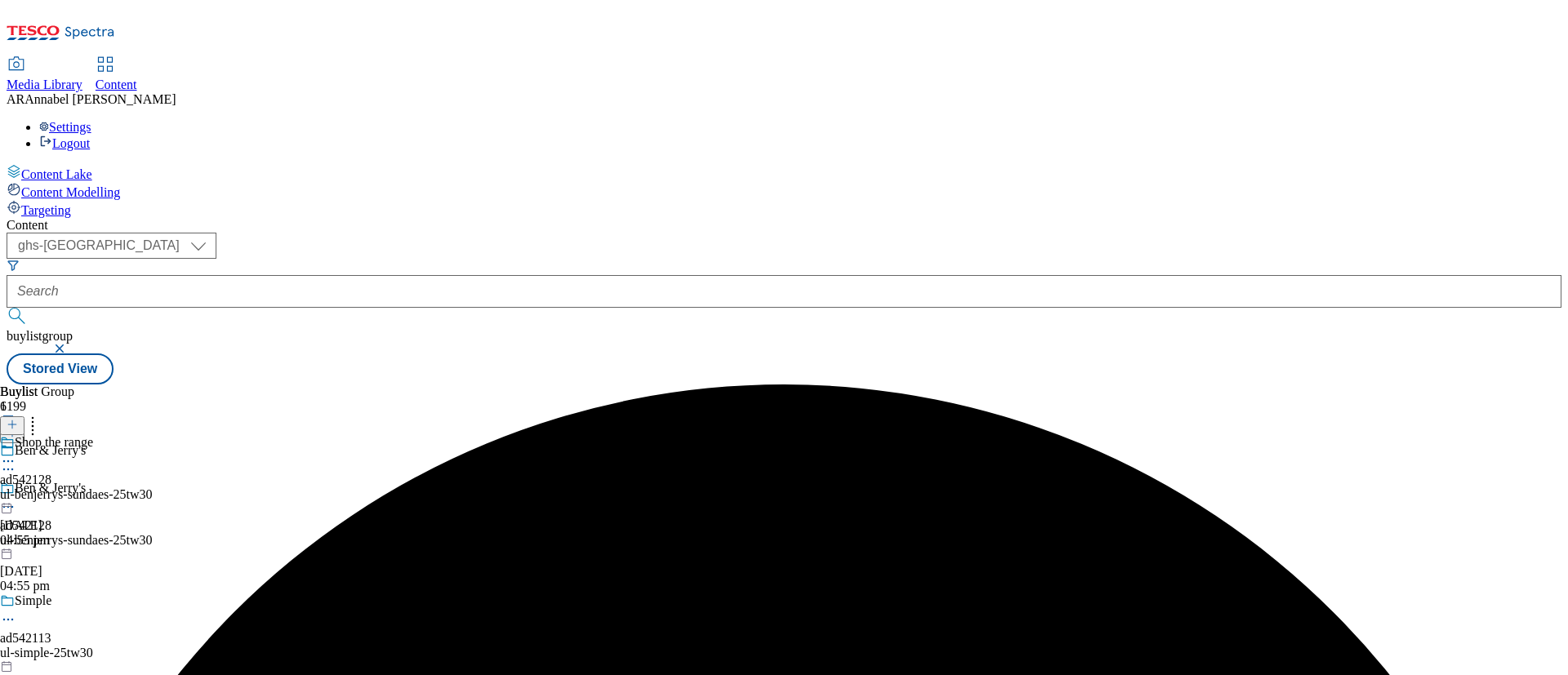
click at [152, 487] on div "ul-benjerrys-sundaes-25tw30" at bounding box center [76, 494] width 152 height 15
click at [18, 418] on icon at bounding box center [12, 424] width 11 height 11
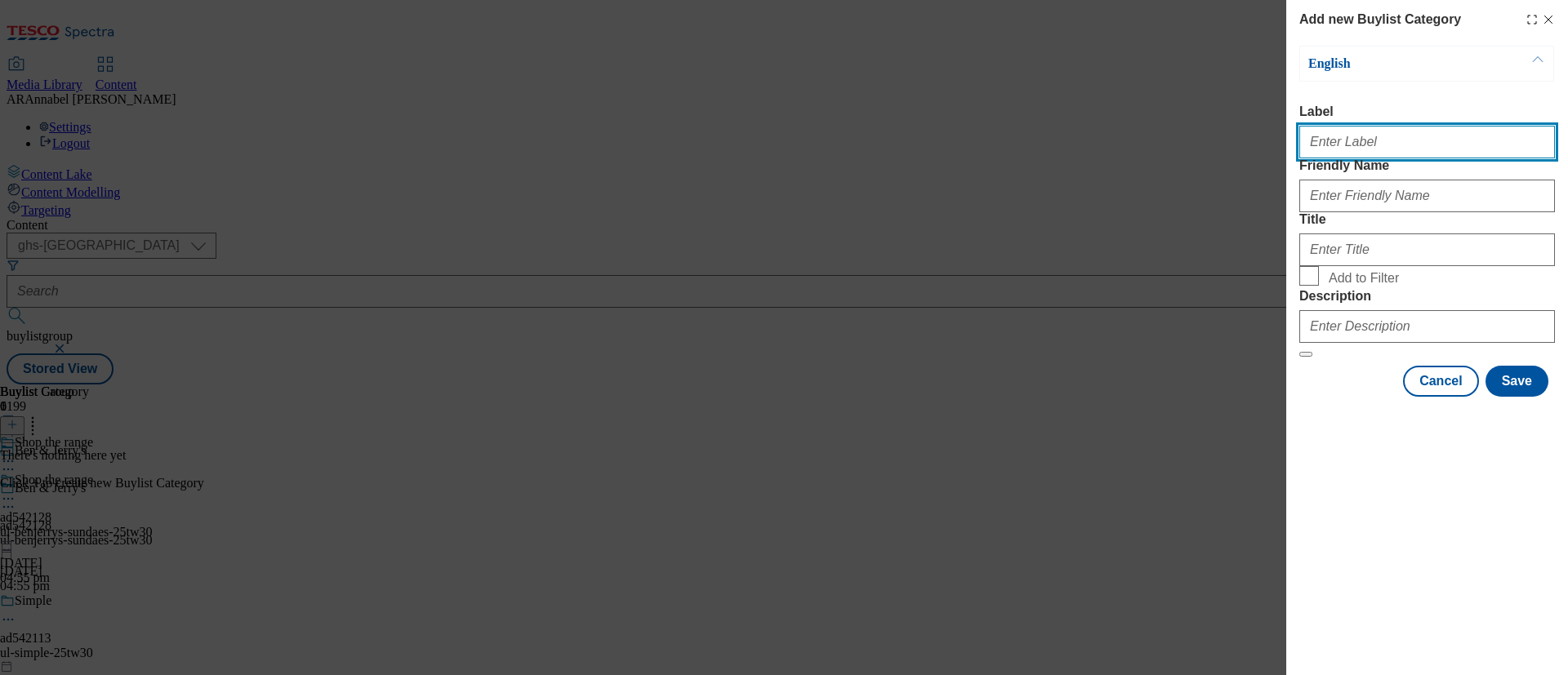
click at [1305, 139] on input "Label" at bounding box center [1427, 142] width 256 height 33
paste input "542128"
type input "ad542128"
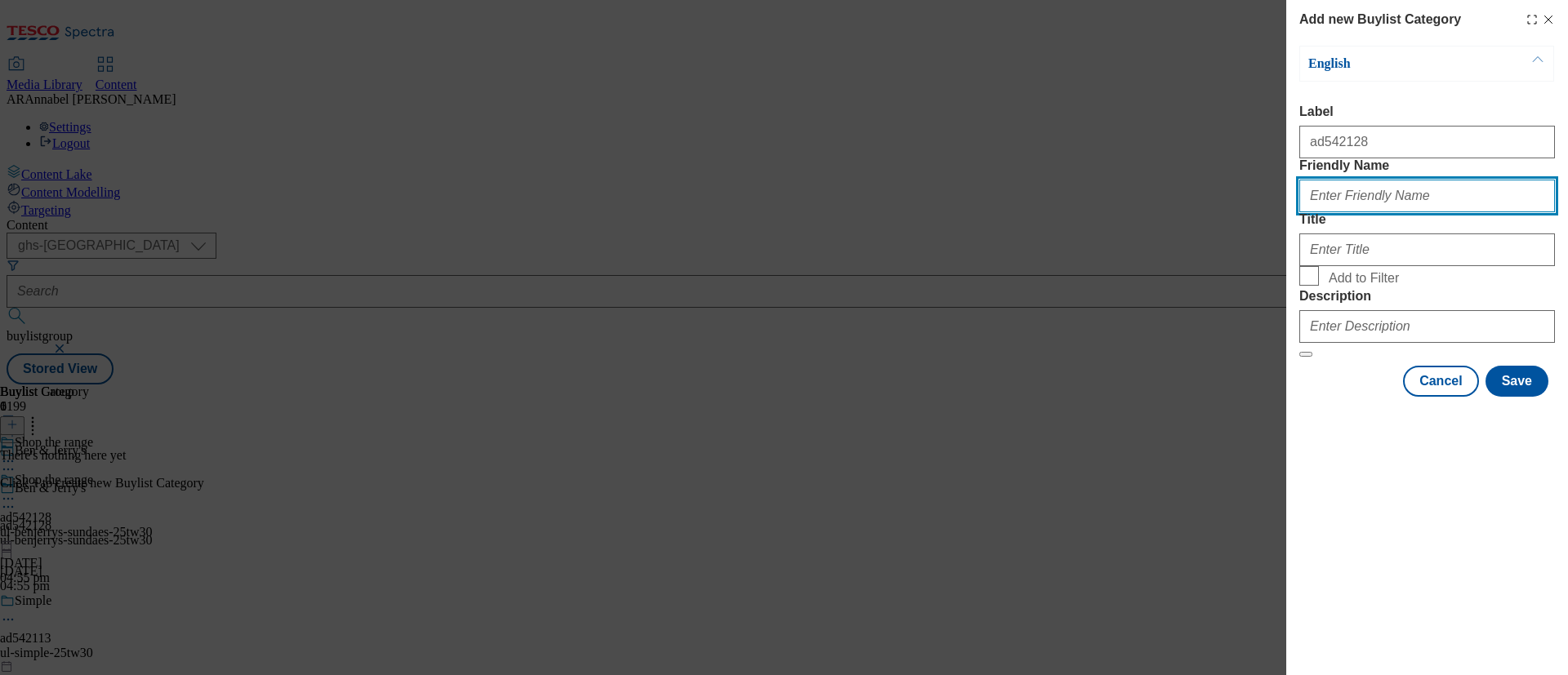
click at [1305, 213] on input "Friendly Name" at bounding box center [1427, 196] width 256 height 33
paste input "542128"
drag, startPoint x: 1403, startPoint y: 228, endPoint x: 1112, endPoint y: 189, distance: 293.6
click at [1112, 194] on div "Add new Buylist Category English Label ad542128 Friendly Name DH_ad542128 Title…" at bounding box center [784, 338] width 1568 height 675
type input "ul-benjerrys-sundaes-25tw30"
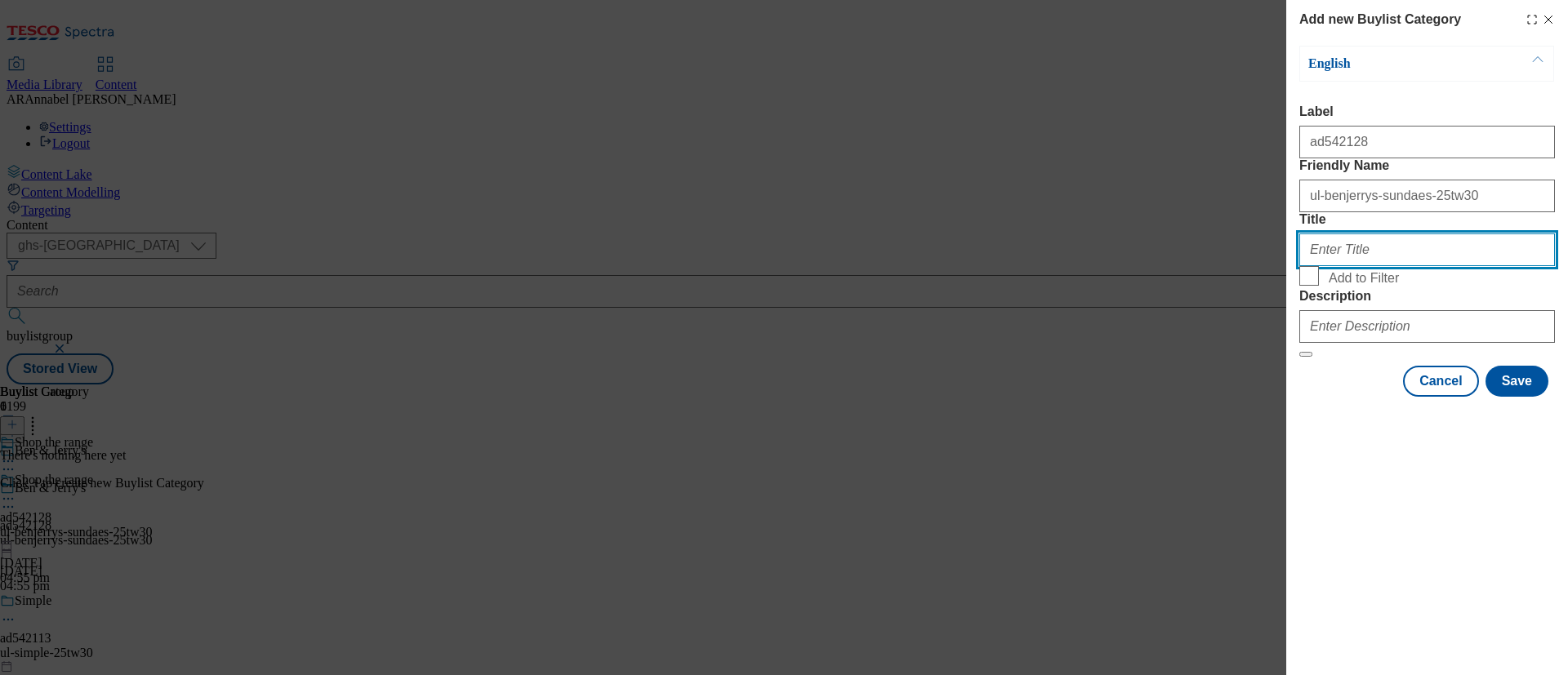
click at [1305, 266] on input "Title" at bounding box center [1427, 250] width 256 height 33
type input "Shop the range"
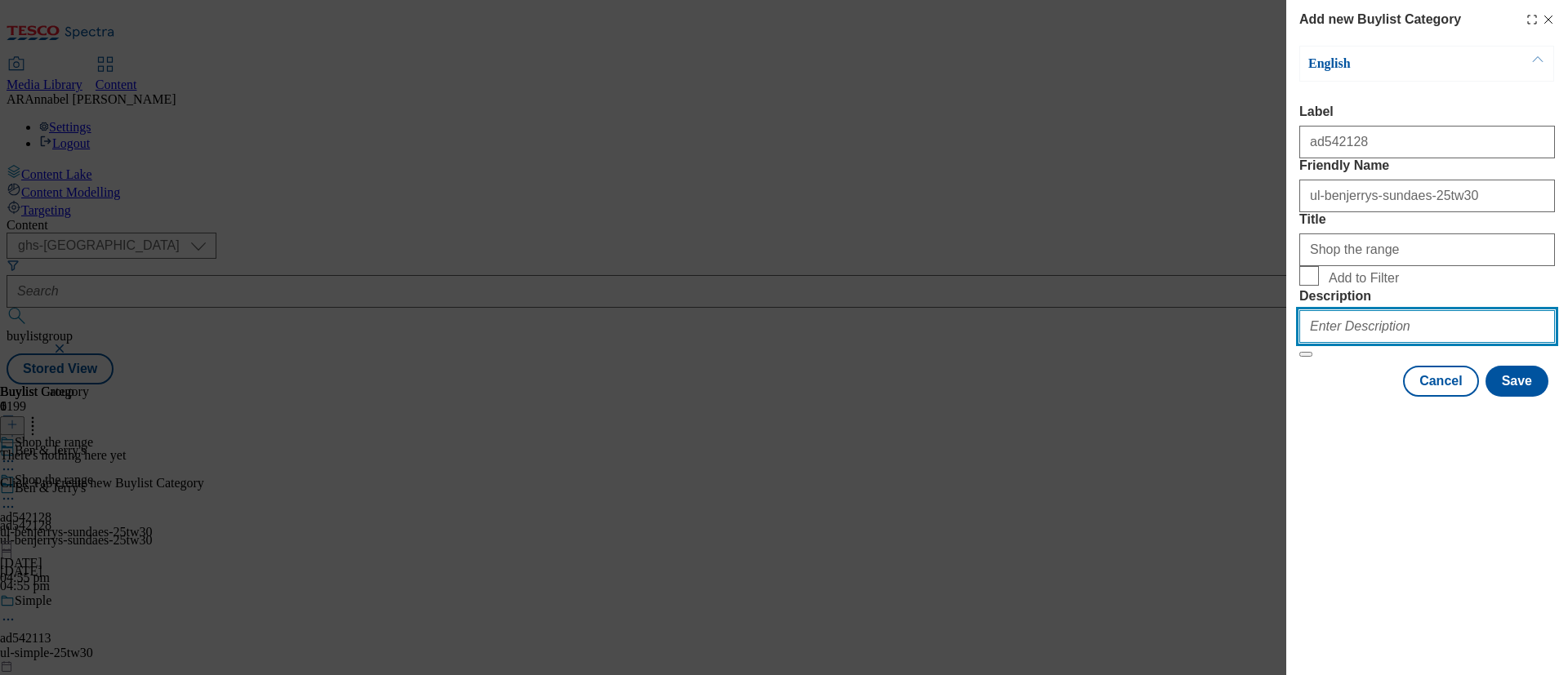
click at [1305, 343] on input "Description" at bounding box center [1427, 326] width 256 height 33
type input "UL_Ben&Jerrys"
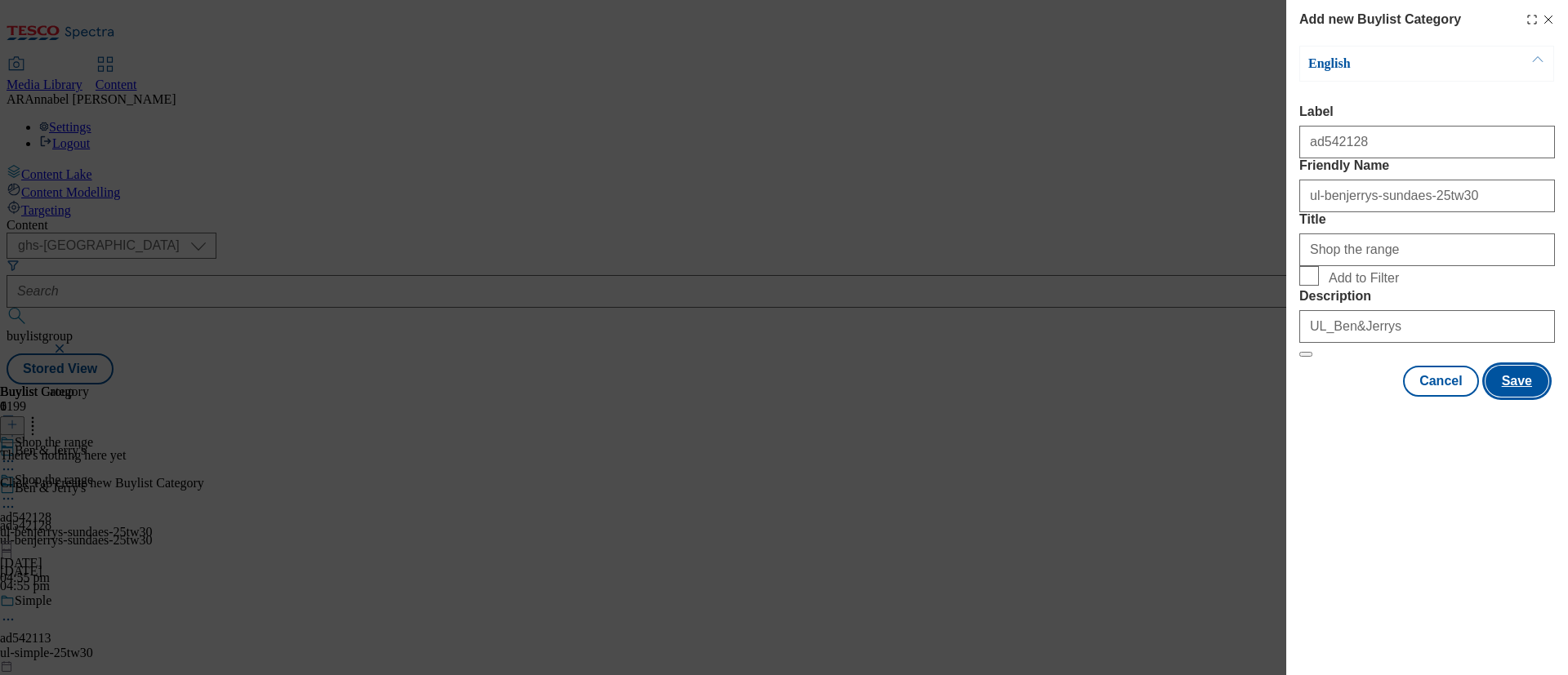
click at [1305, 397] on button "Save" at bounding box center [1516, 381] width 63 height 31
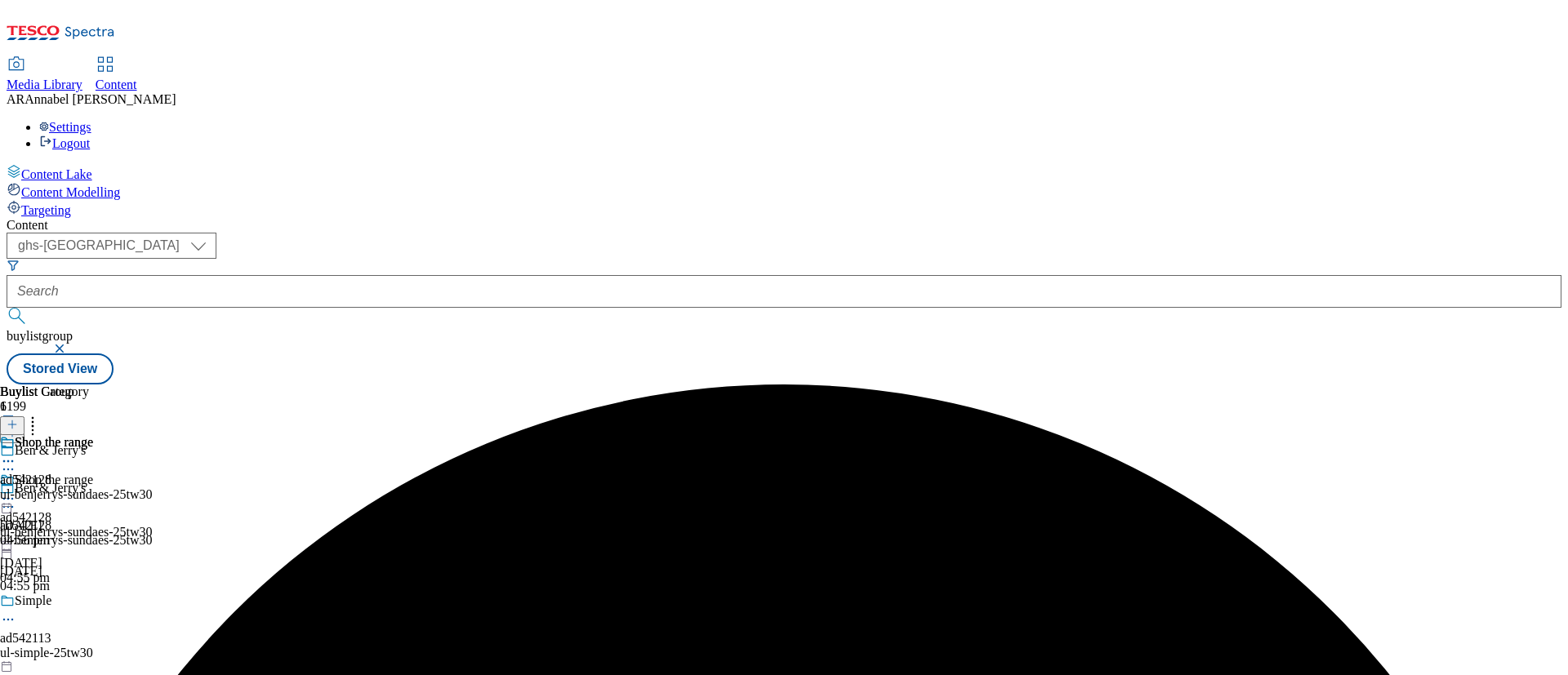
click at [152, 487] on div "ul-benjerrys-sundaes-25tw30" at bounding box center [76, 494] width 152 height 15
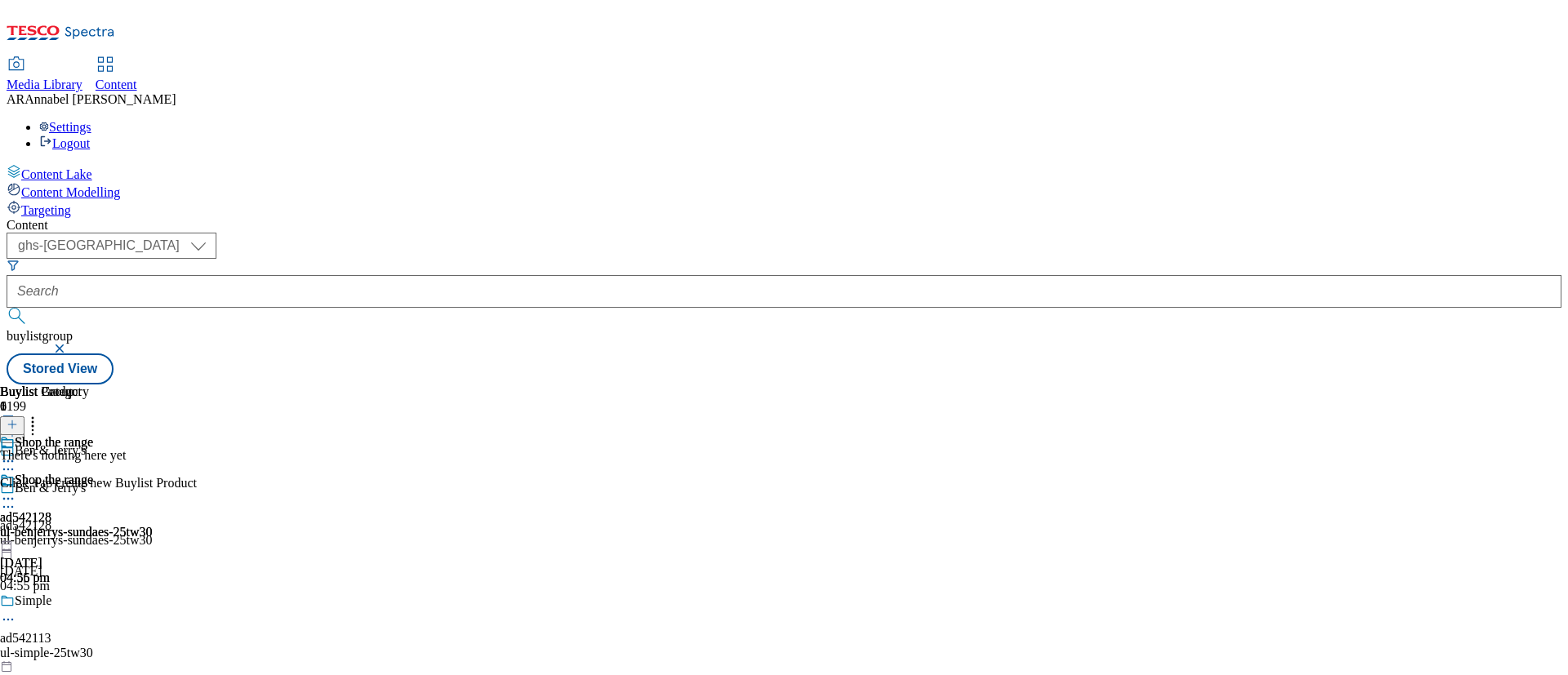
click at [18, 418] on icon at bounding box center [12, 424] width 11 height 11
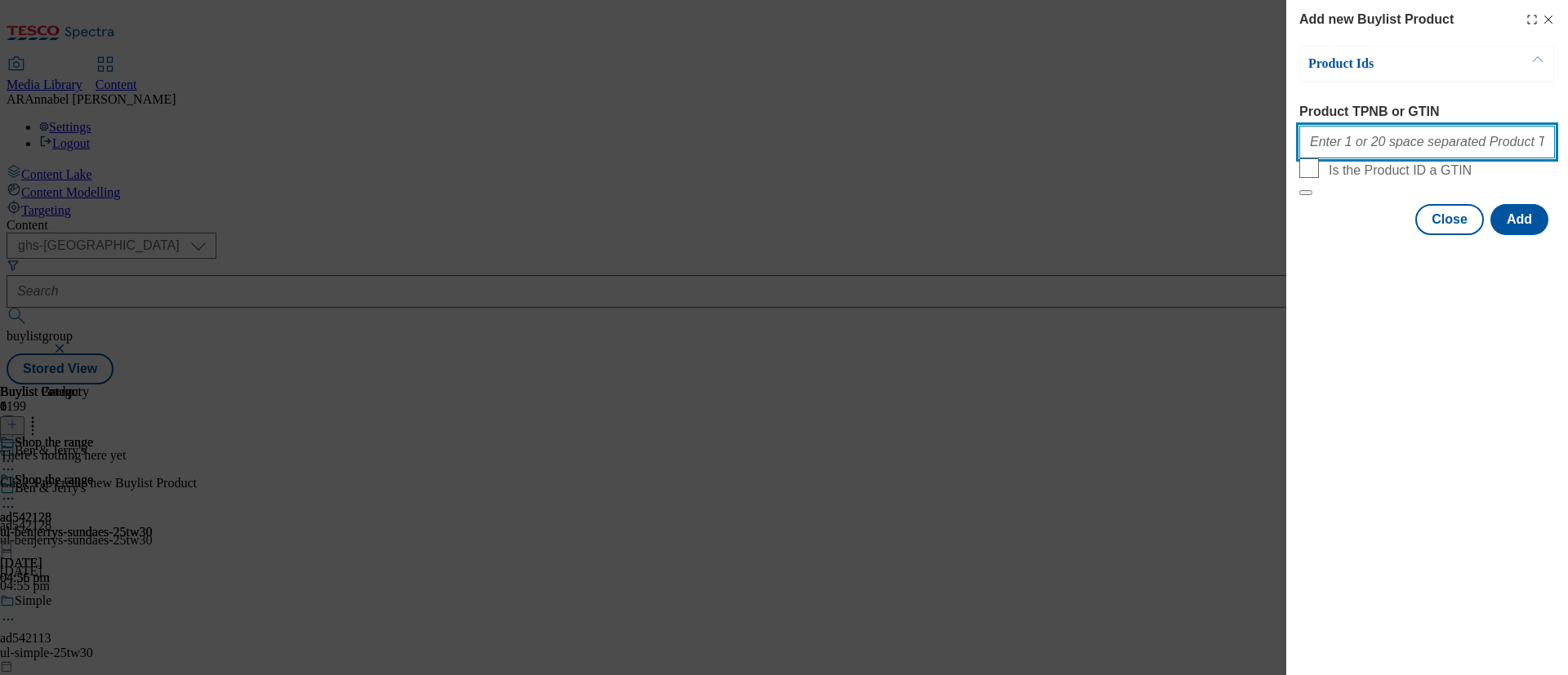
click at [1305, 156] on input "Product TPNB or GTIN" at bounding box center [1427, 142] width 256 height 33
paste input ""96298825 91783126 93717376""
click at [1305, 153] on input ""96298825 91783126 93717376" at bounding box center [1427, 142] width 256 height 33
type input "96298825 91783126 93717376"
click at [1305, 235] on button "Add" at bounding box center [1519, 220] width 58 height 31
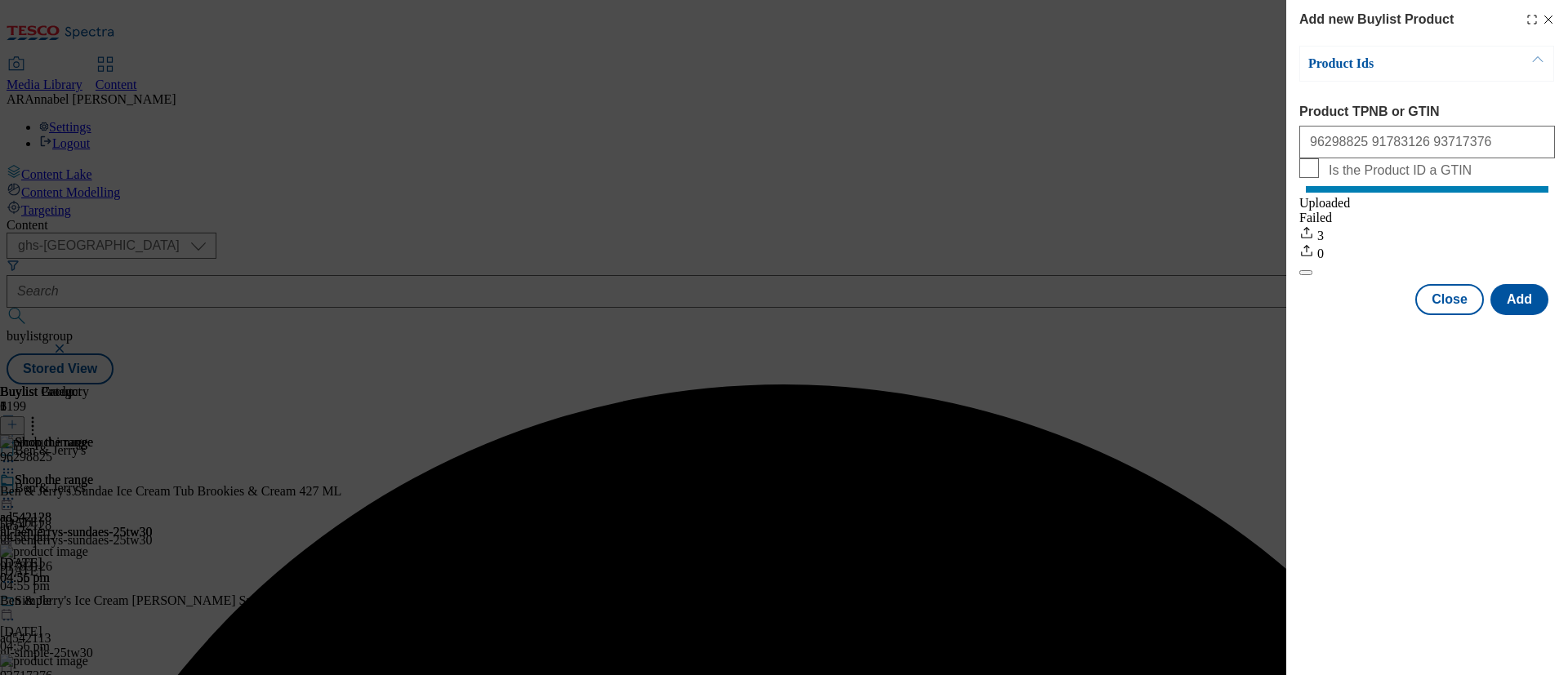
click at [1044, 338] on div "Add new Buylist Product Product Ids Product TPNB or GTIN 96298825 91783126 9371…" at bounding box center [784, 338] width 1568 height 675
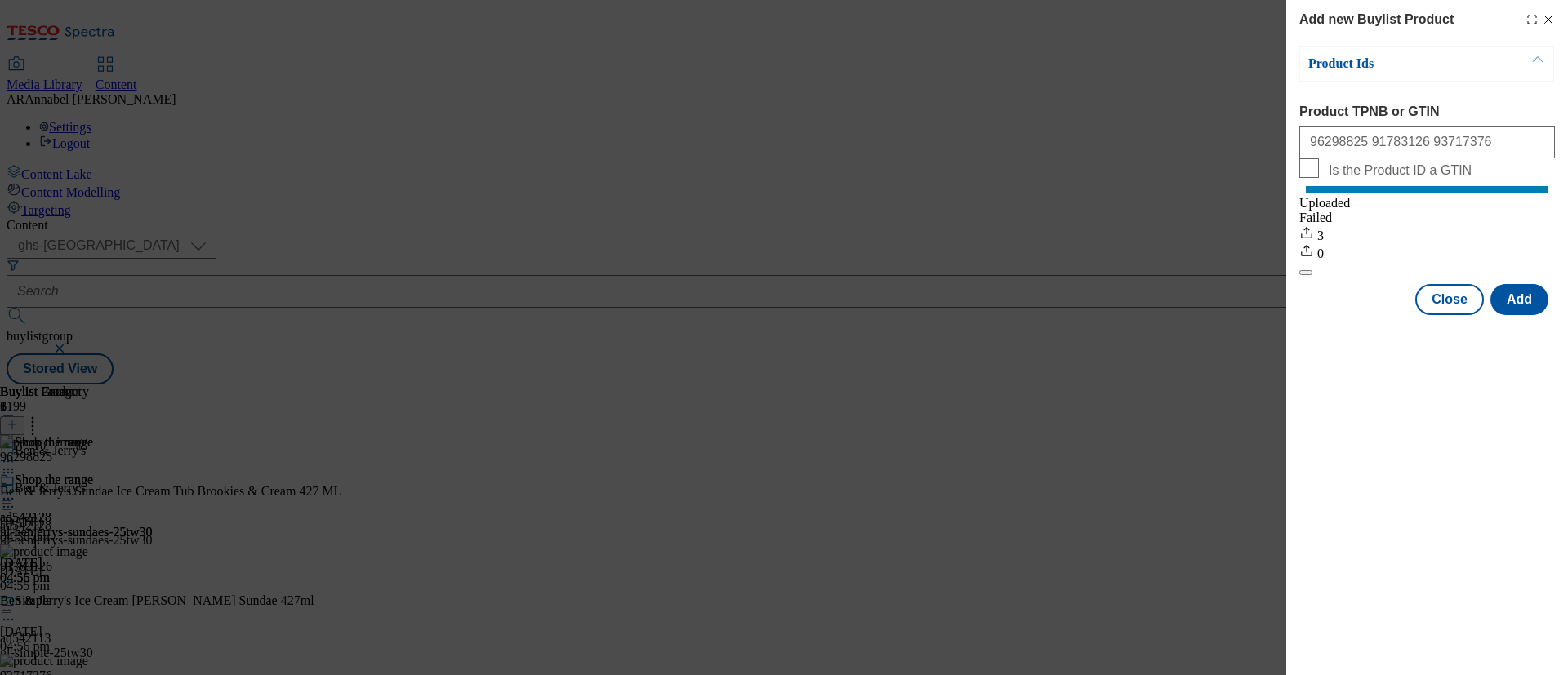
click at [1305, 22] on line "Modal" at bounding box center [1548, 20] width 8 height 8
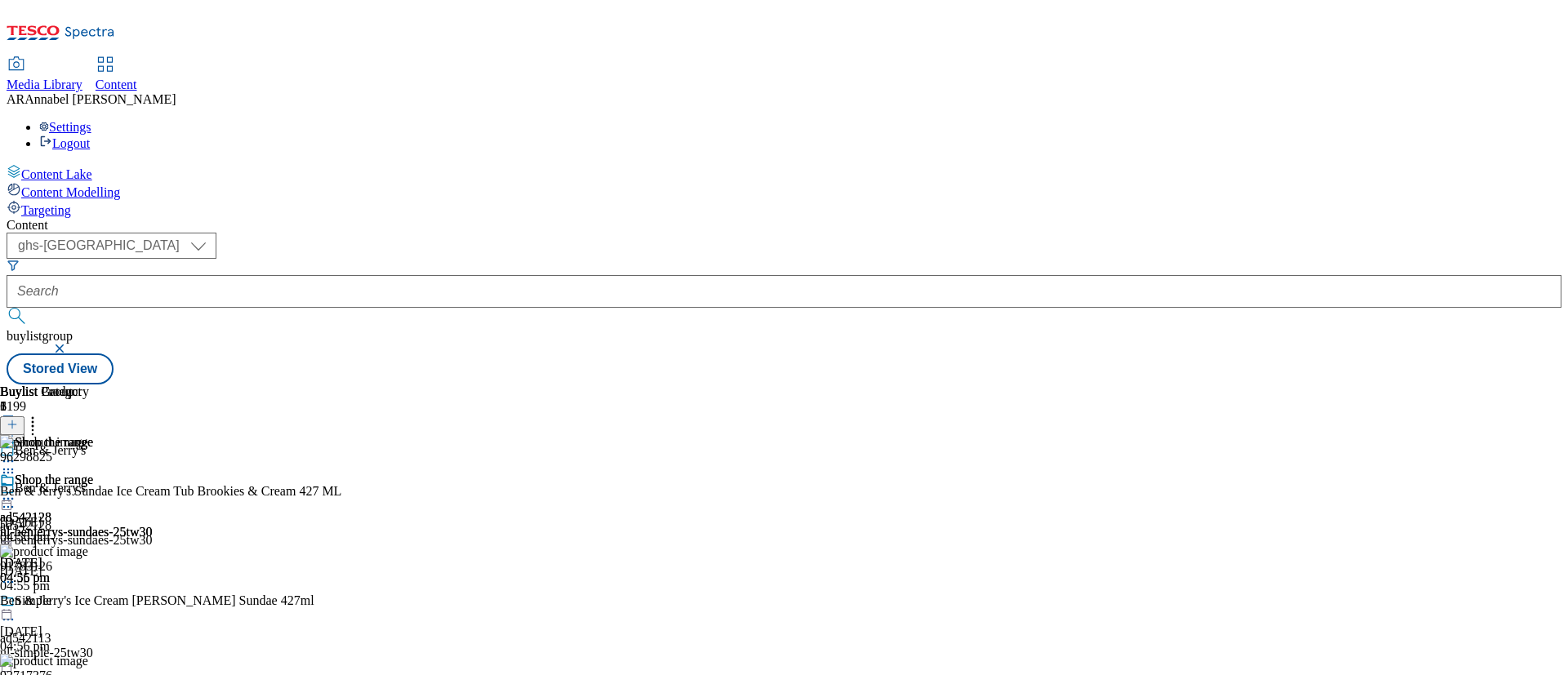
click at [16, 491] on icon at bounding box center [8, 499] width 16 height 16
click at [89, 561] on span "Preview" at bounding box center [70, 609] width 39 height 12
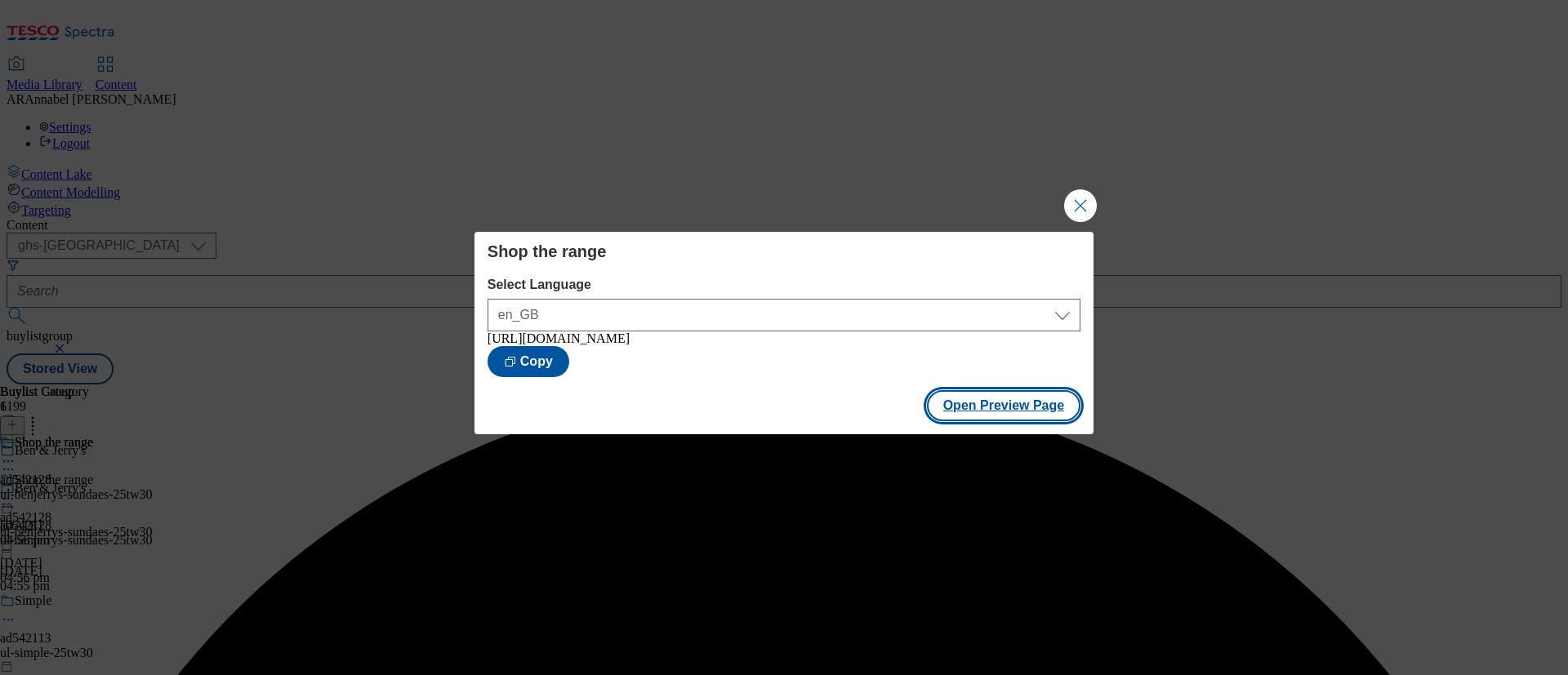
click at [962, 418] on button "Open Preview Page" at bounding box center [1003, 406] width 154 height 31
click at [1063, 196] on div "Shop the range Select Language en_GB en_GB https://www.tesco.com/groceries/en-G…" at bounding box center [784, 338] width 1568 height 675
click at [1076, 198] on button "Close Modal" at bounding box center [1081, 206] width 33 height 33
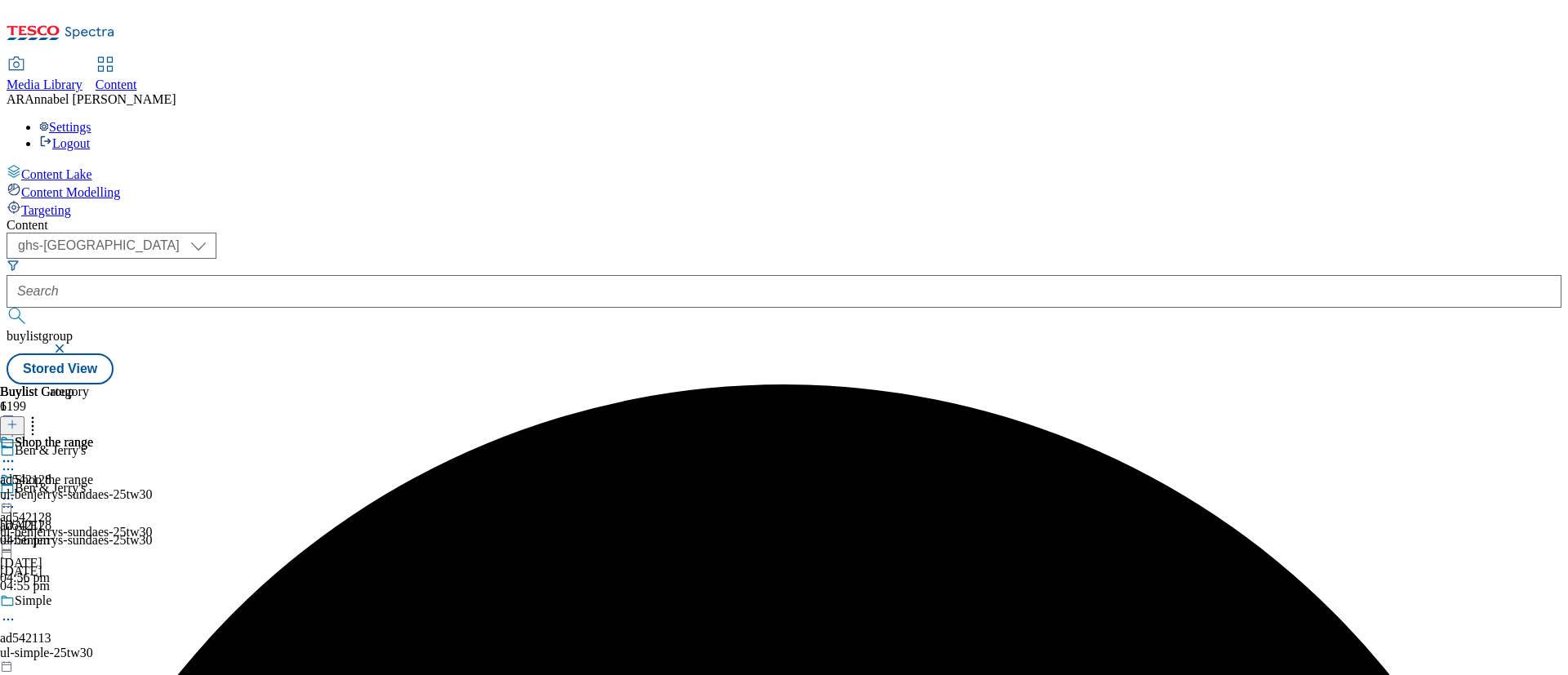
click at [16, 491] on icon at bounding box center [8, 499] width 16 height 16
click at [87, 561] on span "Publish" at bounding box center [69, 665] width 36 height 12
